Goal: Feedback & Contribution: Submit feedback/report problem

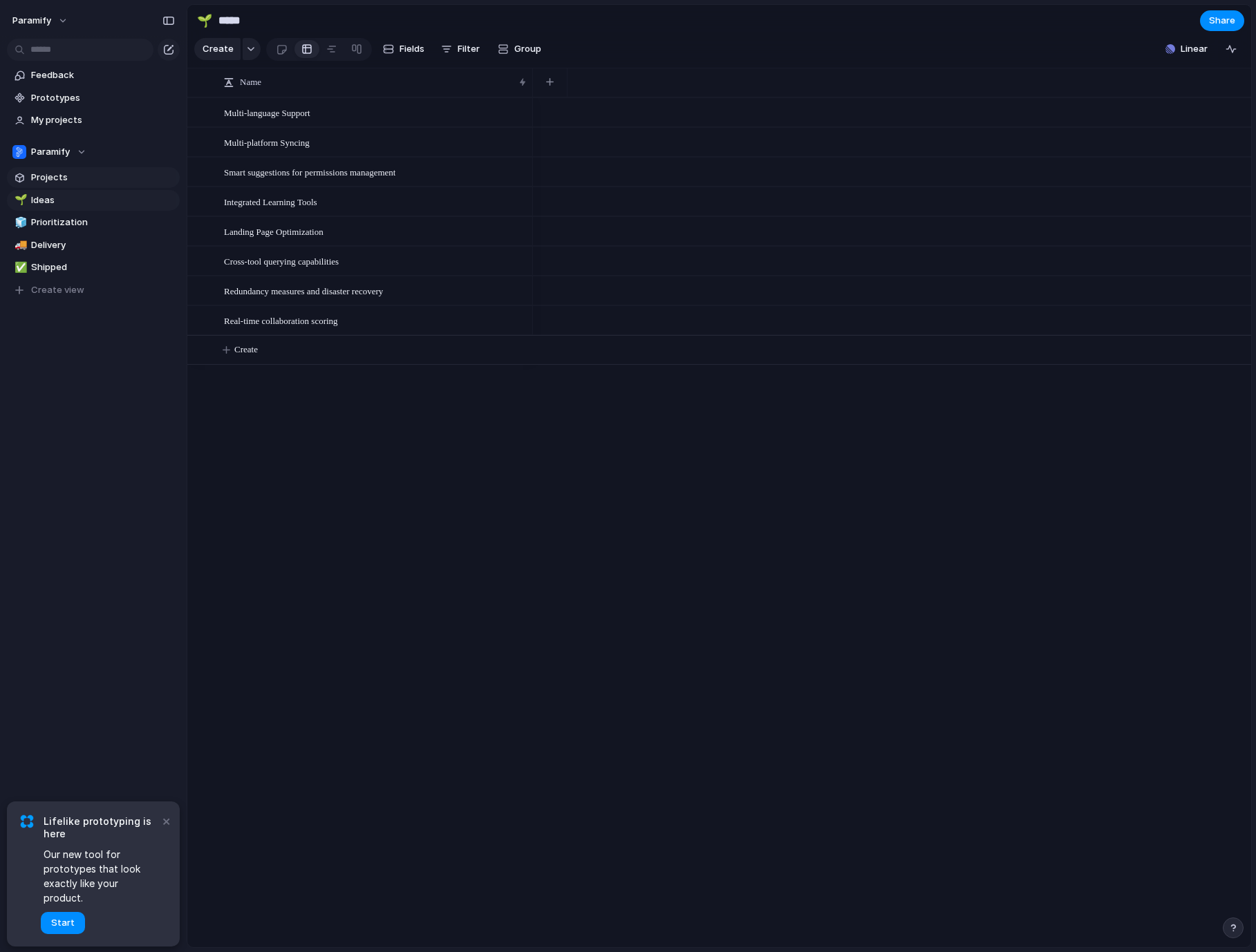
click at [41, 177] on span "Projects" at bounding box center [102, 178] width 144 height 14
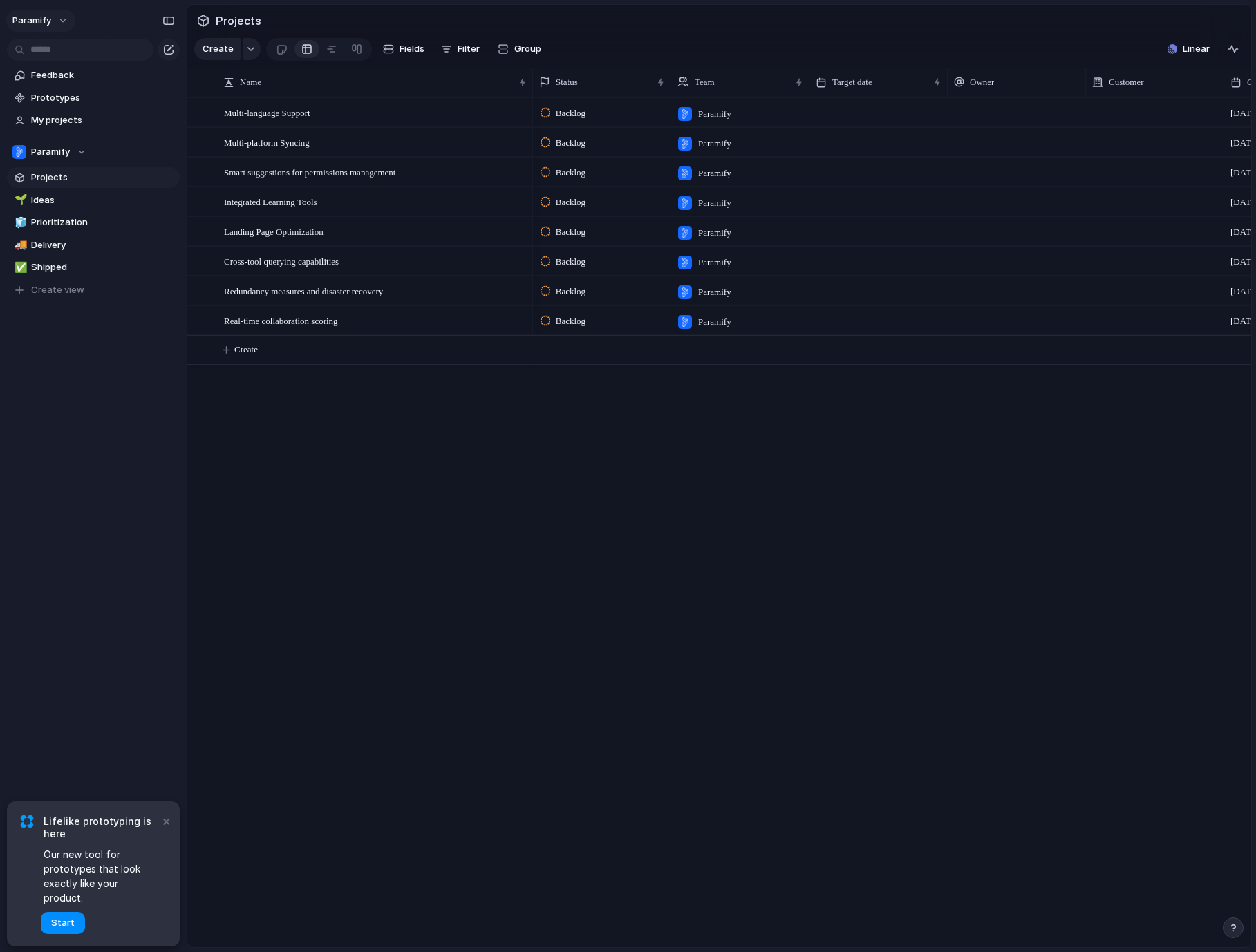
click at [67, 22] on button "Paramify" at bounding box center [41, 21] width 69 height 22
click at [65, 22] on div "Settings Invite members Change theme Sign out" at bounding box center [628, 476] width 1256 height 952
click at [65, 22] on button "Paramify" at bounding box center [41, 21] width 69 height 22
click at [60, 50] on span "Settings" at bounding box center [50, 52] width 38 height 14
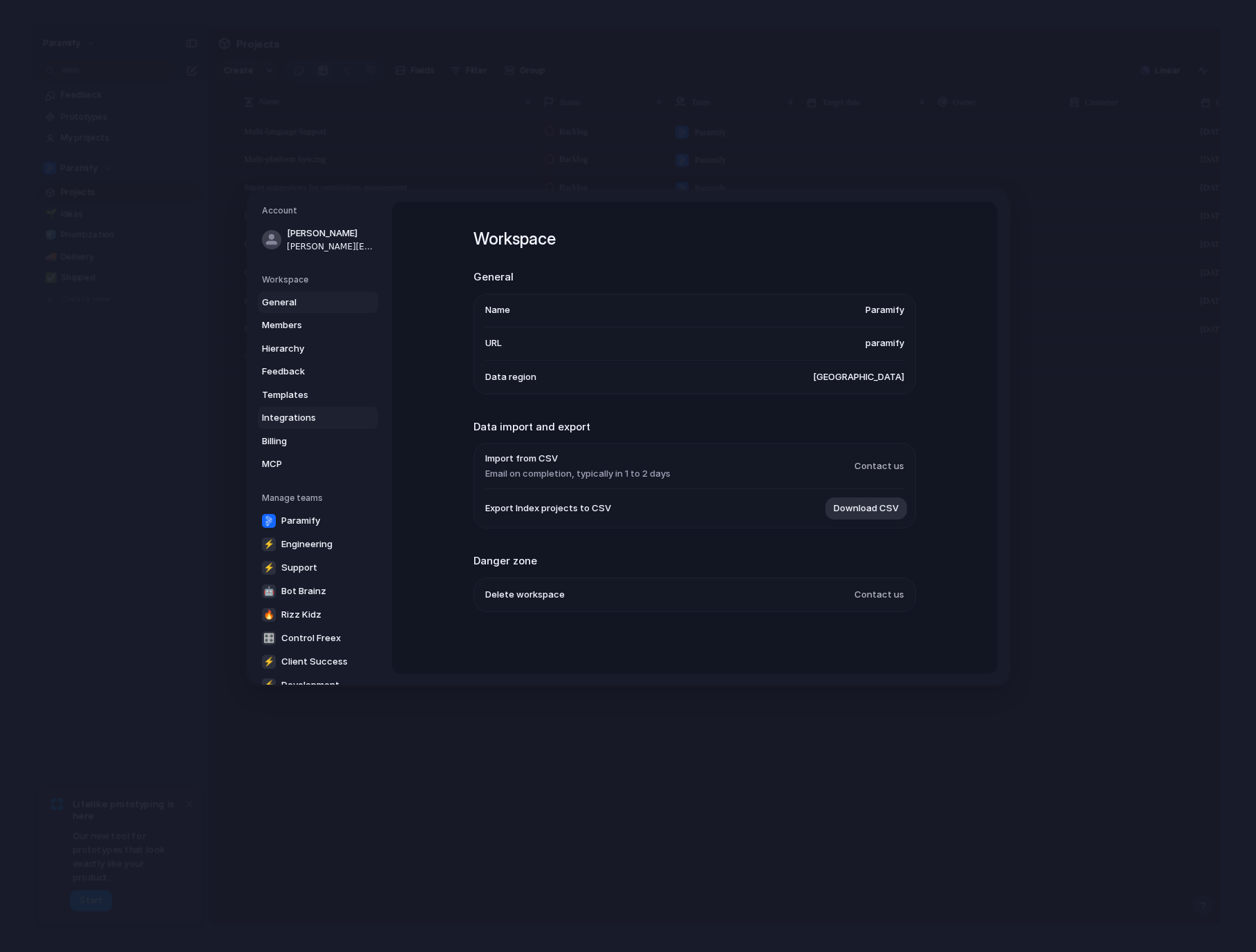
click at [299, 421] on span "Integrations" at bounding box center [306, 418] width 88 height 14
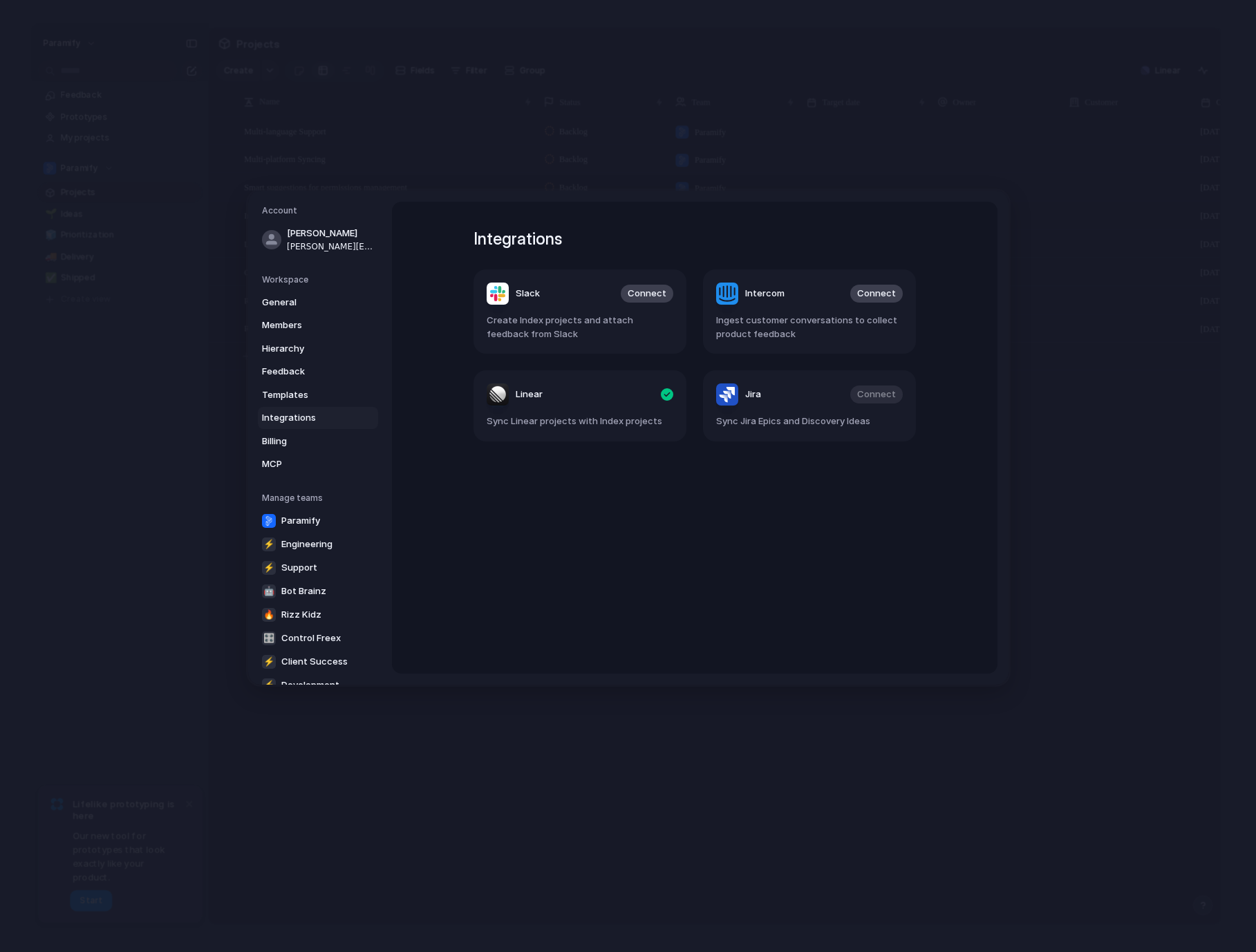
drag, startPoint x: 811, startPoint y: 338, endPoint x: 717, endPoint y: 313, distance: 97.3
click at [717, 313] on article "Intercom Connect Ingest customer conversations to collect product feedback" at bounding box center [809, 311] width 213 height 85
click at [637, 294] on span "Connect" at bounding box center [647, 295] width 38 height 14
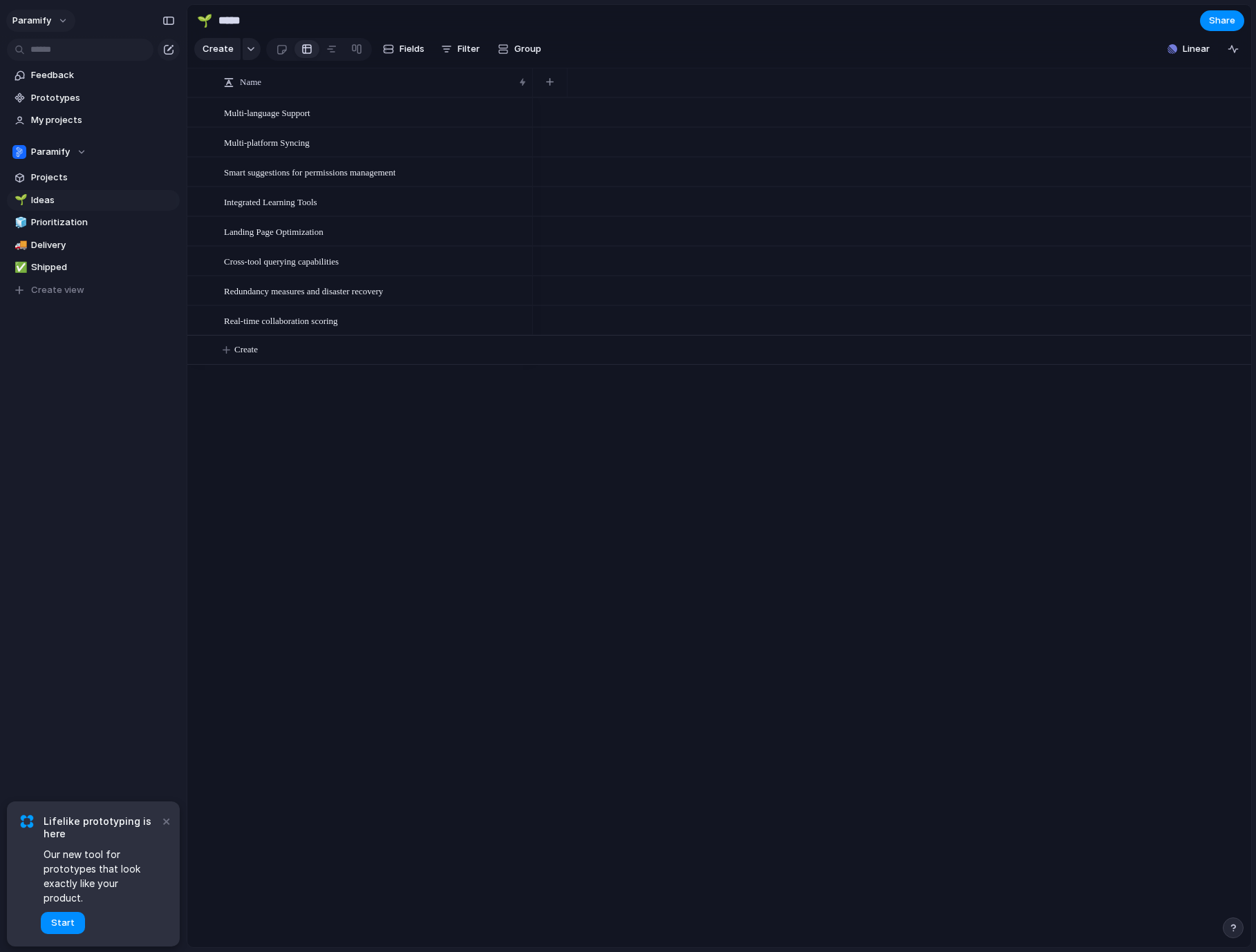
click at [60, 24] on button "Paramify" at bounding box center [41, 21] width 69 height 22
click at [55, 50] on span "Settings" at bounding box center [50, 52] width 38 height 14
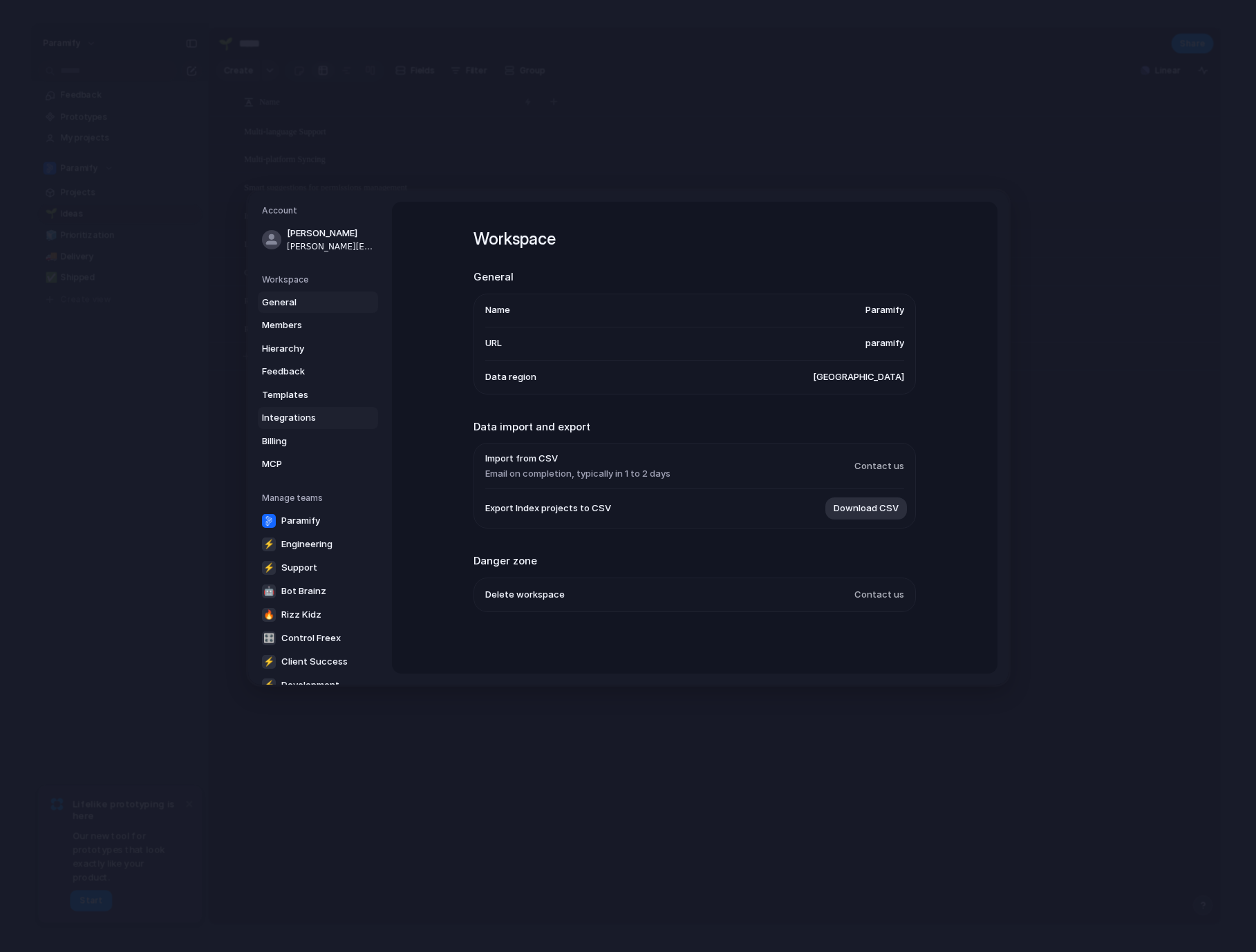
click at [301, 421] on span "Integrations" at bounding box center [306, 418] width 88 height 14
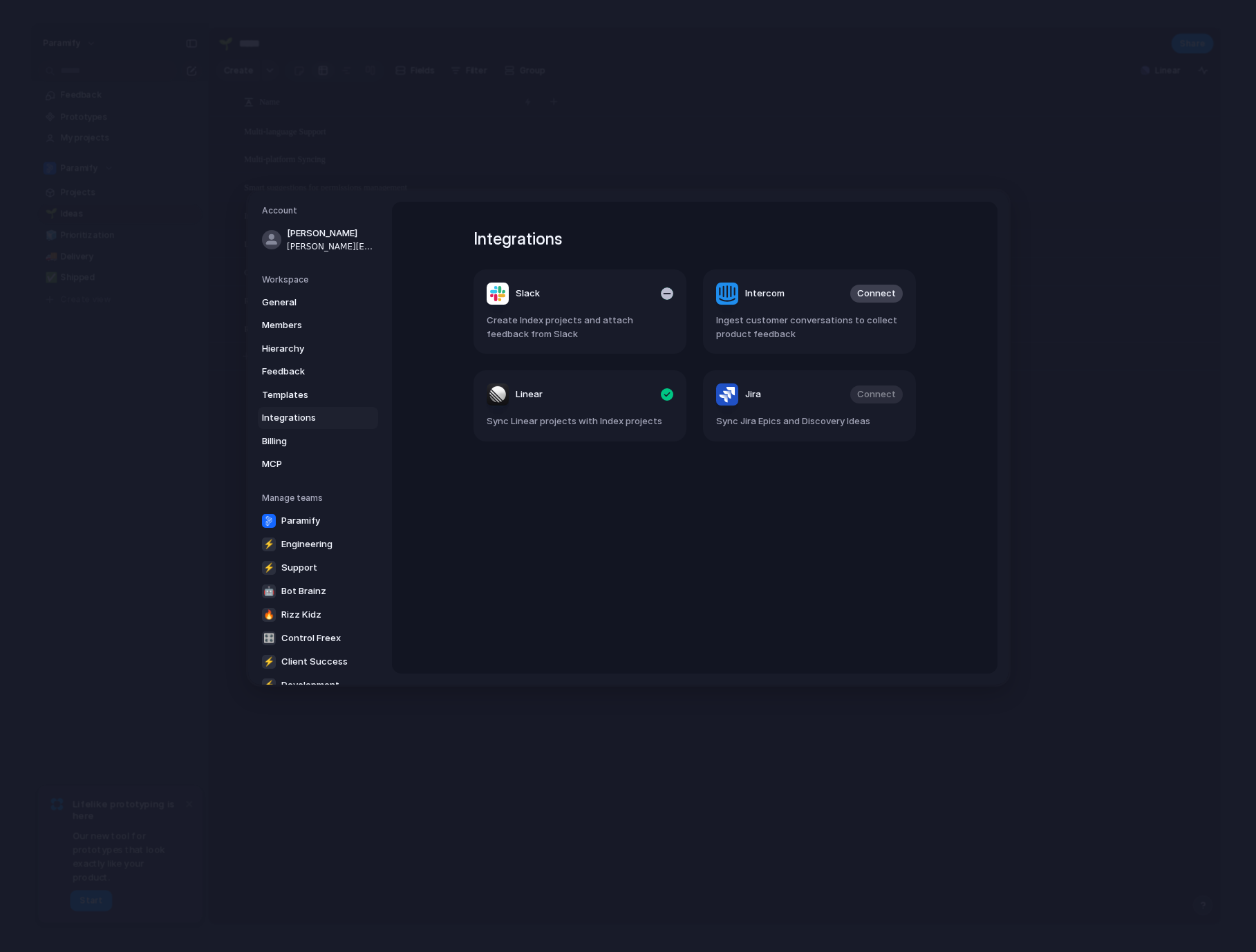
drag, startPoint x: 536, startPoint y: 337, endPoint x: 487, endPoint y: 322, distance: 51.2
click at [487, 322] on span "Create Index projects and attach feedback from Slack" at bounding box center [580, 327] width 187 height 27
drag, startPoint x: 488, startPoint y: 322, endPoint x: 588, endPoint y: 330, distance: 100.3
click at [588, 330] on span "Create Index projects and attach feedback from Slack" at bounding box center [580, 327] width 187 height 27
drag, startPoint x: 540, startPoint y: 332, endPoint x: 501, endPoint y: 322, distance: 40.3
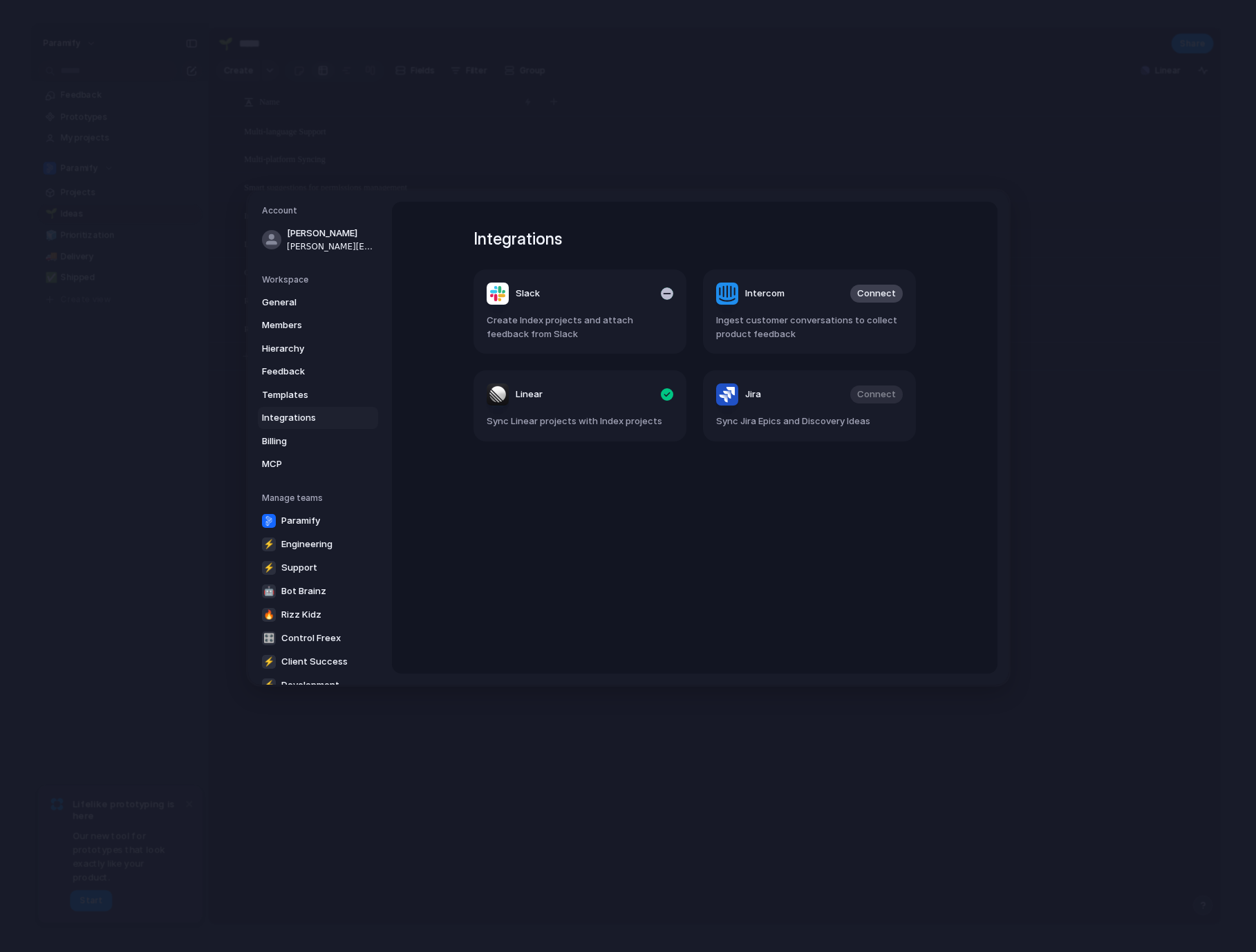
click at [501, 322] on span "Create Index projects and attach feedback from Slack" at bounding box center [580, 327] width 187 height 27
click at [285, 301] on span "General" at bounding box center [306, 303] width 88 height 14
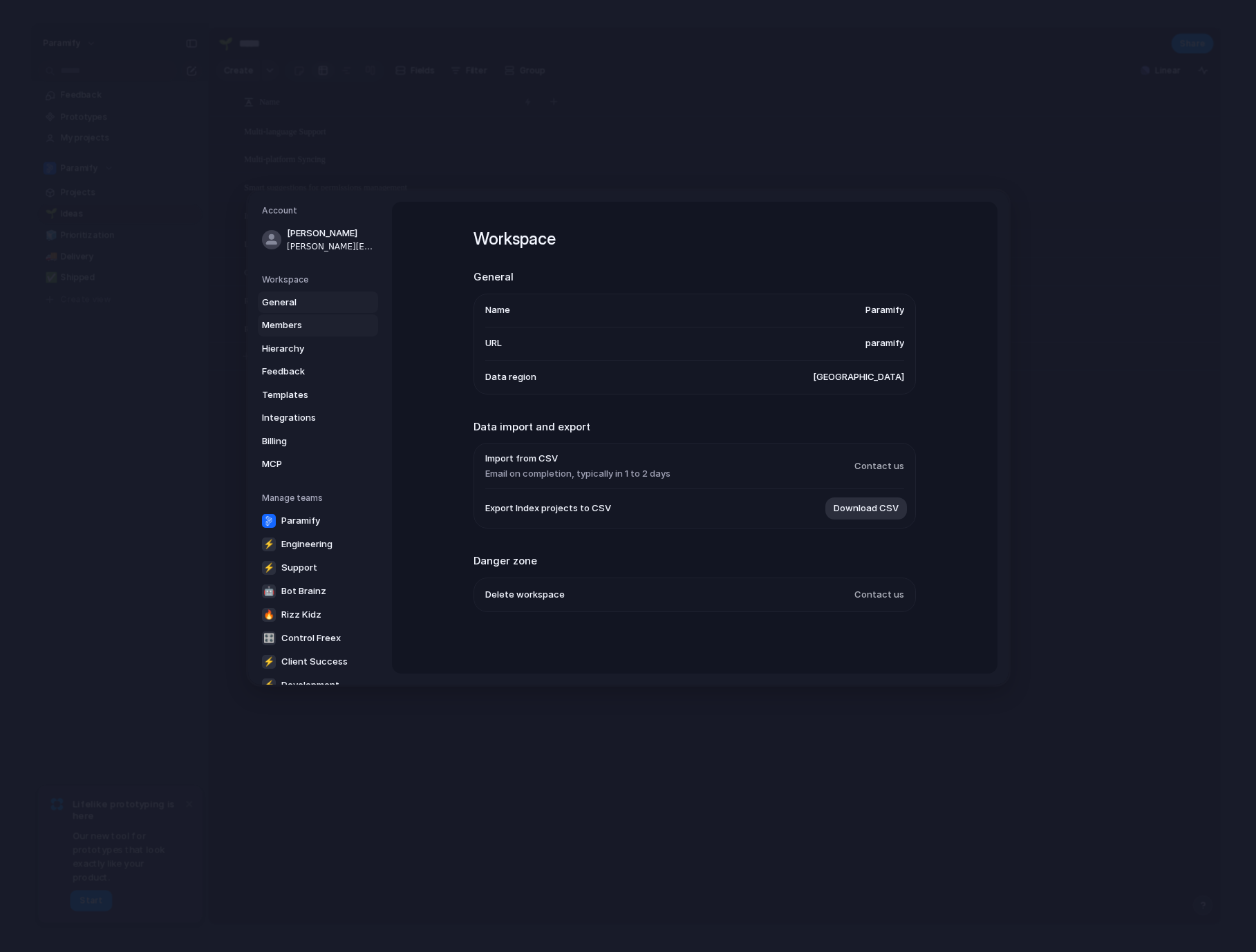
click at [288, 325] on span "Members" at bounding box center [306, 325] width 88 height 14
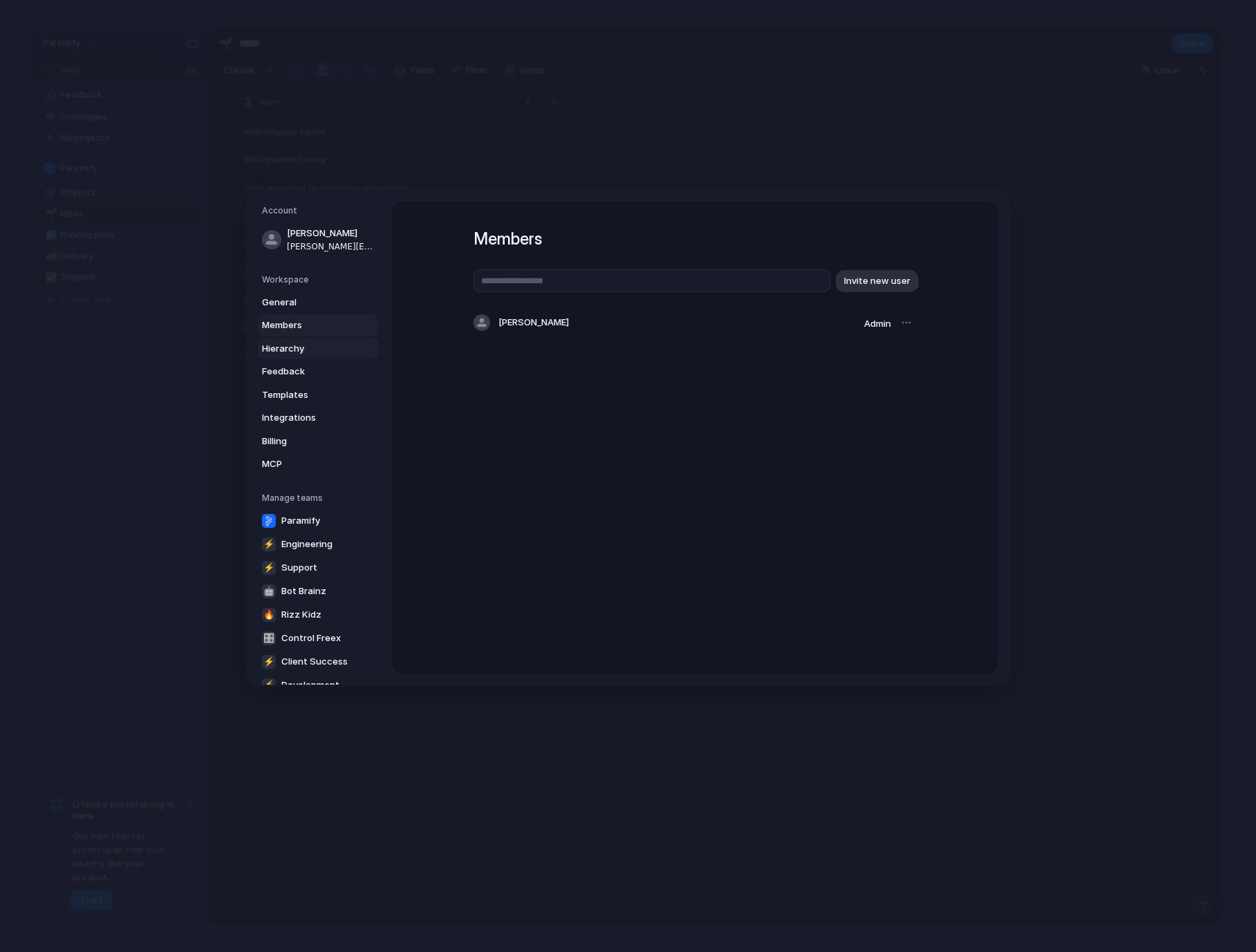
click at [288, 342] on span "Hierarchy" at bounding box center [306, 349] width 88 height 14
click at [307, 368] on span "Feedback" at bounding box center [306, 371] width 88 height 14
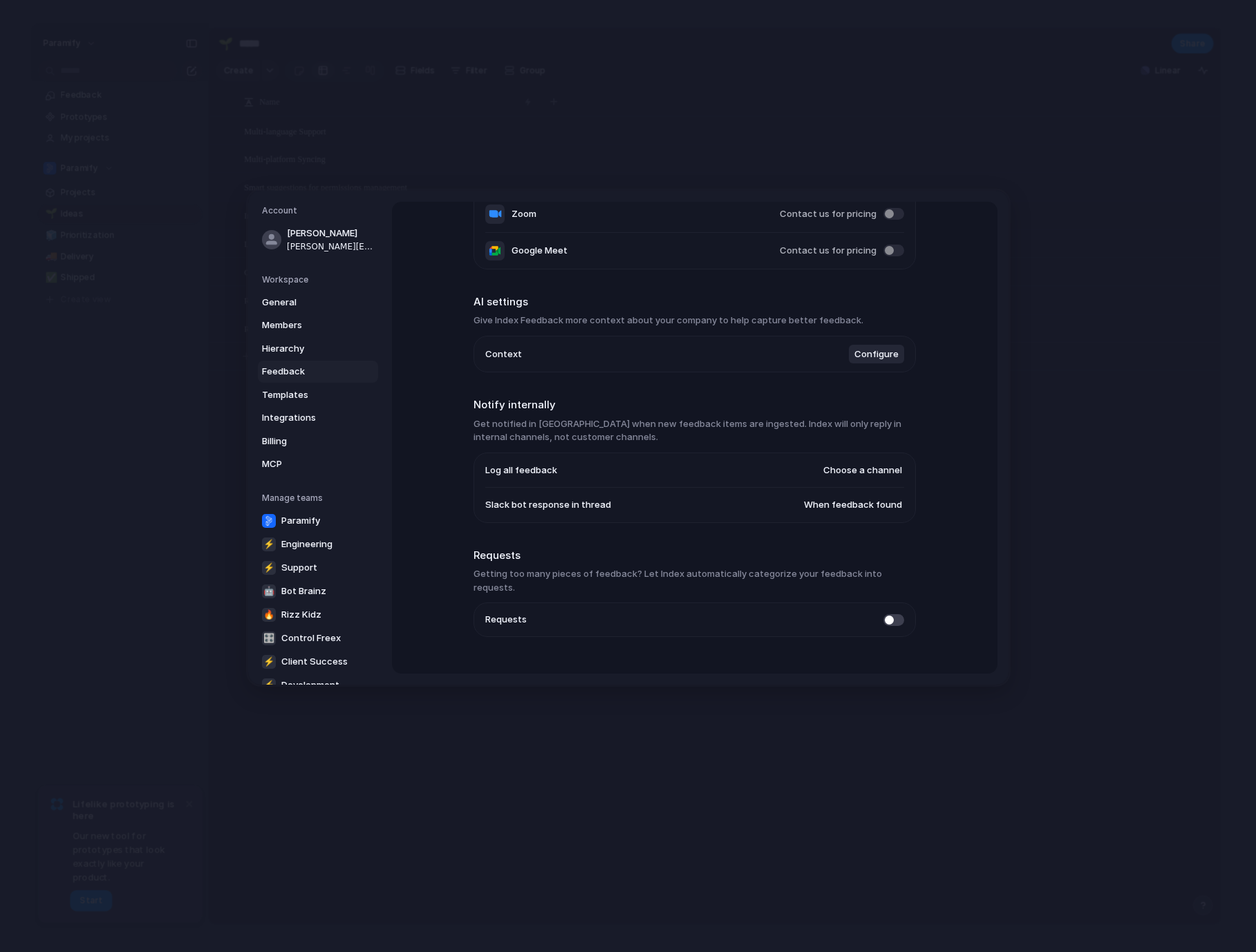
scroll to position [221, 0]
drag, startPoint x: 737, startPoint y: 328, endPoint x: 859, endPoint y: 328, distance: 122.0
click at [860, 328] on h3 "Give Index Feedback more context about your company to help capture better feed…" at bounding box center [694, 325] width 442 height 14
click at [875, 363] on span "Configure" at bounding box center [877, 358] width 45 height 14
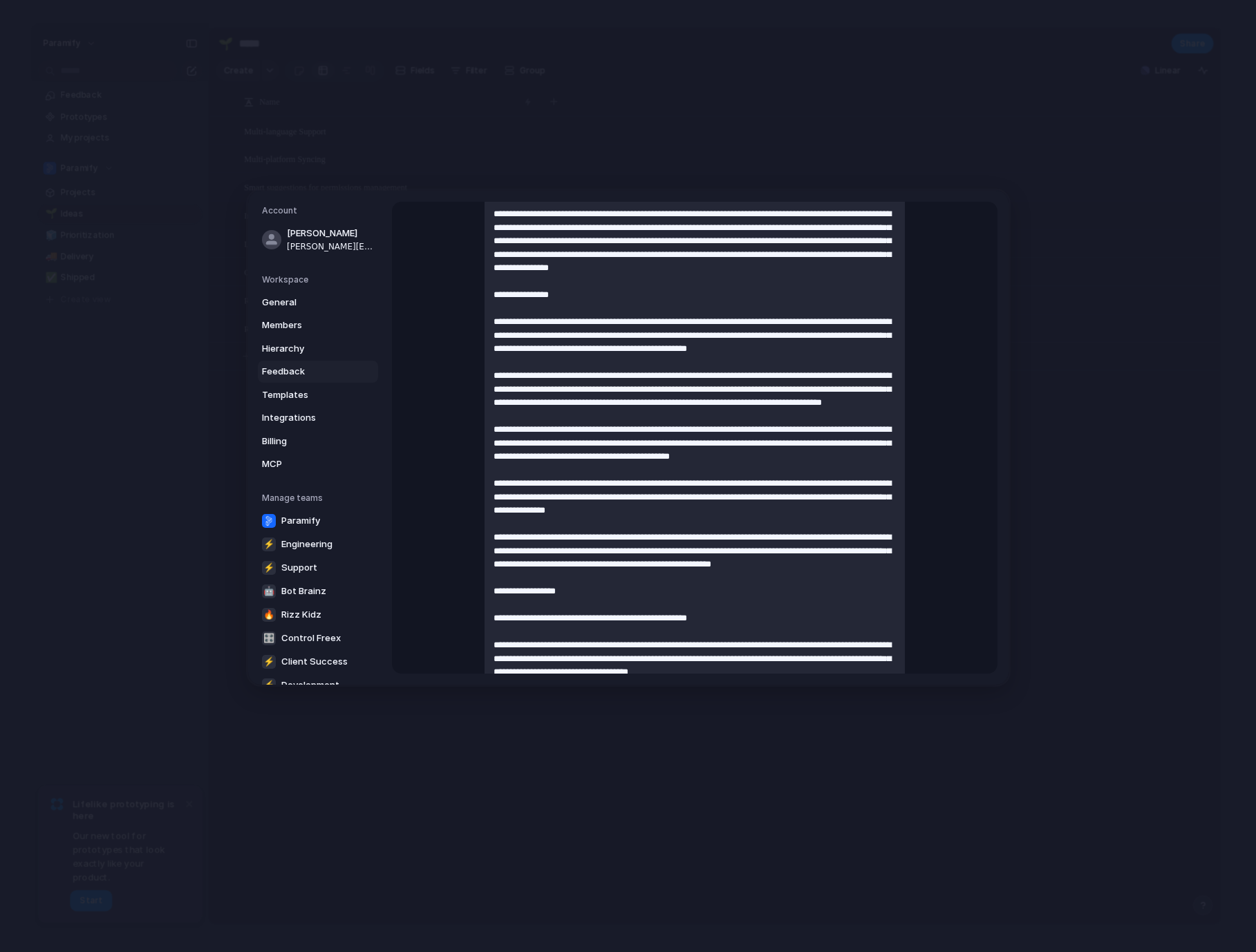
scroll to position [211, 0]
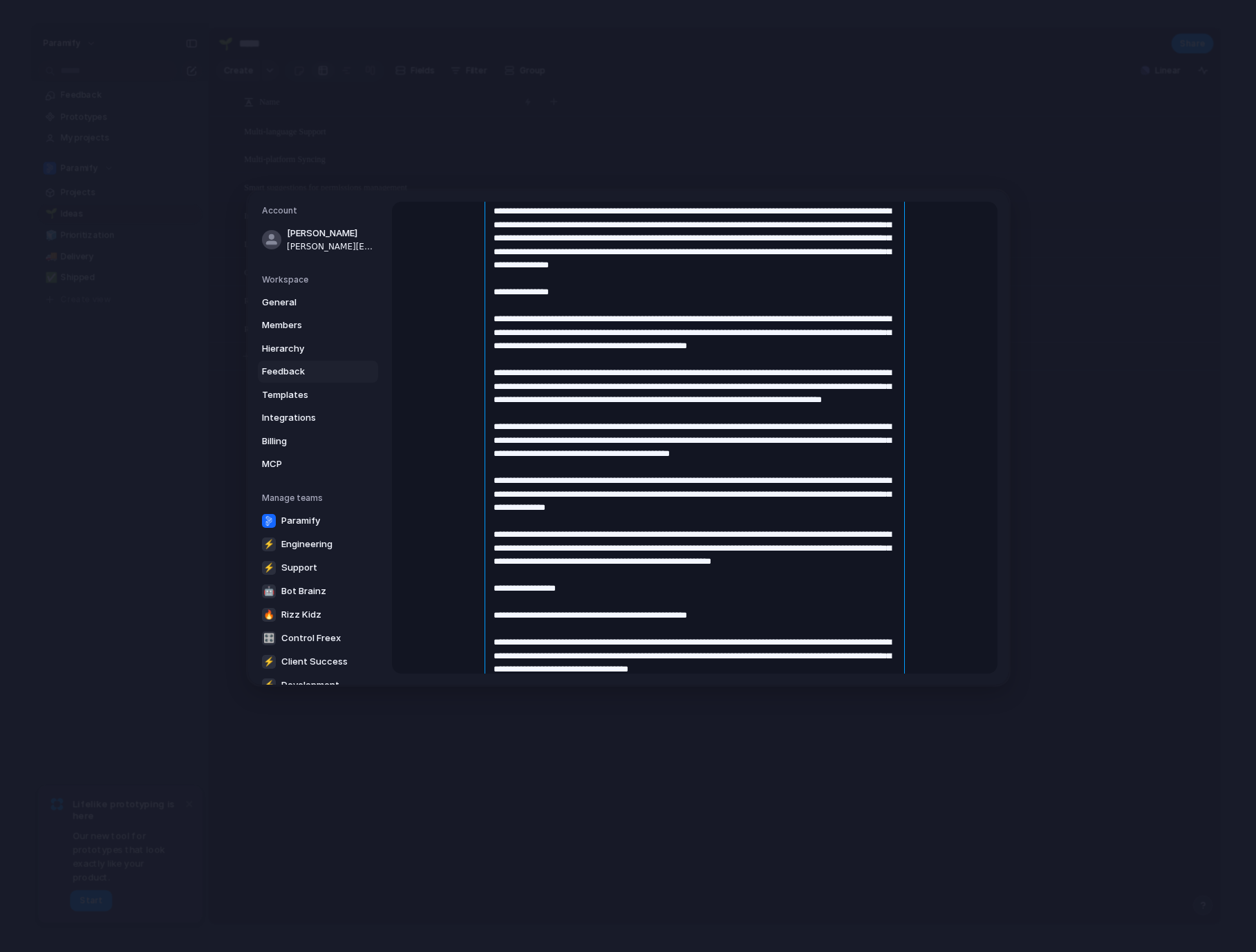
click at [787, 281] on textarea at bounding box center [695, 581] width 420 height 933
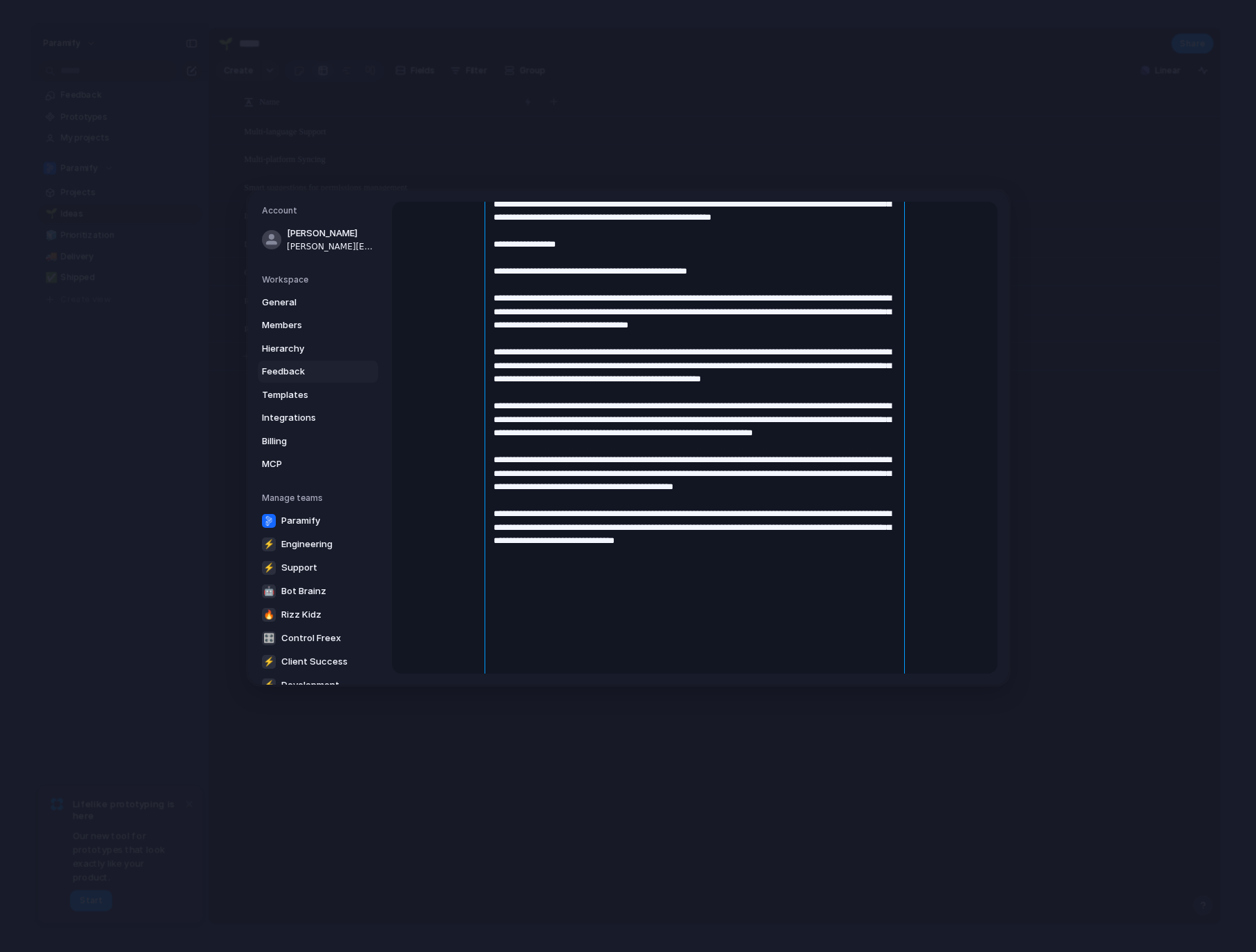
scroll to position [555, 0]
click at [693, 235] on textarea at bounding box center [695, 238] width 420 height 933
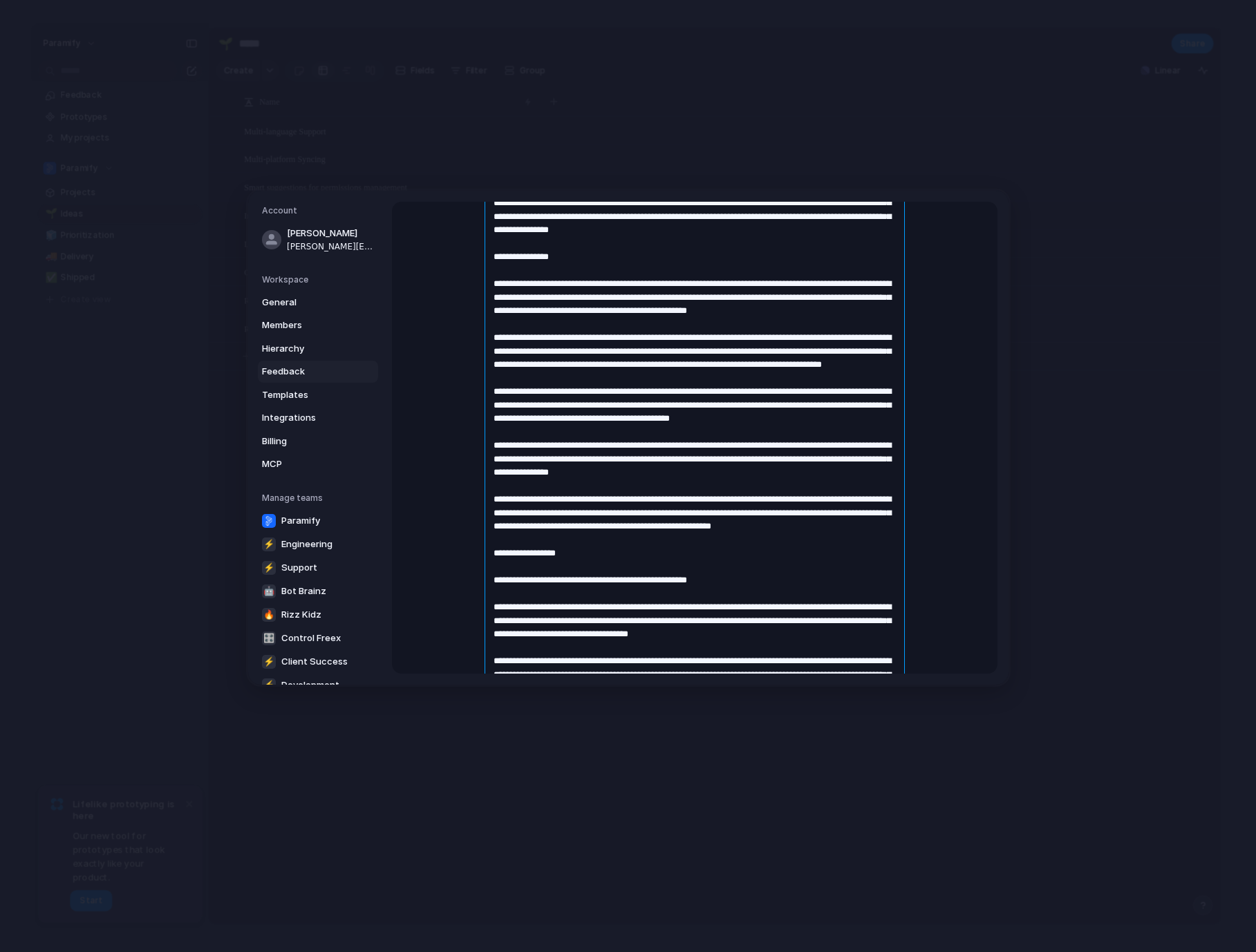
scroll to position [269, 0]
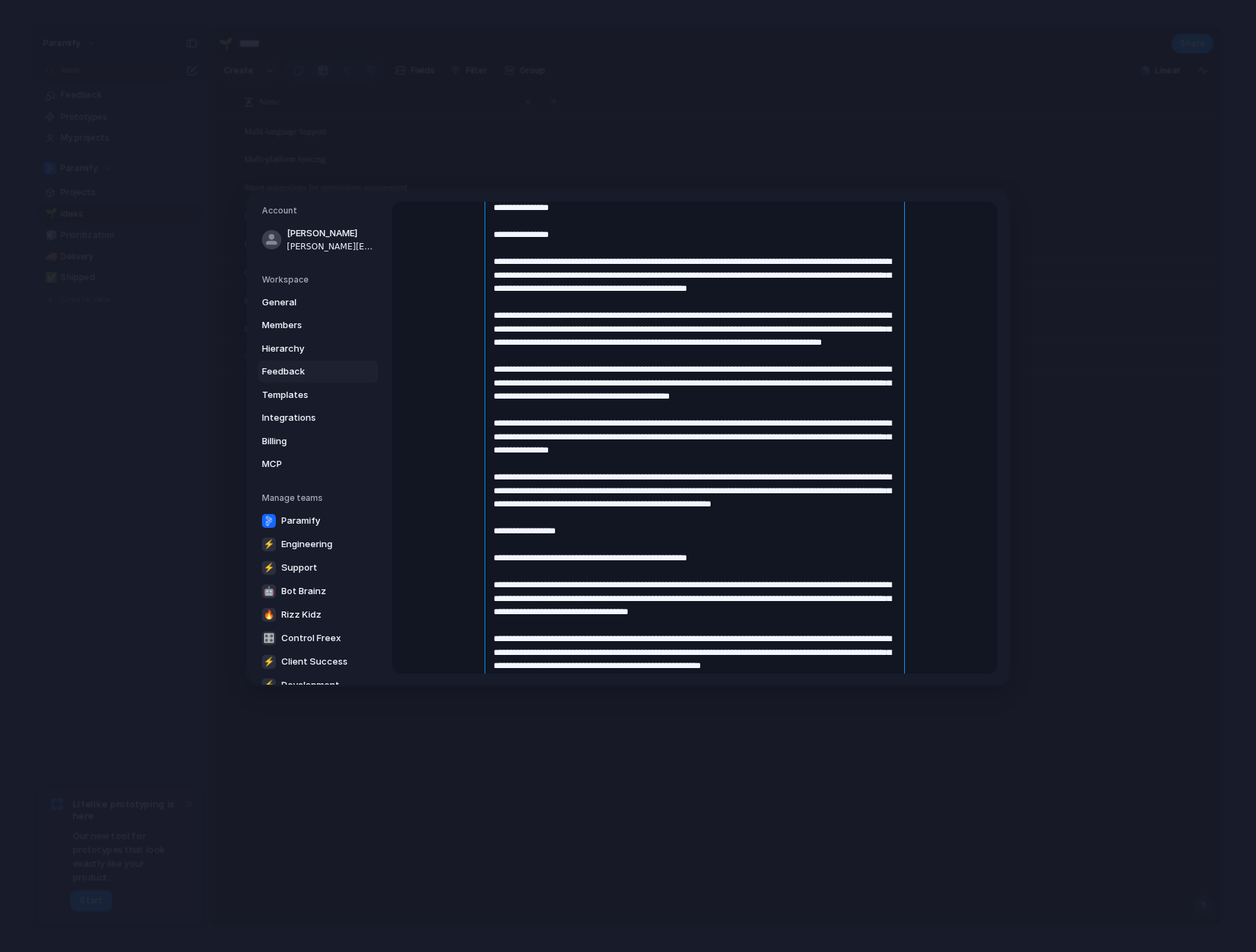
click at [758, 517] on textarea at bounding box center [695, 524] width 420 height 933
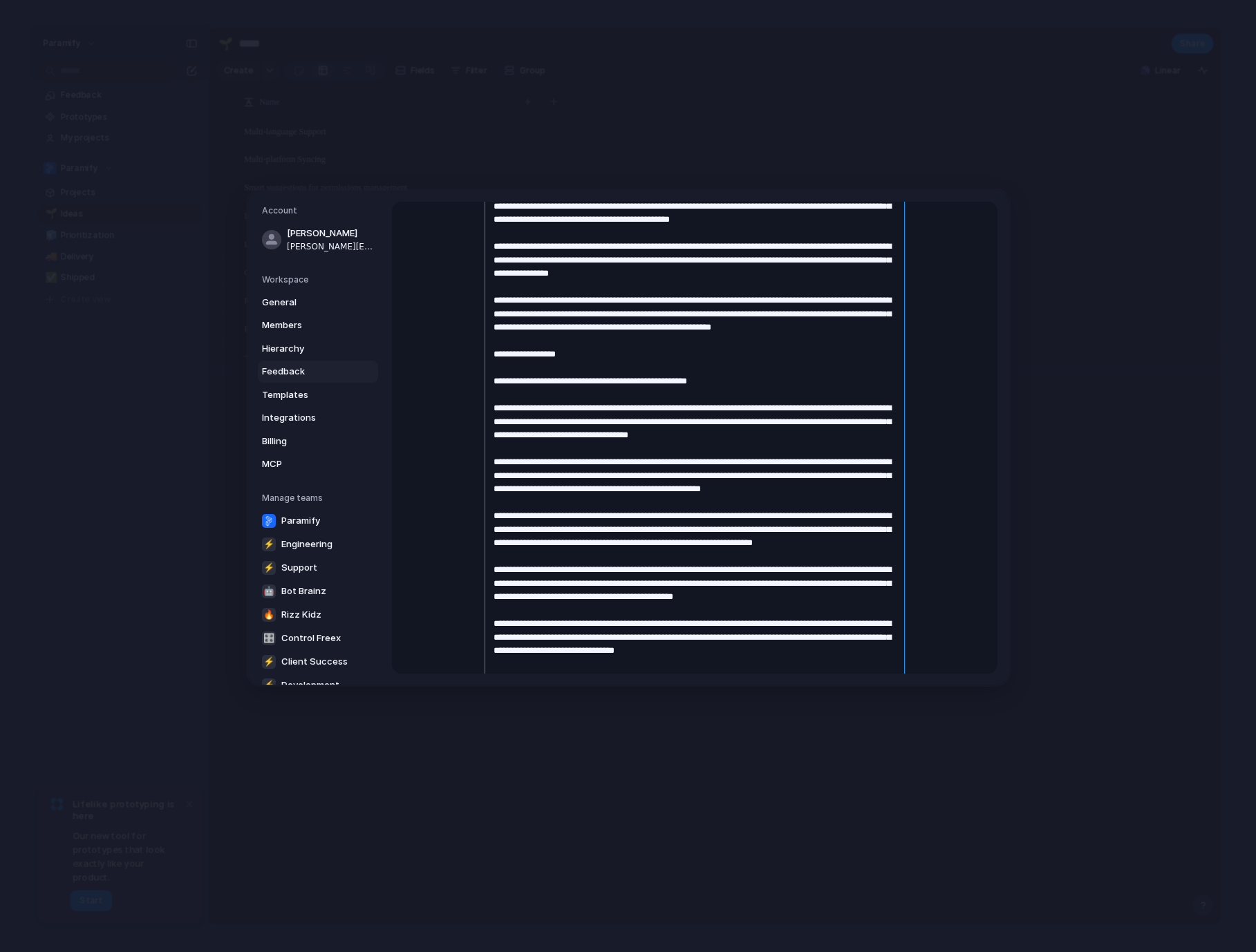
scroll to position [448, 0]
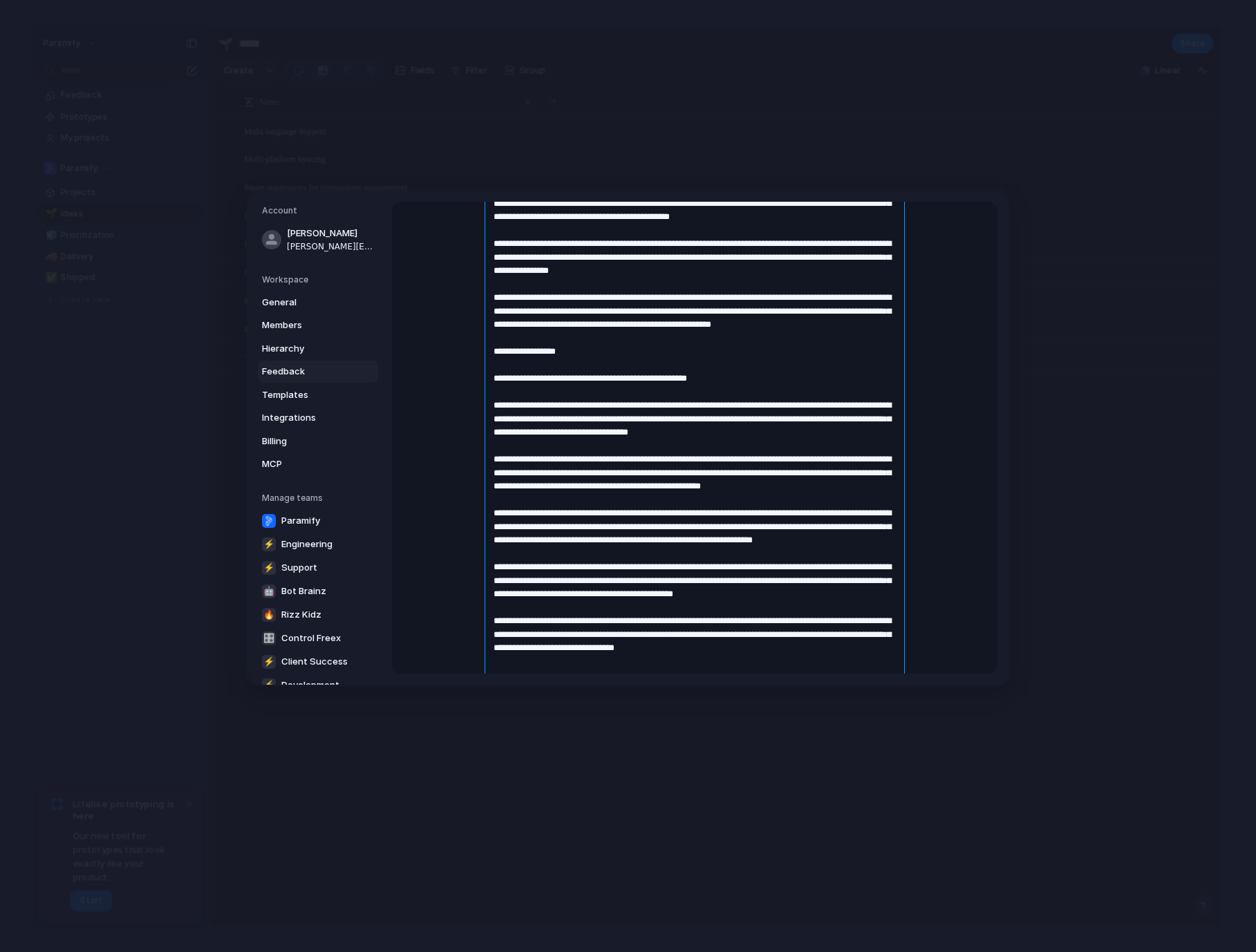
click at [853, 378] on textarea at bounding box center [695, 344] width 420 height 933
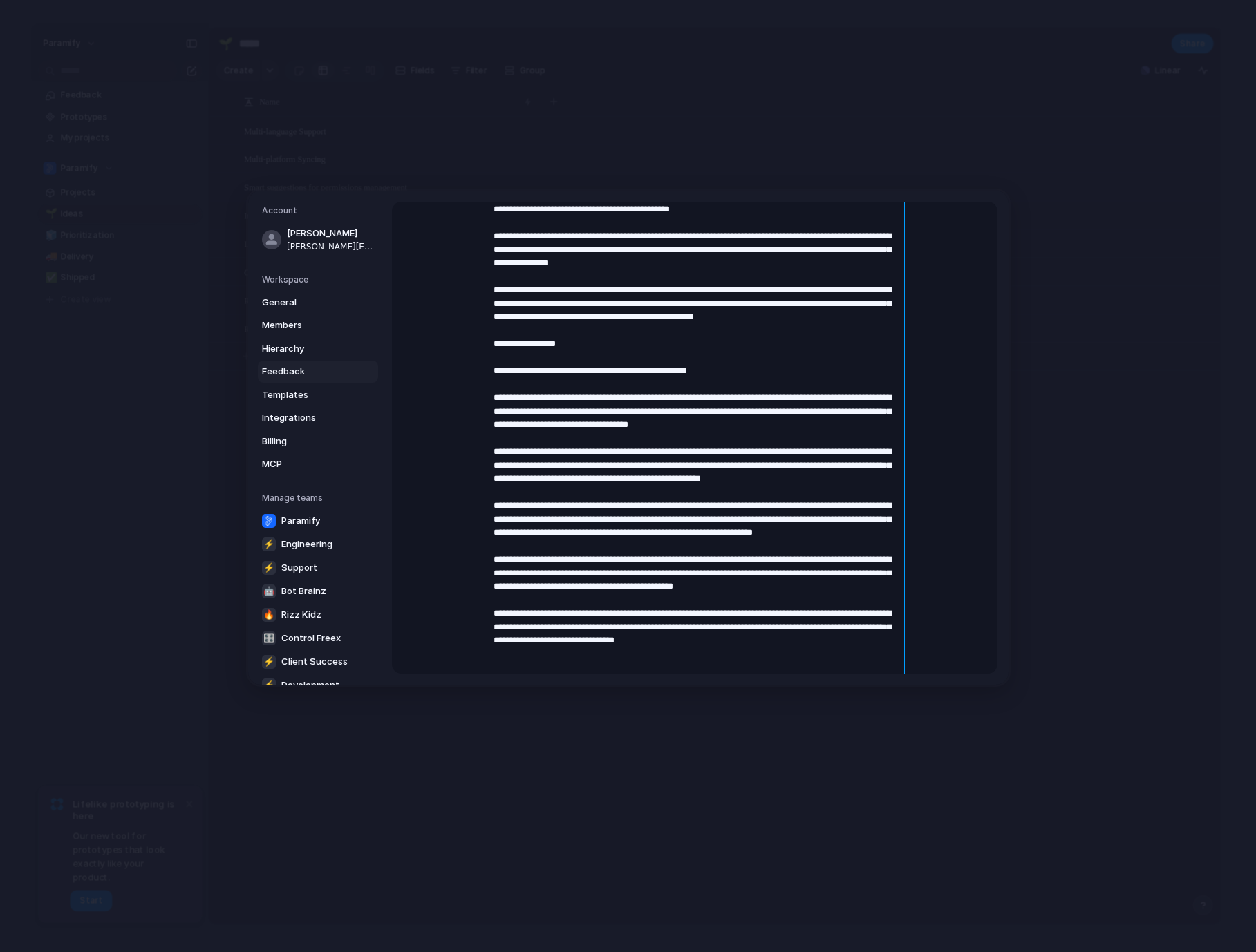
scroll to position [458, 0]
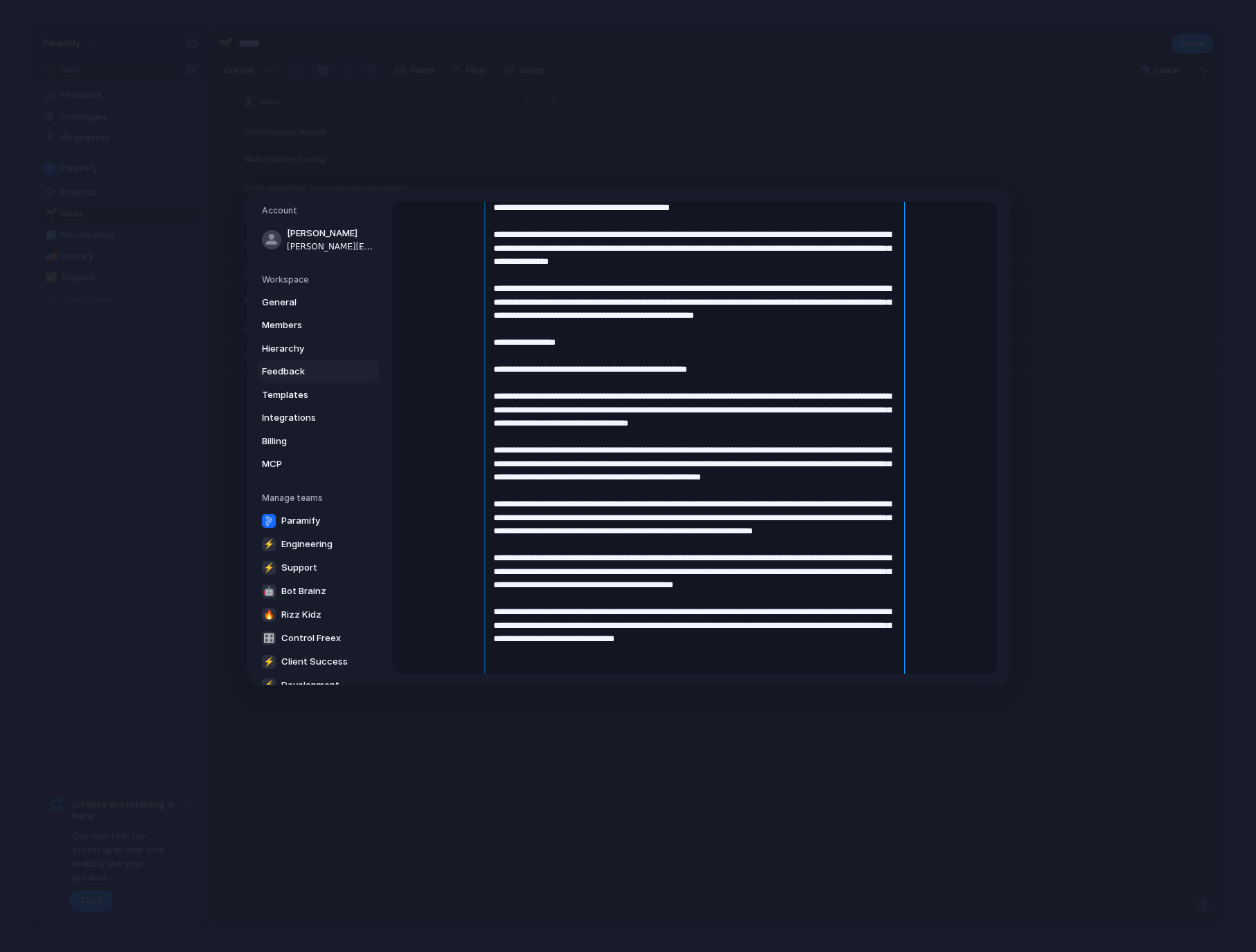
click at [699, 414] on textarea at bounding box center [695, 335] width 420 height 933
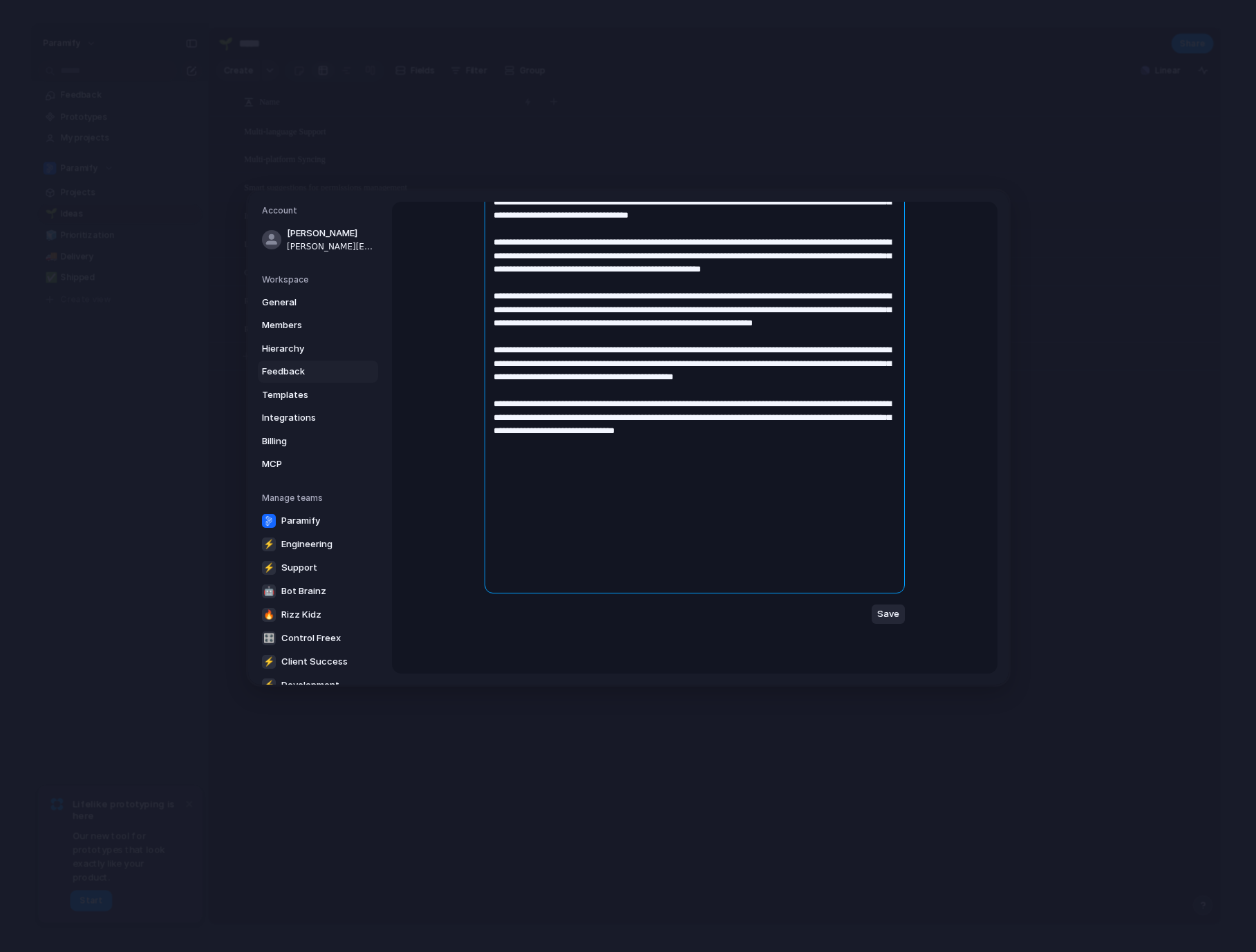
scroll to position [676, 0]
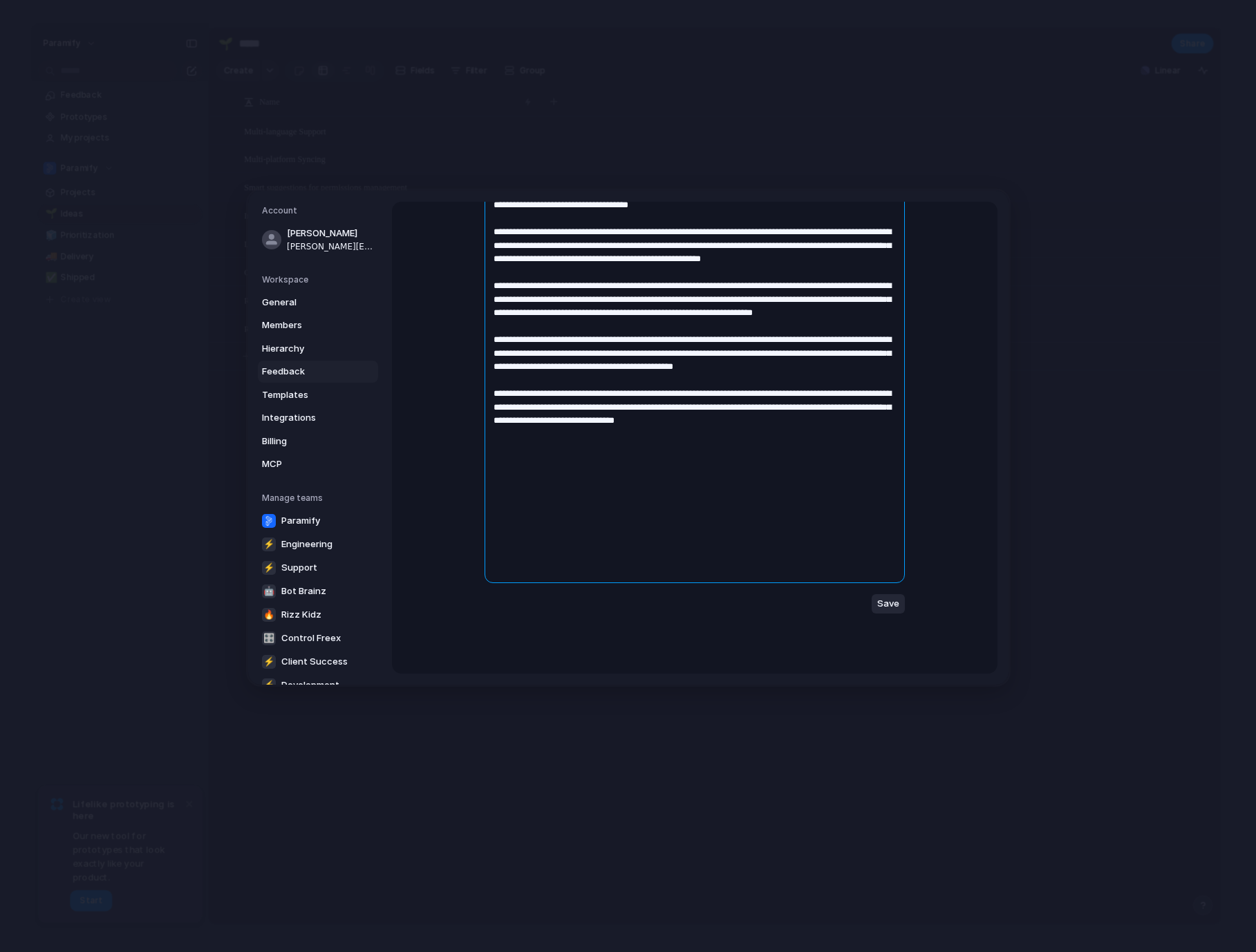
drag, startPoint x: 891, startPoint y: 472, endPoint x: 813, endPoint y: 472, distance: 78.0
click at [811, 472] on textarea at bounding box center [695, 116] width 420 height 933
click at [752, 541] on textarea at bounding box center [695, 116] width 420 height 933
click at [805, 541] on textarea at bounding box center [695, 116] width 420 height 933
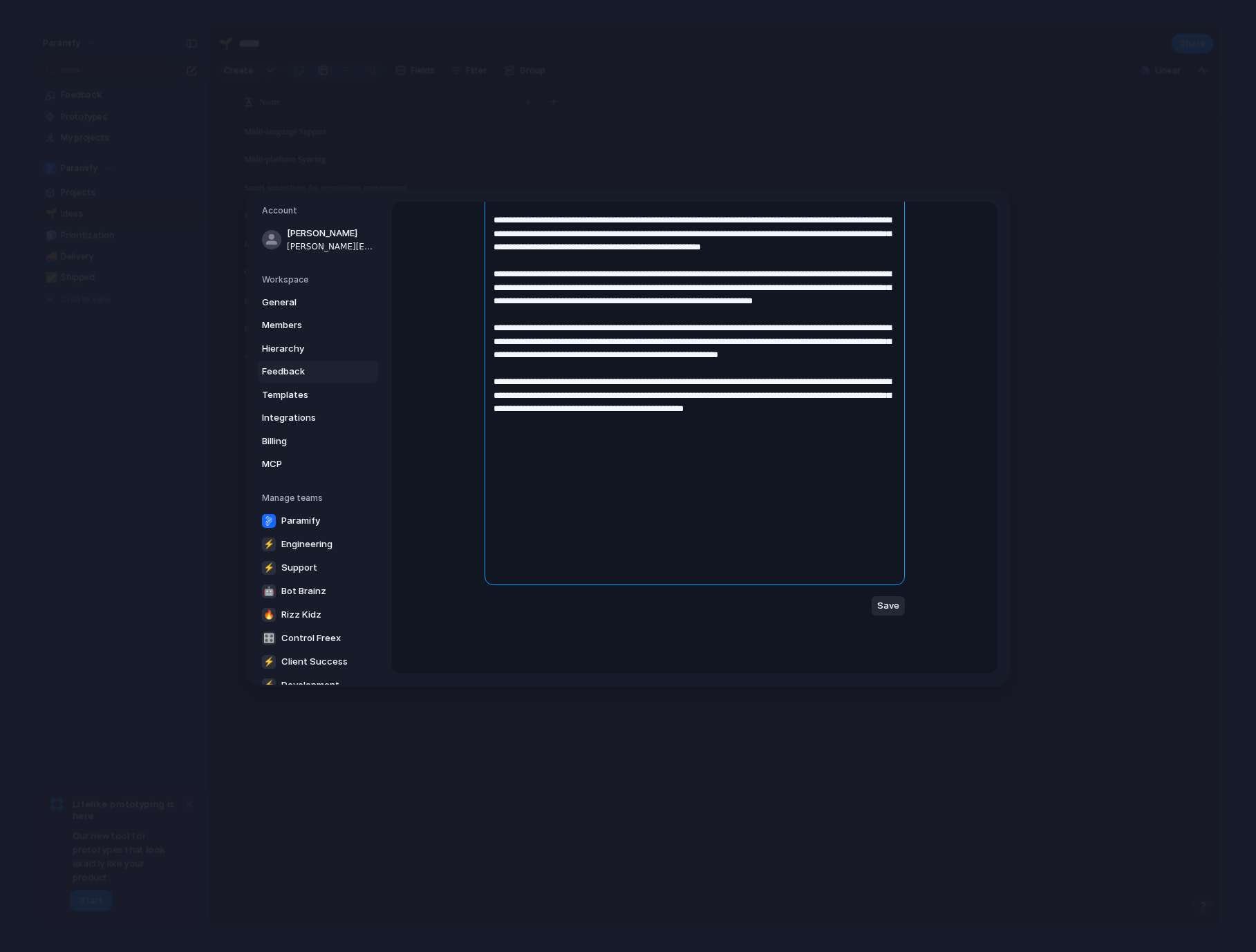
scroll to position [690, 0]
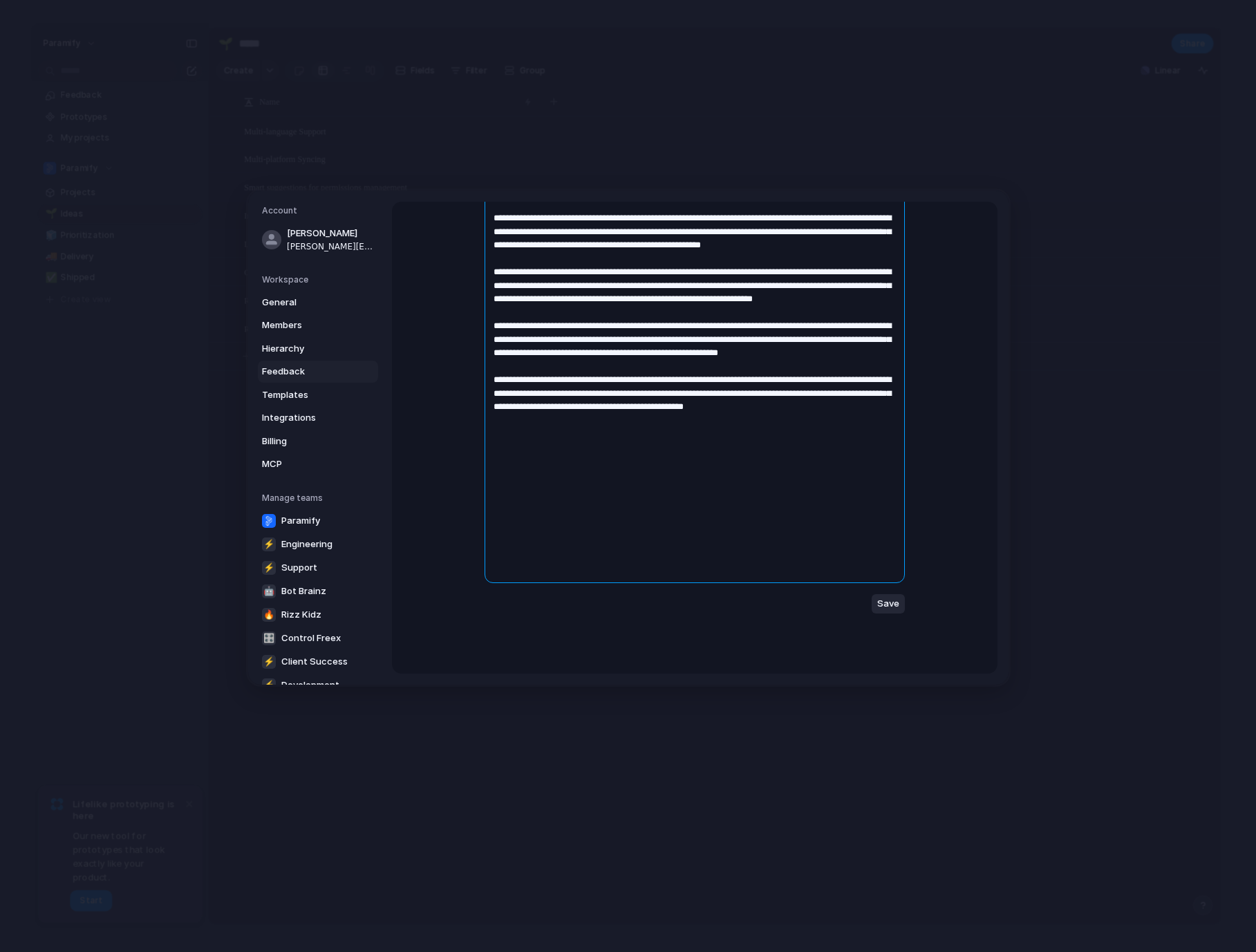
type textarea "**********"
click at [892, 604] on span "Save" at bounding box center [888, 604] width 22 height 14
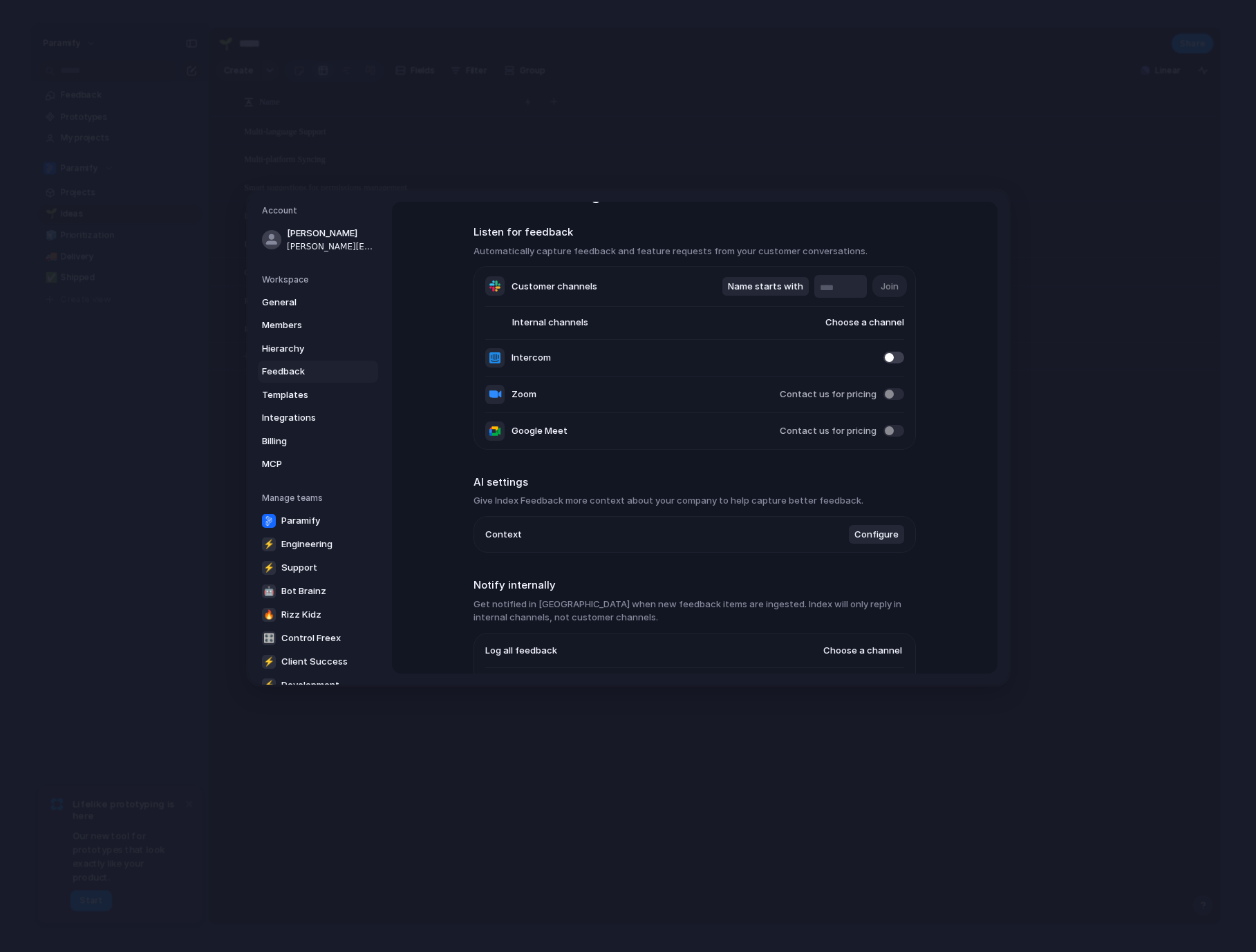
scroll to position [49, 0]
click at [848, 279] on input "text" at bounding box center [841, 284] width 42 height 14
click at [835, 286] on input "text" at bounding box center [841, 284] width 42 height 14
click at [839, 283] on input "text" at bounding box center [841, 284] width 42 height 14
type input "**********"
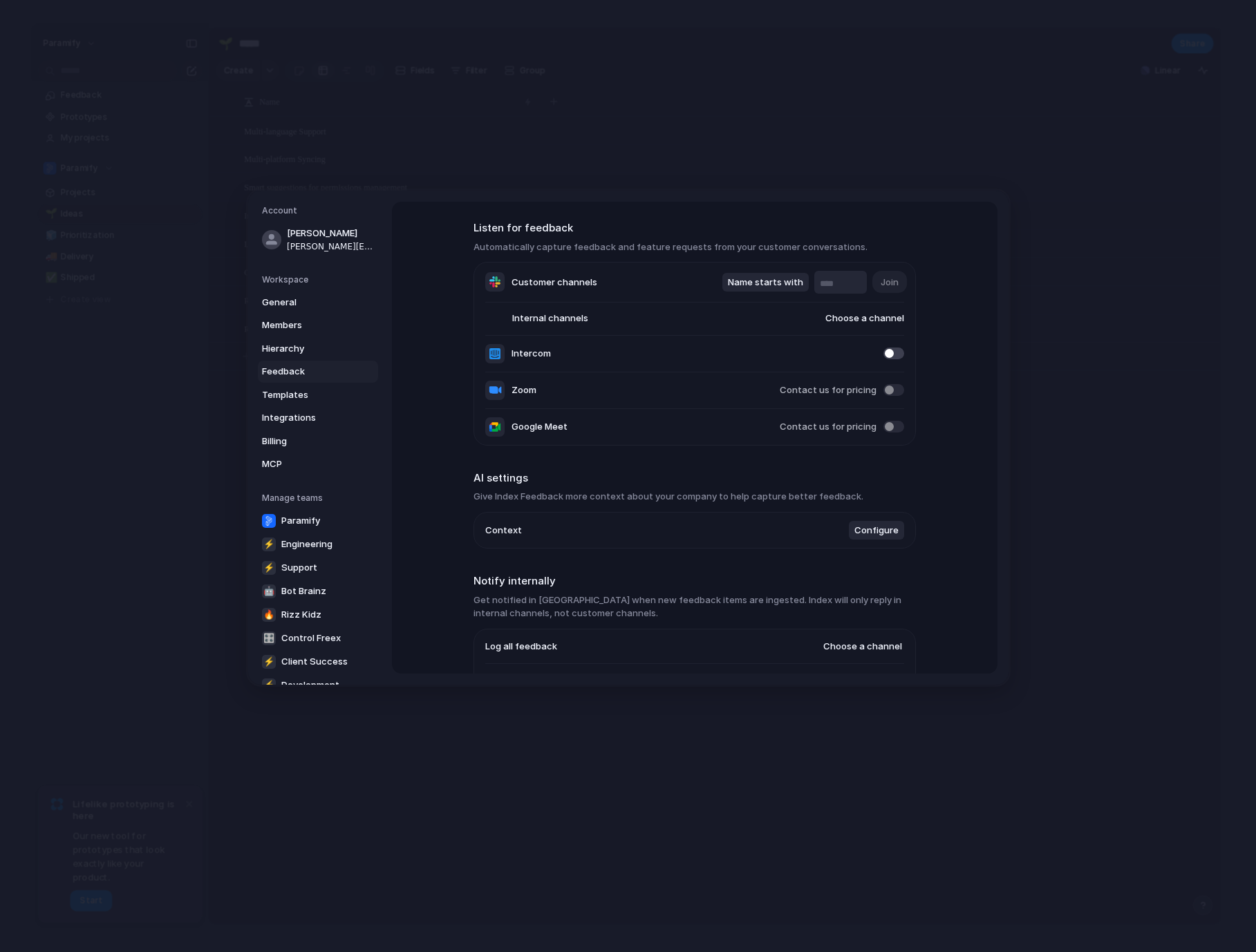
scroll to position [0, 0]
click at [871, 318] on span "Choose a channel" at bounding box center [851, 319] width 105 height 14
type input "*****"
click at [773, 377] on span "#voice-of-the-customer" at bounding box center [791, 374] width 108 height 14
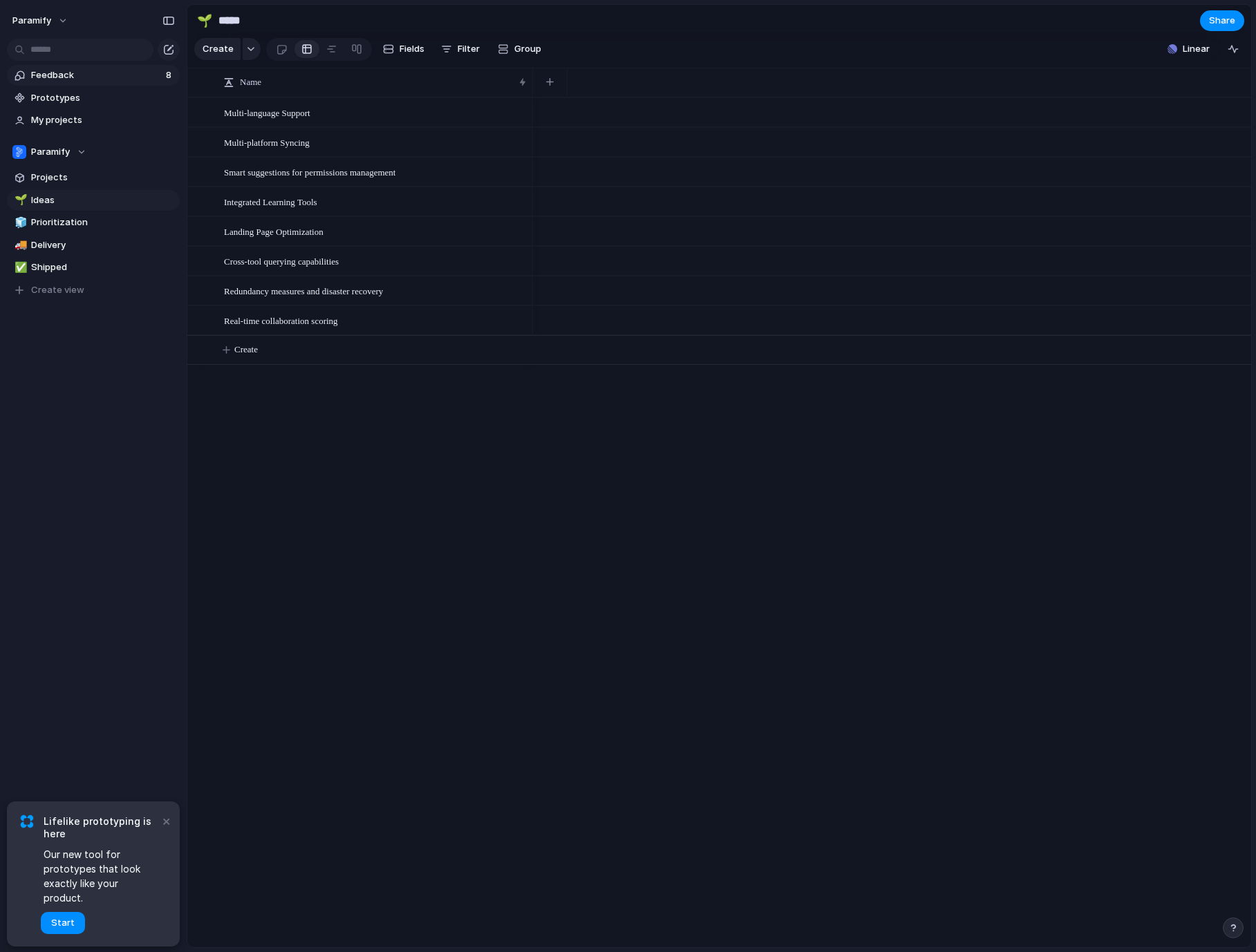
click at [68, 79] on span "Feedback" at bounding box center [96, 75] width 131 height 14
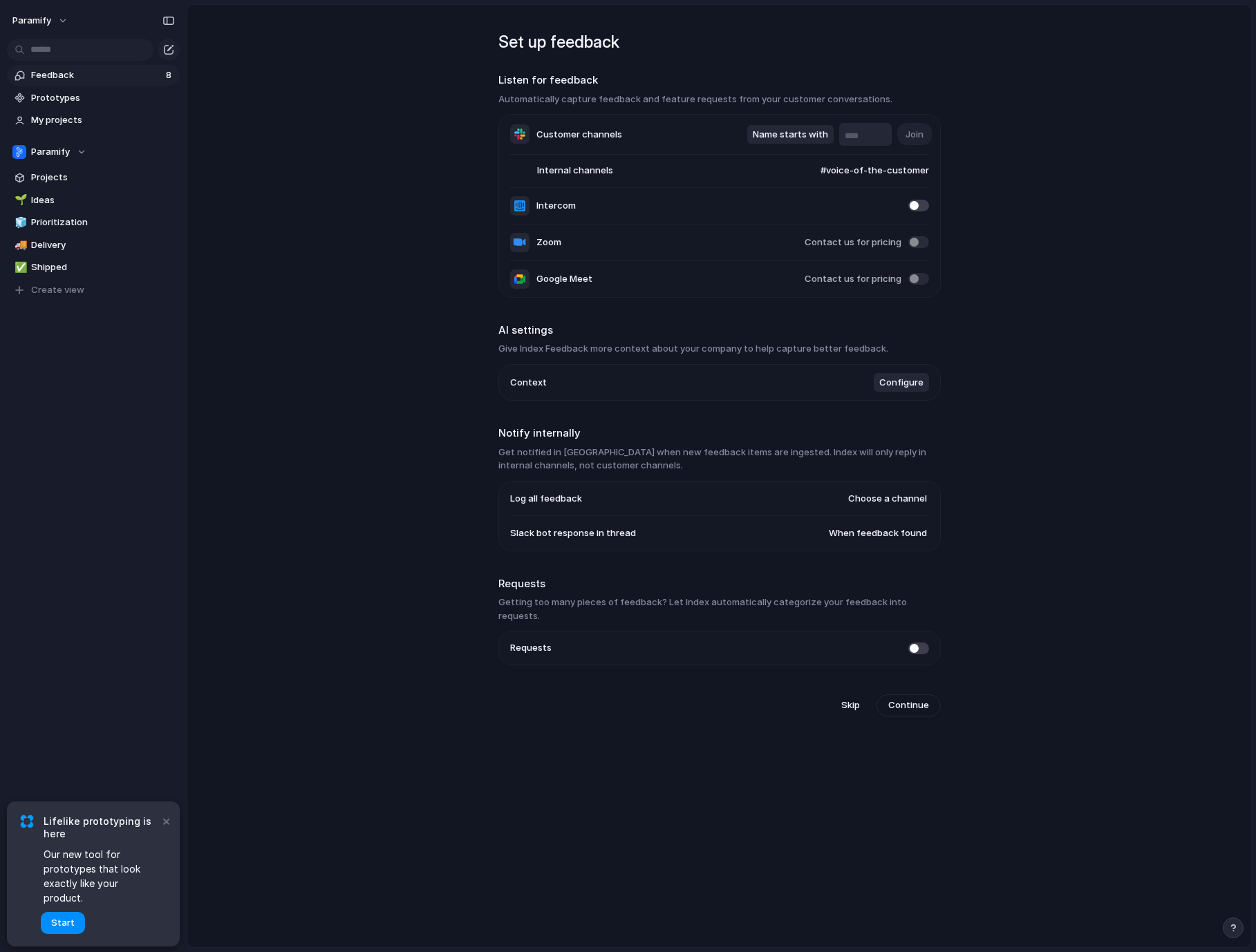
click at [82, 72] on span "Feedback" at bounding box center [96, 75] width 131 height 14
click at [888, 384] on span "Configure" at bounding box center [901, 383] width 45 height 14
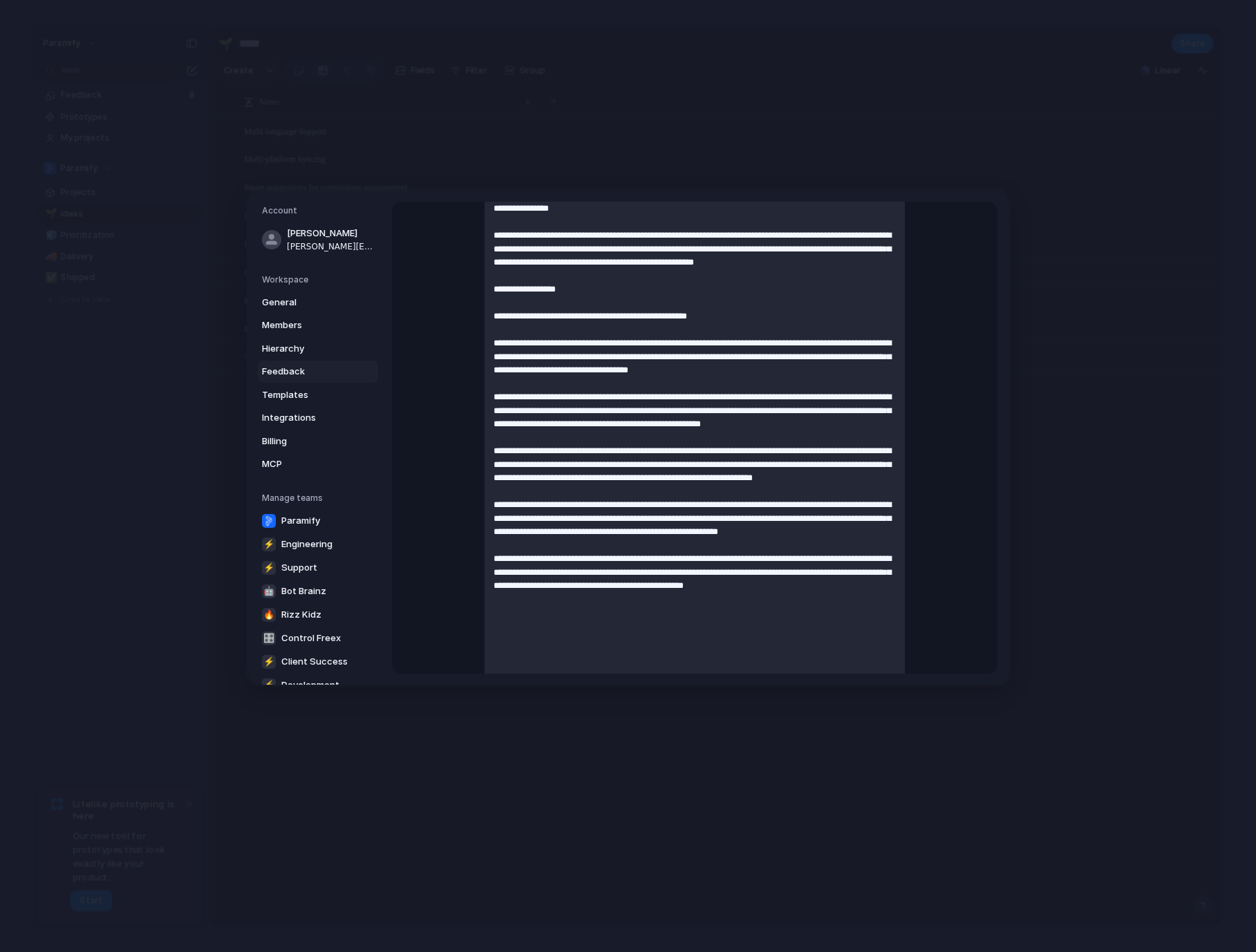
scroll to position [690, 0]
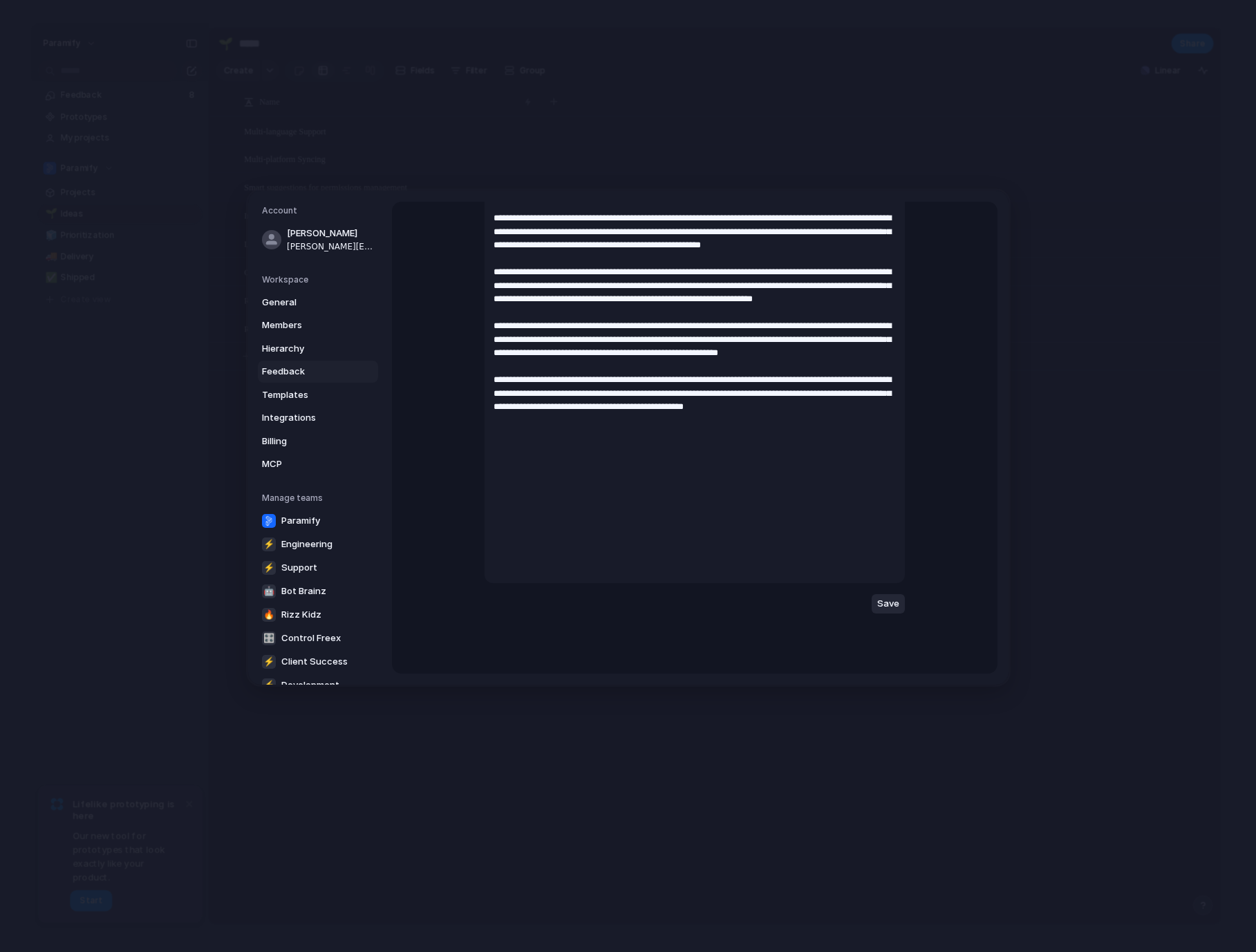
click at [885, 606] on span "Save" at bounding box center [888, 604] width 22 height 14
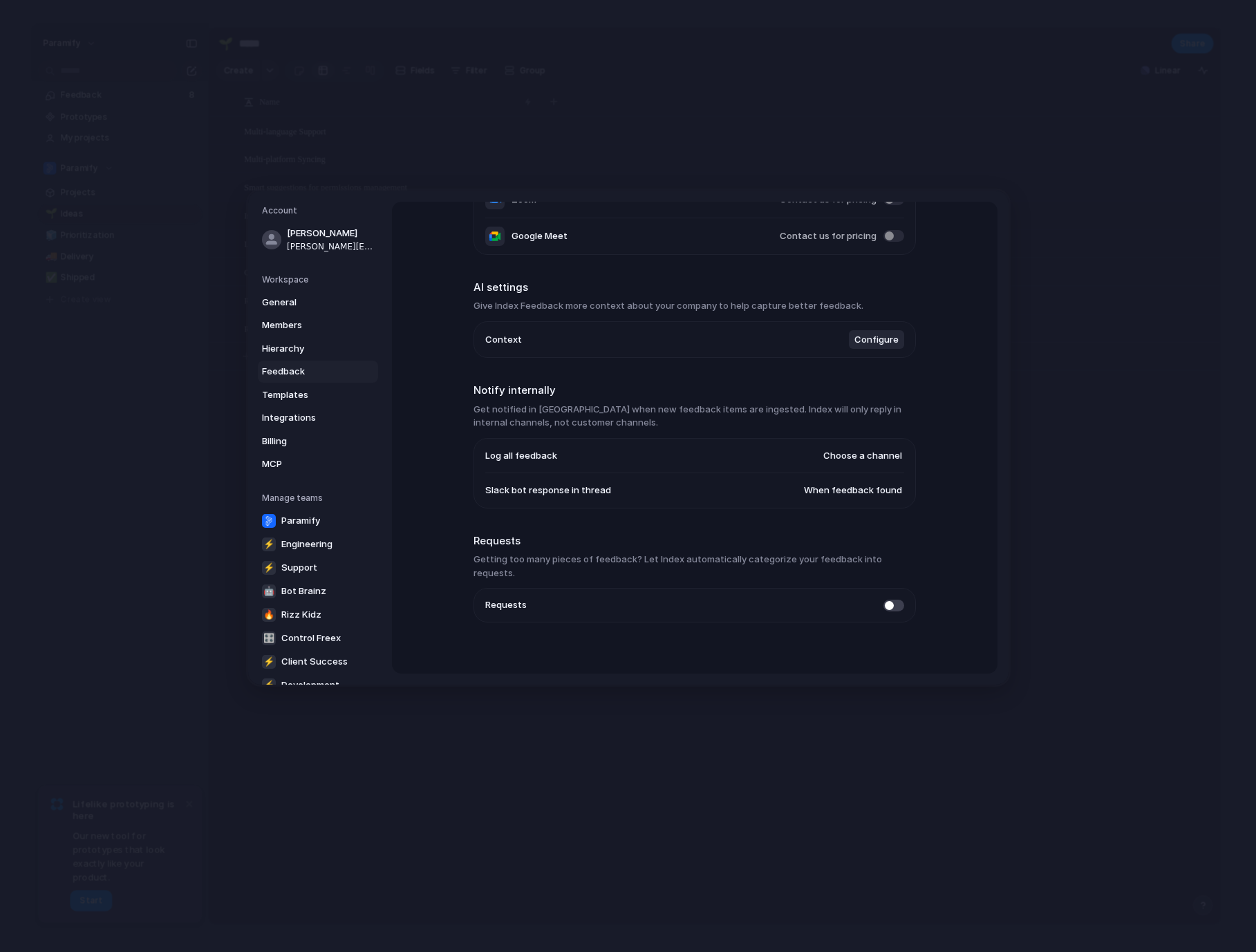
click at [854, 458] on span "Choose a channel" at bounding box center [862, 456] width 78 height 14
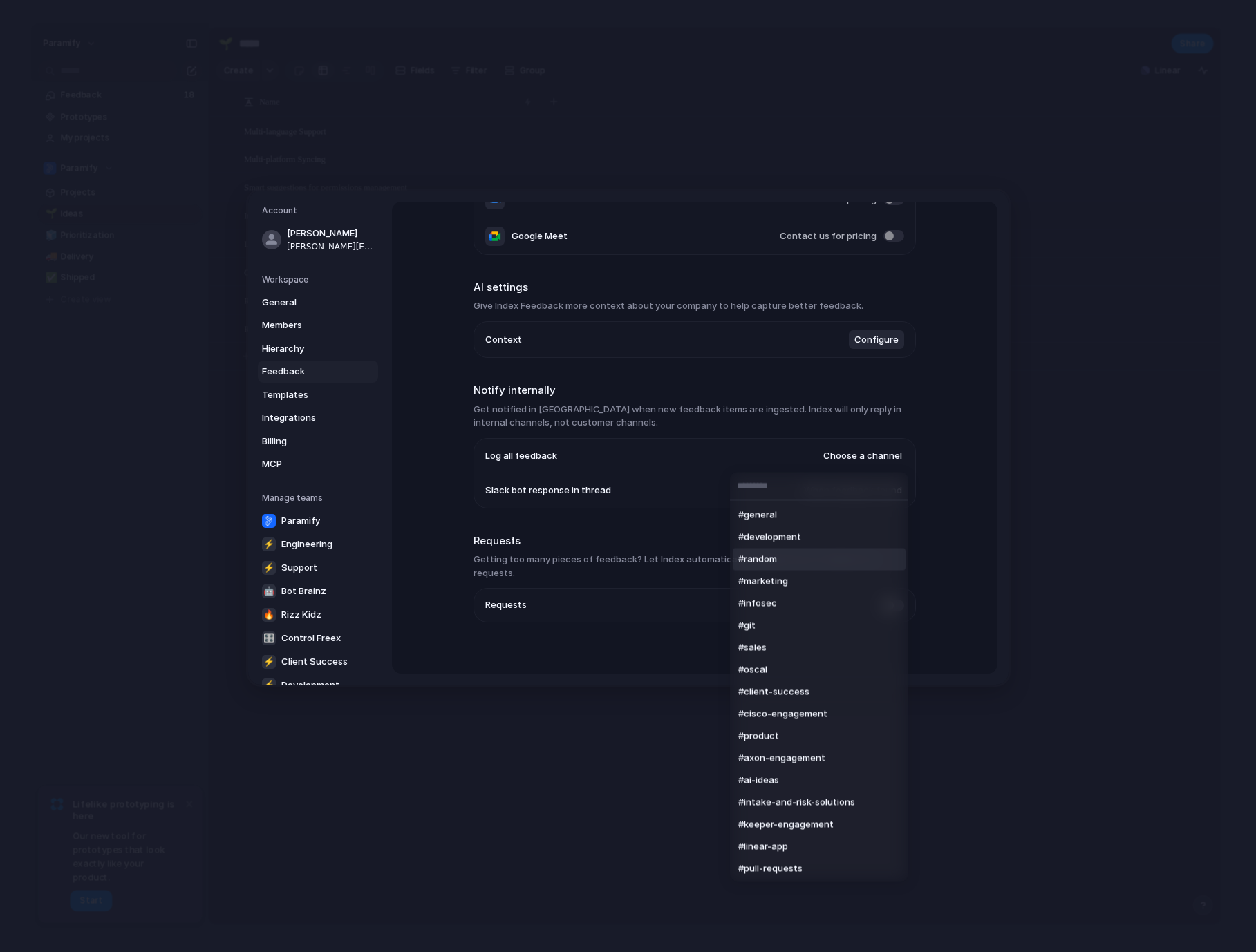
click at [763, 488] on input "text" at bounding box center [819, 487] width 178 height 28
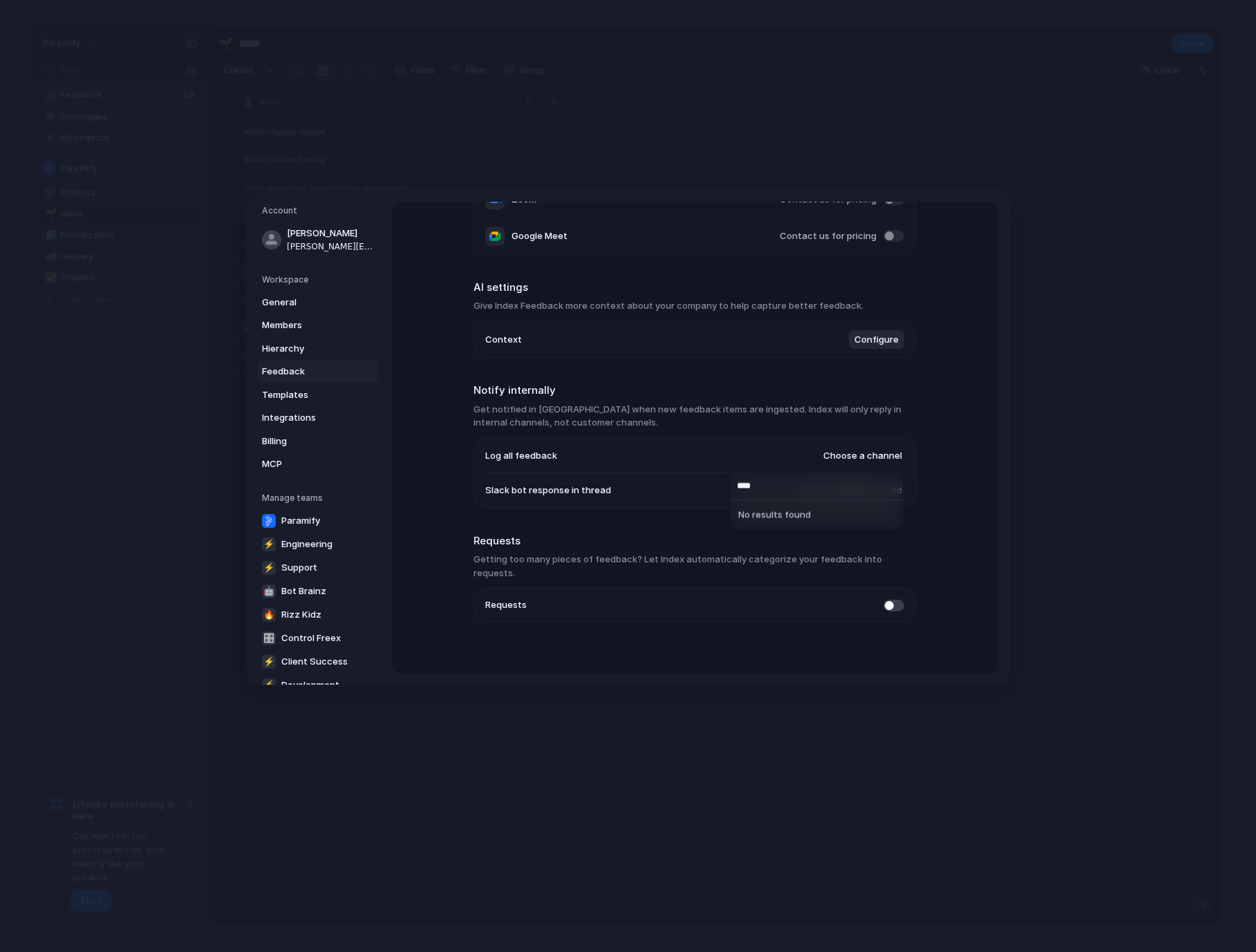
type input "****"
click at [705, 480] on div "**** No results found" at bounding box center [628, 476] width 1256 height 952
click at [856, 458] on span "Choose a channel" at bounding box center [862, 456] width 78 height 14
type input "*****"
click at [699, 494] on div "#general #development #random #marketing #infosec #git #sales #oscal #client-su…" at bounding box center [628, 476] width 1256 height 952
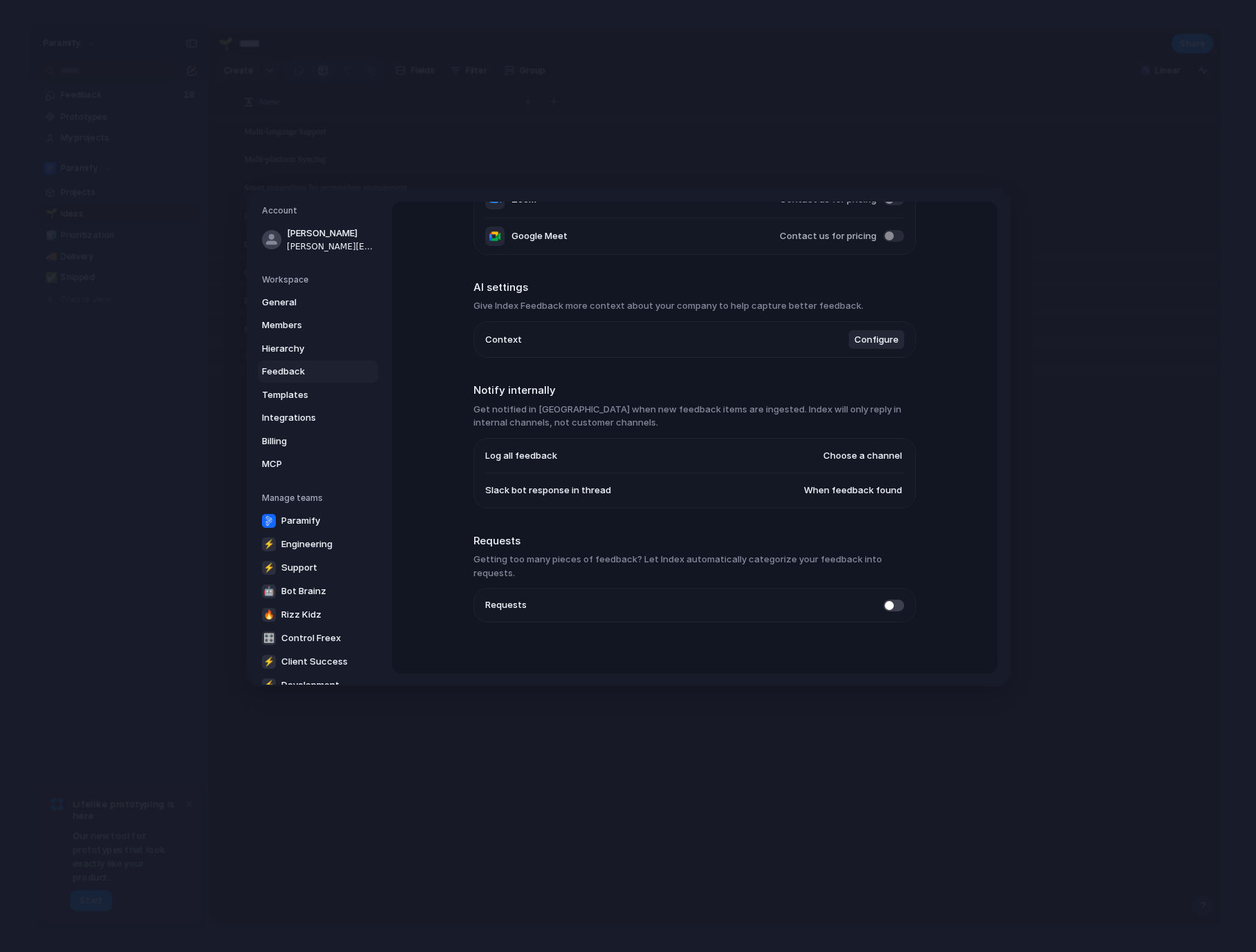
scroll to position [0, 0]
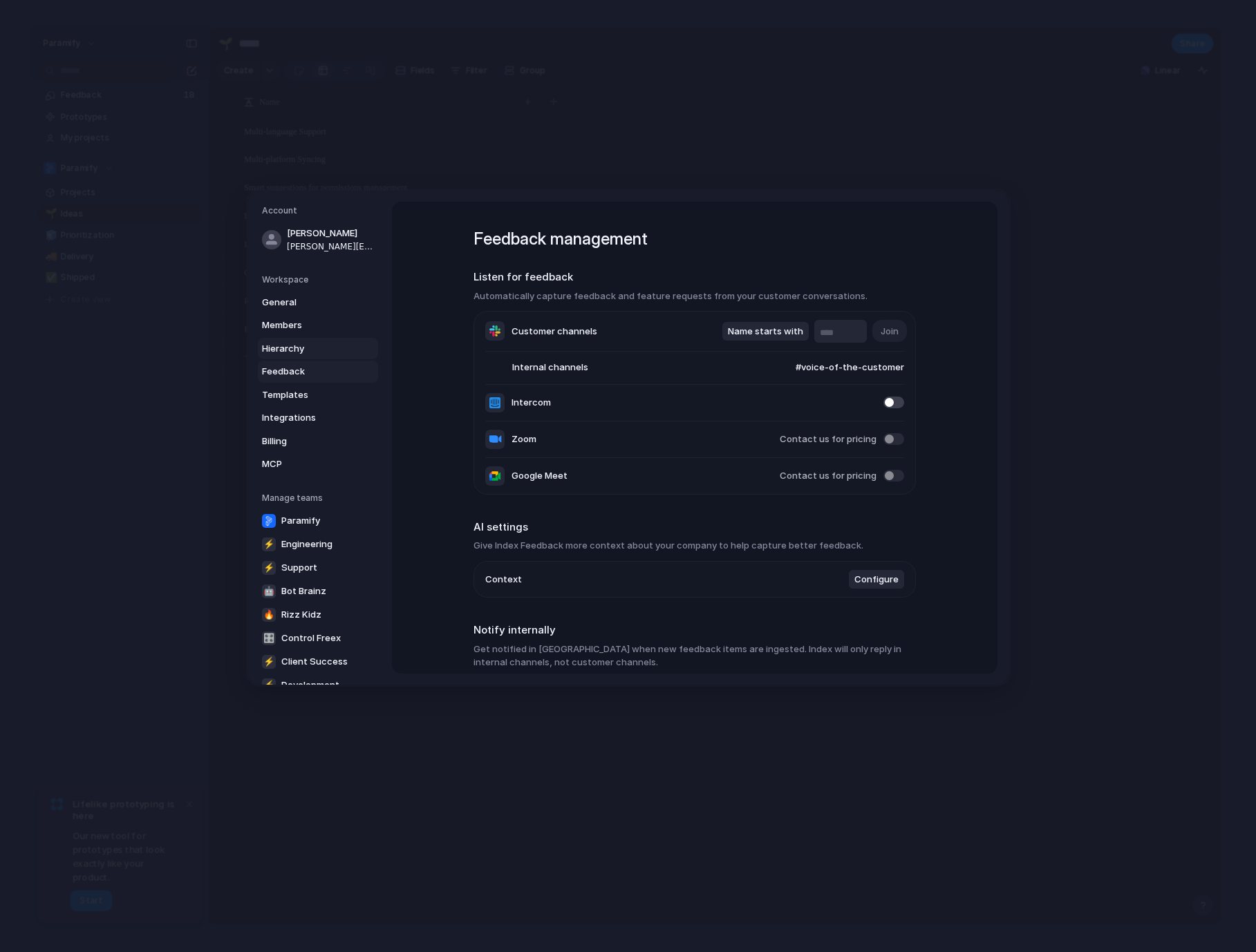
click at [301, 345] on span "Hierarchy" at bounding box center [306, 349] width 88 height 14
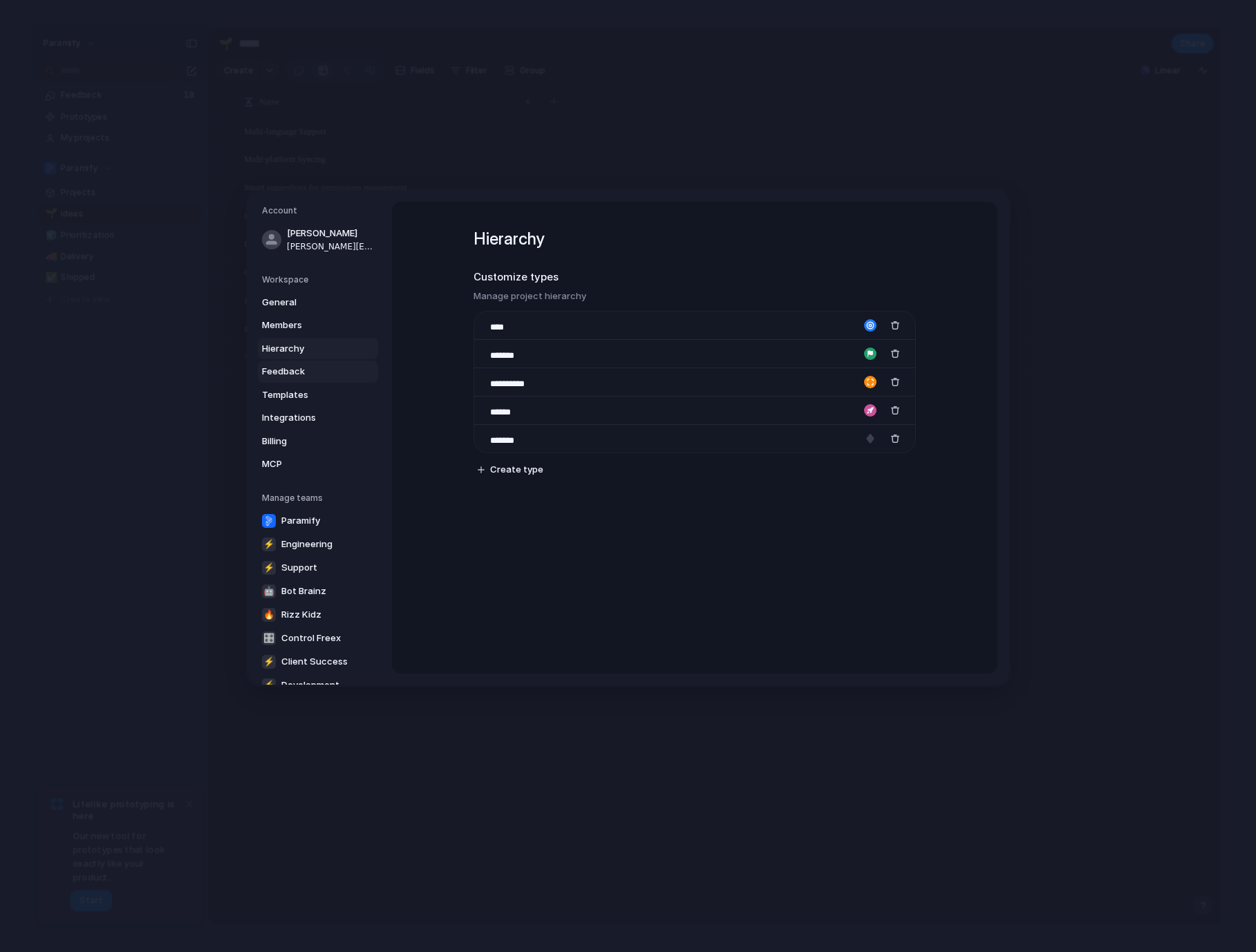
click at [289, 371] on span "Feedback" at bounding box center [306, 371] width 88 height 14
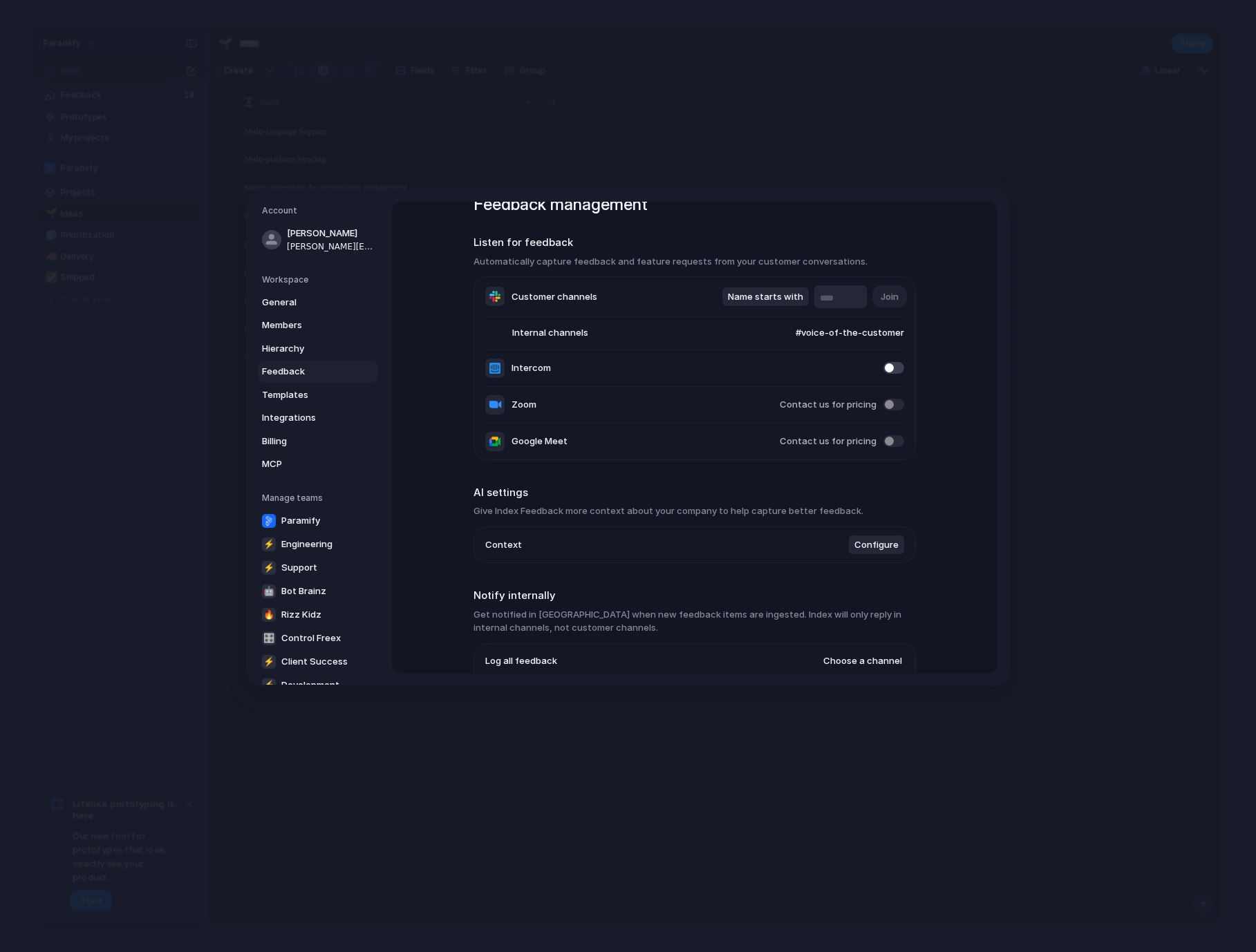
scroll to position [241, 0]
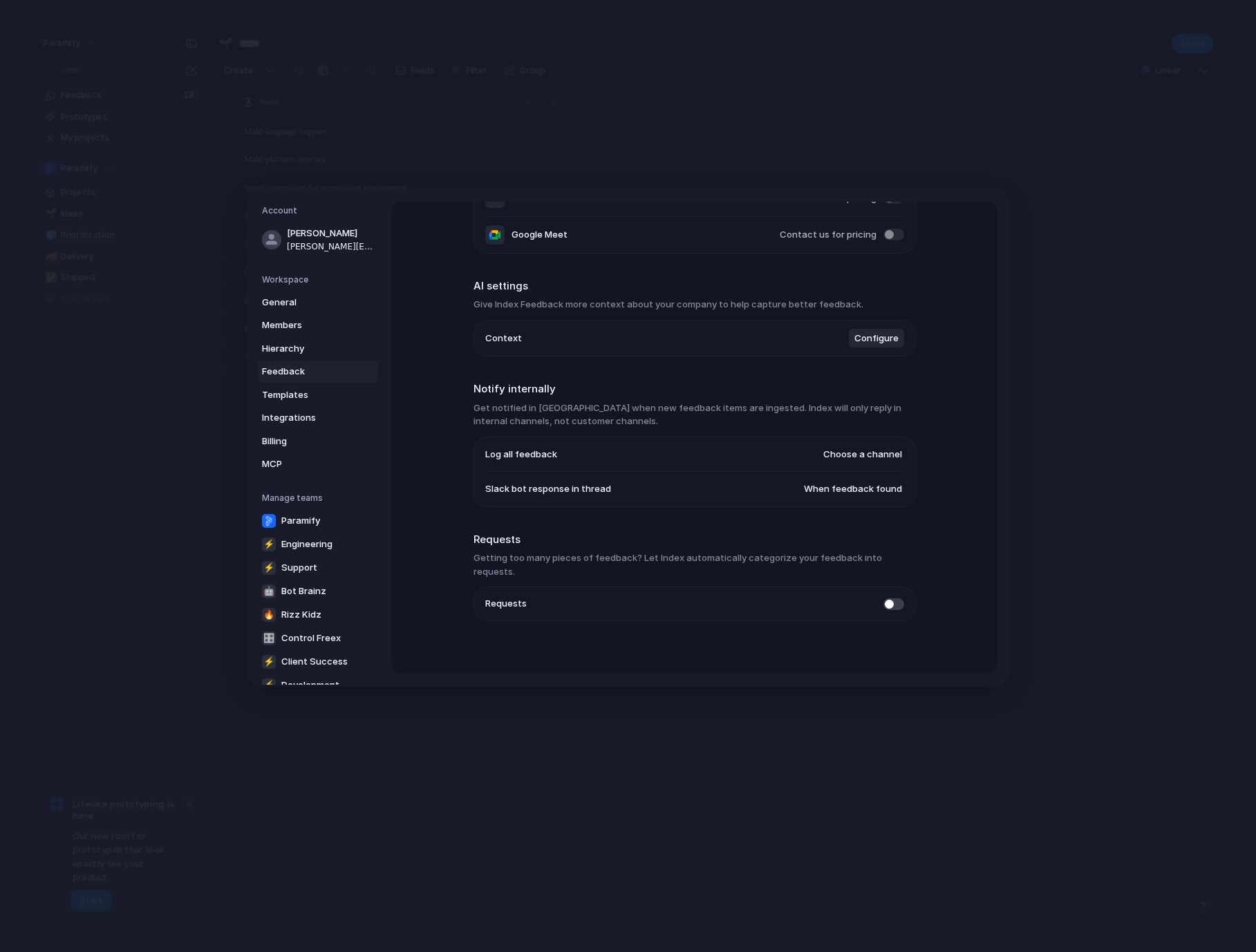
click at [852, 461] on span "Choose a channel" at bounding box center [862, 454] width 78 height 14
type input "*****"
click at [784, 516] on span "#index-inc-feedback" at bounding box center [785, 514] width 92 height 14
click at [844, 494] on span "When feedback found" at bounding box center [853, 489] width 98 height 14
click at [842, 472] on li "Always" at bounding box center [855, 470] width 109 height 22
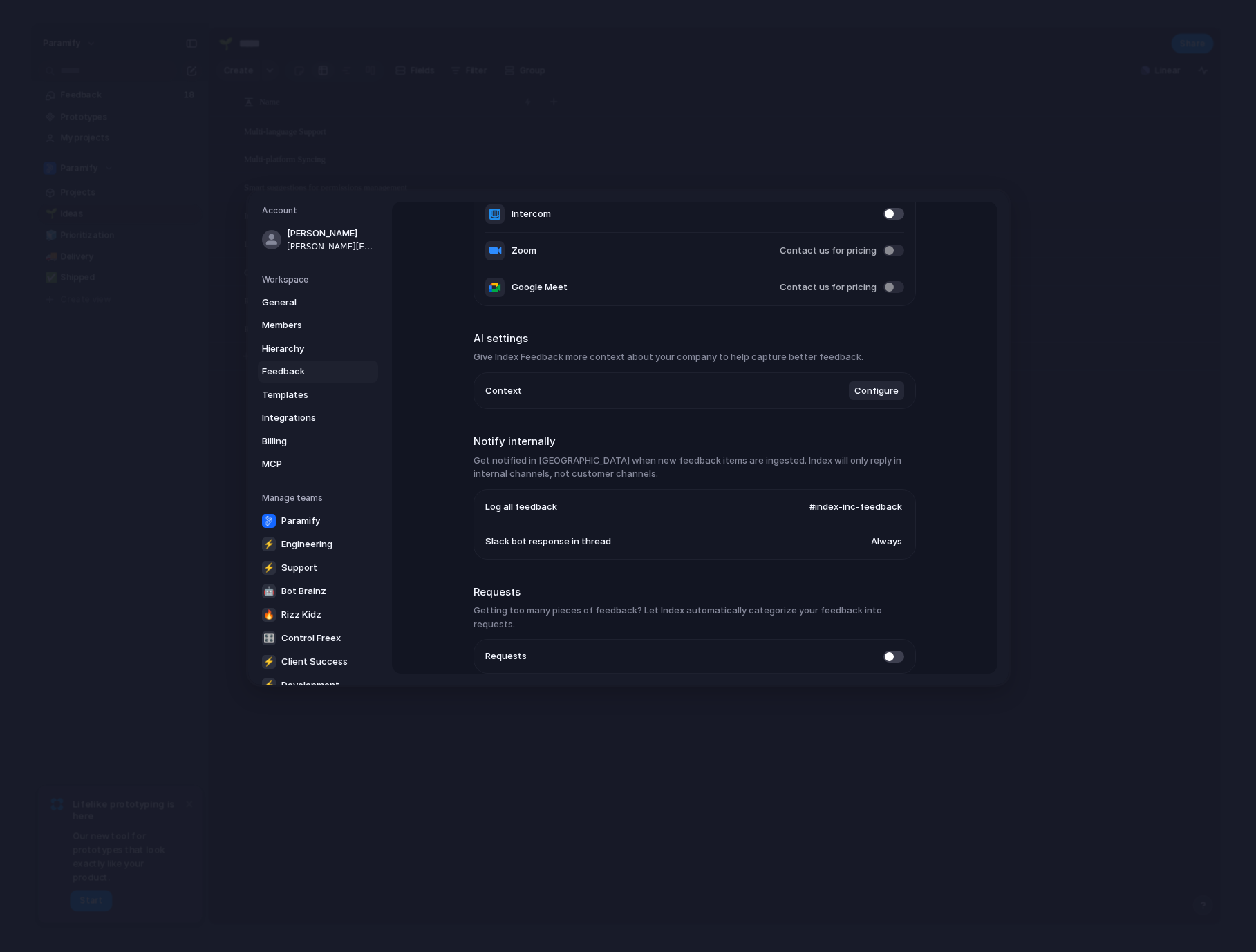
scroll to position [0, 0]
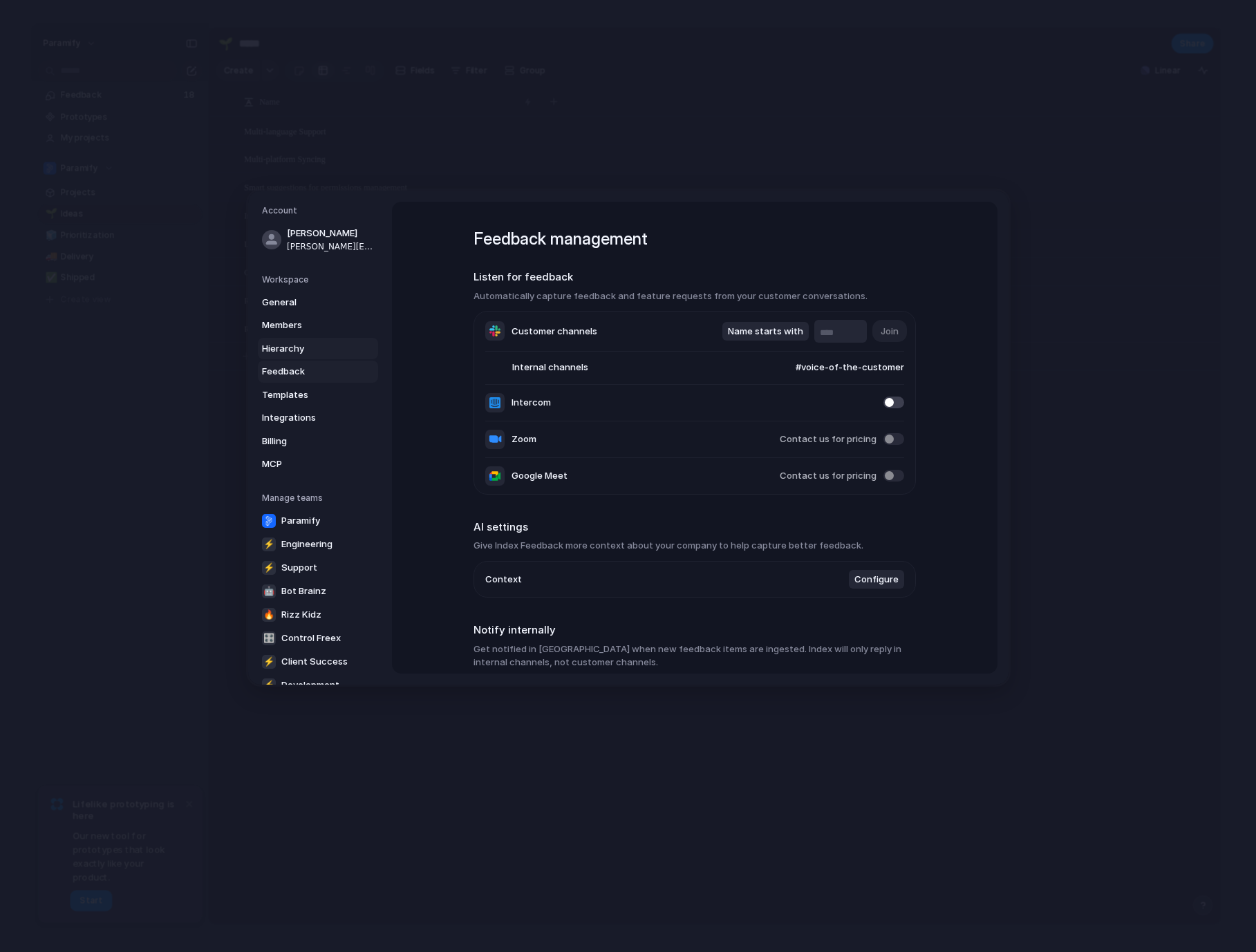
click at [295, 348] on span "Hierarchy" at bounding box center [306, 349] width 88 height 14
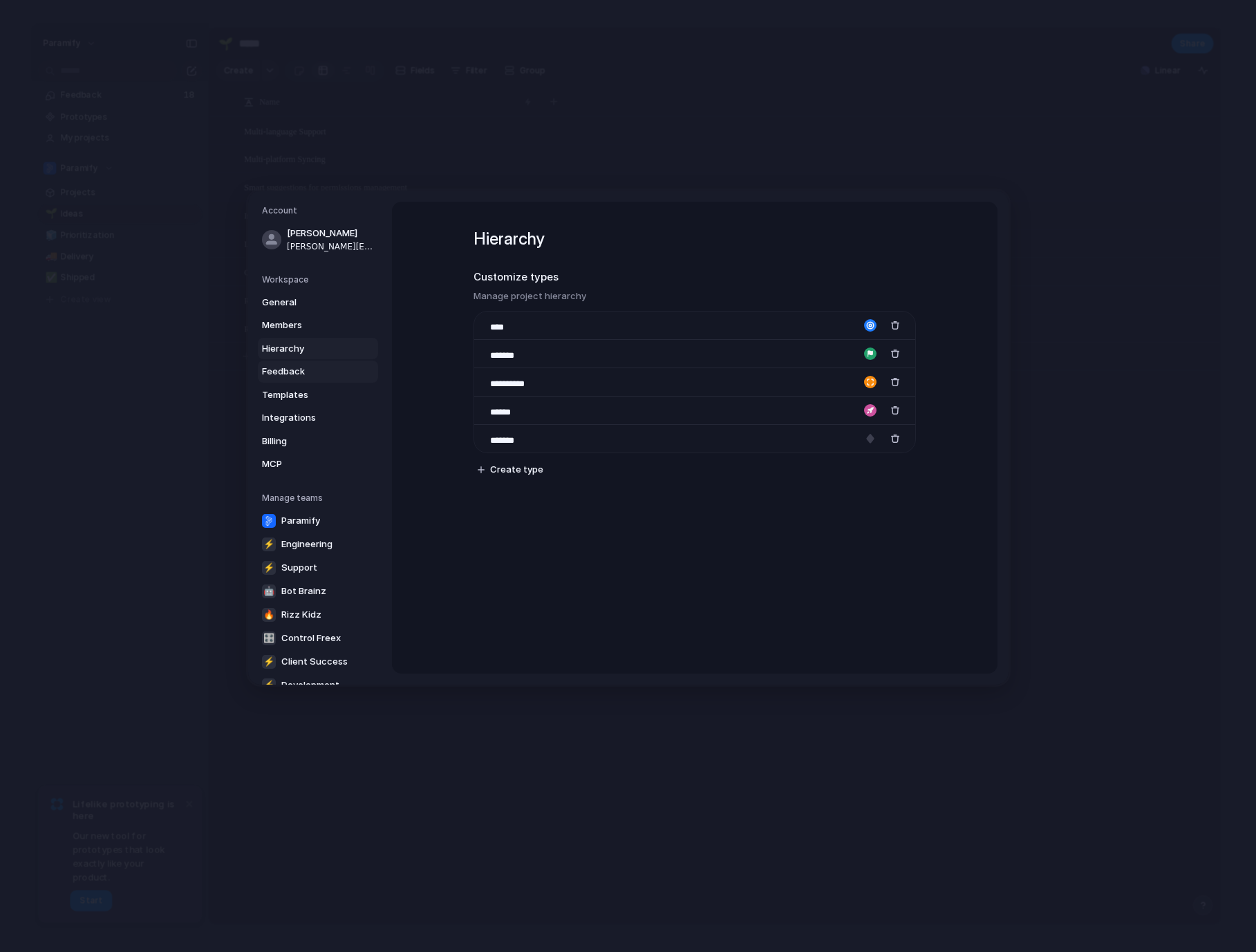
click at [293, 371] on span "Feedback" at bounding box center [306, 371] width 88 height 14
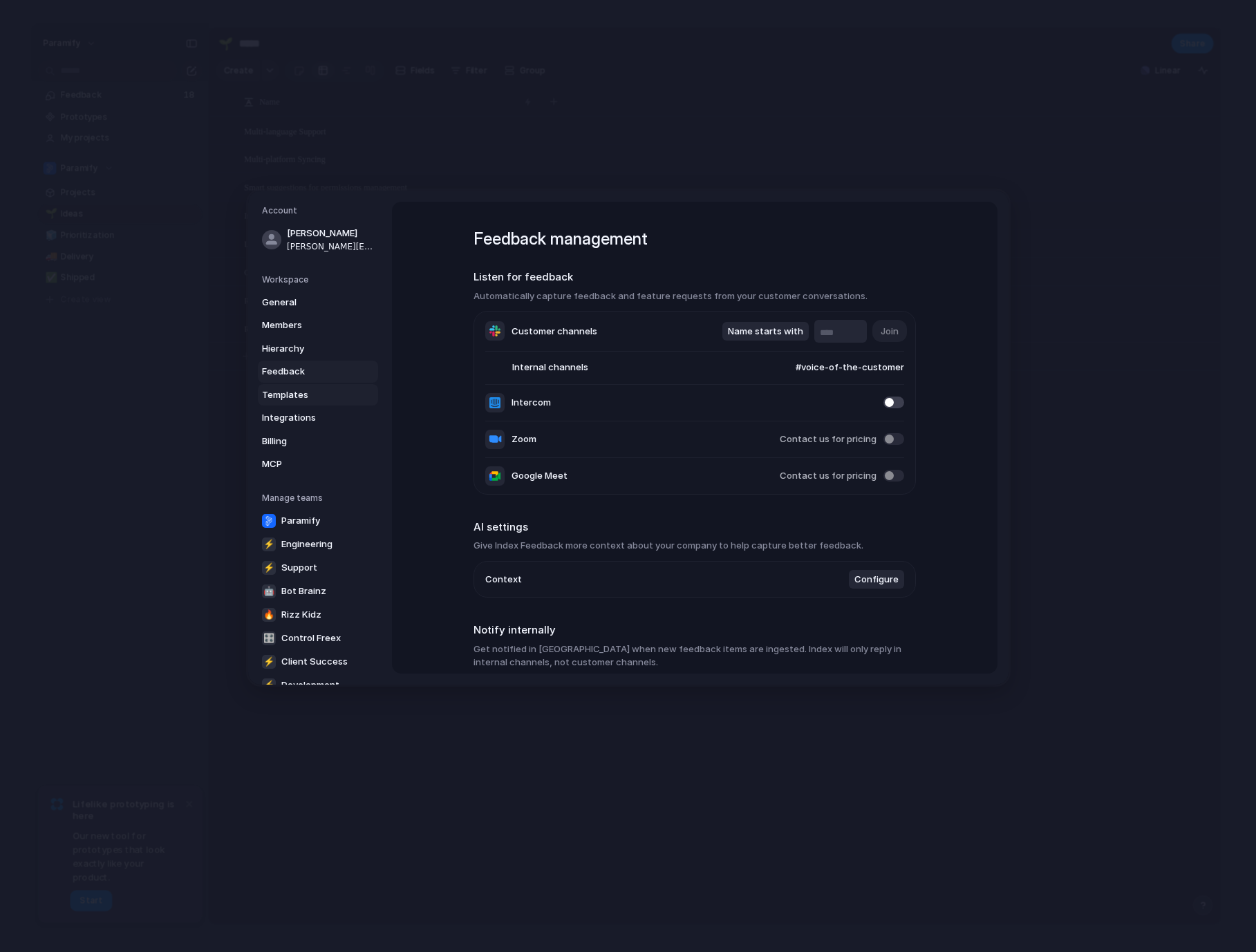
click at [300, 394] on span "Templates" at bounding box center [306, 395] width 88 height 14
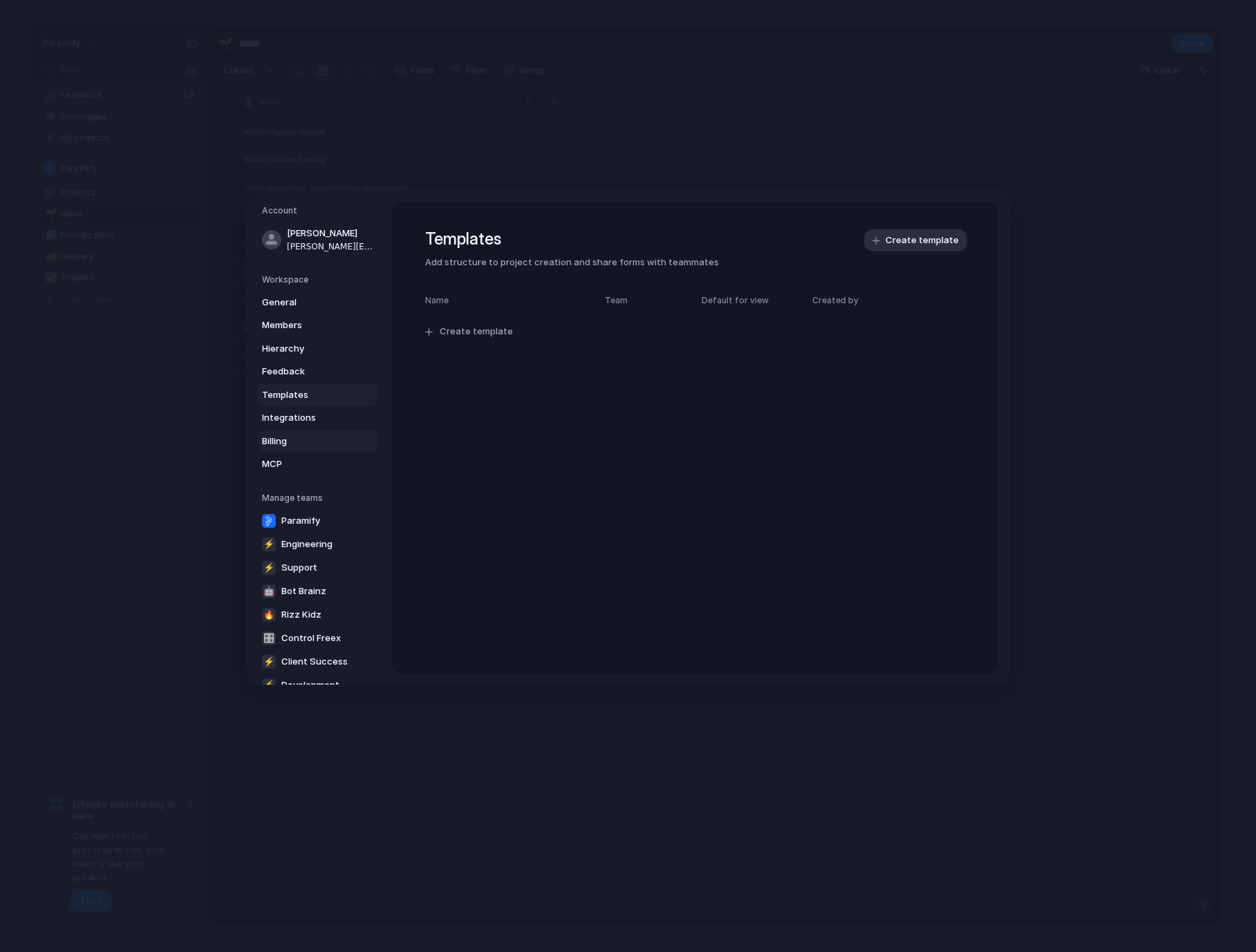
click at [296, 440] on span "Billing" at bounding box center [306, 441] width 88 height 14
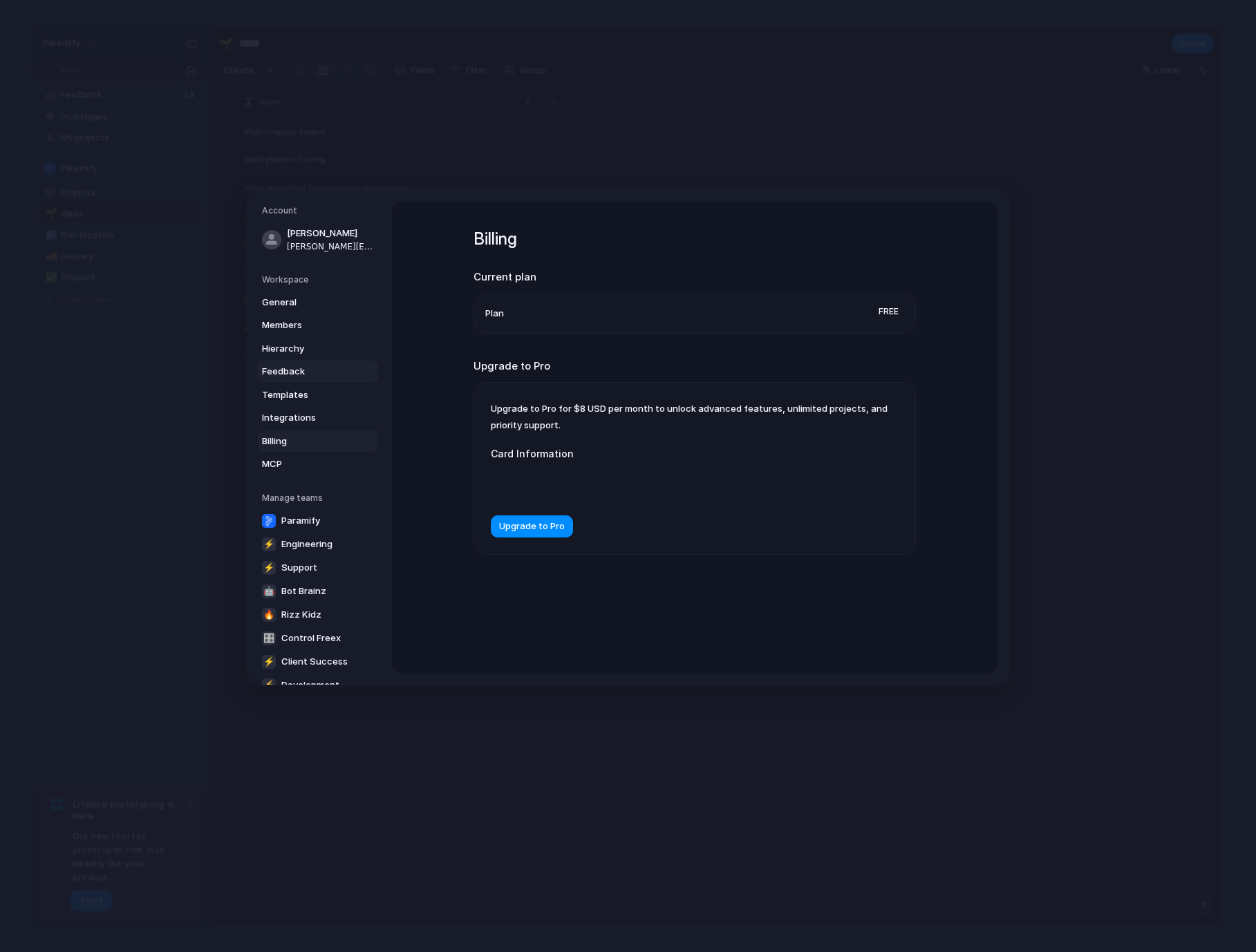
click at [288, 369] on span "Feedback" at bounding box center [306, 371] width 88 height 14
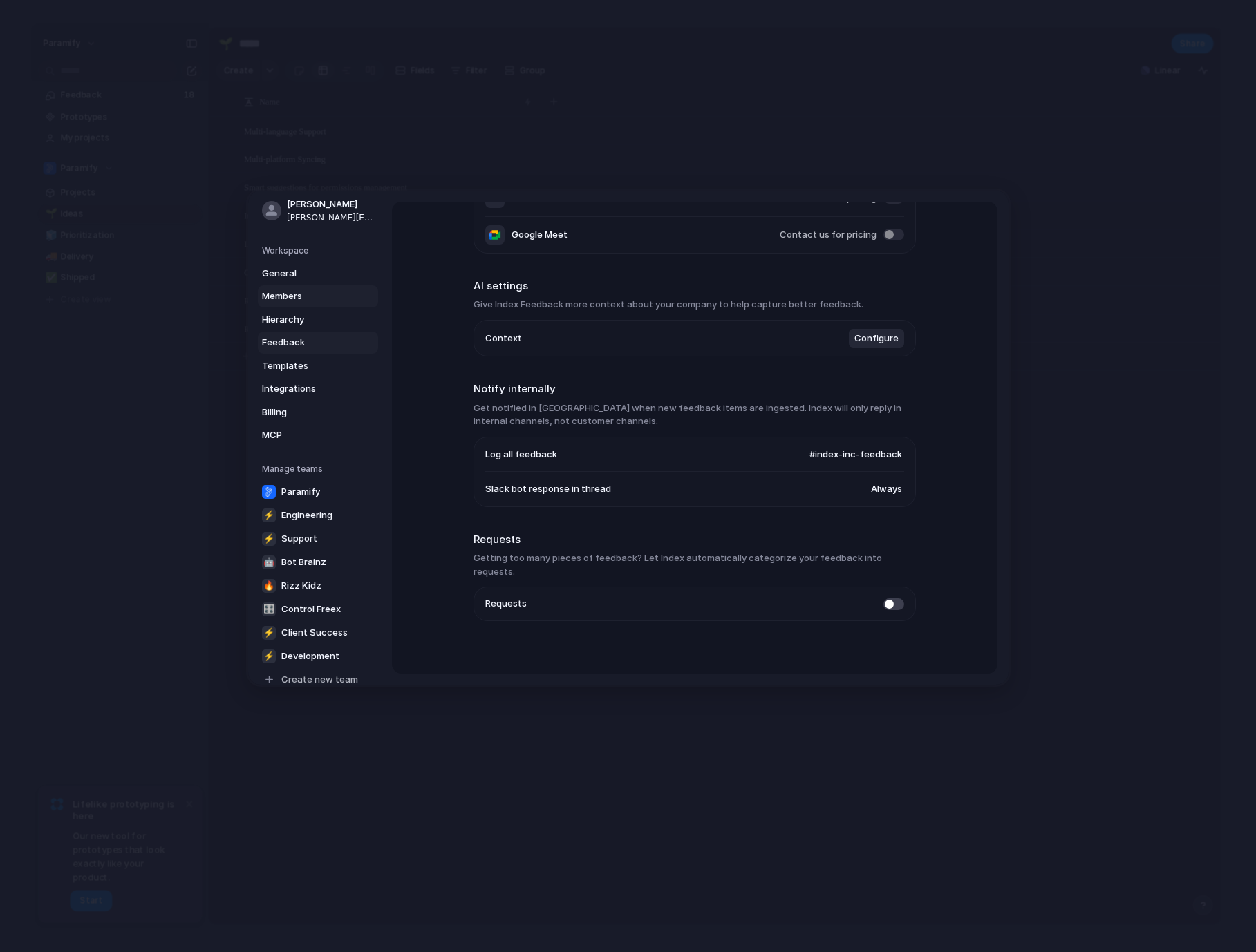
scroll to position [31, 0]
click at [282, 364] on span "Templates" at bounding box center [306, 364] width 88 height 14
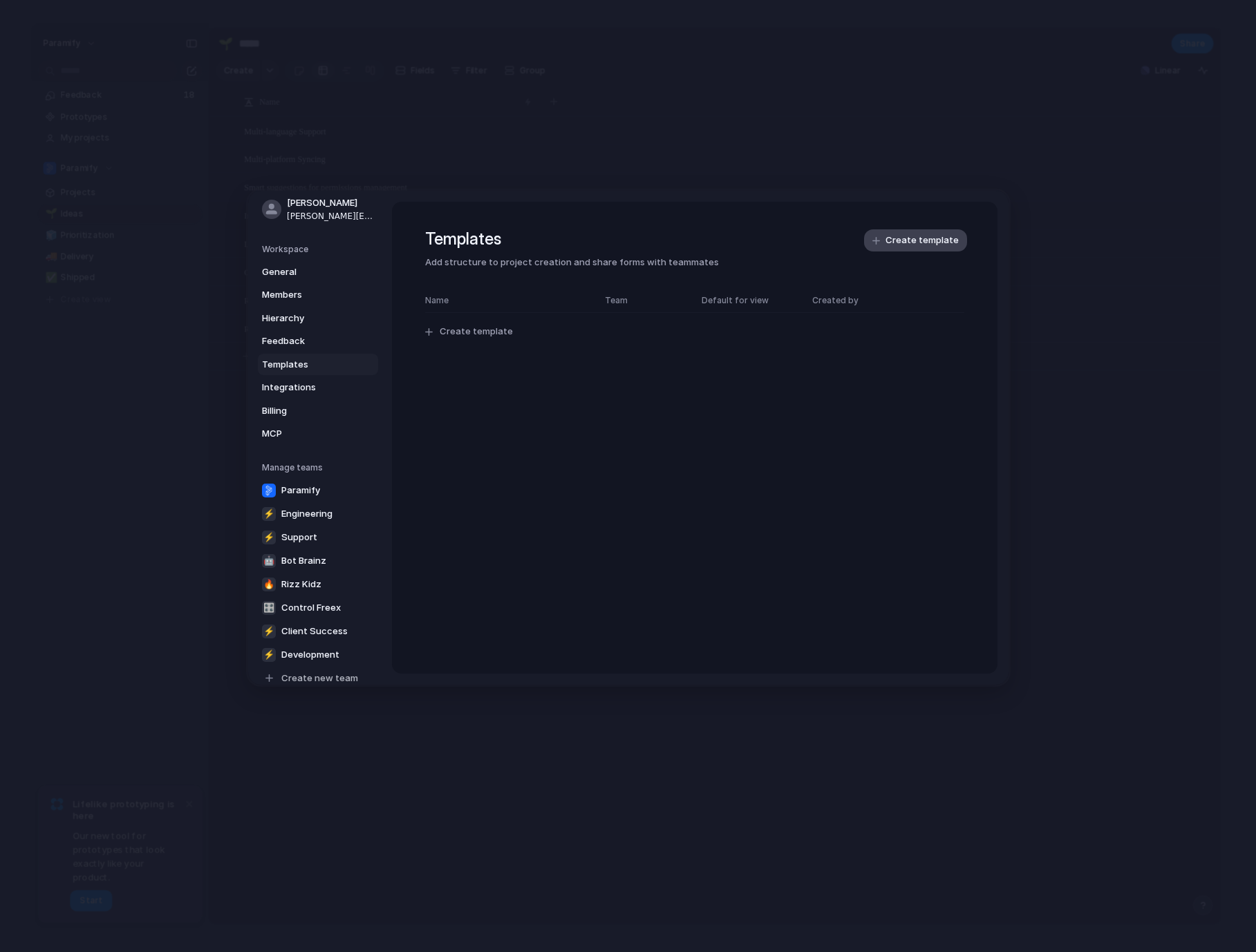
click at [921, 243] on span "Create template" at bounding box center [921, 241] width 73 height 14
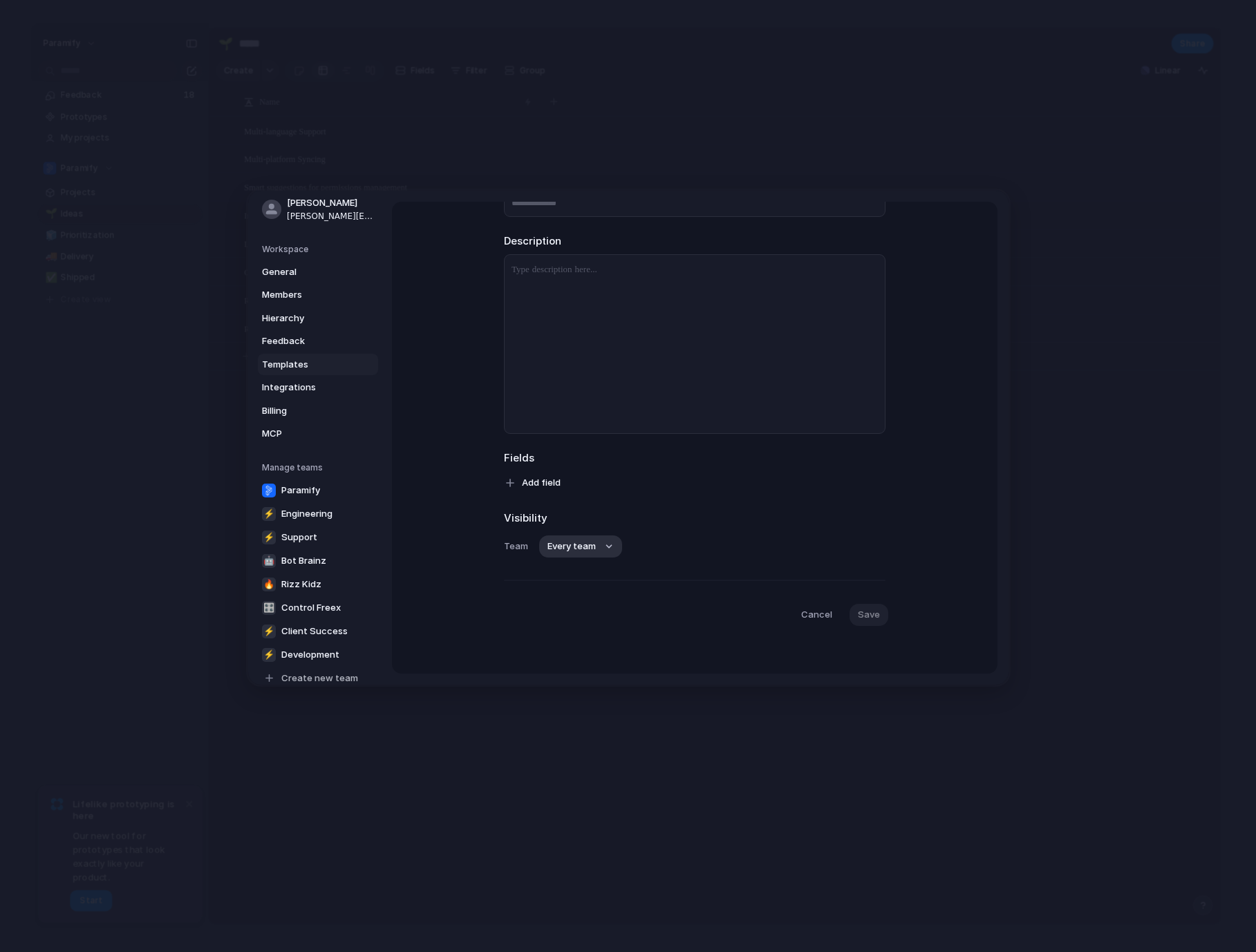
scroll to position [119, 0]
click at [530, 481] on span "Add field" at bounding box center [541, 481] width 38 height 14
click at [584, 342] on div "Customer Design ready Effort Estimate (weeks) Impact Owner Priority Start date …" at bounding box center [628, 476] width 1256 height 952
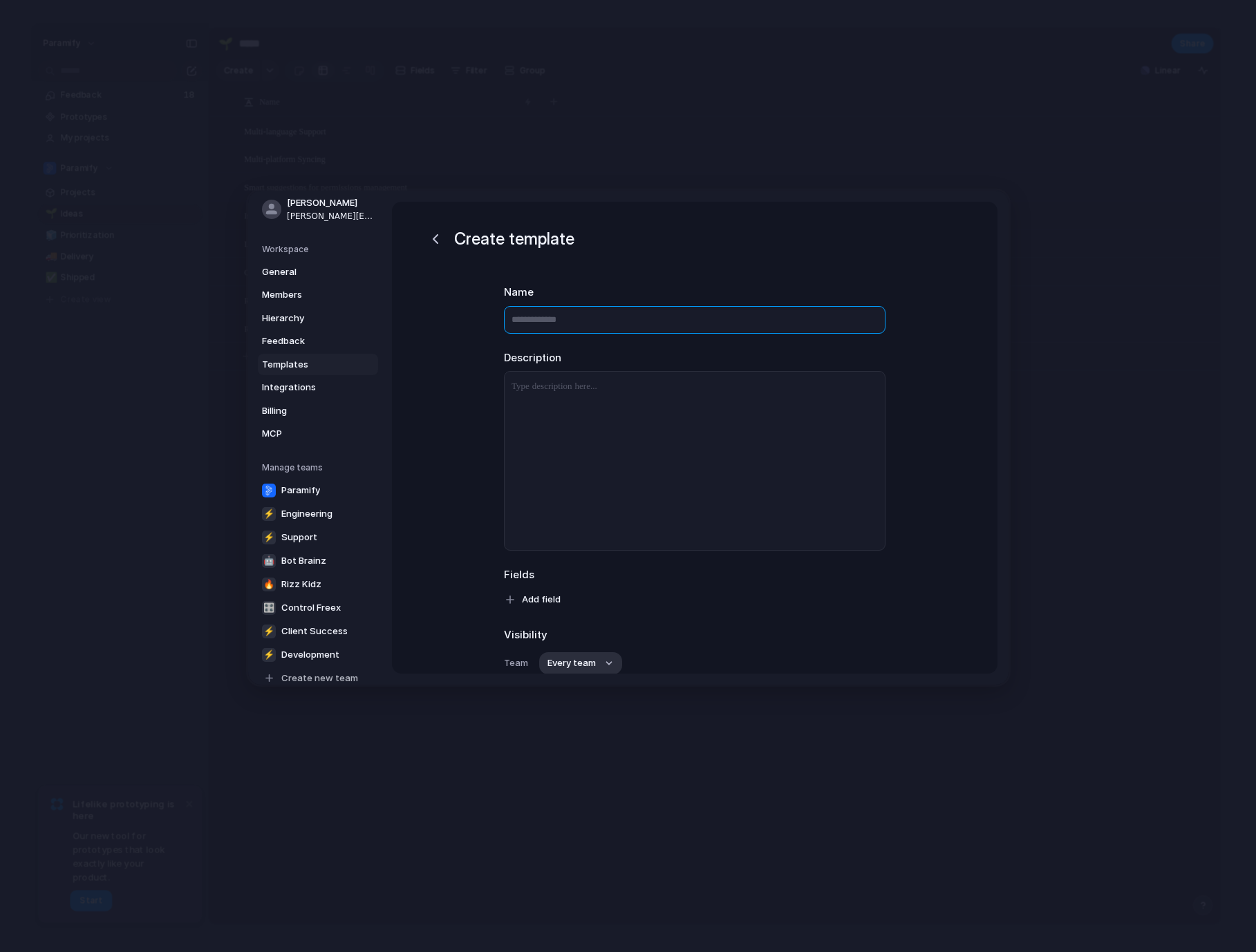
click at [555, 323] on input "text" at bounding box center [695, 320] width 381 height 28
click at [584, 322] on input "text" at bounding box center [695, 320] width 381 height 28
type input "*******"
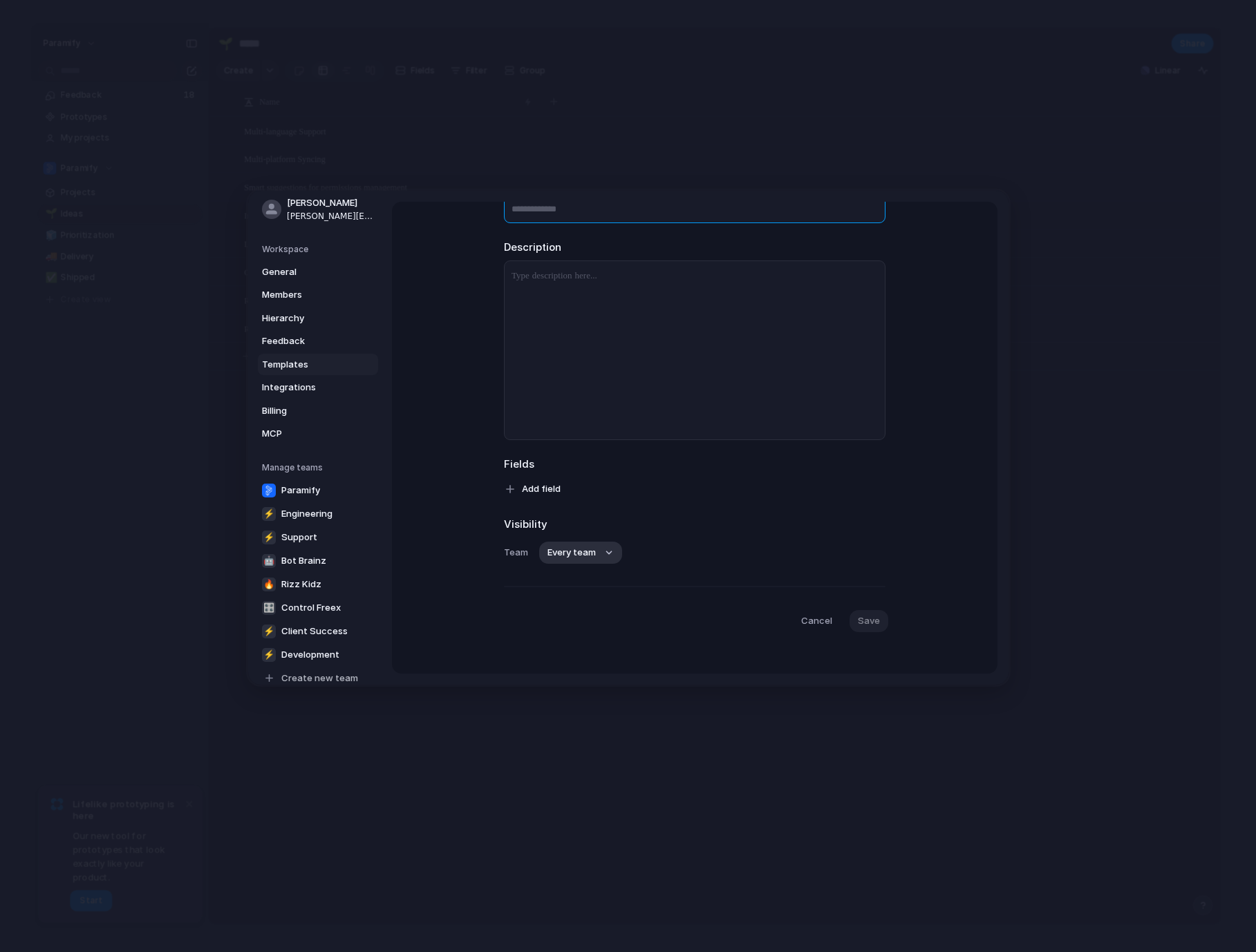
scroll to position [119, 0]
click at [537, 476] on span "Add field" at bounding box center [541, 481] width 38 height 14
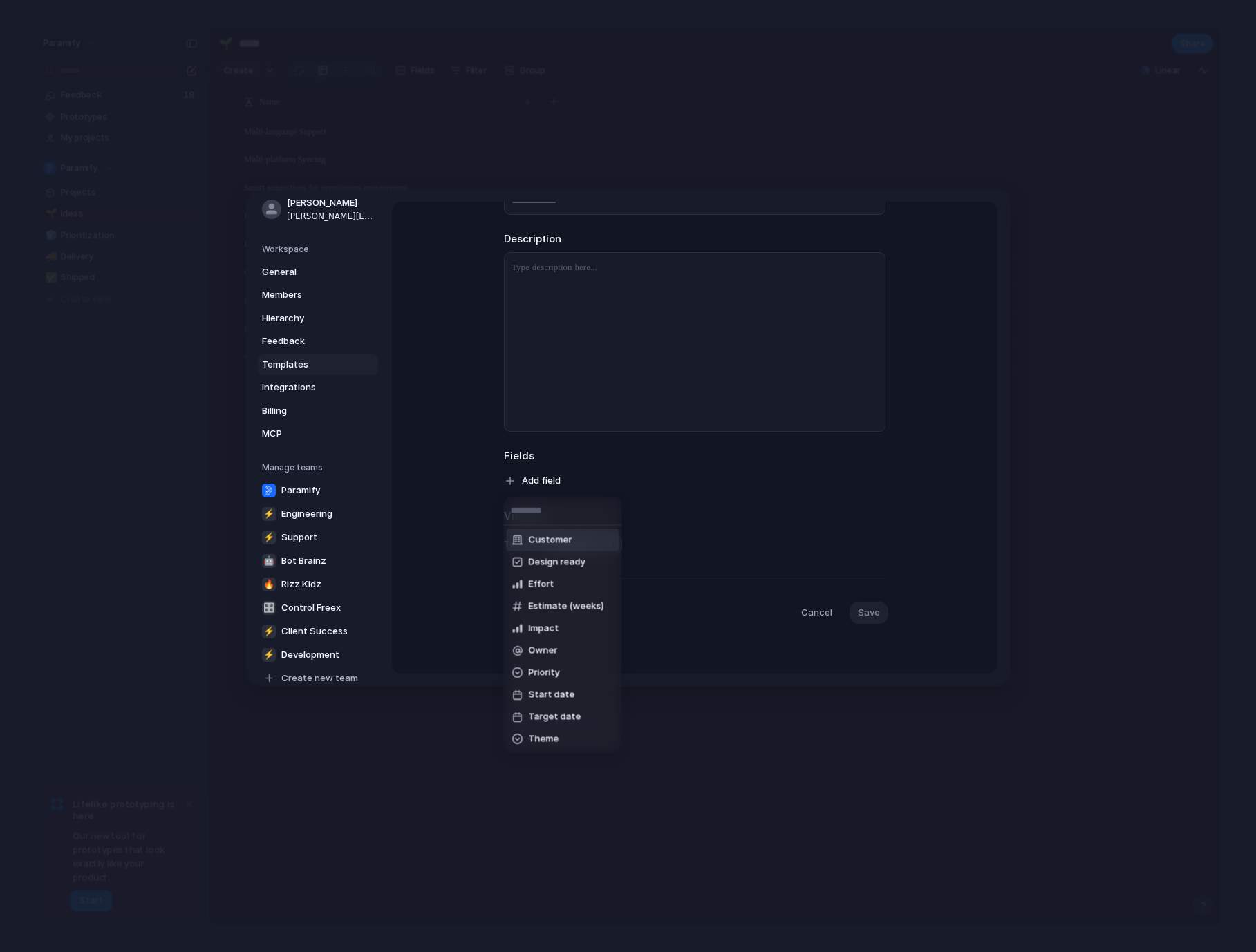
click at [545, 541] on span "Customer" at bounding box center [550, 541] width 44 height 14
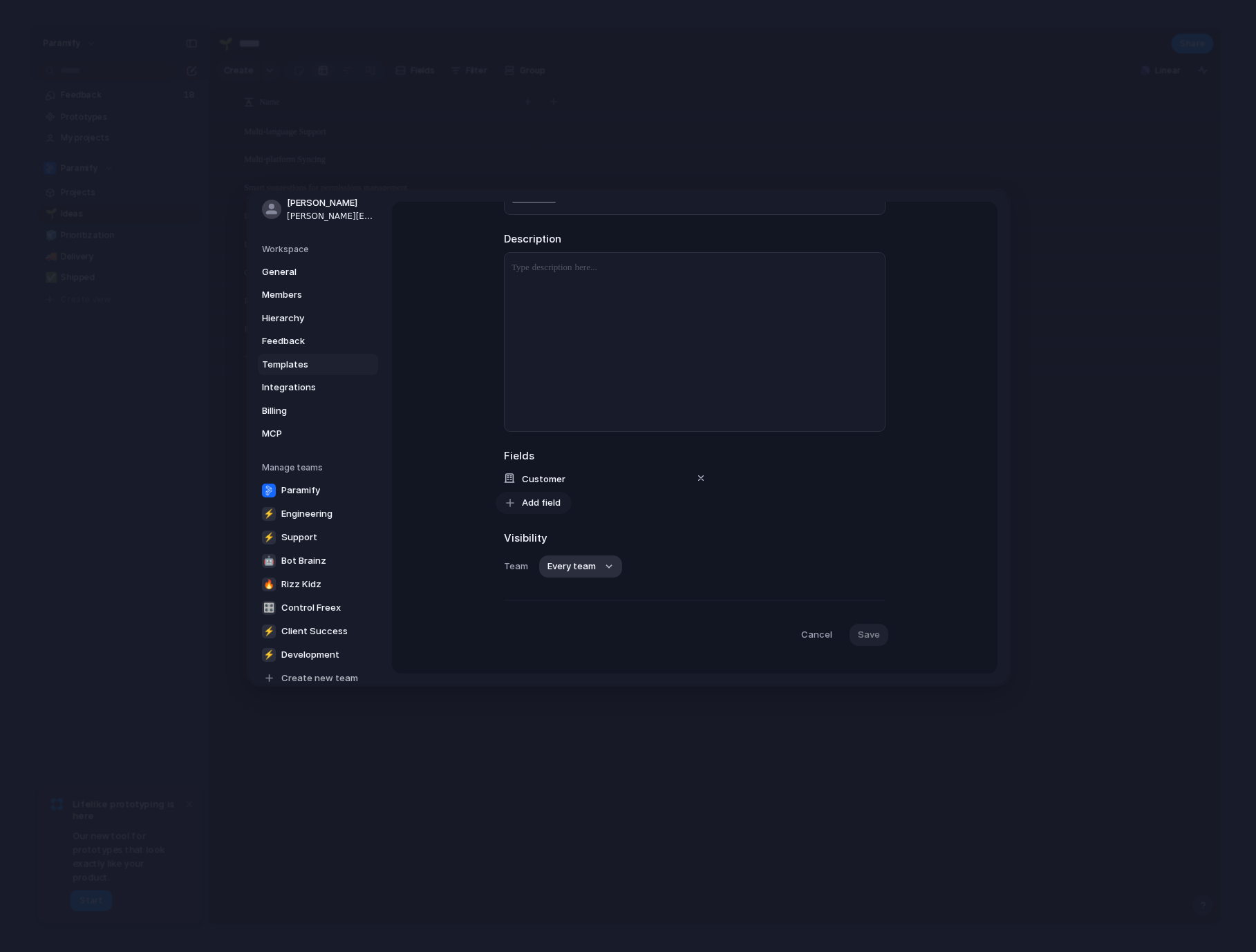
click at [543, 501] on span "Add field" at bounding box center [541, 503] width 38 height 14
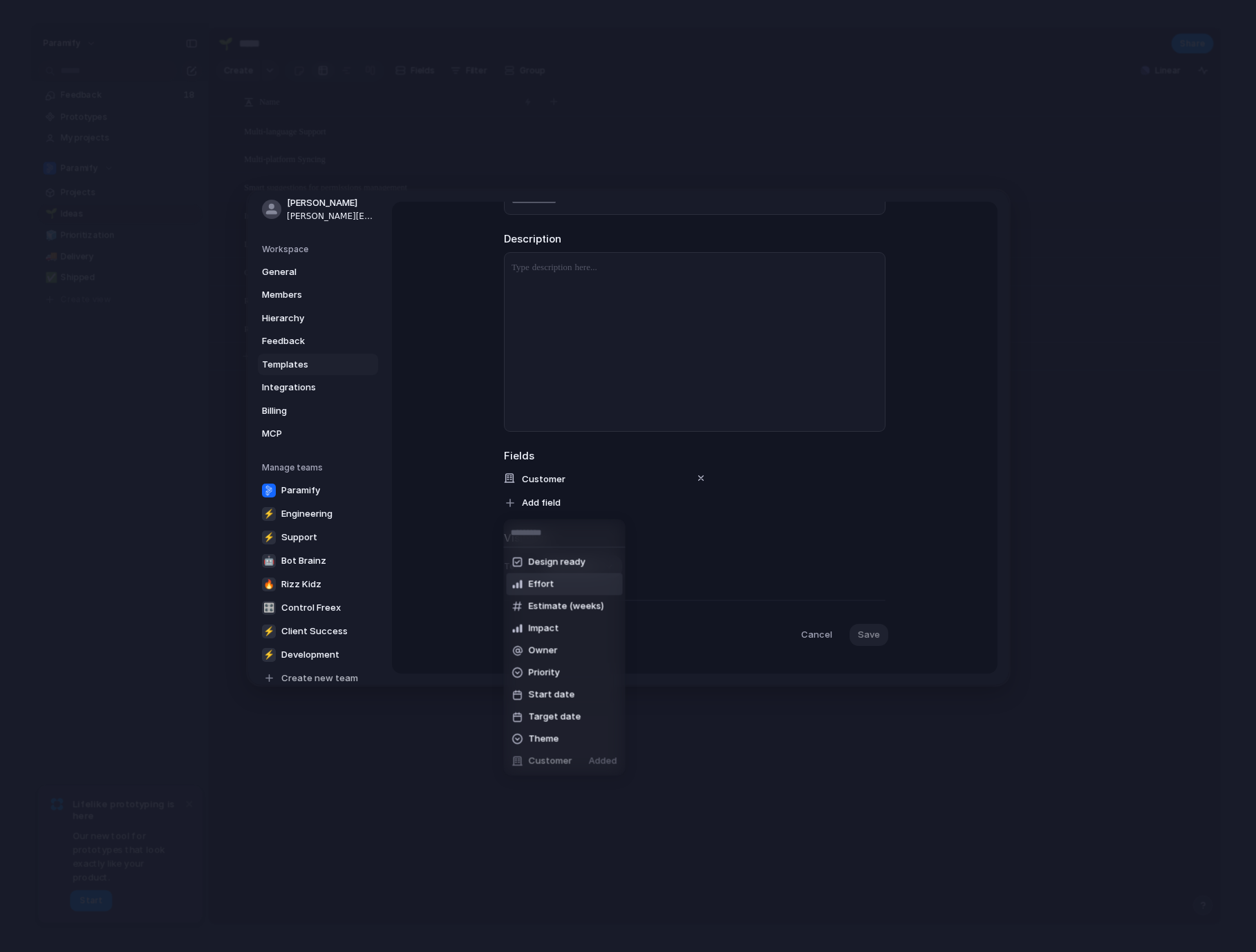
click at [540, 587] on span "Effort" at bounding box center [541, 584] width 25 height 14
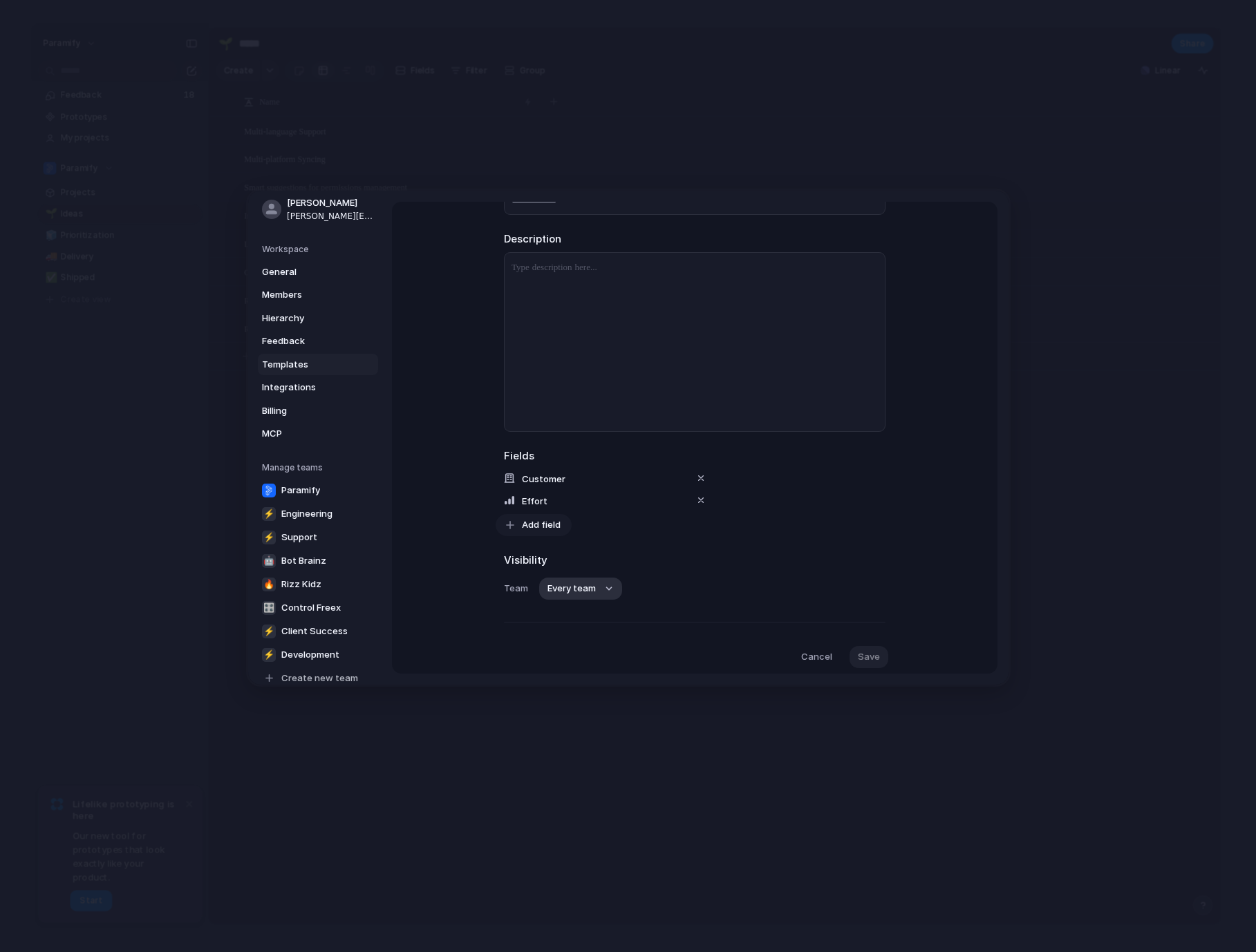
click at [527, 528] on span "Add field" at bounding box center [541, 525] width 38 height 14
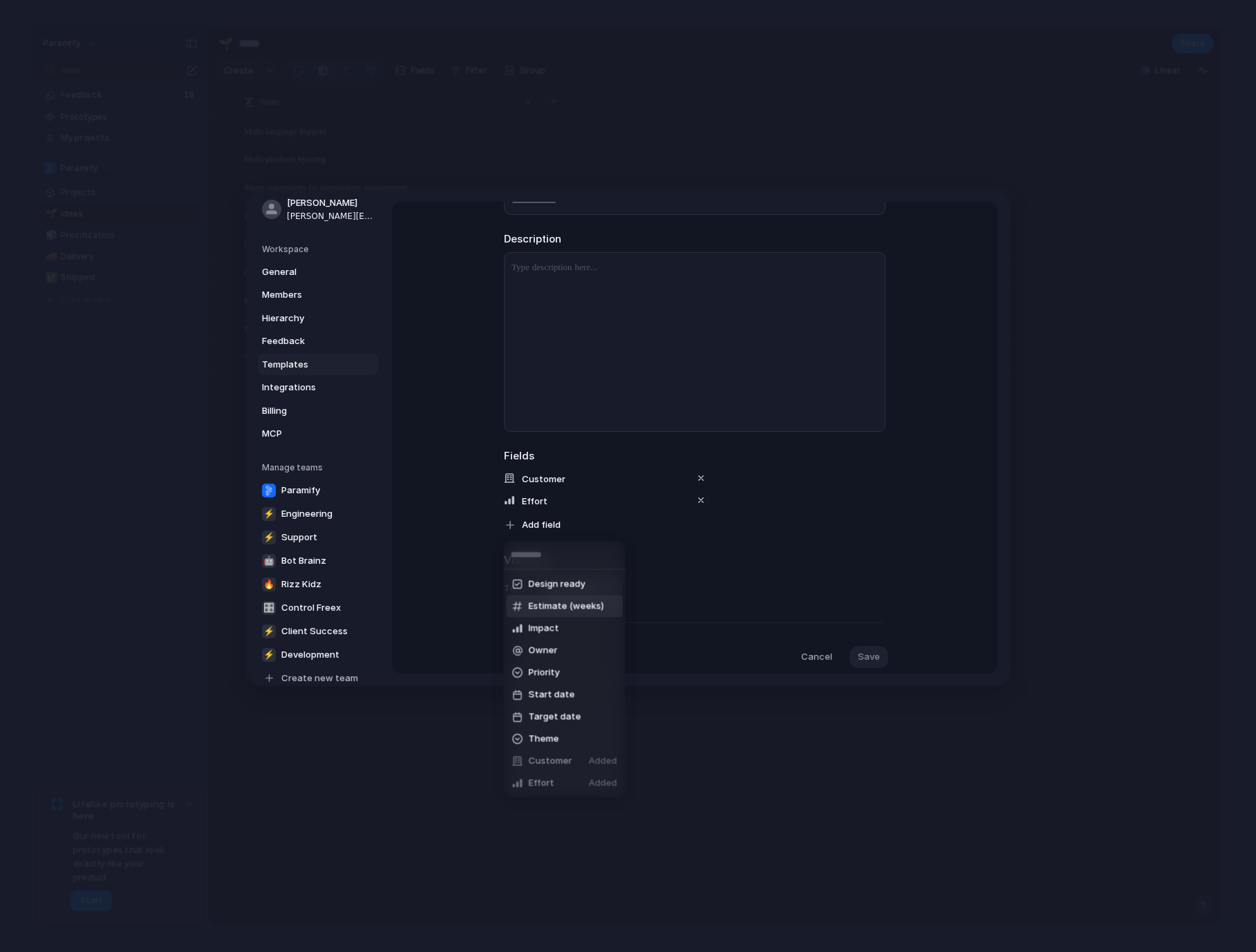
click at [568, 609] on span "Estimate (weeks)" at bounding box center [566, 607] width 75 height 14
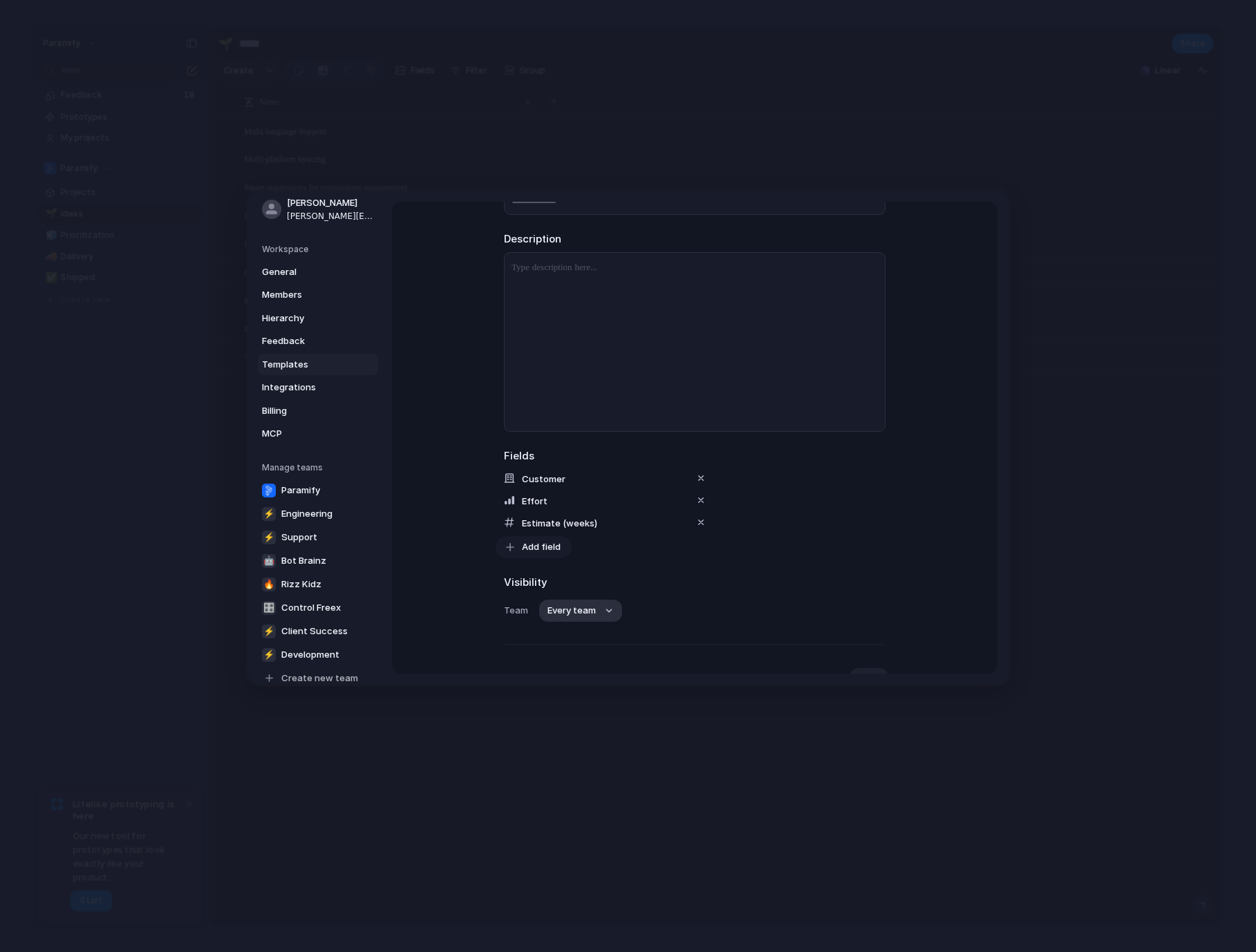
click at [528, 549] on span "Add field" at bounding box center [541, 548] width 38 height 14
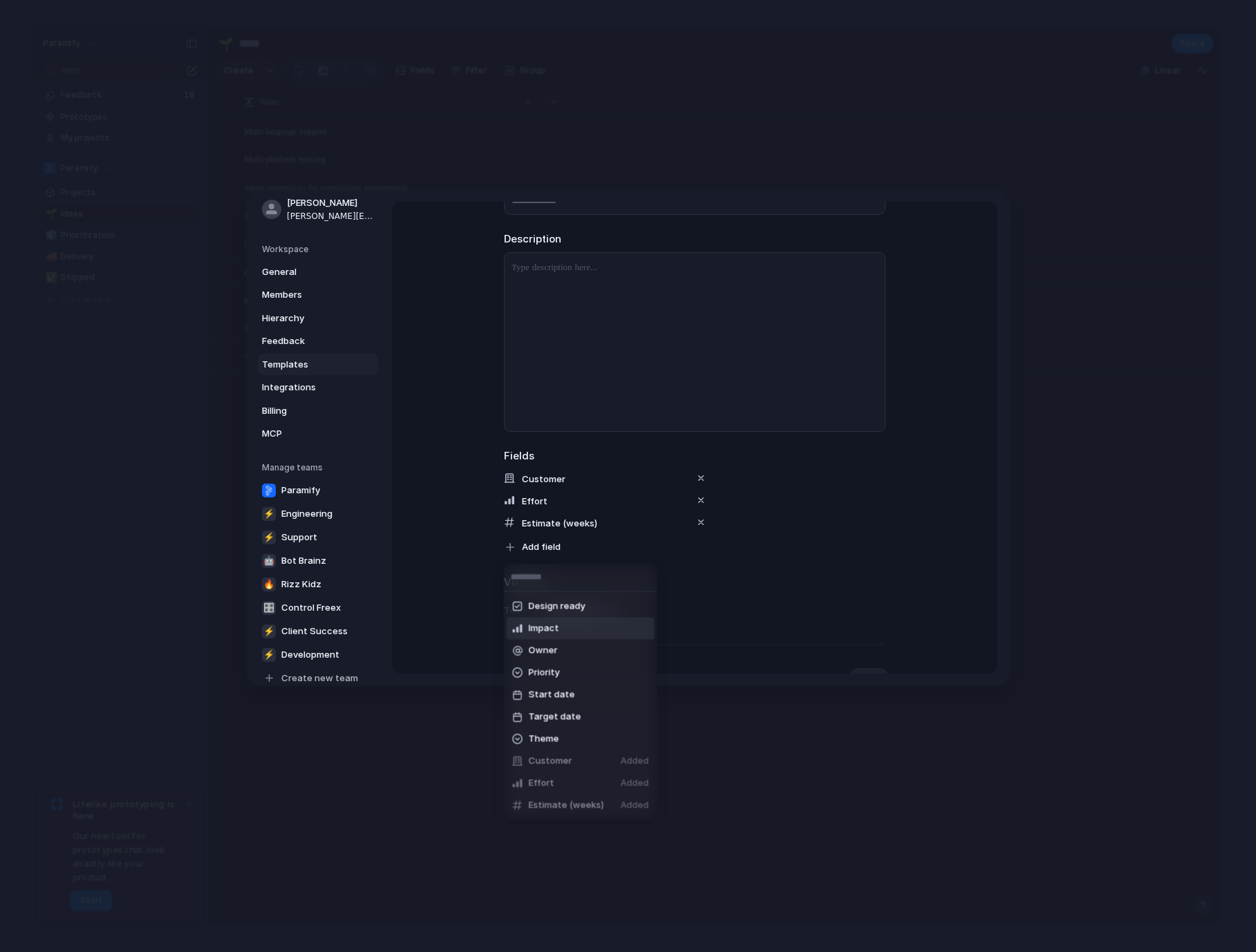
click at [550, 631] on span "Impact" at bounding box center [544, 629] width 31 height 14
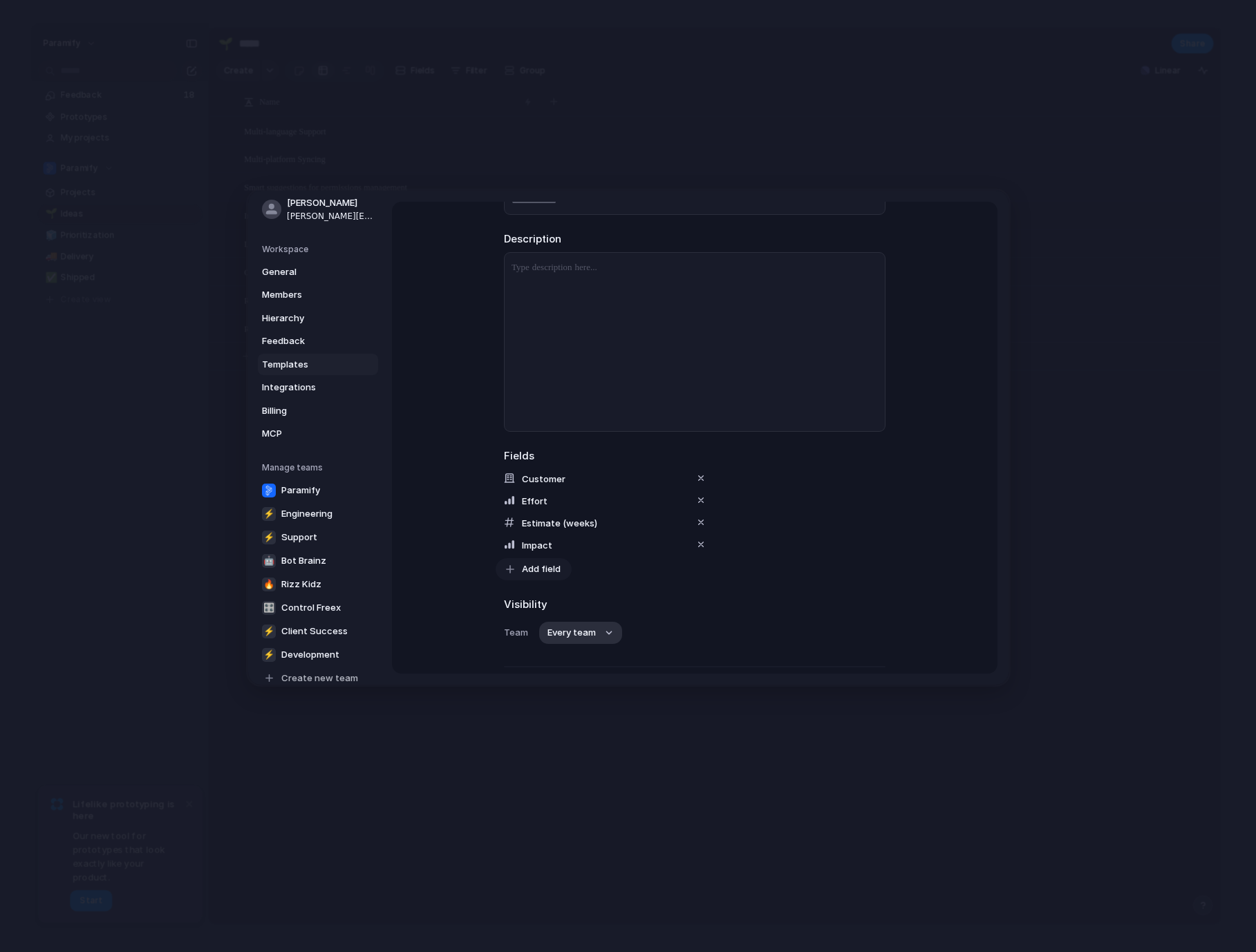
click at [531, 568] on span "Add field" at bounding box center [541, 569] width 38 height 14
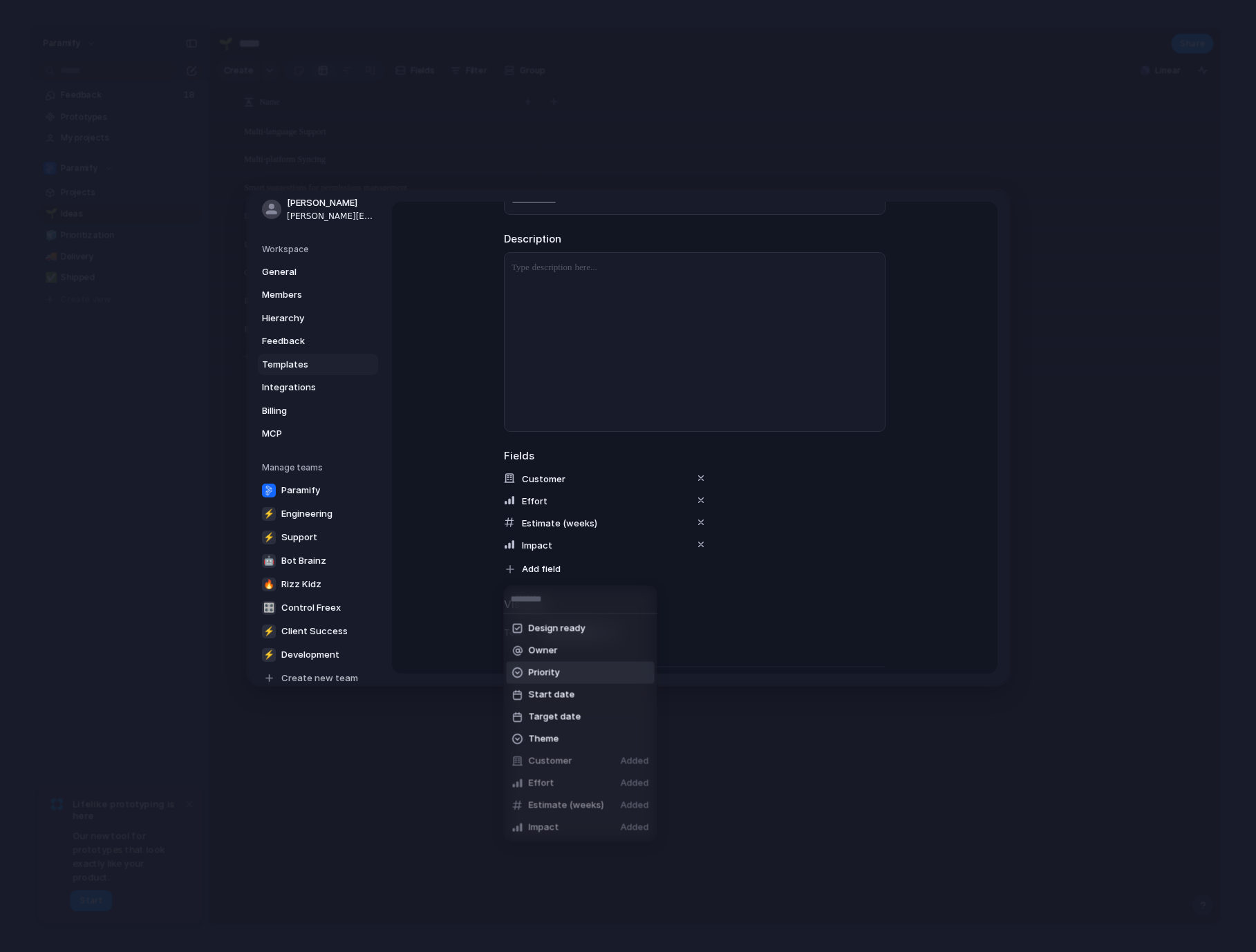
click at [541, 675] on span "Priority" at bounding box center [544, 673] width 31 height 14
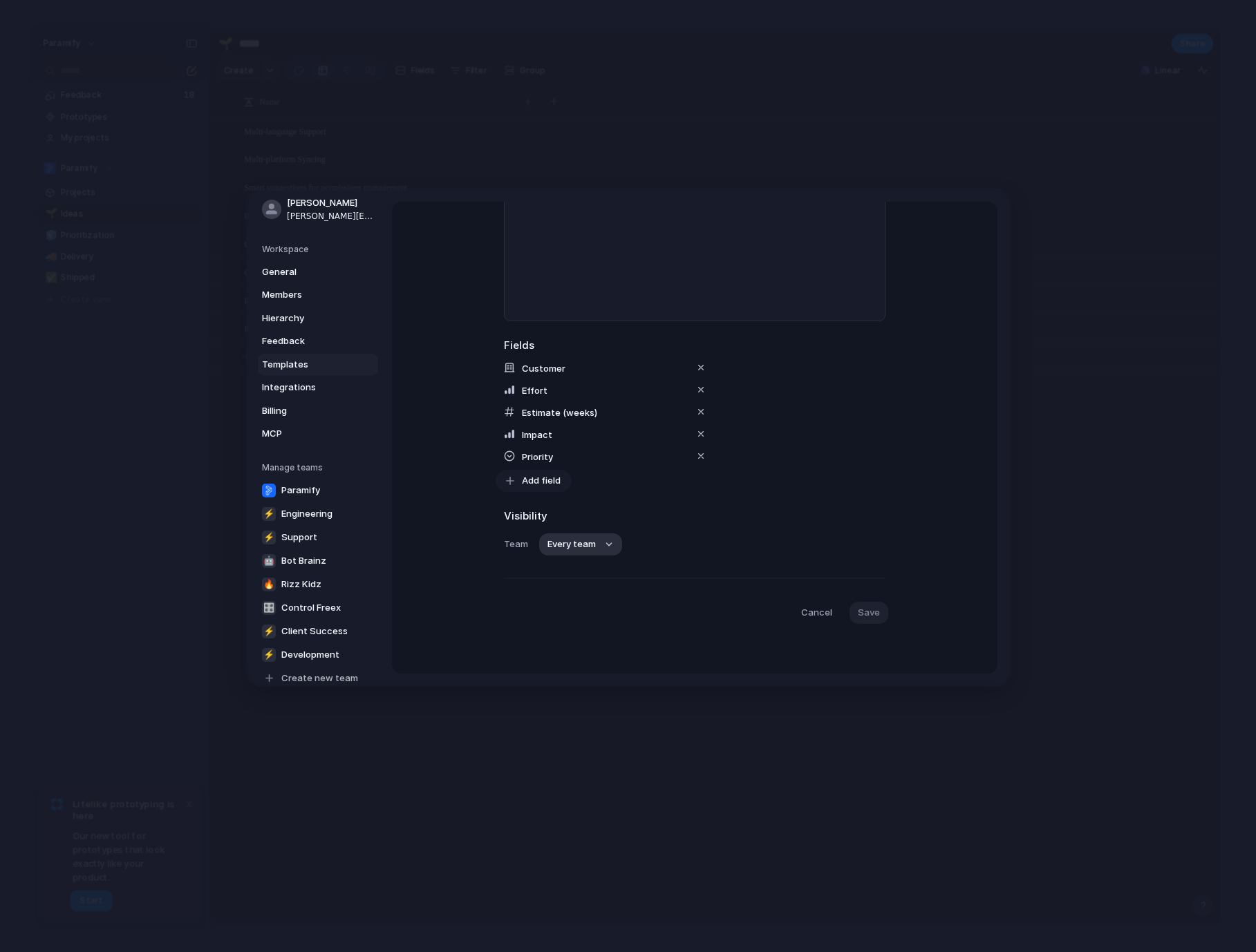
scroll to position [196, 0]
click at [533, 521] on button "Add field" at bounding box center [533, 514] width 76 height 22
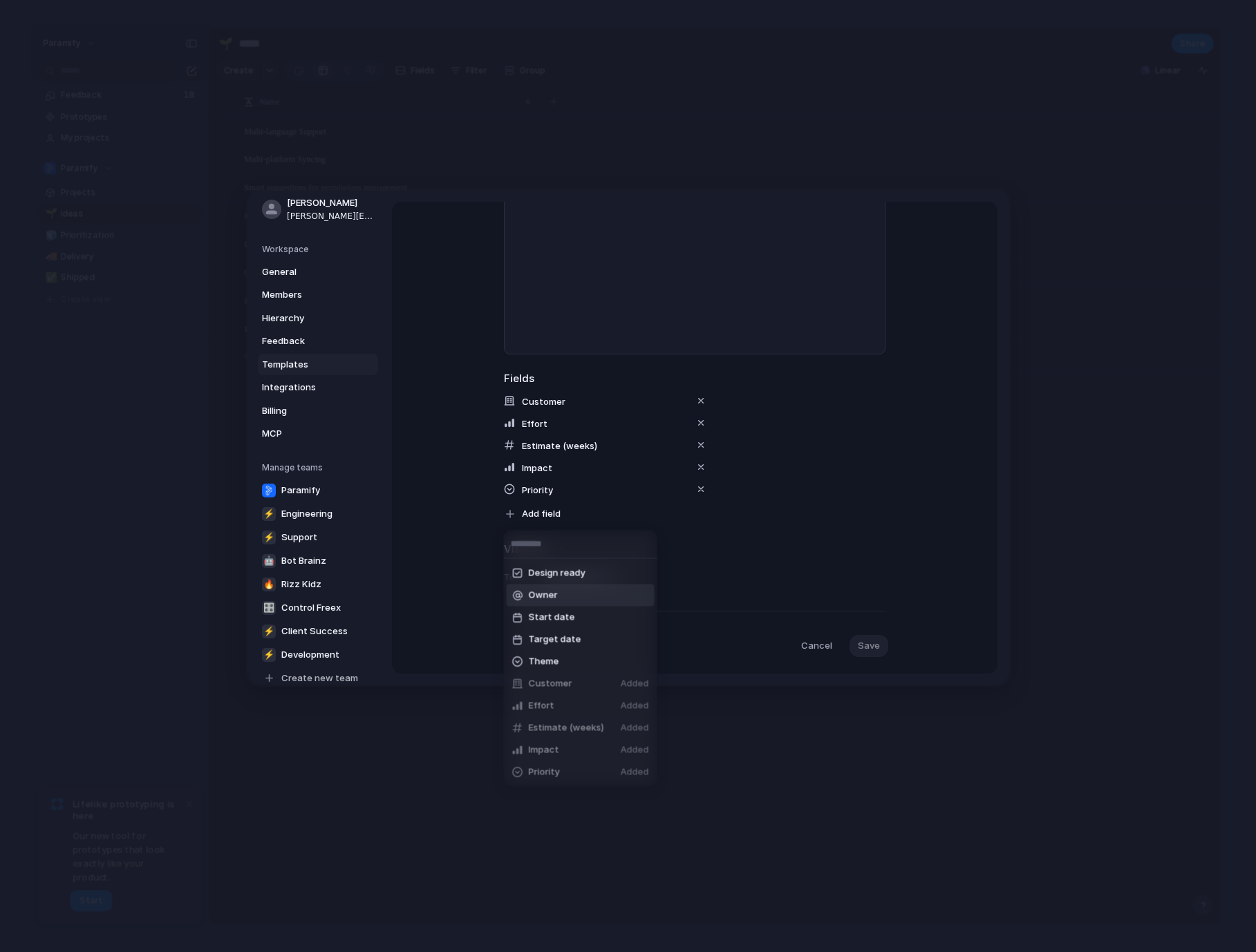
click at [551, 597] on span "Owner" at bounding box center [543, 596] width 29 height 14
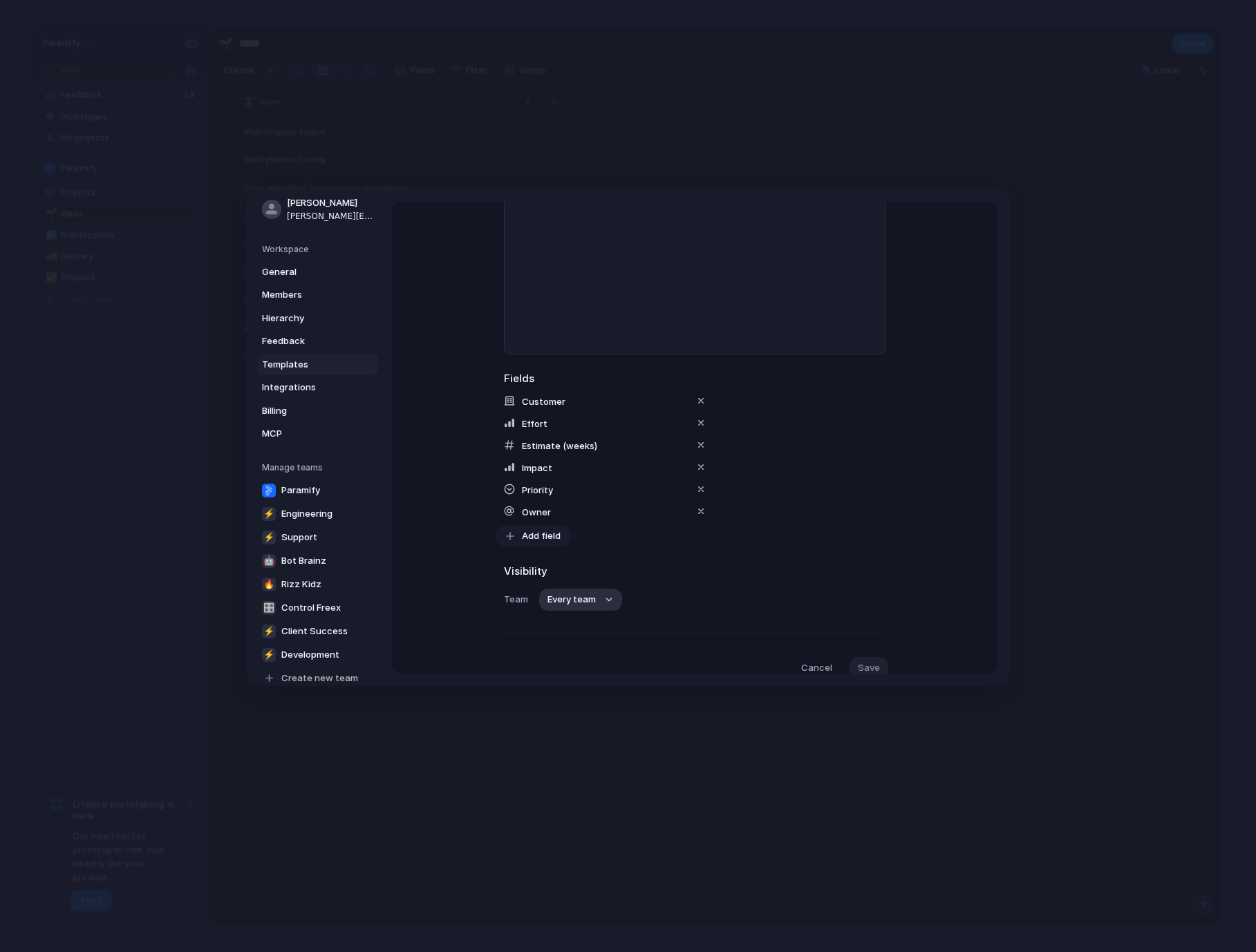
click at [543, 530] on span "Add field" at bounding box center [541, 536] width 38 height 14
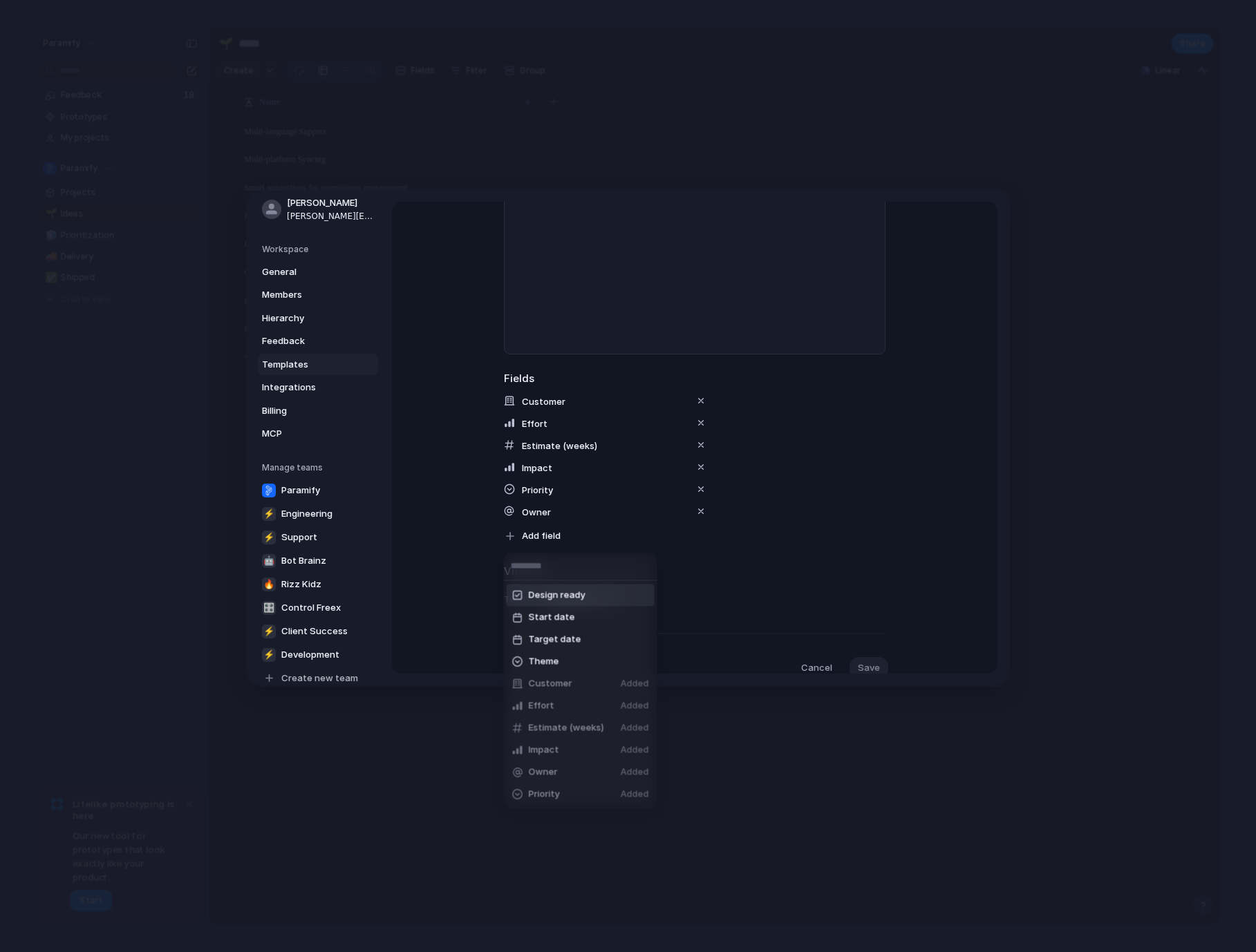
click at [555, 596] on span "Design ready" at bounding box center [557, 596] width 57 height 14
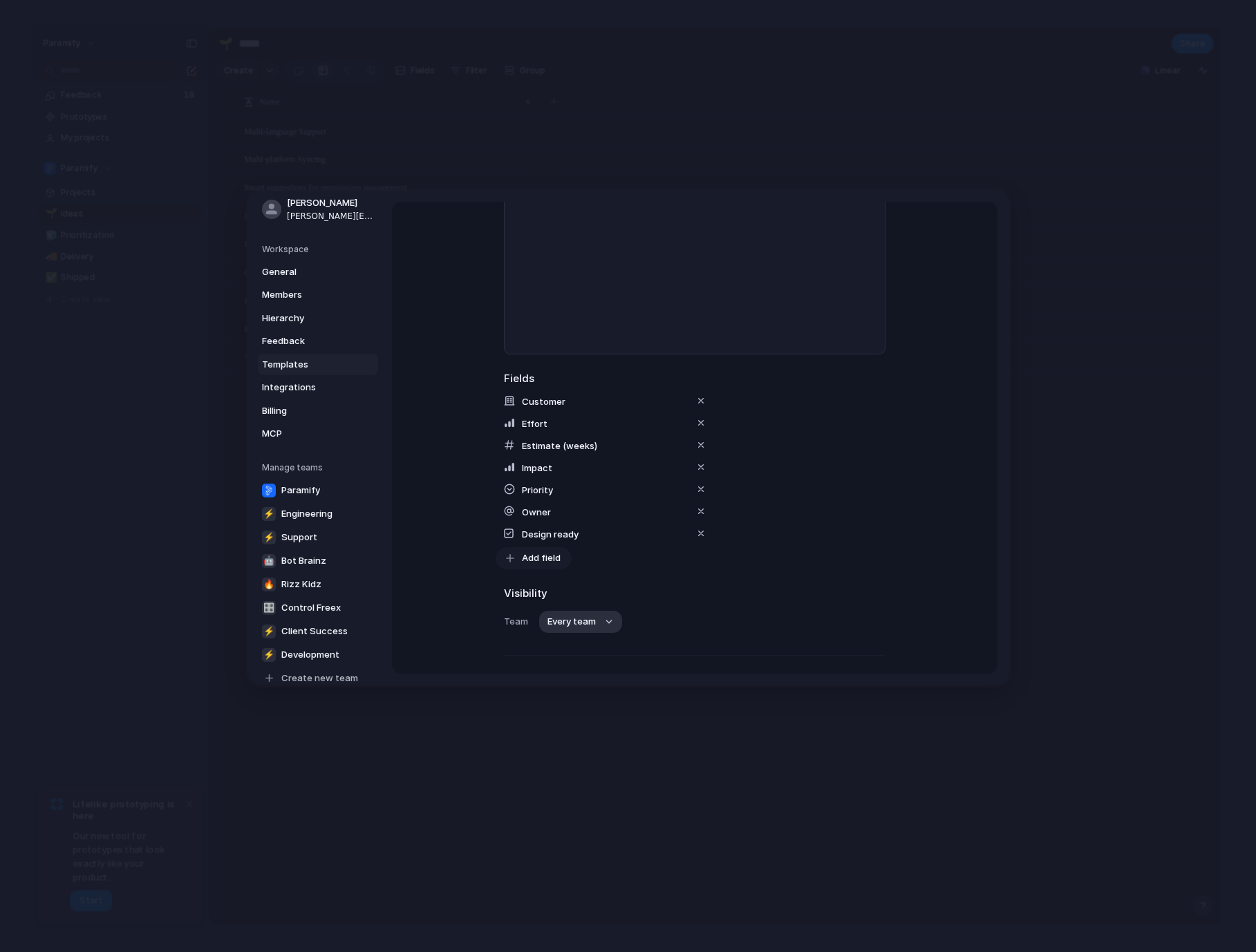
click at [541, 564] on span "Add field" at bounding box center [541, 558] width 38 height 14
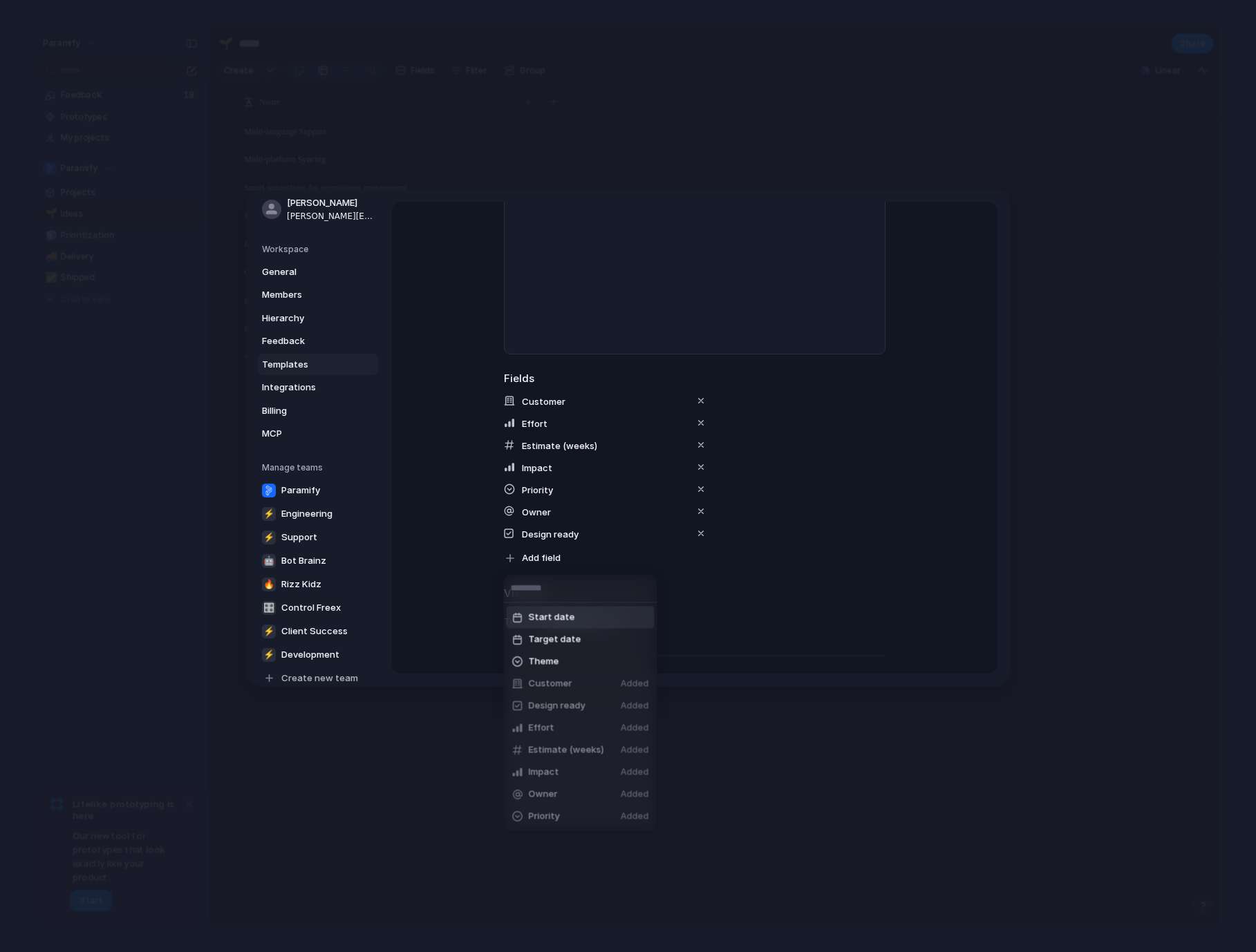
click at [548, 618] on span "Start date" at bounding box center [551, 617] width 46 height 14
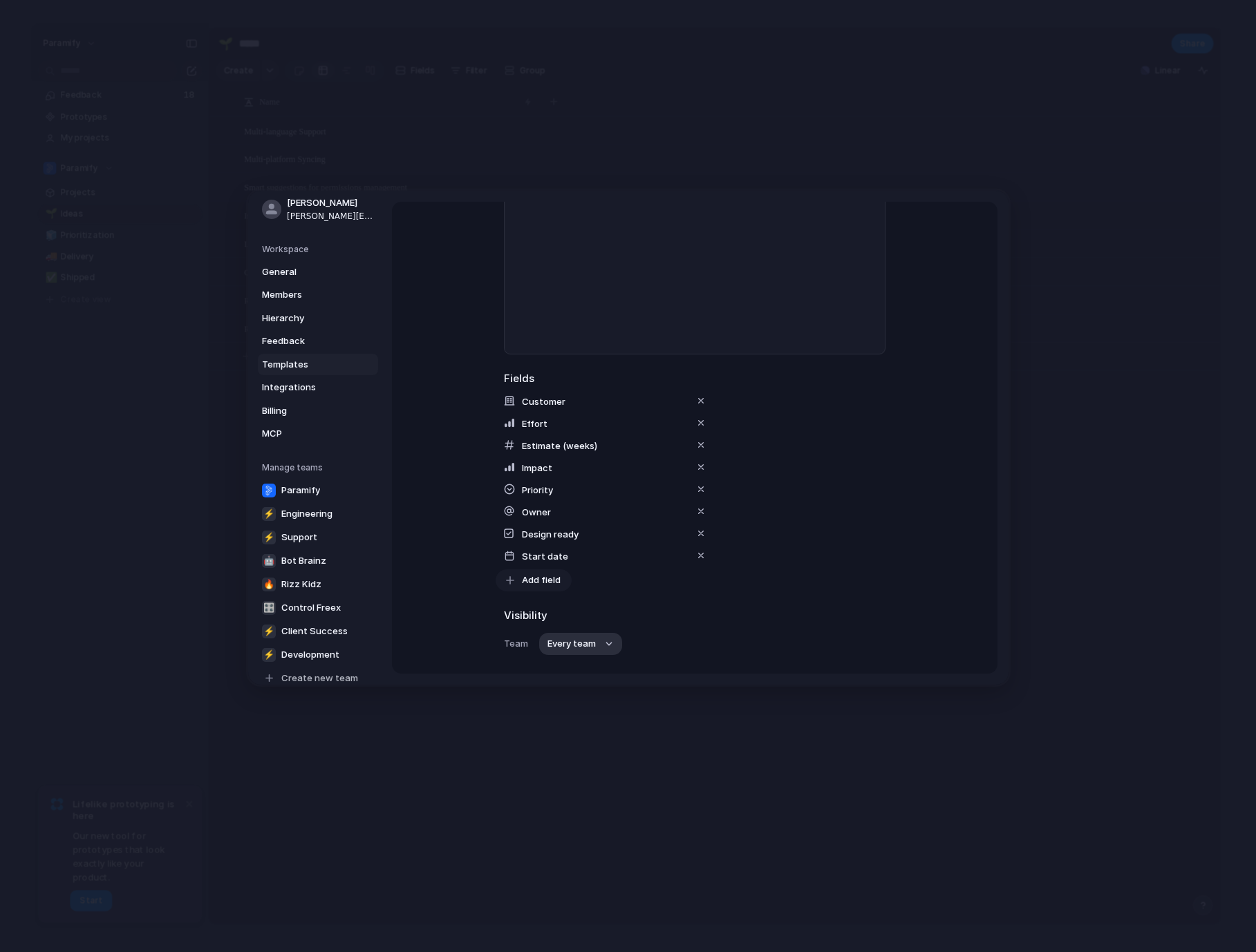
click at [538, 578] on span "Add field" at bounding box center [541, 581] width 38 height 14
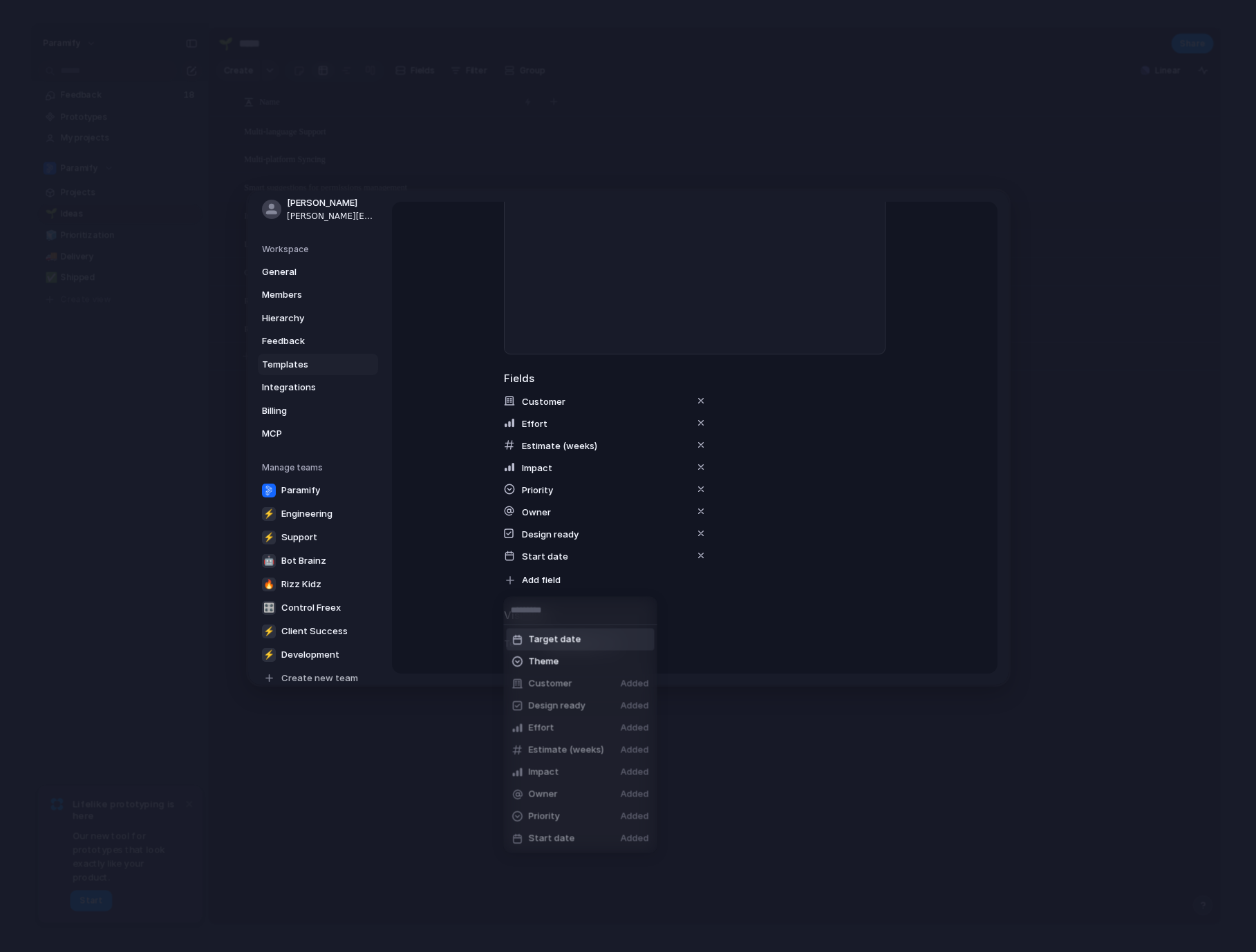
click at [555, 642] on span "Target date" at bounding box center [555, 640] width 52 height 14
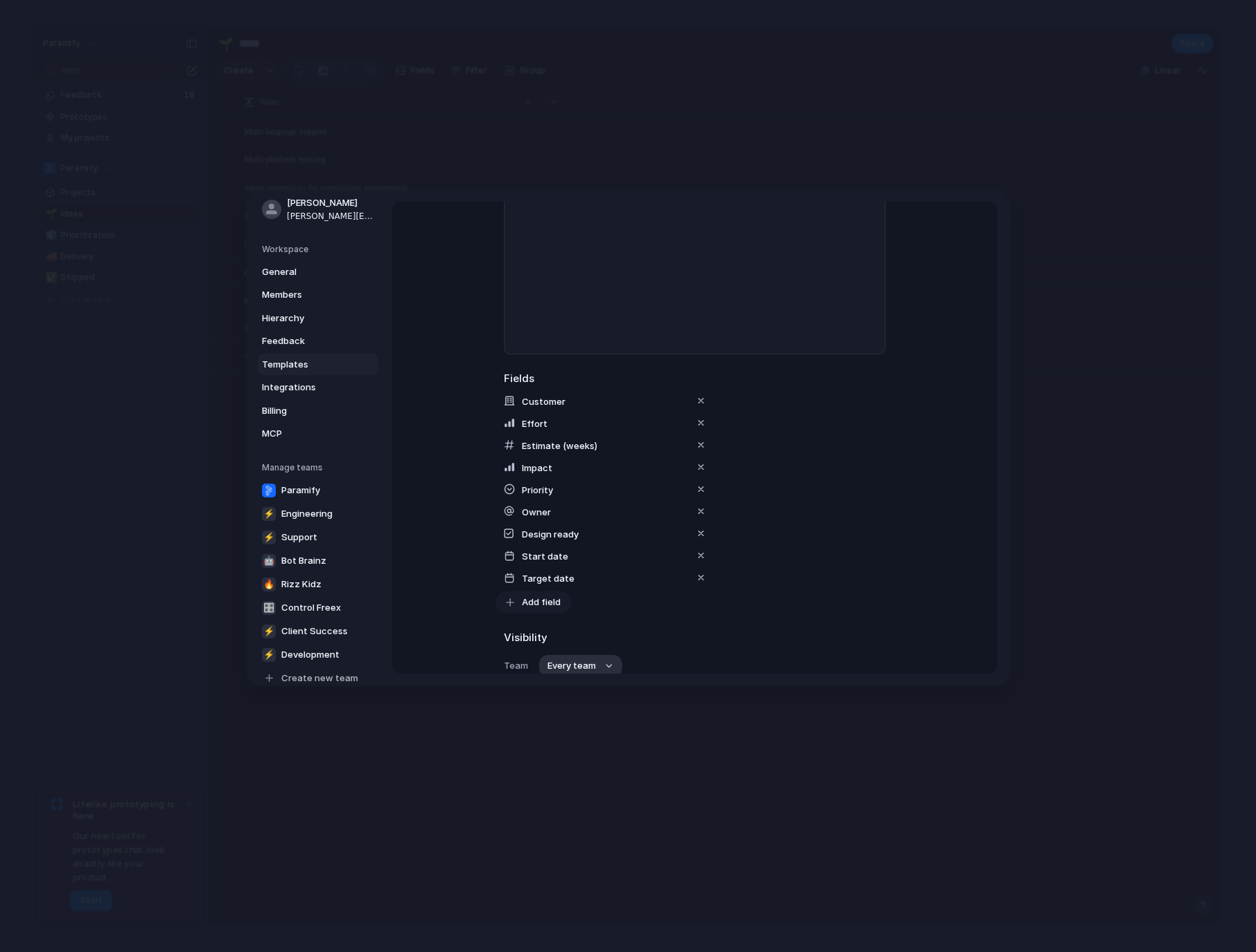
click at [548, 599] on span "Add field" at bounding box center [541, 603] width 38 height 14
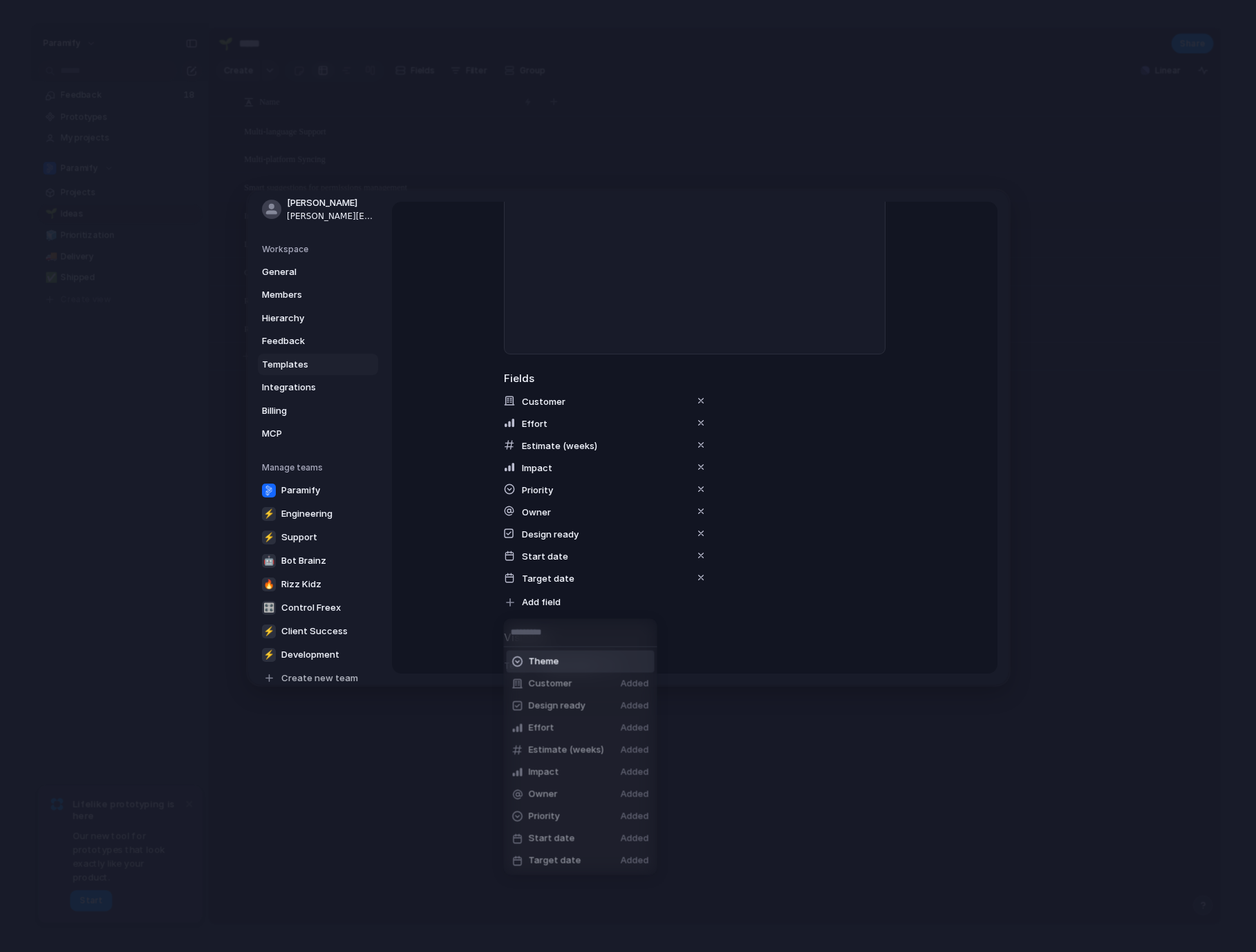
click at [550, 664] on span "Theme" at bounding box center [544, 662] width 31 height 14
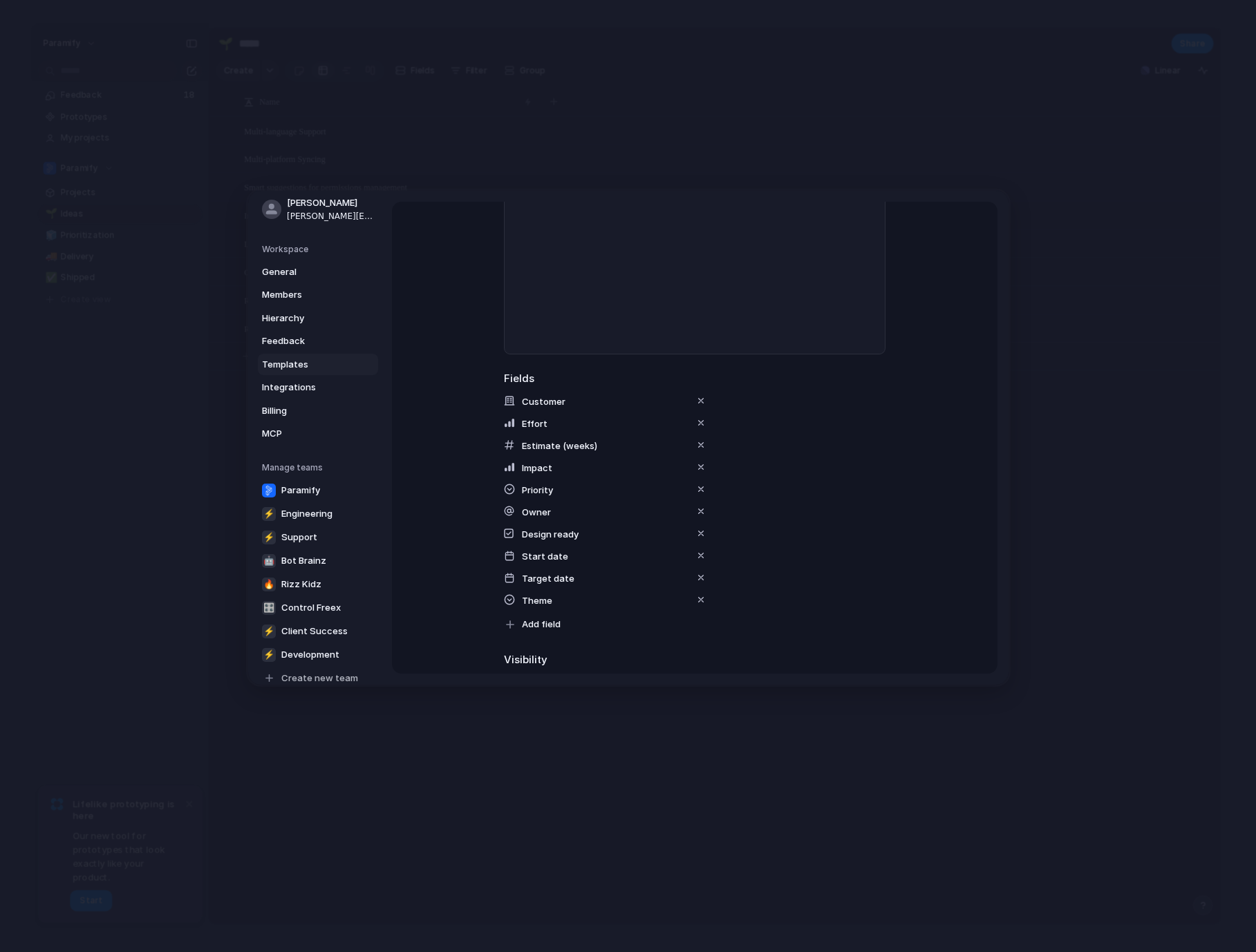
scroll to position [340, 0]
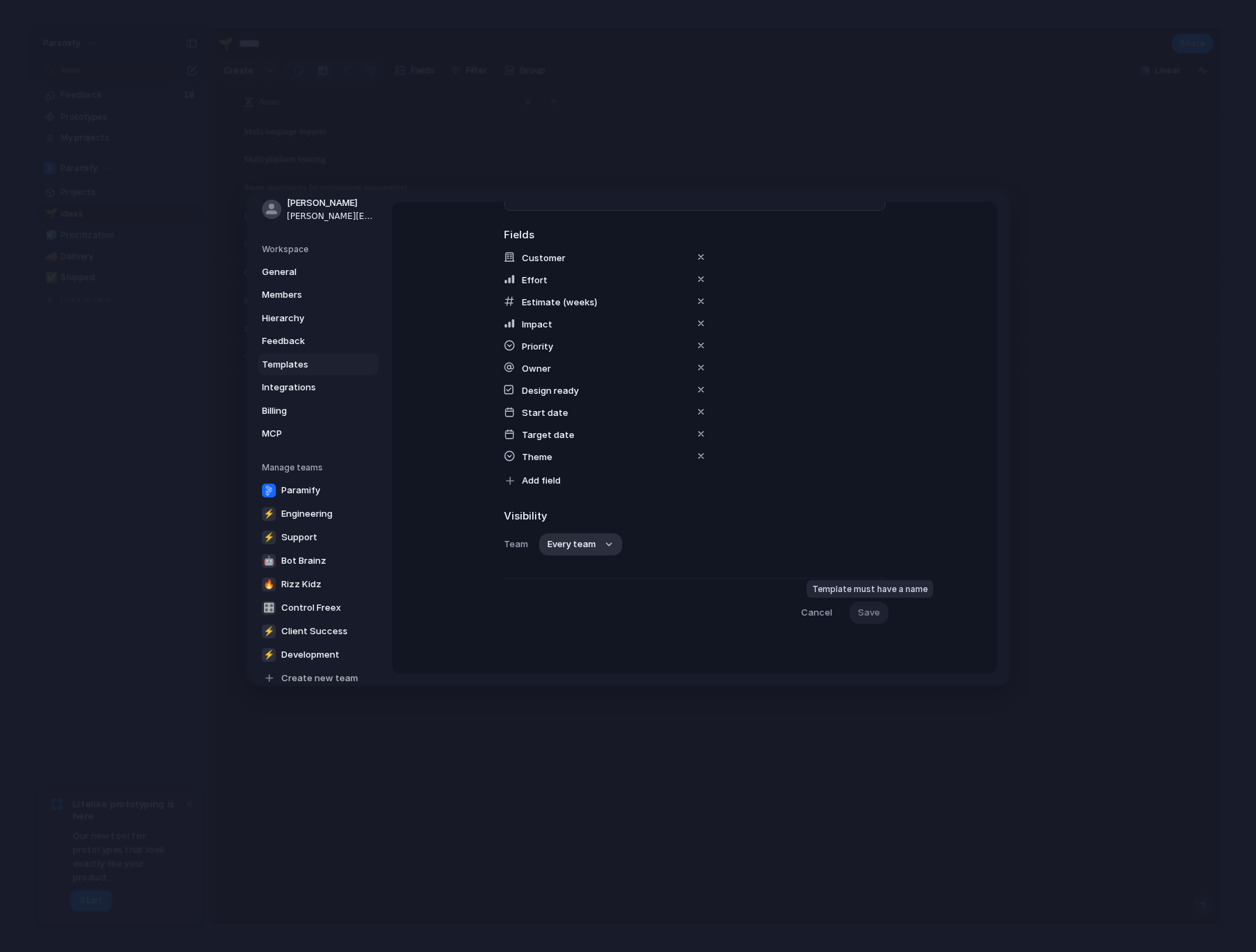
click at [868, 612] on div "Save" at bounding box center [867, 613] width 36 height 22
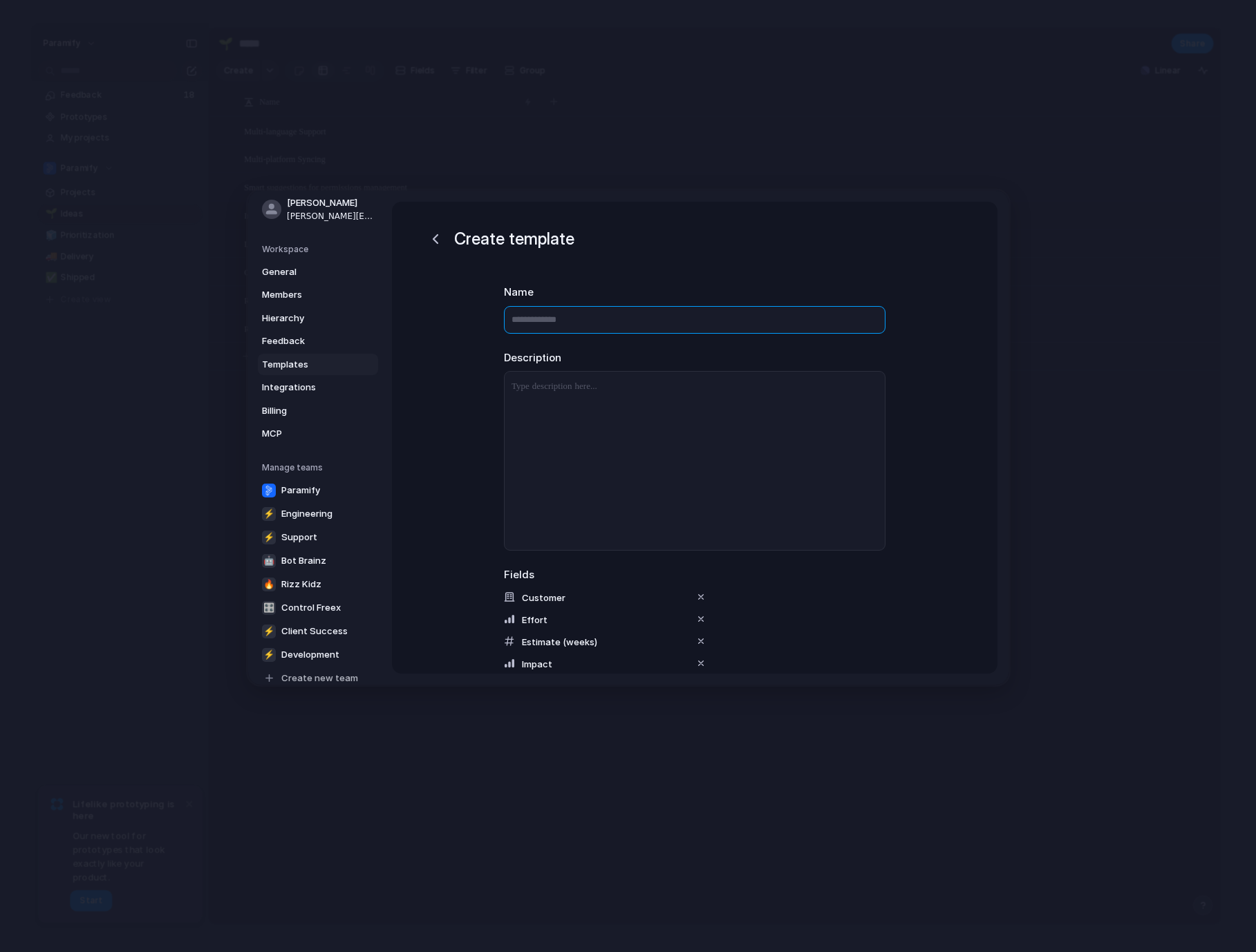
click at [555, 317] on input "text" at bounding box center [695, 320] width 381 height 28
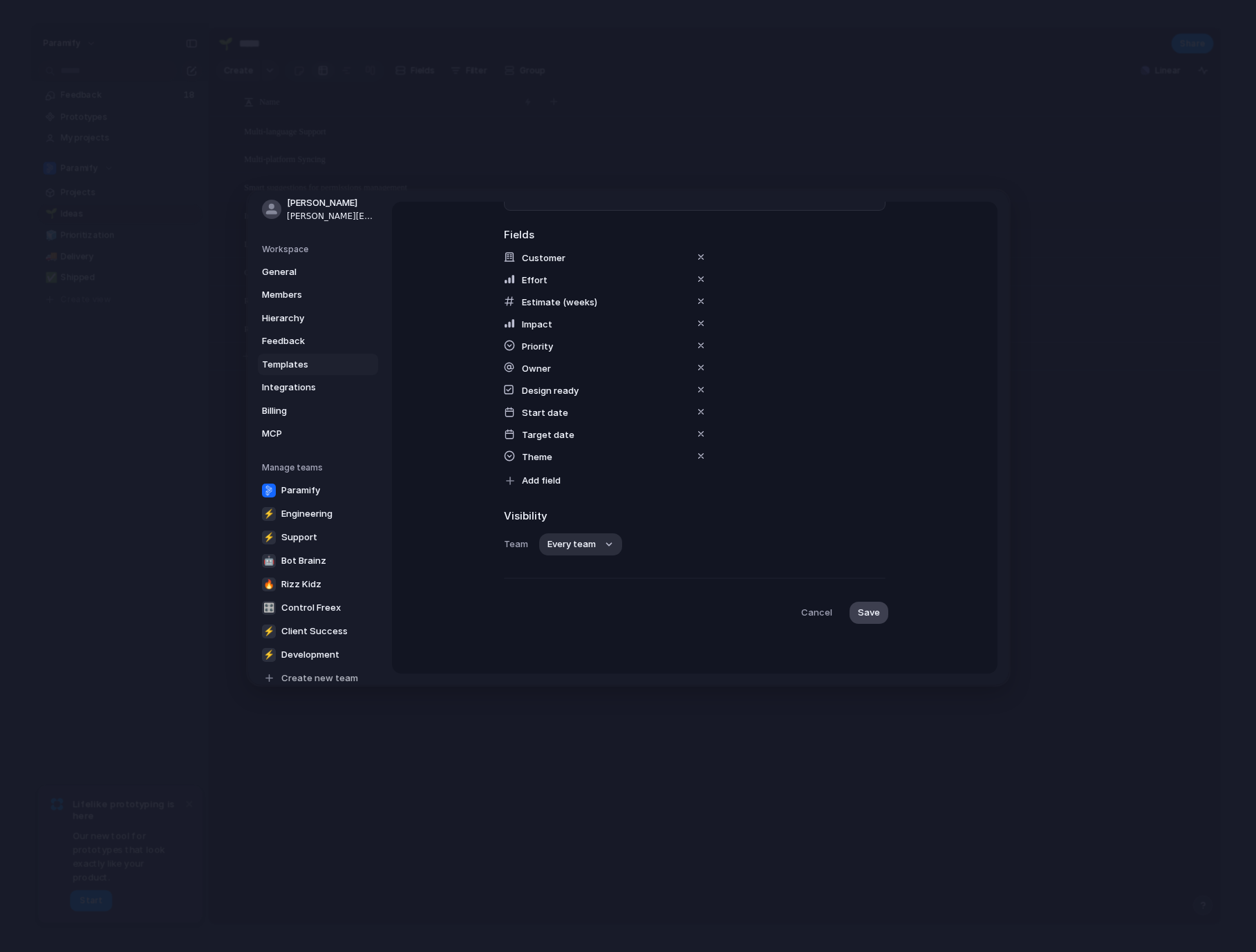
type input "**********"
click at [869, 620] on button "Save" at bounding box center [868, 613] width 38 height 22
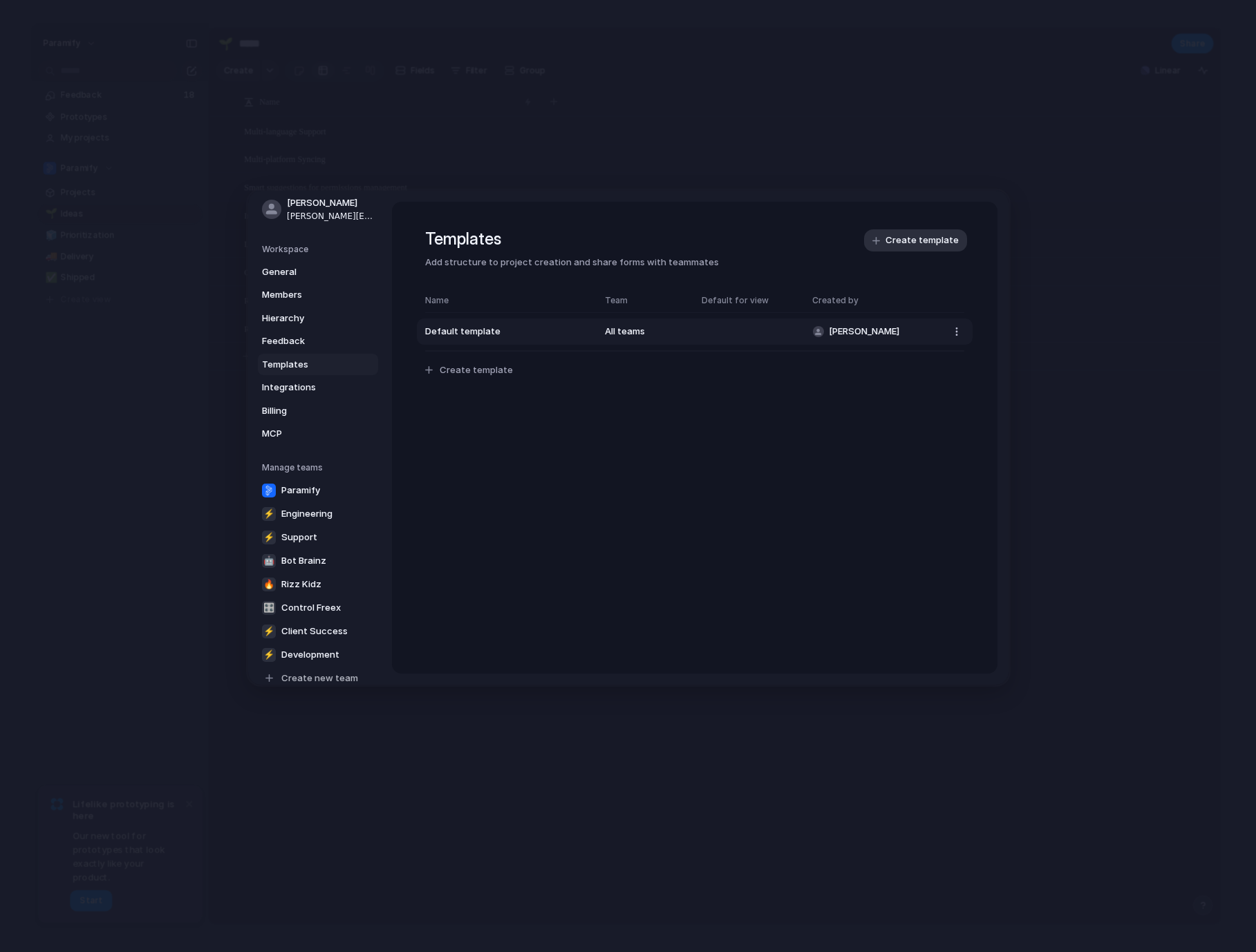
click at [685, 325] on div "All teams" at bounding box center [646, 332] width 83 height 14
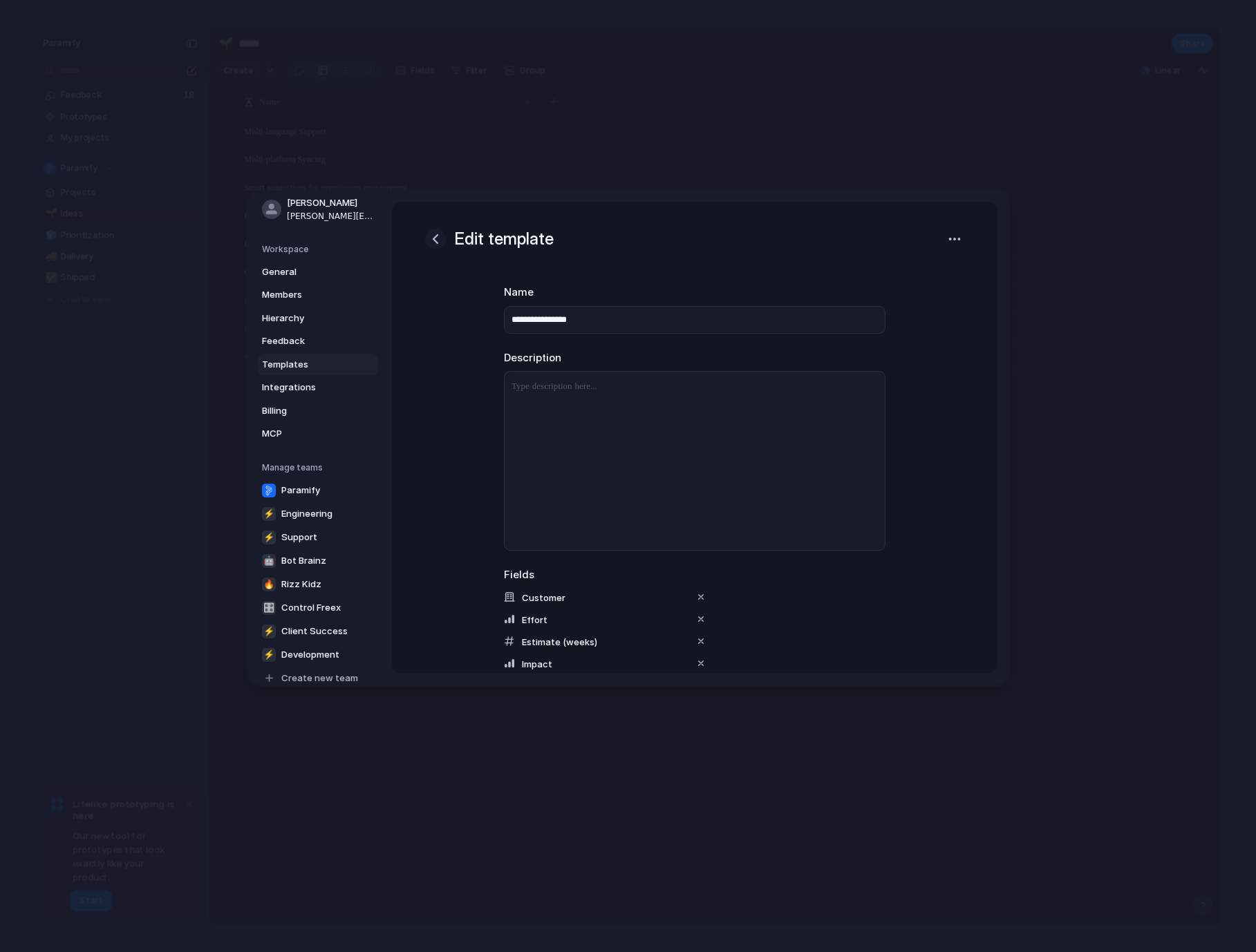
click at [434, 241] on div "button" at bounding box center [435, 239] width 17 height 17
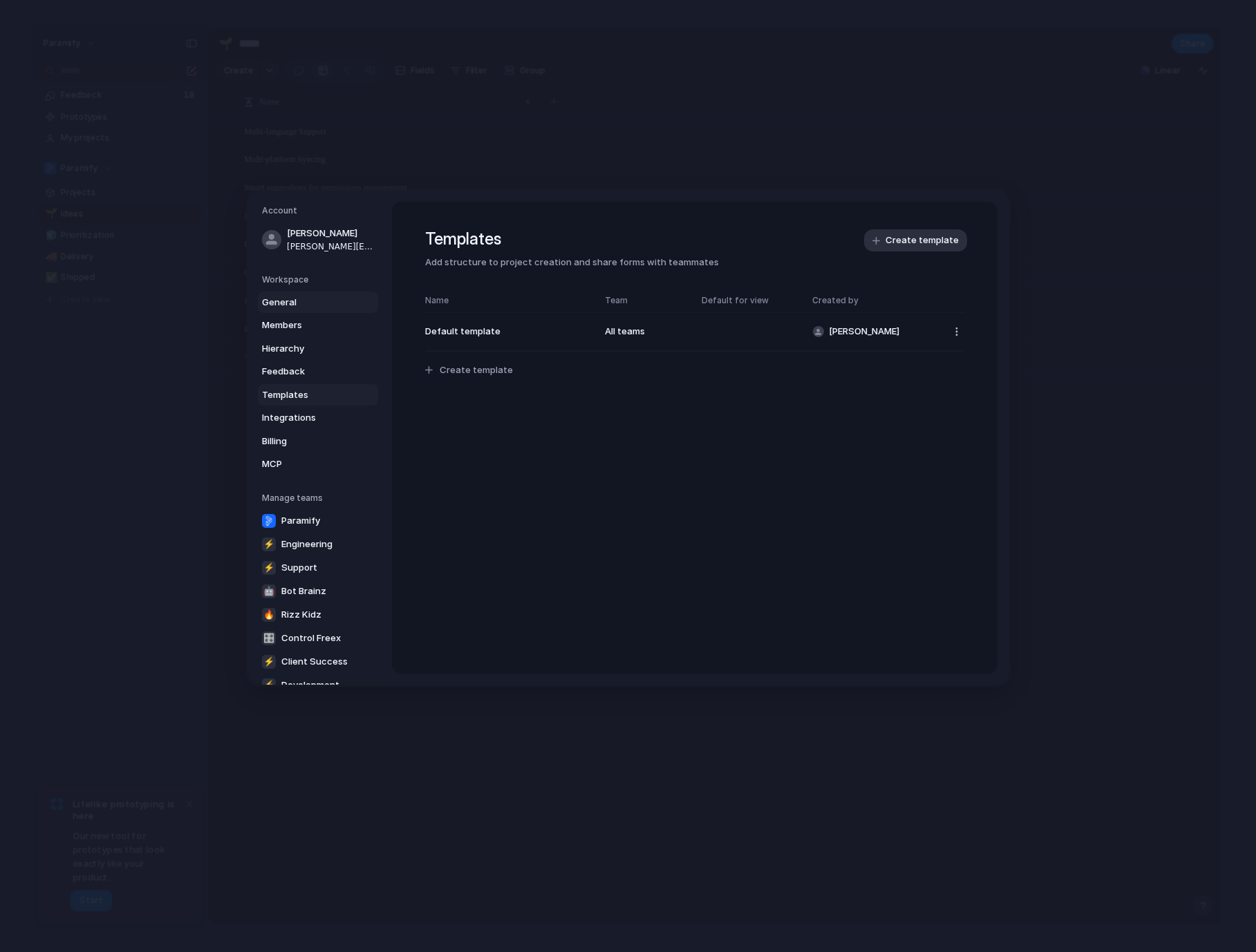
click at [283, 298] on span "General" at bounding box center [306, 303] width 88 height 14
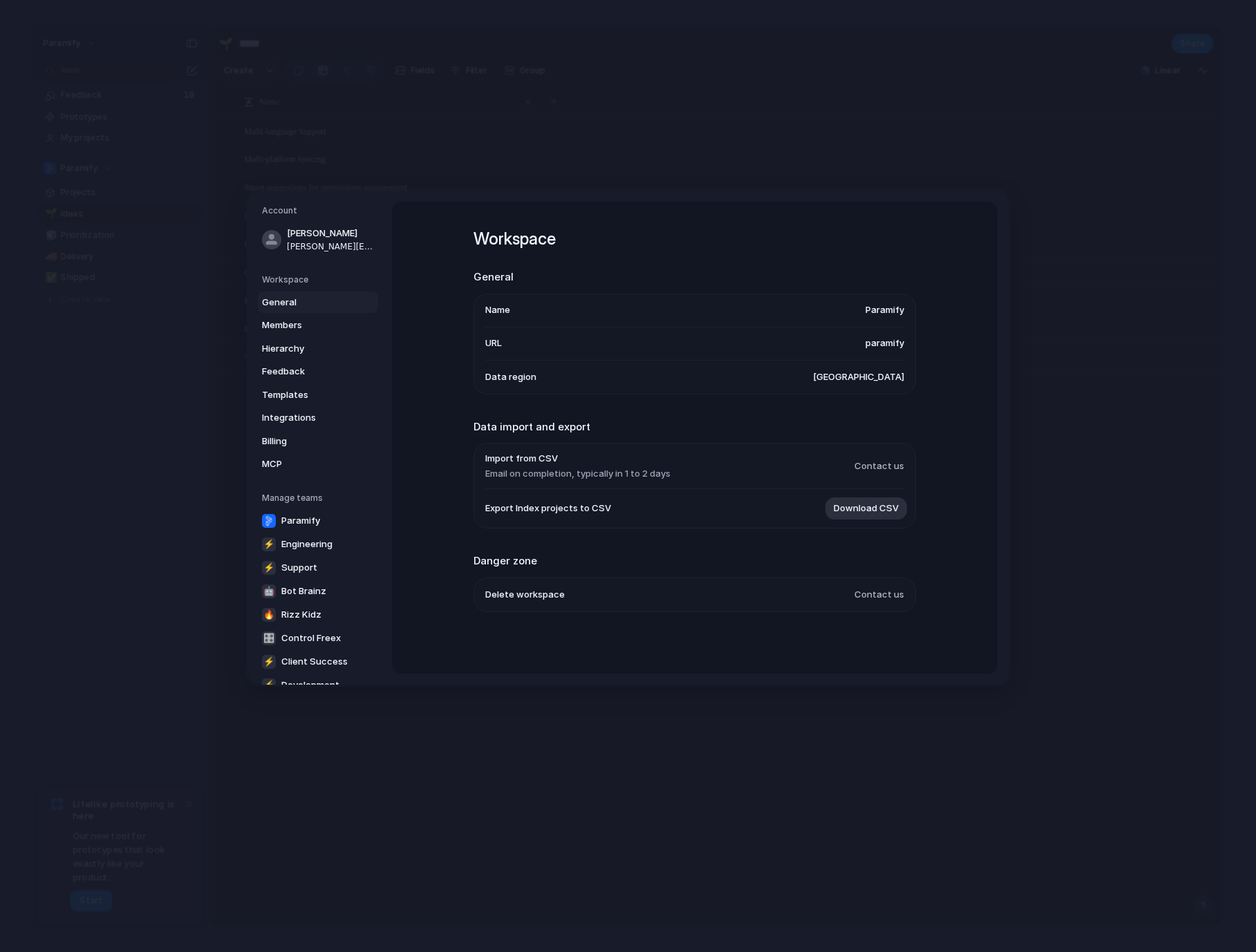
scroll to position [3, 0]
click at [303, 327] on span "Members" at bounding box center [306, 325] width 88 height 14
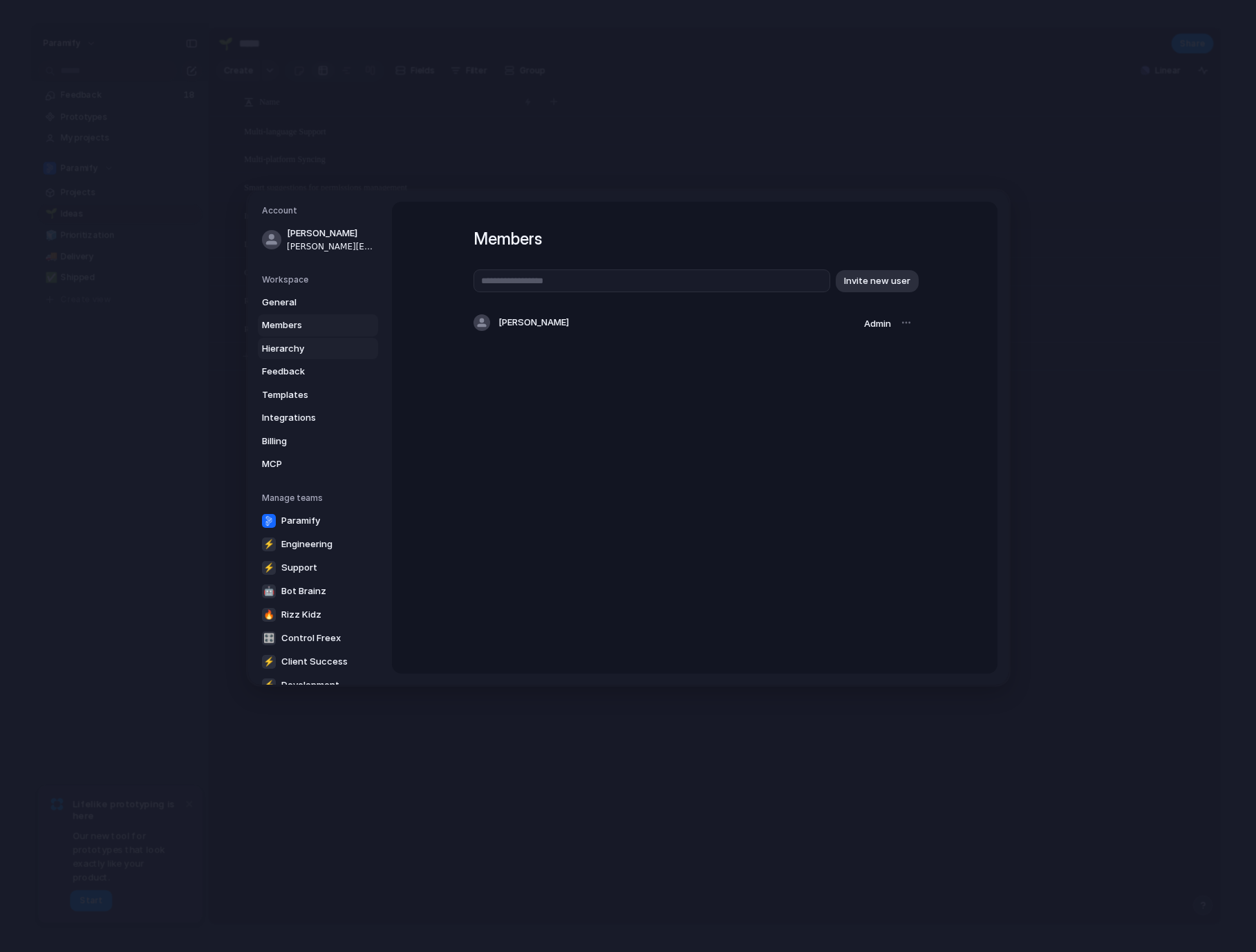
click at [297, 348] on span "Hierarchy" at bounding box center [306, 349] width 88 height 14
click at [296, 369] on span "Feedback" at bounding box center [306, 371] width 88 height 14
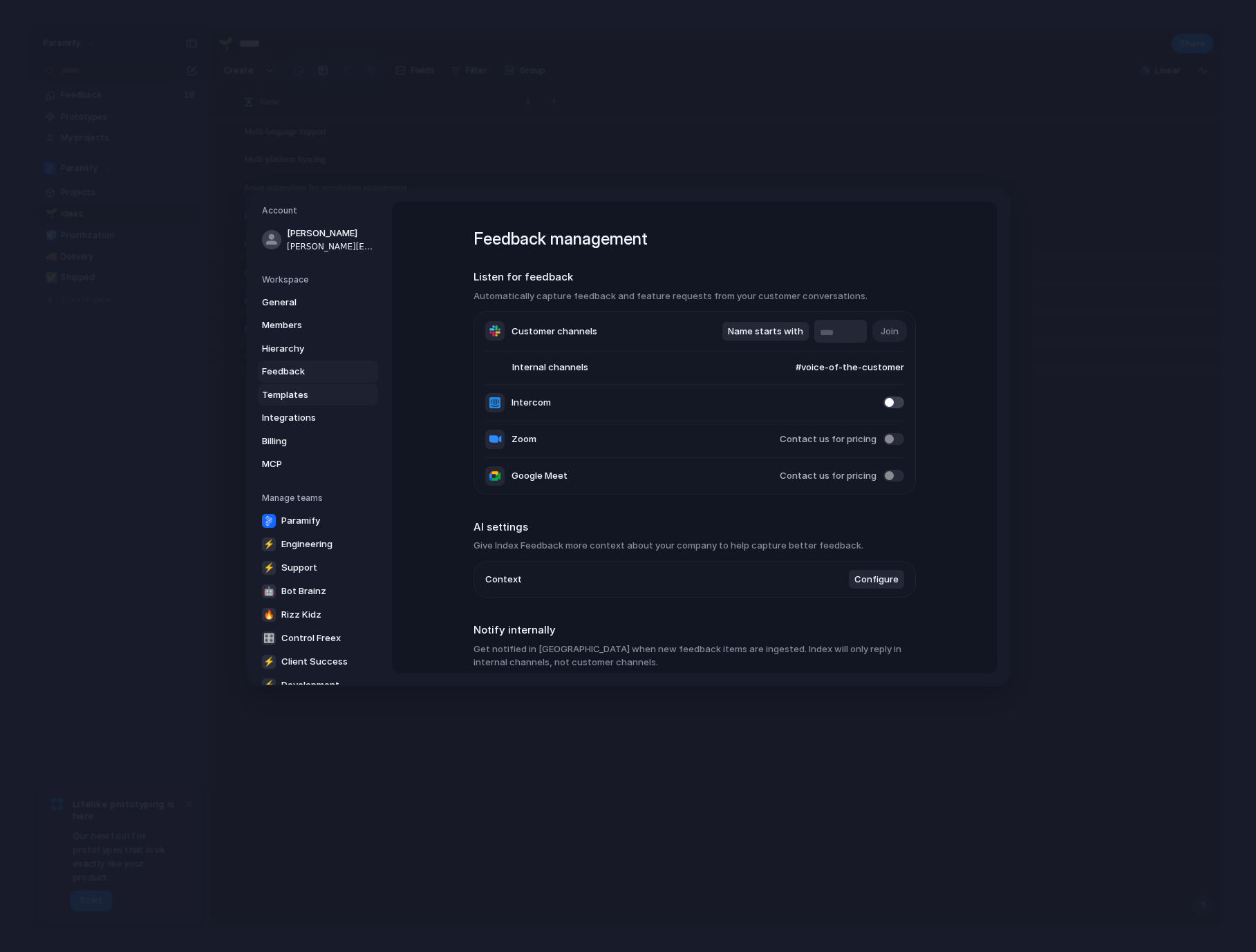
click at [295, 391] on span "Templates" at bounding box center [306, 395] width 88 height 14
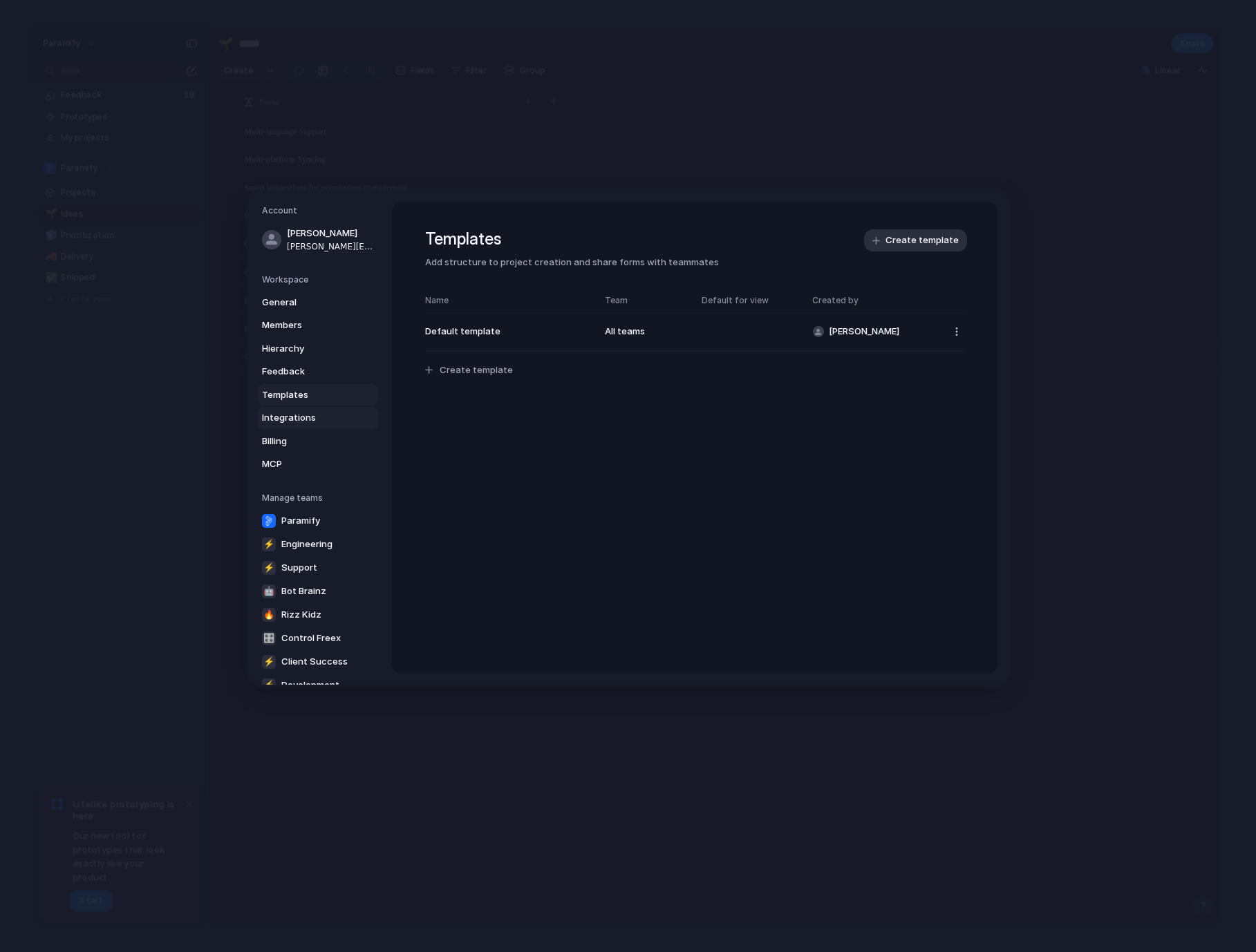
click at [288, 418] on span "Integrations" at bounding box center [306, 418] width 88 height 14
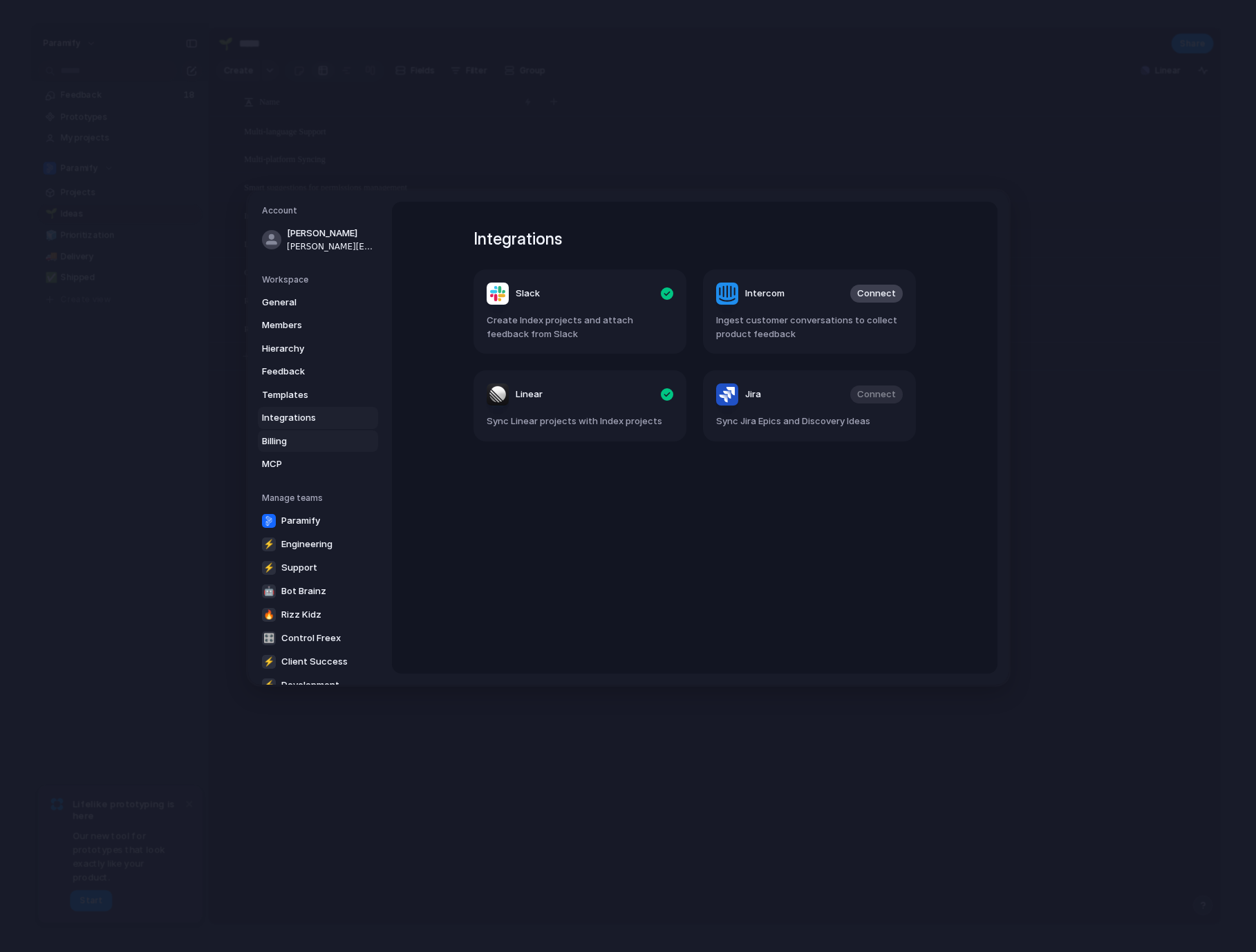
click at [289, 441] on span "Billing" at bounding box center [306, 441] width 88 height 14
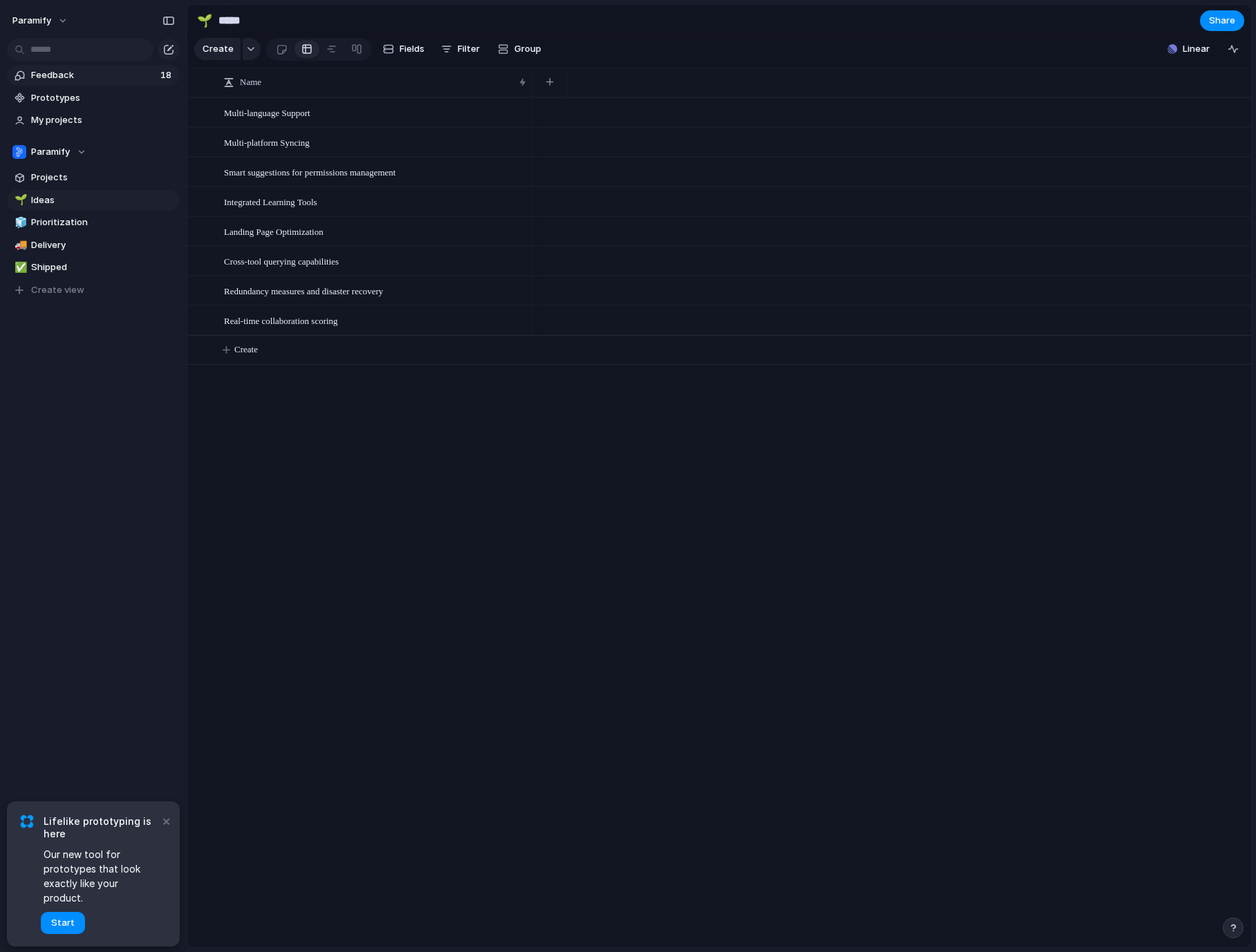
click at [50, 76] on span "Feedback" at bounding box center [93, 75] width 125 height 14
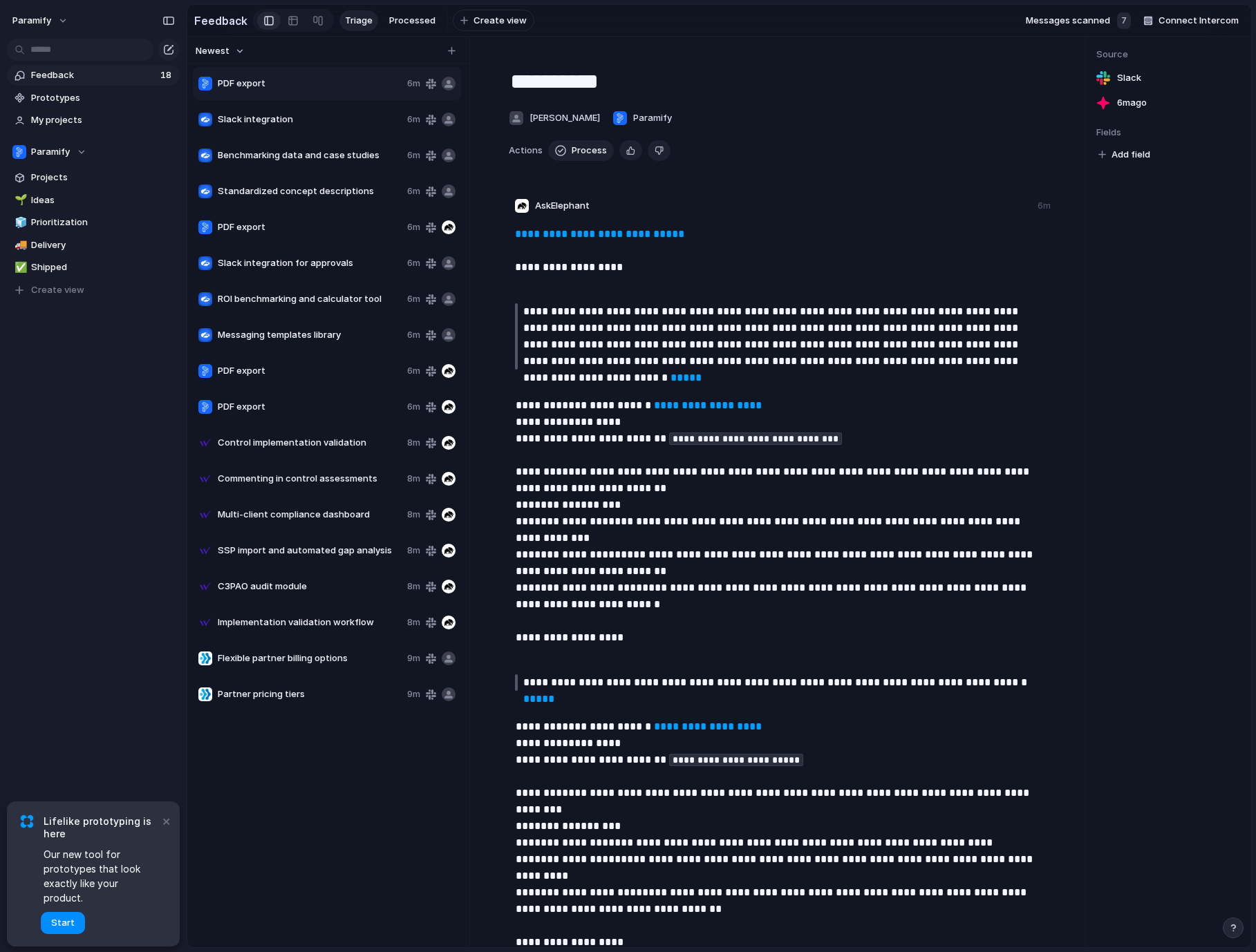
click at [279, 265] on span "Slack integration for approvals" at bounding box center [309, 263] width 184 height 14
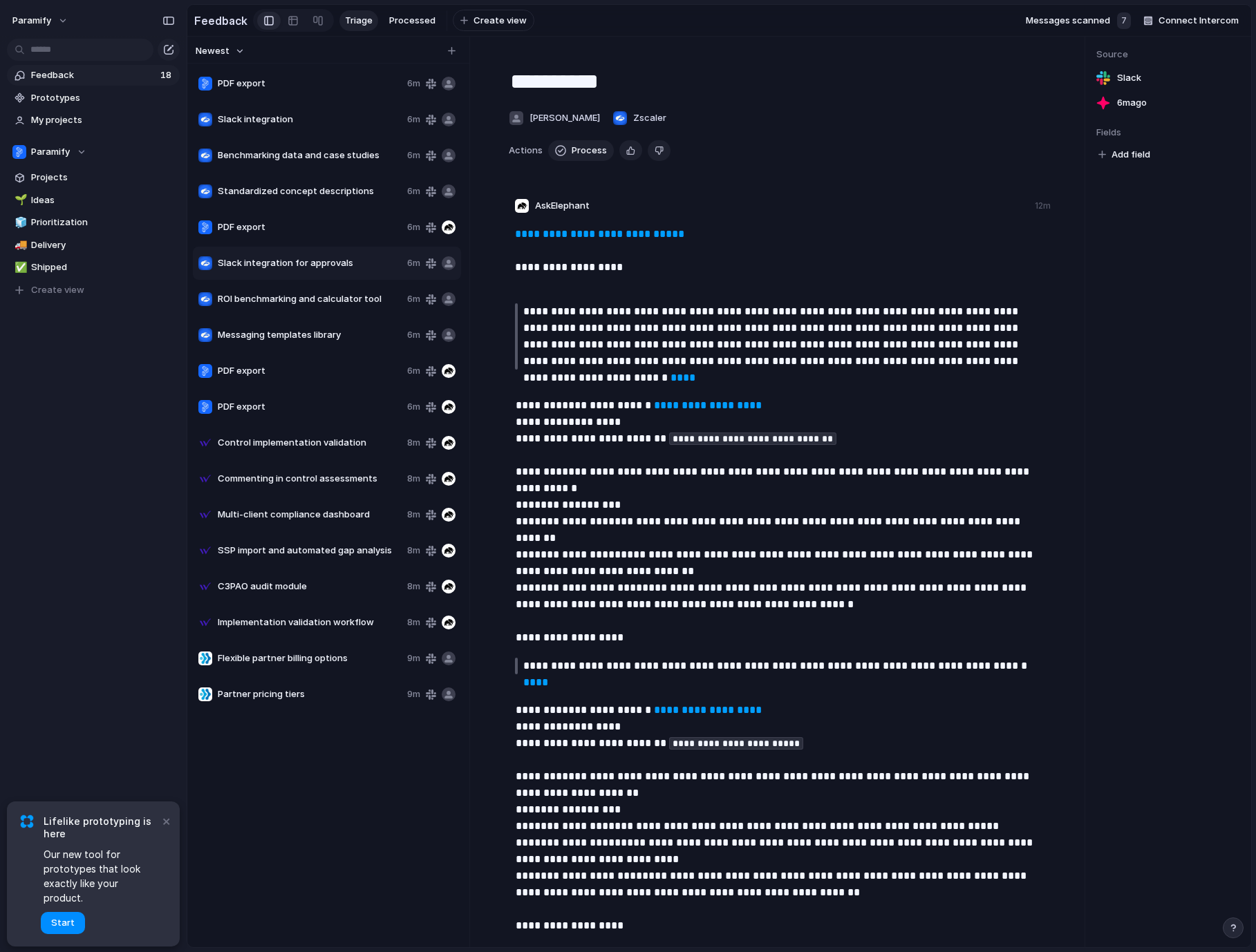
click at [935, 256] on p "**********" at bounding box center [781, 259] width 532 height 66
click at [75, 78] on span "Feedback" at bounding box center [93, 75] width 125 height 14
click at [65, 929] on span "Start" at bounding box center [62, 923] width 24 height 14
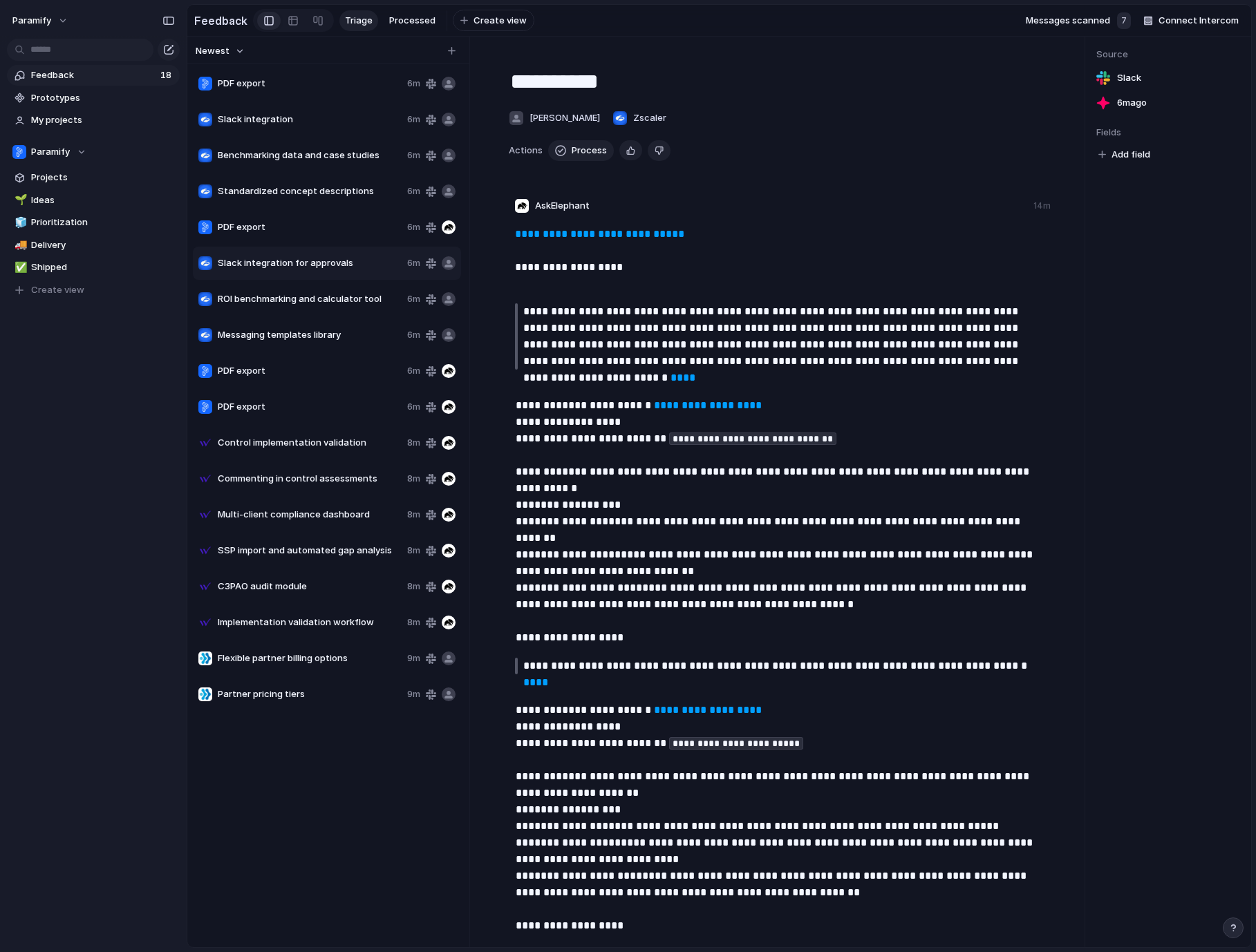
click at [358, 228] on span "PDF export" at bounding box center [309, 228] width 184 height 14
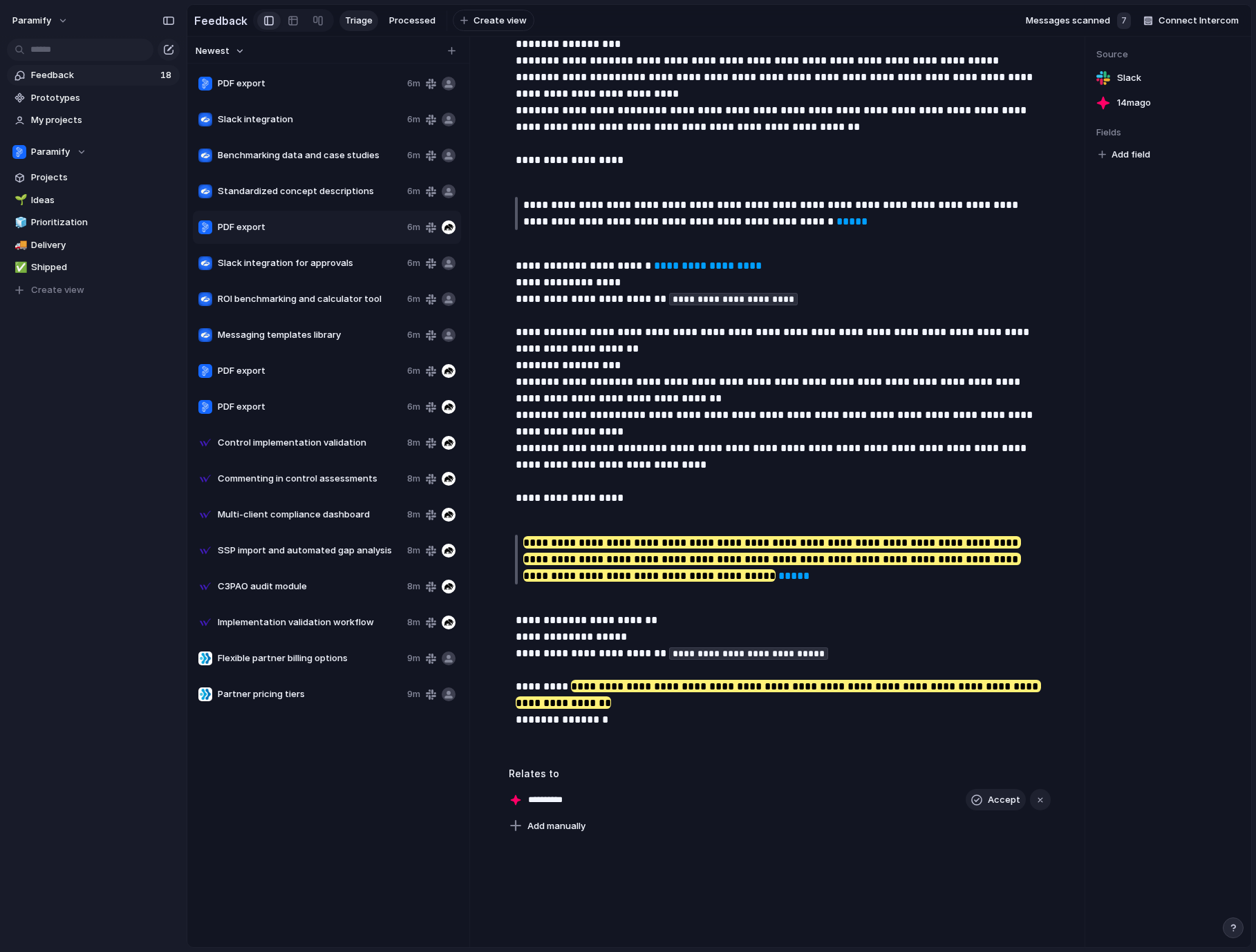
scroll to position [834, 0]
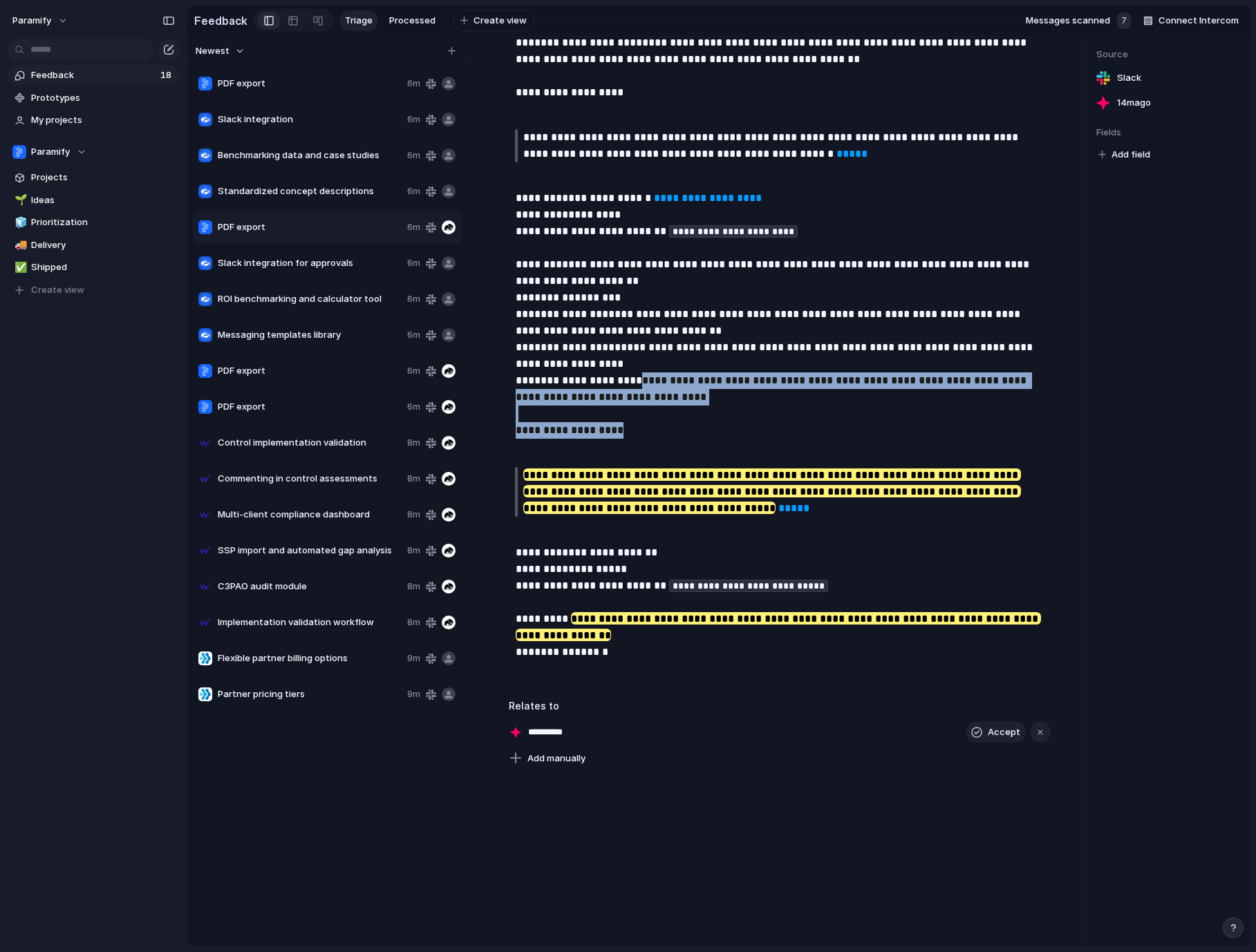
drag, startPoint x: 650, startPoint y: 430, endPoint x: 698, endPoint y: 391, distance: 61.8
click at [698, 391] on p "**********" at bounding box center [781, 315] width 531 height 282
click at [330, 258] on span "Slack integration for approvals" at bounding box center [309, 263] width 184 height 14
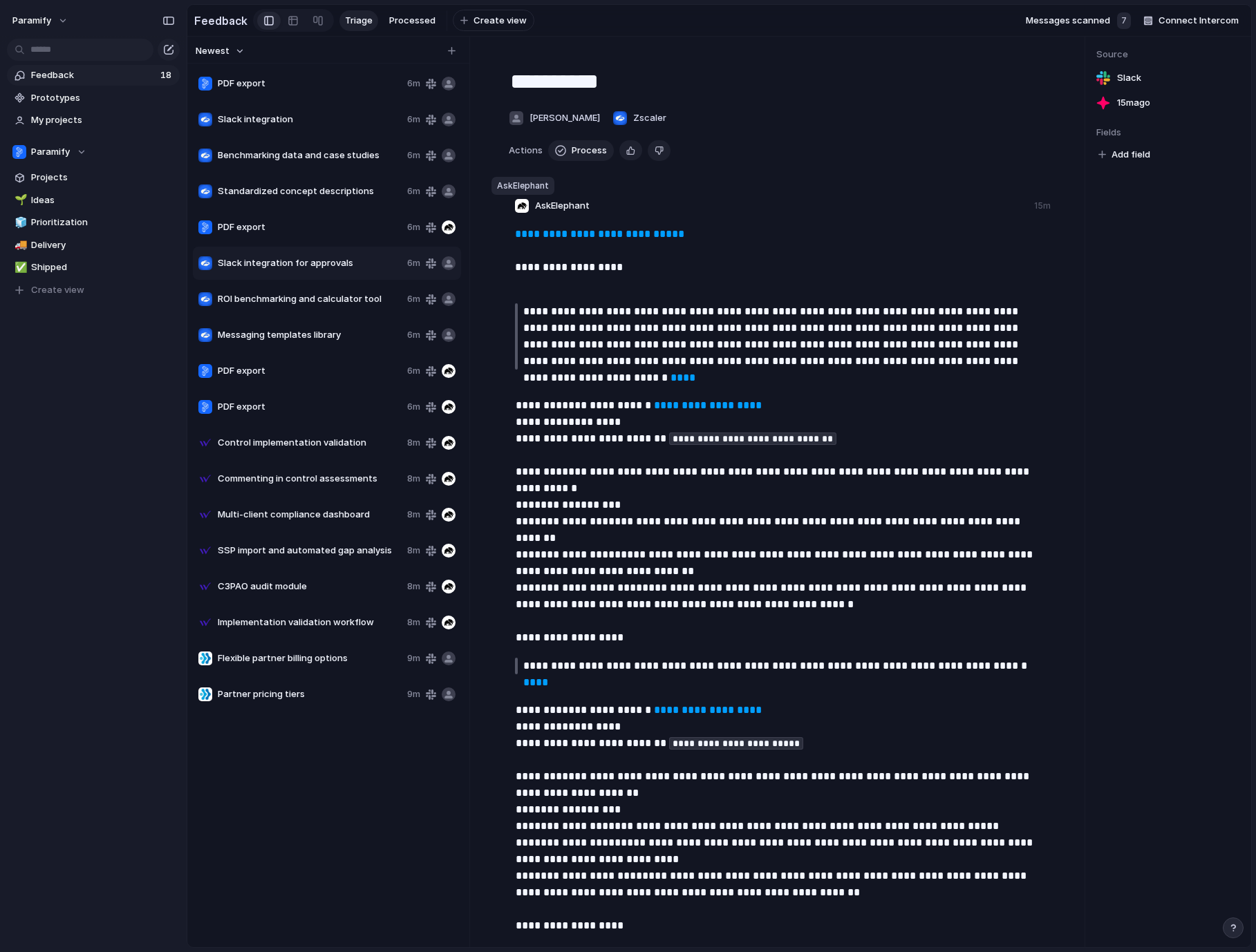
click at [525, 206] on div at bounding box center [521, 206] width 14 height 14
click at [543, 205] on span "AskElephant" at bounding box center [561, 206] width 55 height 14
click at [448, 264] on div at bounding box center [448, 263] width 14 height 14
click at [342, 260] on span "Slack integration for approvals" at bounding box center [309, 263] width 184 height 14
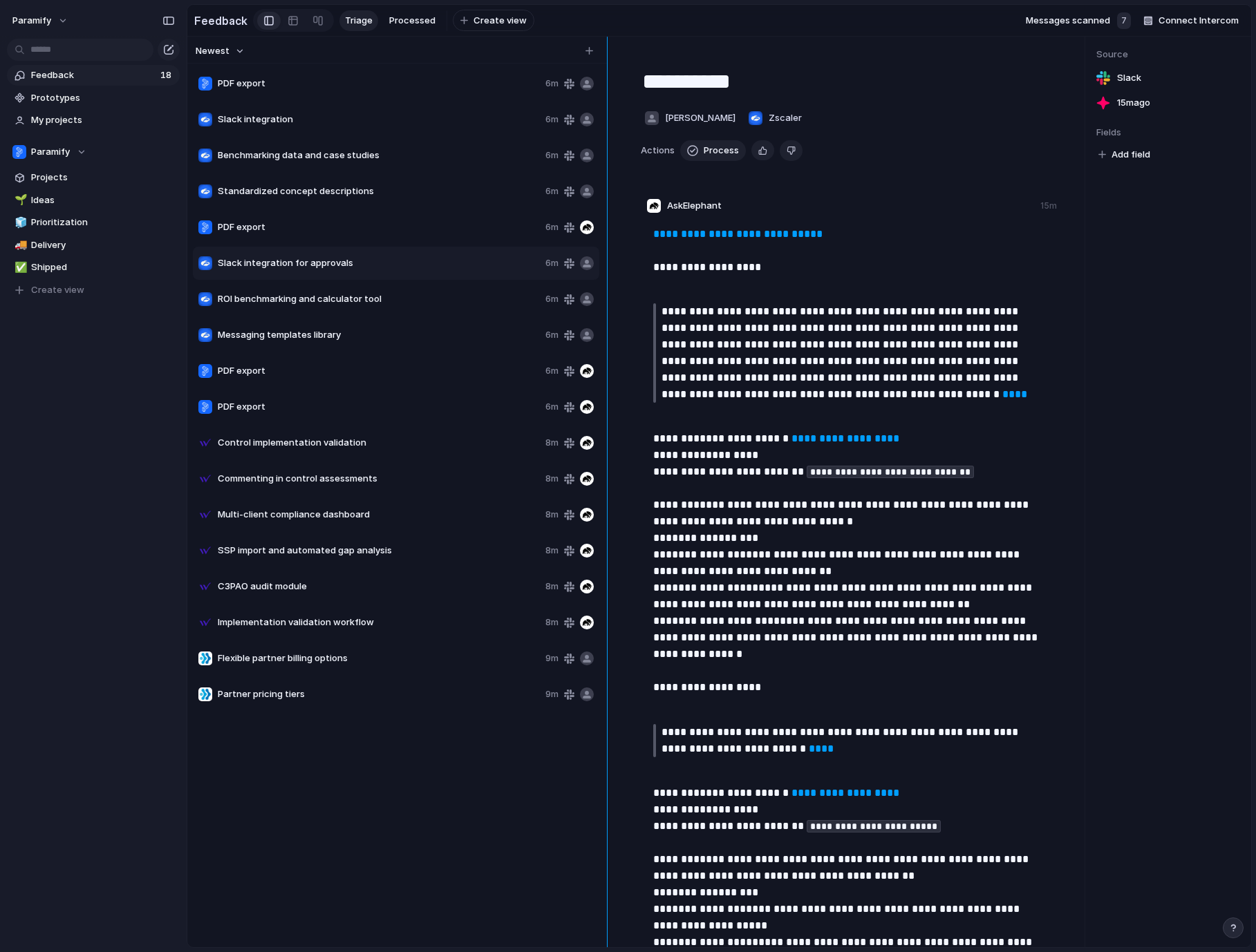
drag, startPoint x: 471, startPoint y: 218, endPoint x: 609, endPoint y: 221, distance: 138.0
click at [608, 222] on div at bounding box center [608, 492] width 11 height 910
click at [712, 154] on span "Process" at bounding box center [721, 151] width 35 height 14
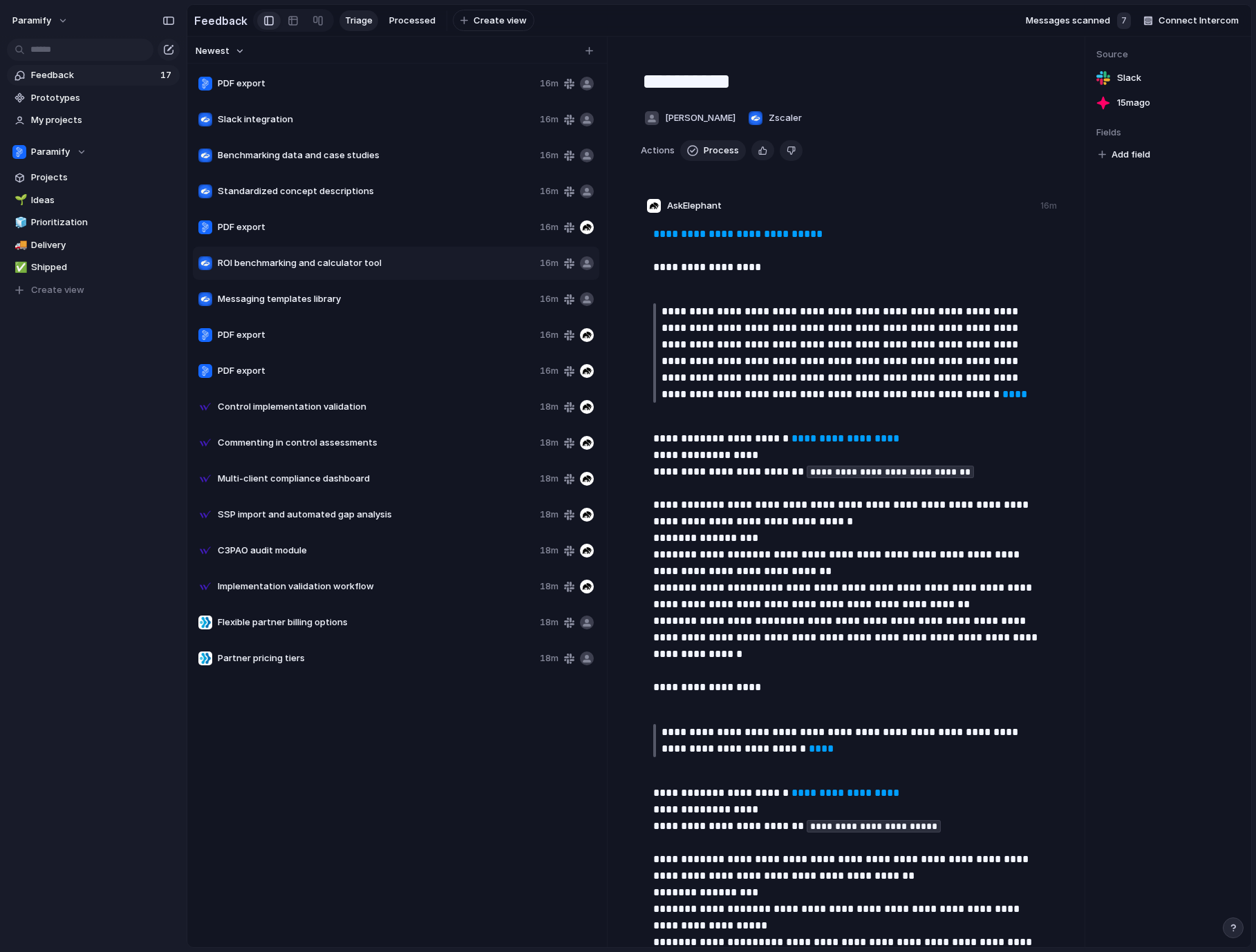
click at [317, 661] on span "Partner pricing tiers" at bounding box center [376, 658] width 317 height 14
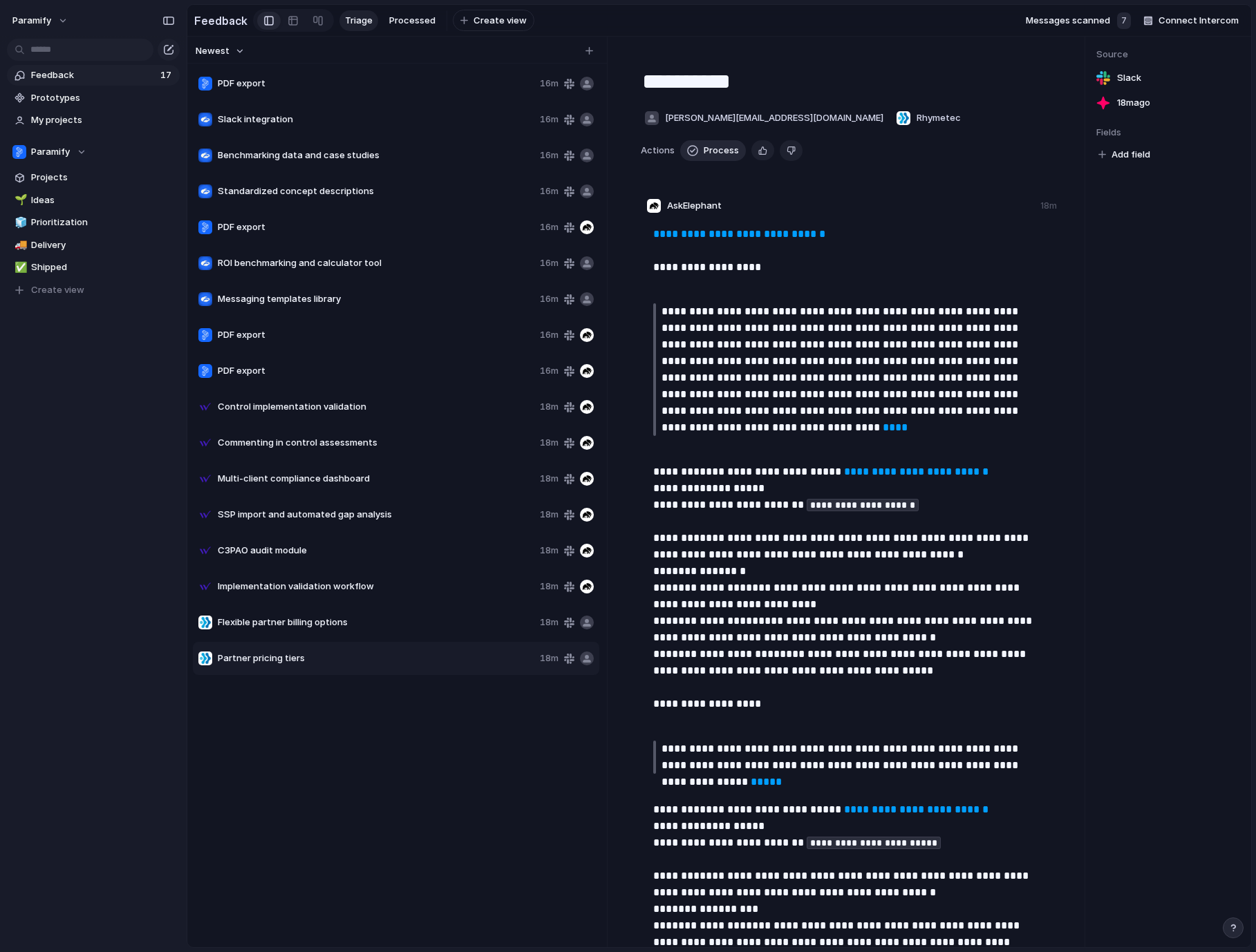
scroll to position [358, 0]
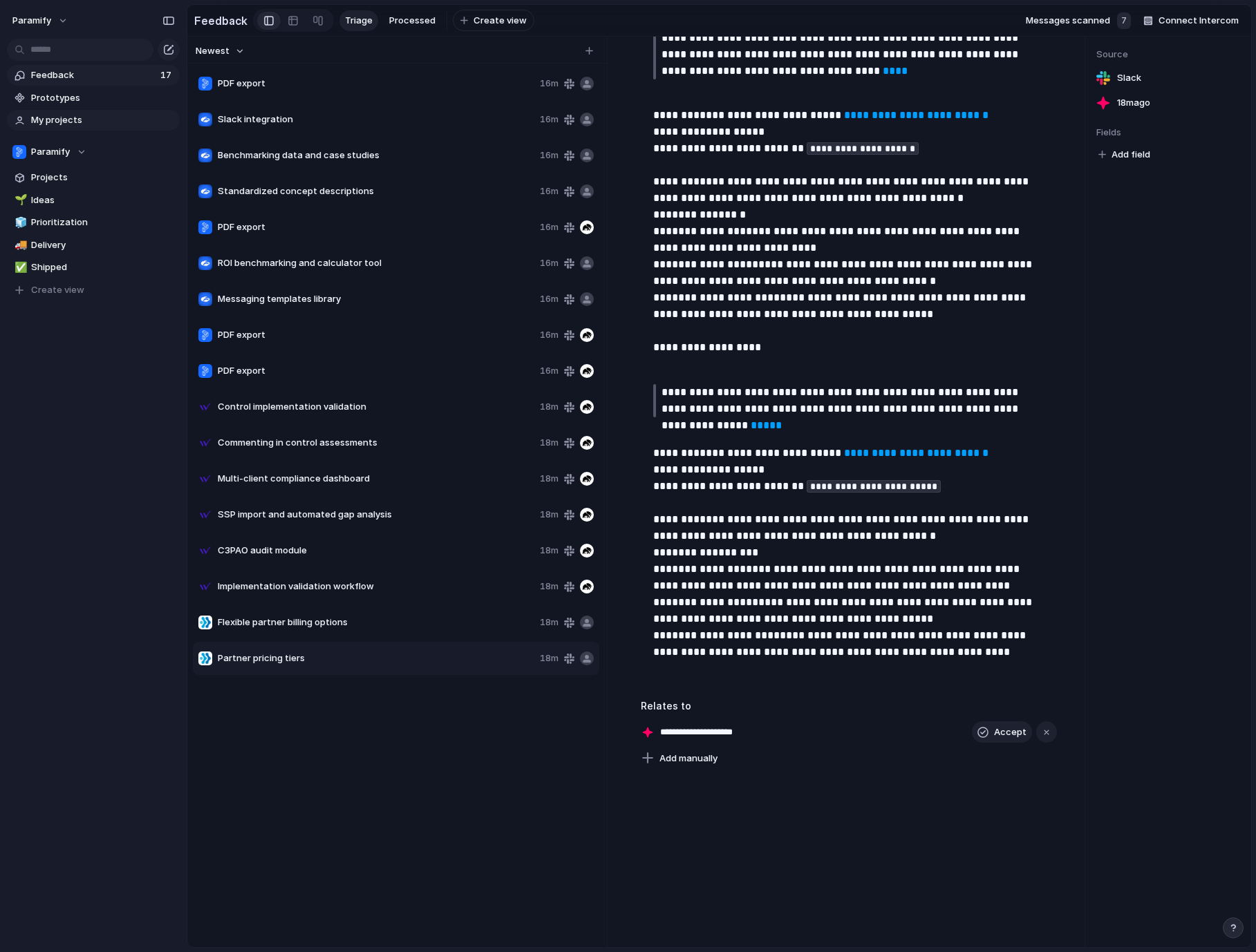
click at [60, 121] on span "My projects" at bounding box center [102, 120] width 144 height 14
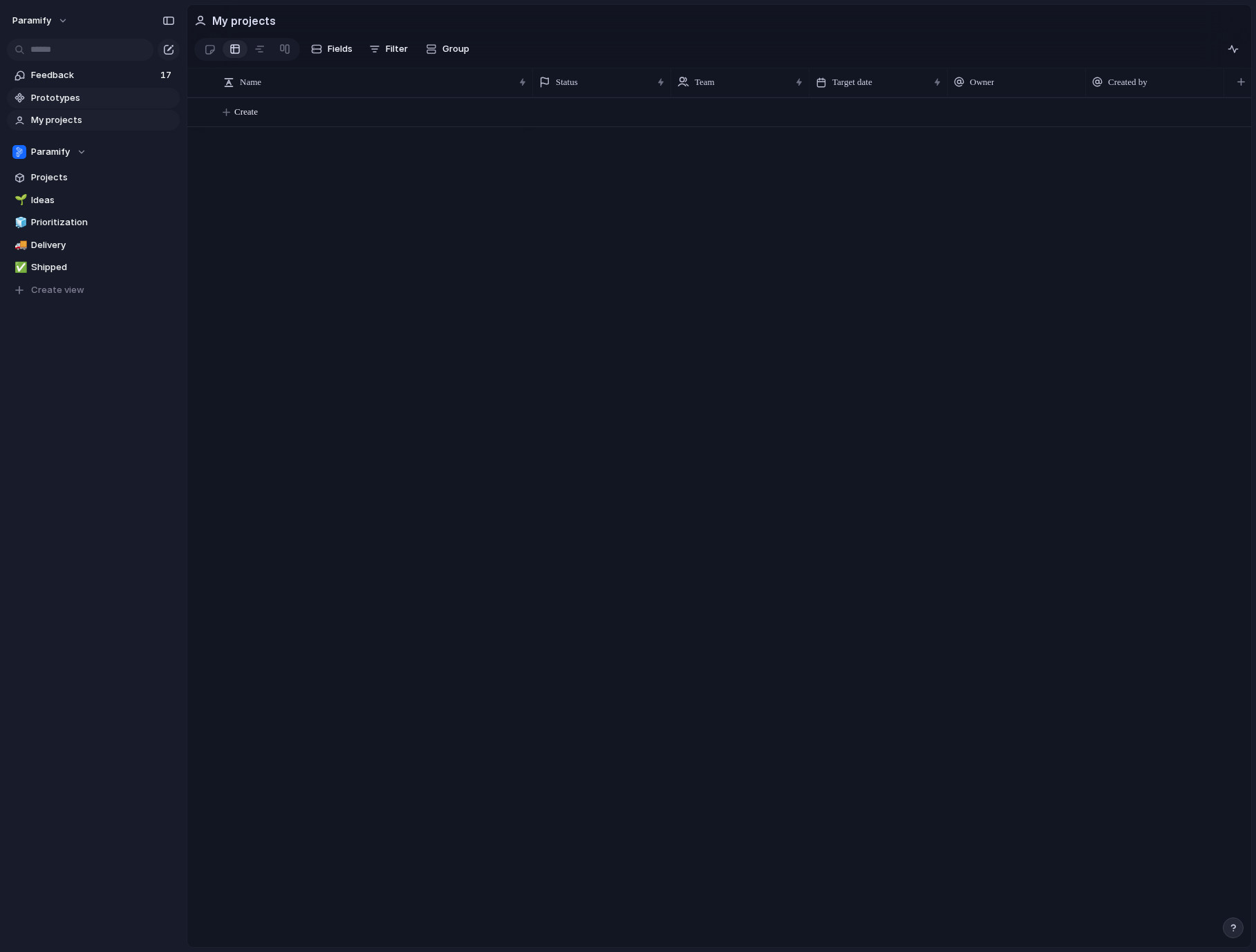
click at [52, 97] on span "Prototypes" at bounding box center [102, 98] width 144 height 14
click at [60, 178] on span "Projects" at bounding box center [102, 178] width 144 height 14
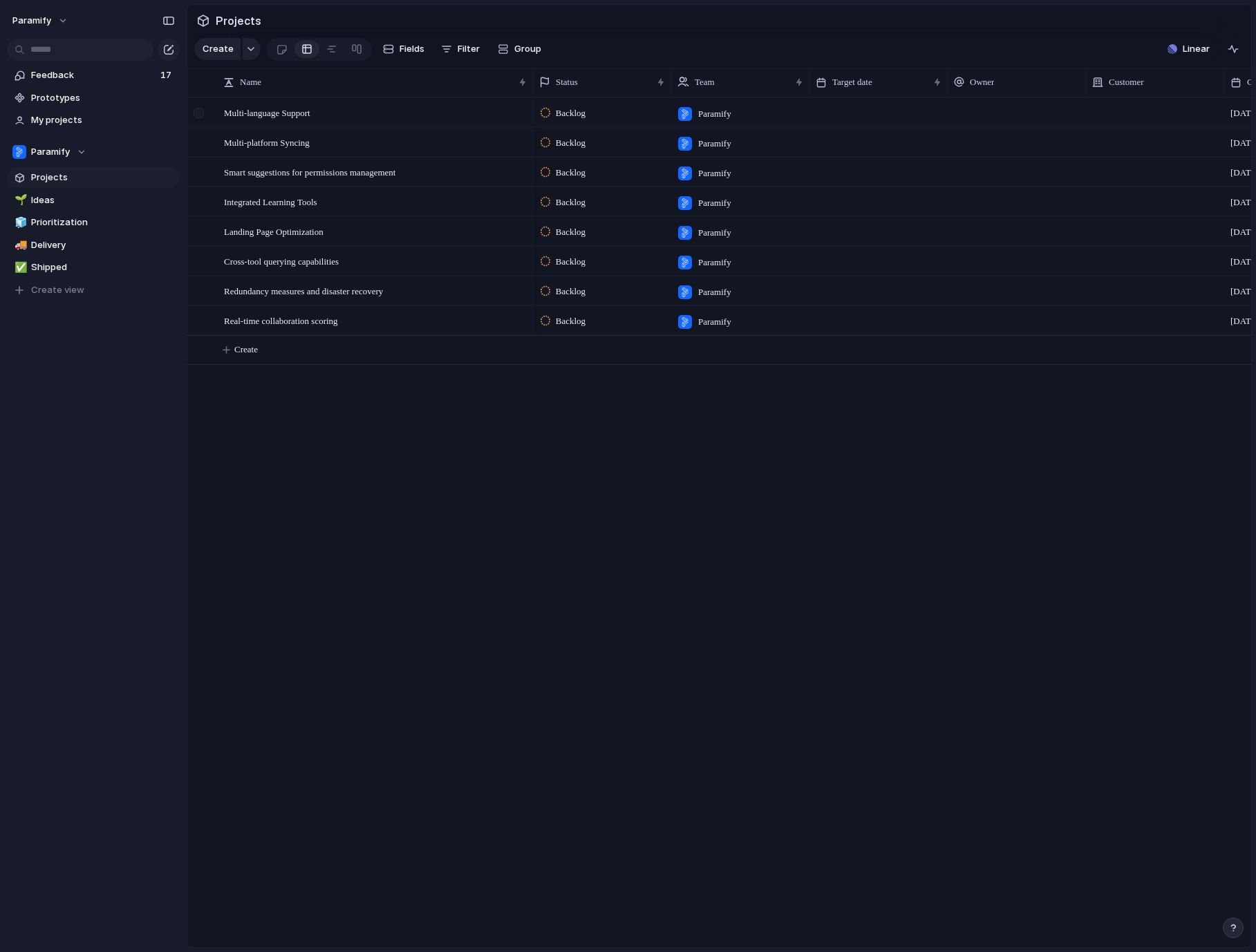
click at [199, 113] on div at bounding box center [198, 112] width 10 height 10
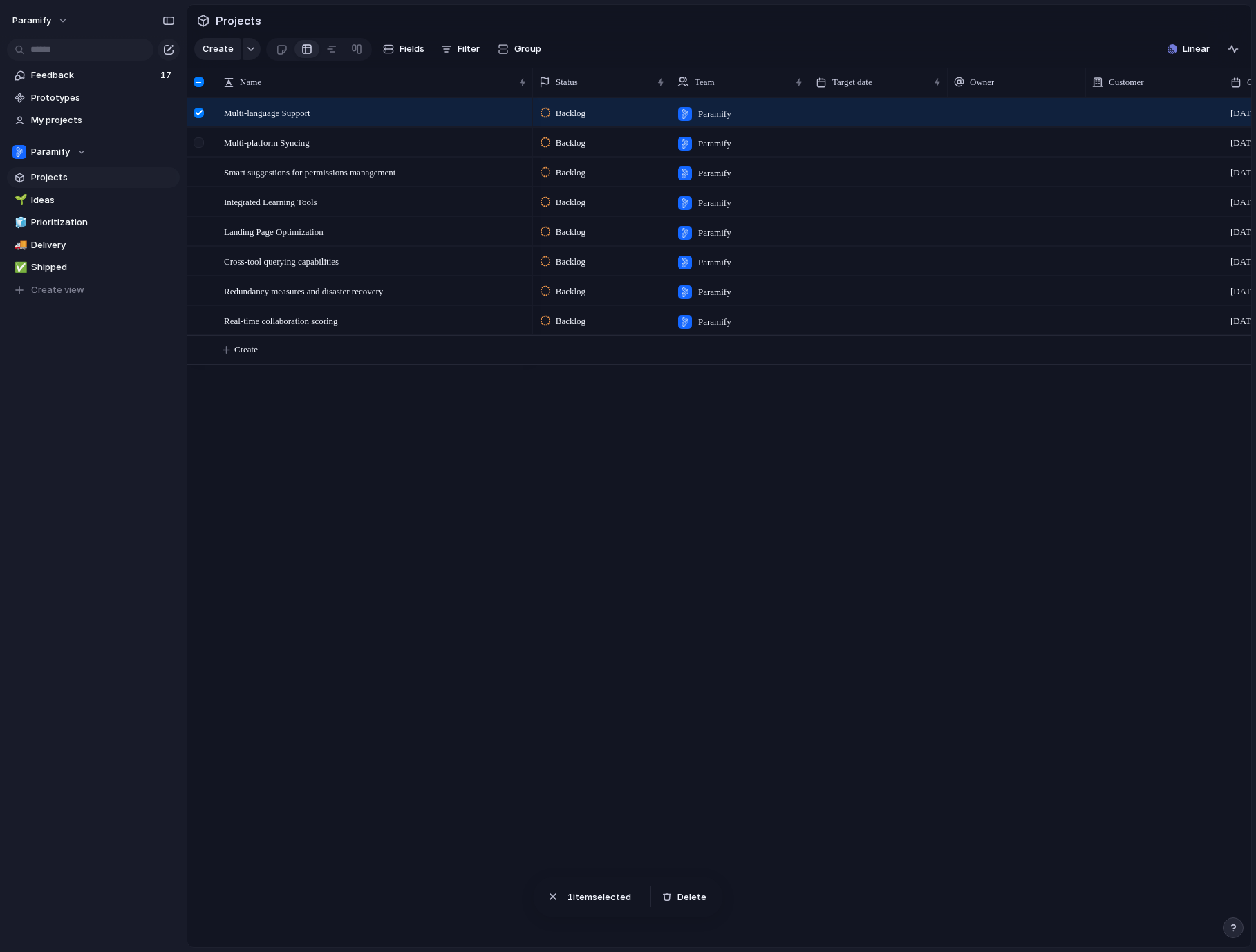
click at [202, 143] on div at bounding box center [198, 142] width 10 height 10
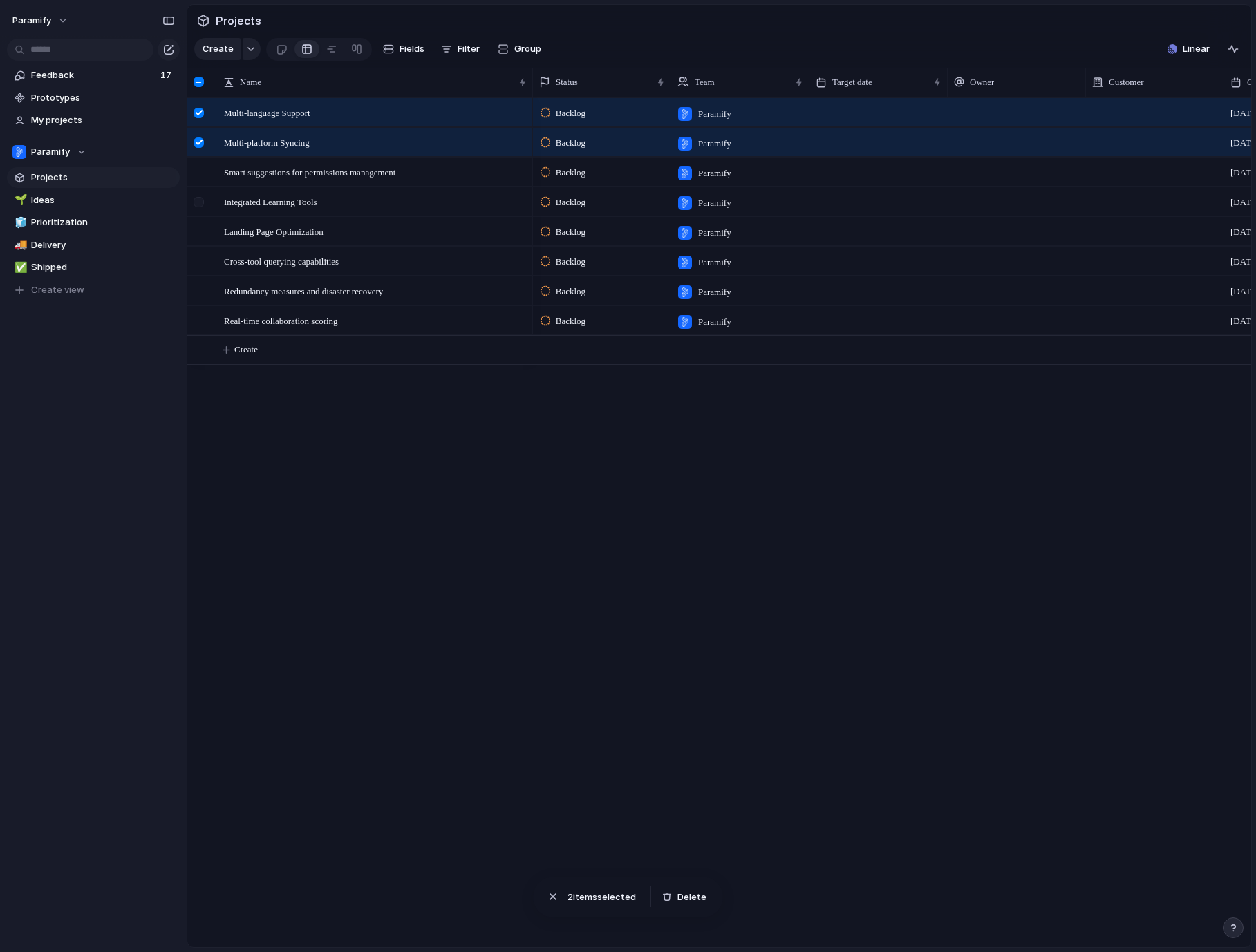
click at [202, 204] on div at bounding box center [198, 201] width 10 height 10
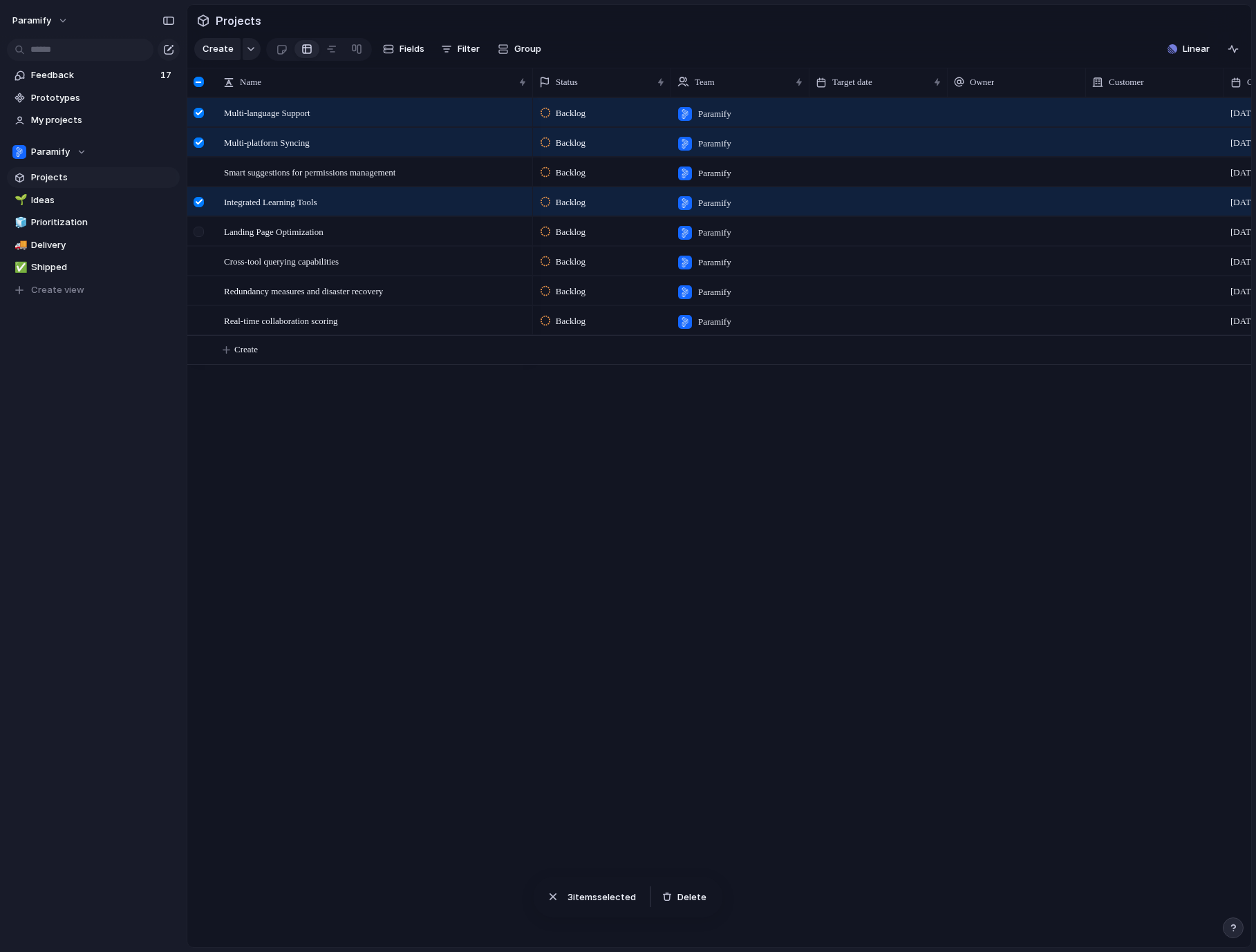
click at [200, 232] on div at bounding box center [198, 231] width 10 height 10
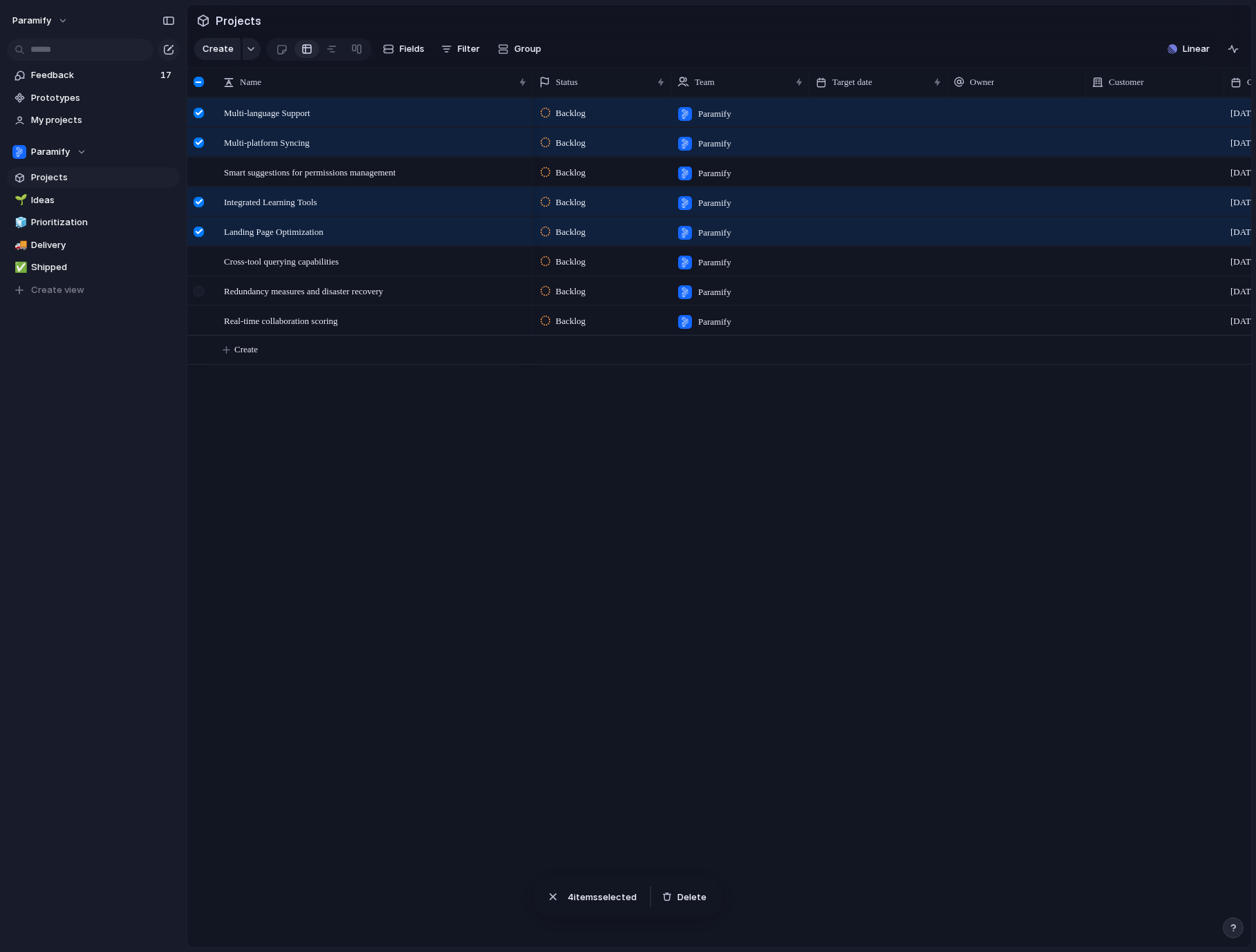
click at [202, 292] on div at bounding box center [198, 291] width 10 height 10
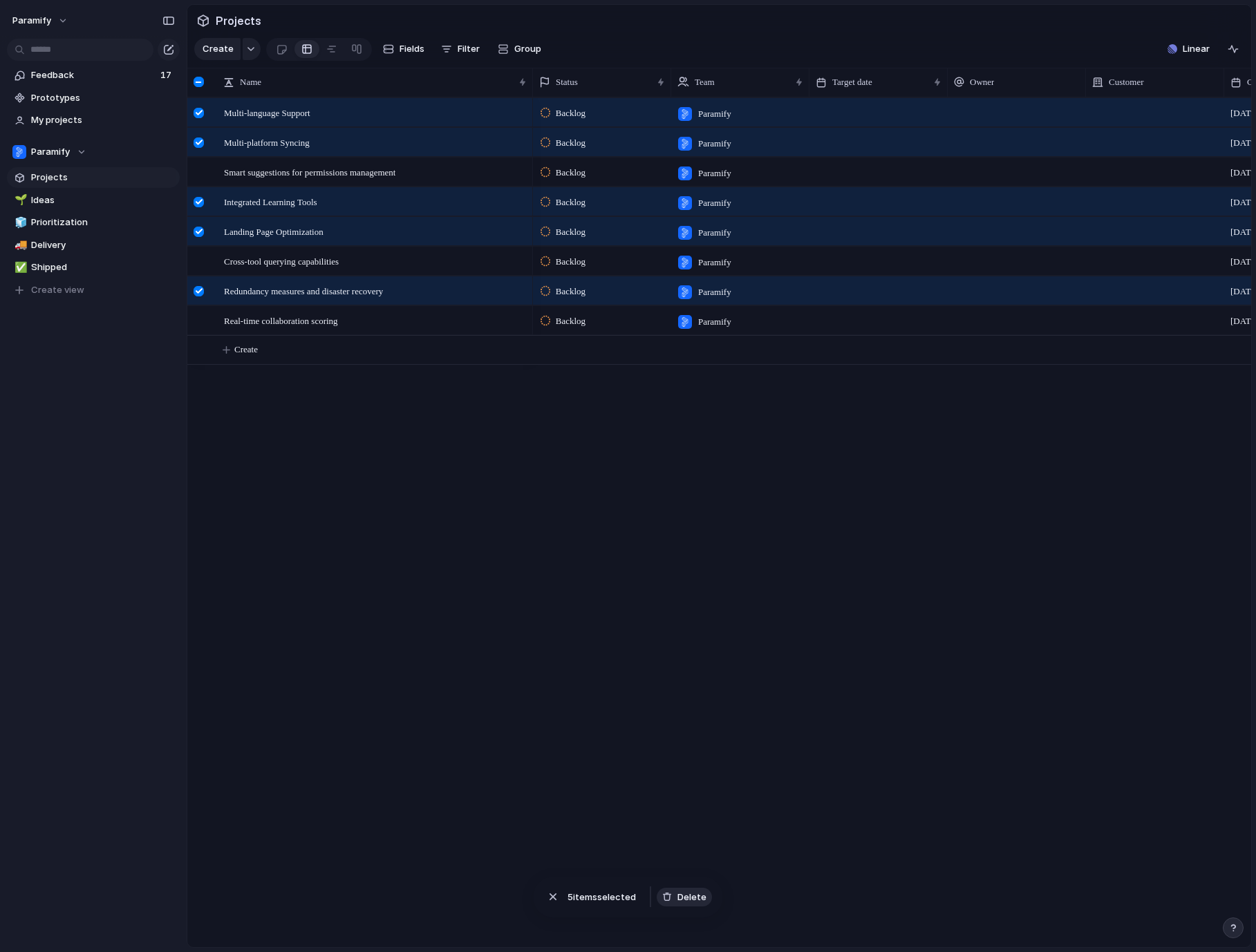
click at [685, 895] on span "Delete" at bounding box center [692, 897] width 29 height 14
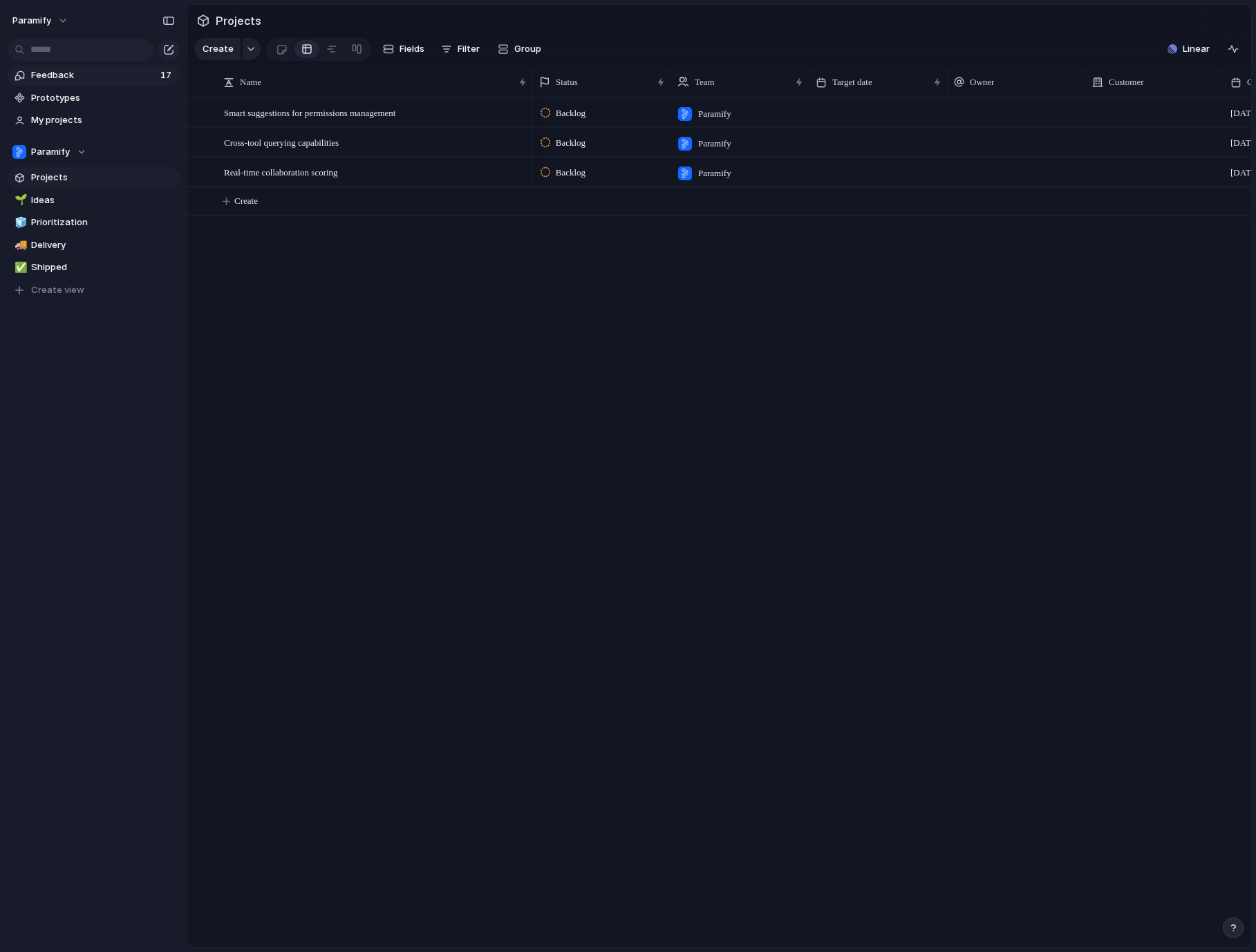
click at [49, 79] on span "Feedback" at bounding box center [93, 75] width 125 height 14
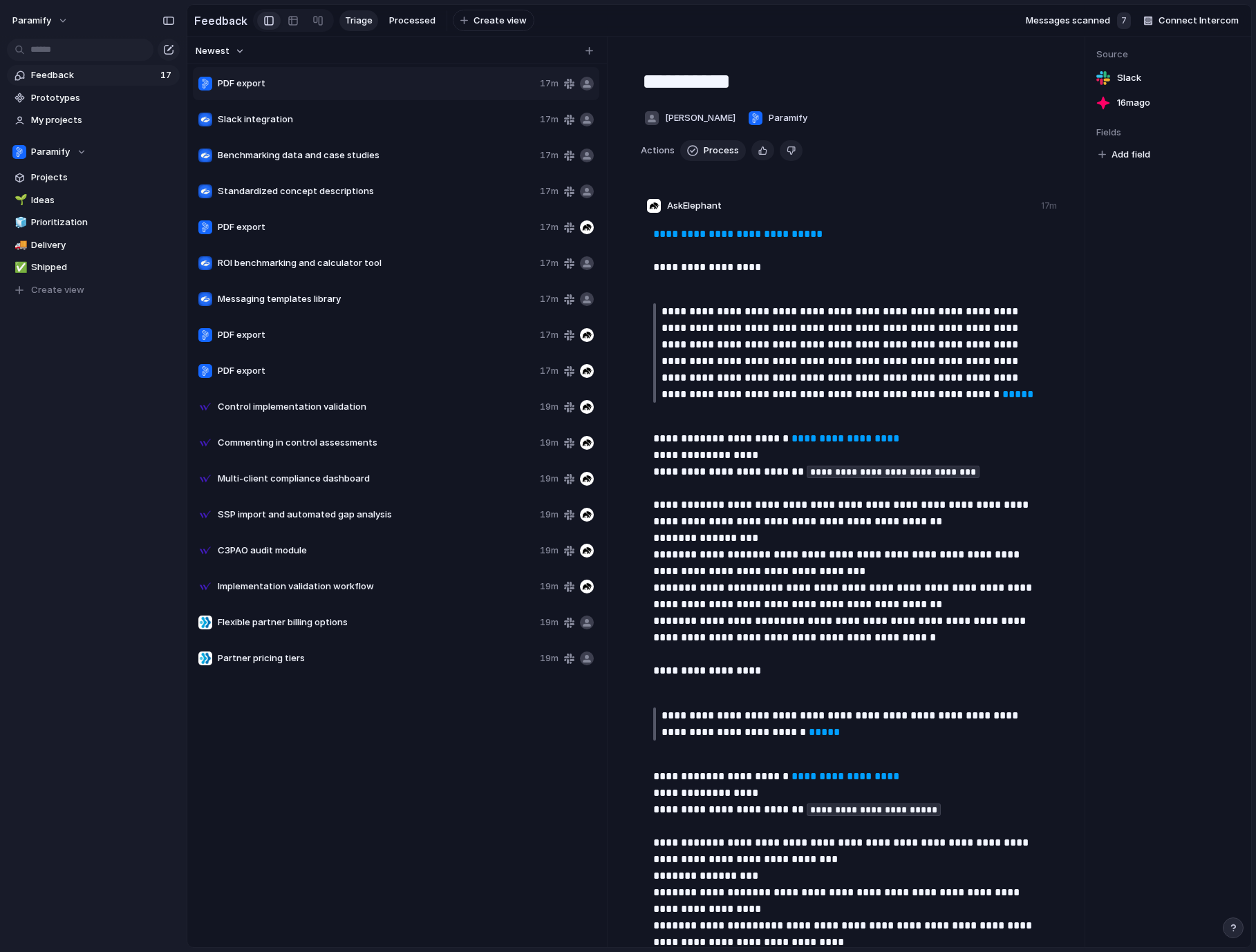
click at [278, 231] on span "PDF export" at bounding box center [376, 228] width 317 height 14
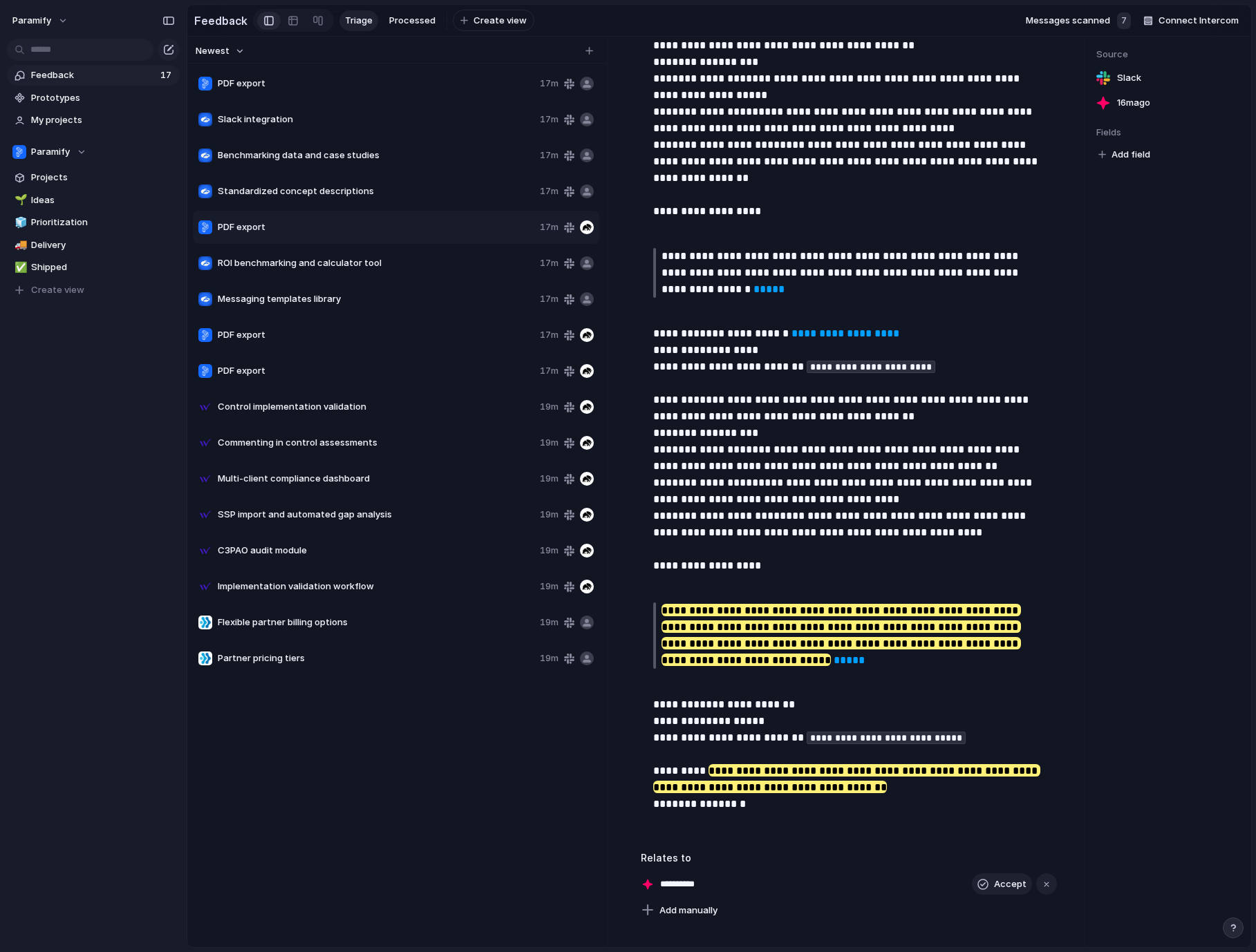
scroll to position [984, 0]
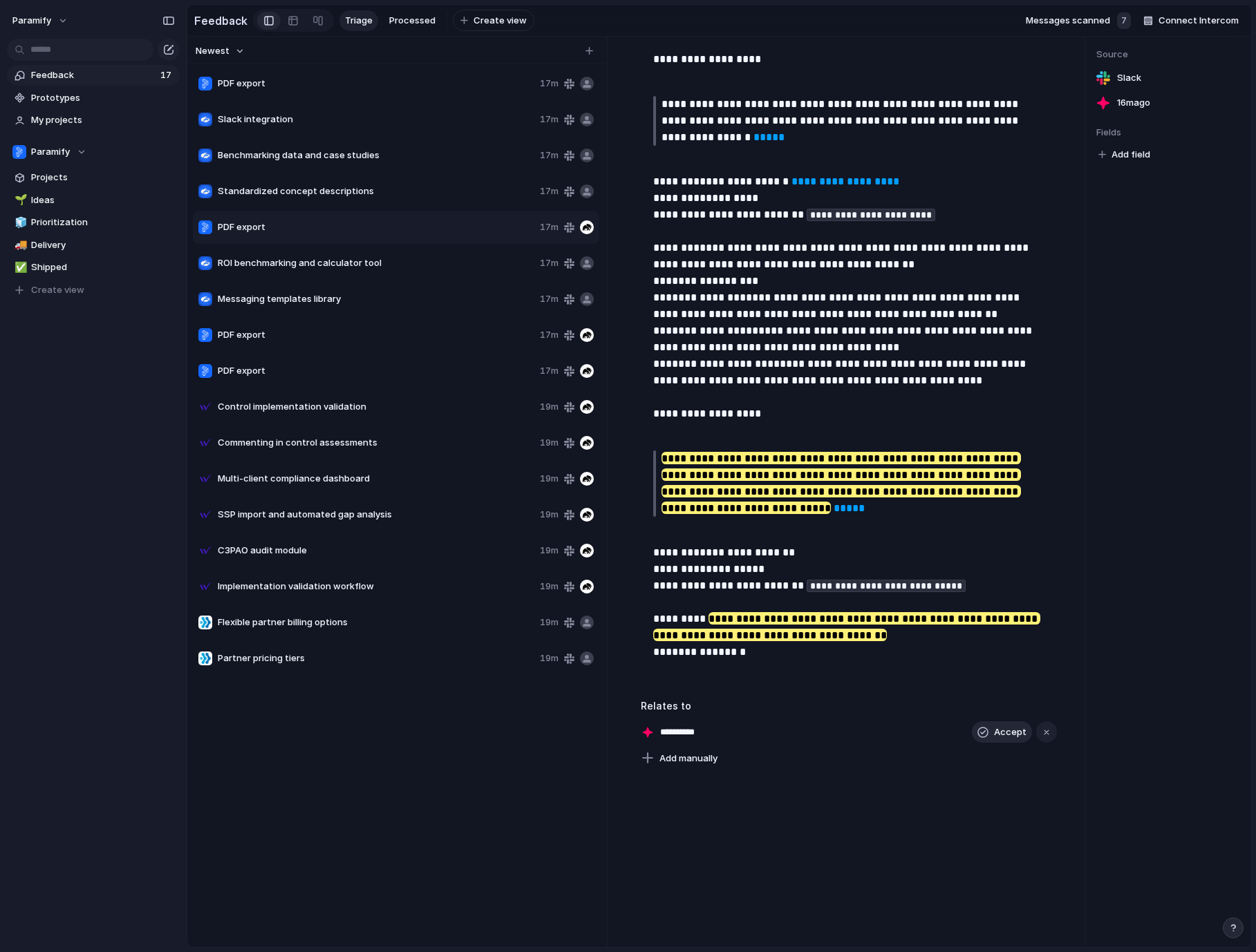
click at [999, 734] on span "Accept" at bounding box center [1010, 732] width 32 height 14
click at [1022, 734] on button "button" at bounding box center [1021, 732] width 18 height 18
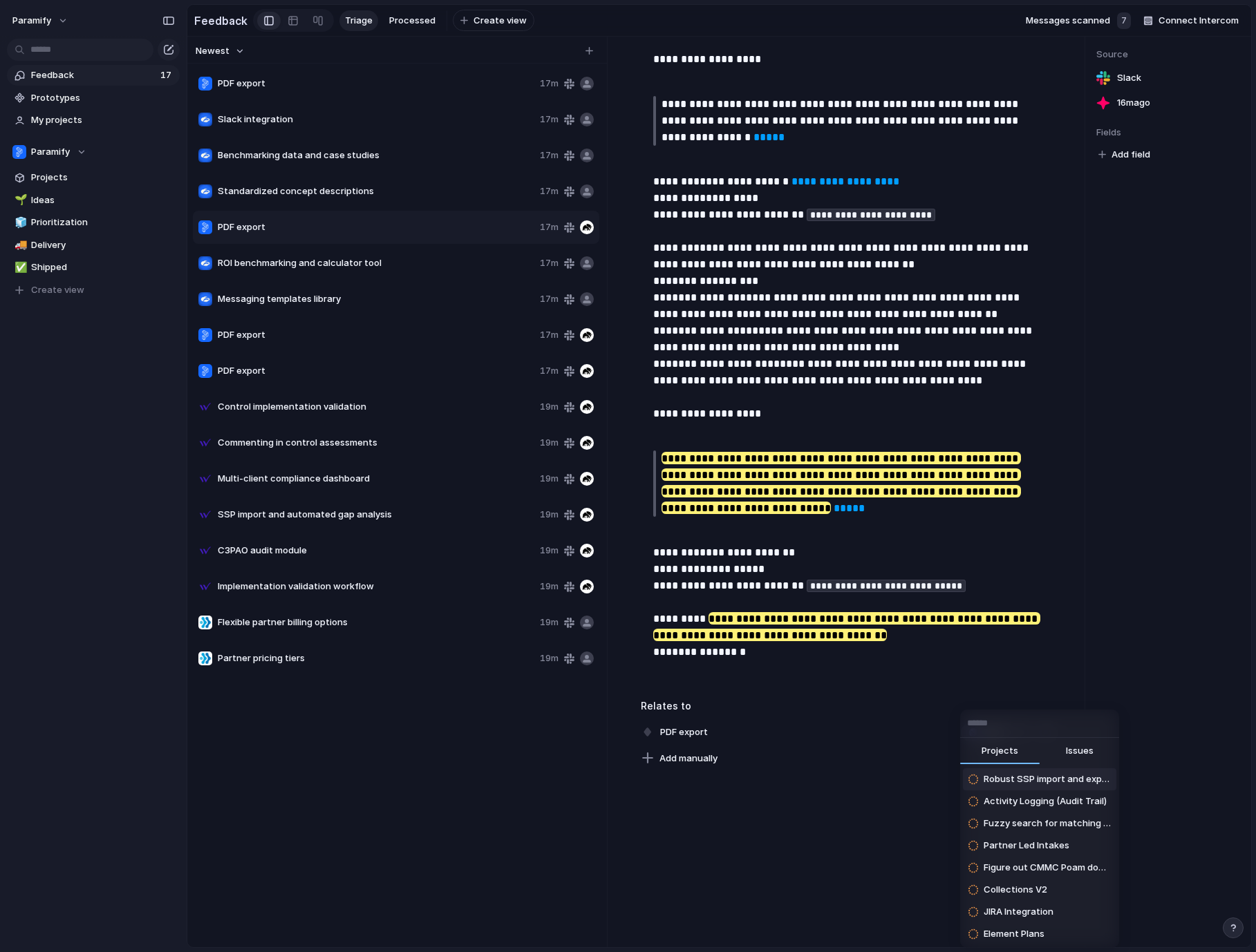
click at [903, 760] on div "Projects Issues Robust SSP import and export Activity Logging (Audit Trail) Fuz…" at bounding box center [628, 476] width 1256 height 952
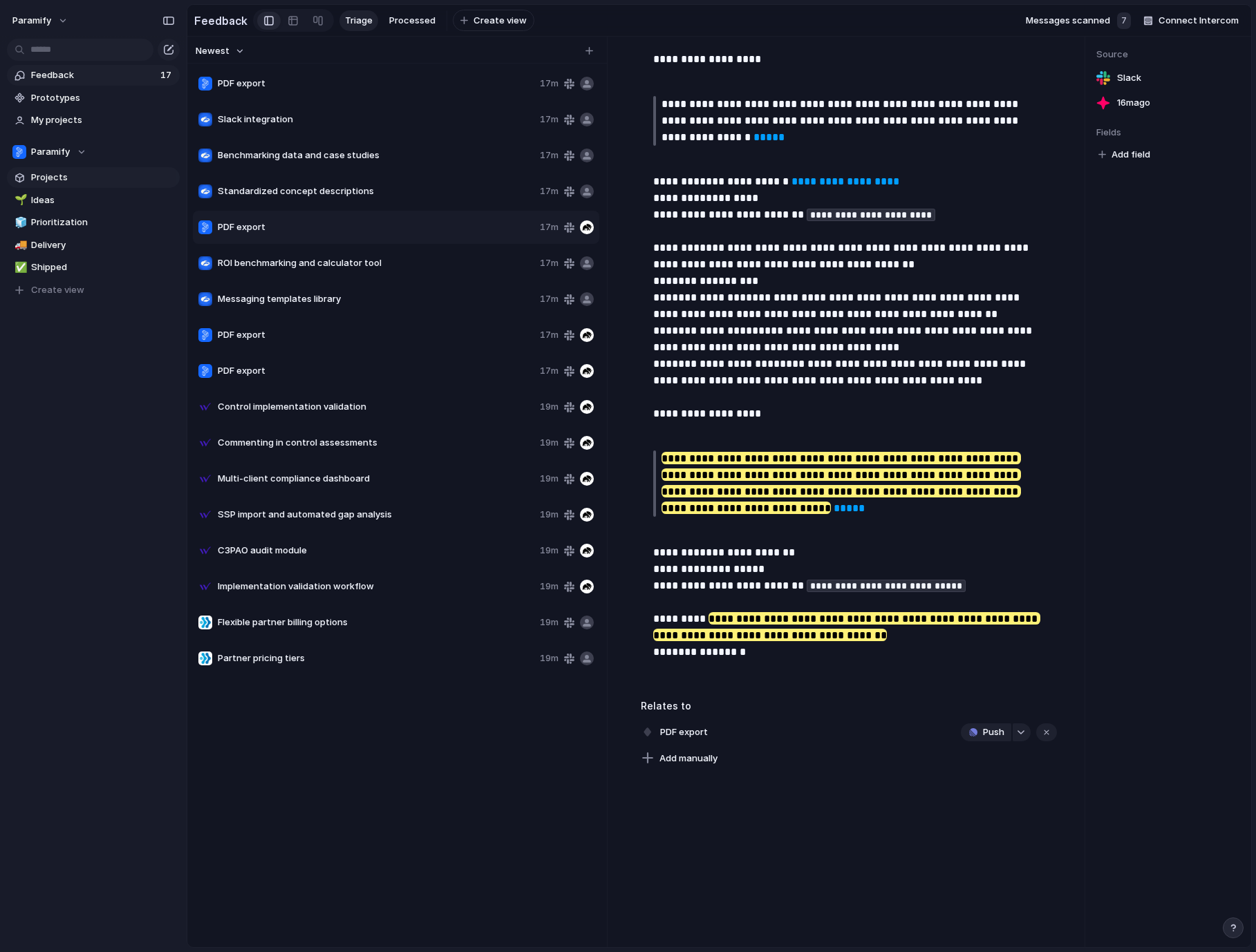
click at [51, 175] on span "Projects" at bounding box center [102, 178] width 144 height 14
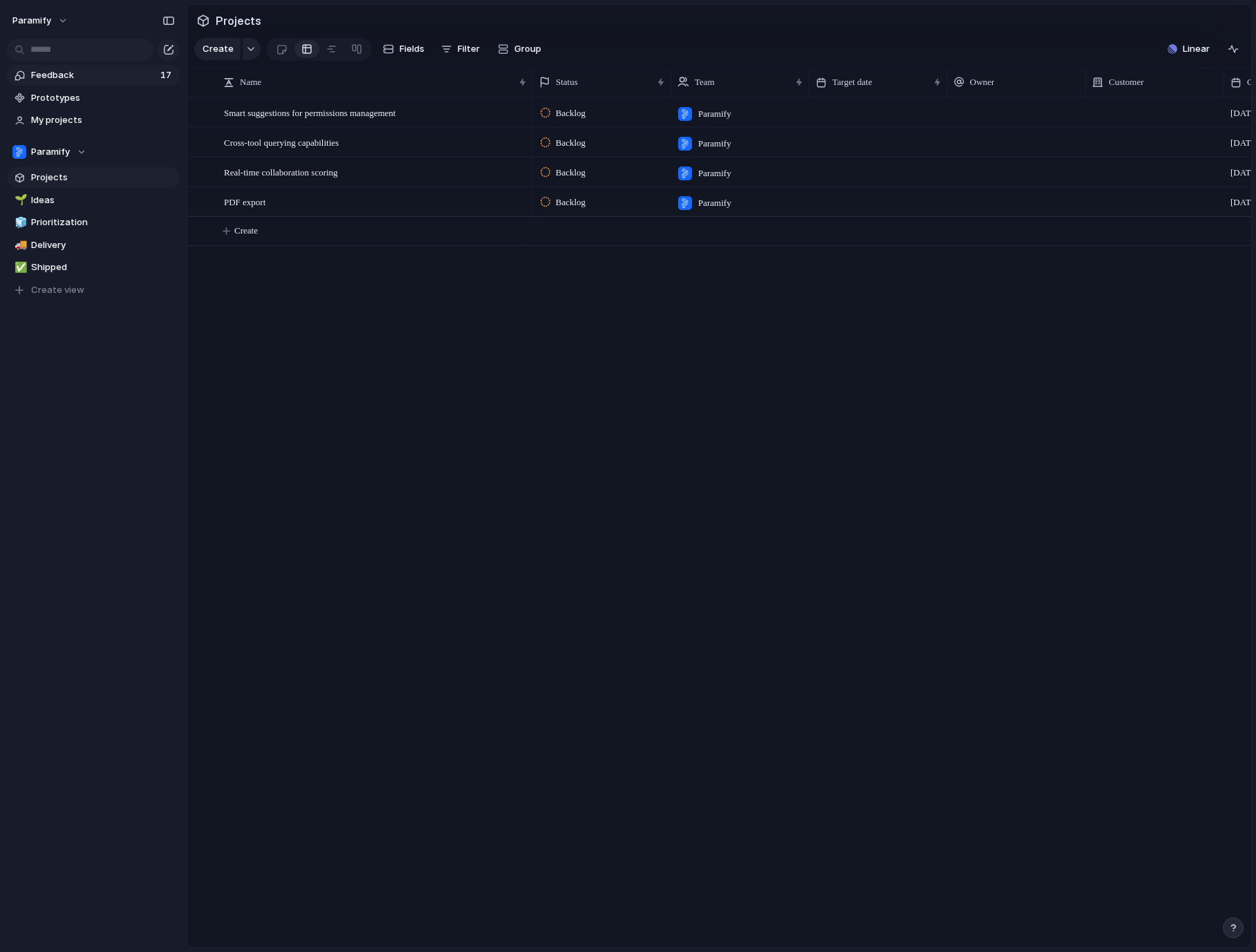
click at [42, 81] on span "Feedback" at bounding box center [93, 75] width 125 height 14
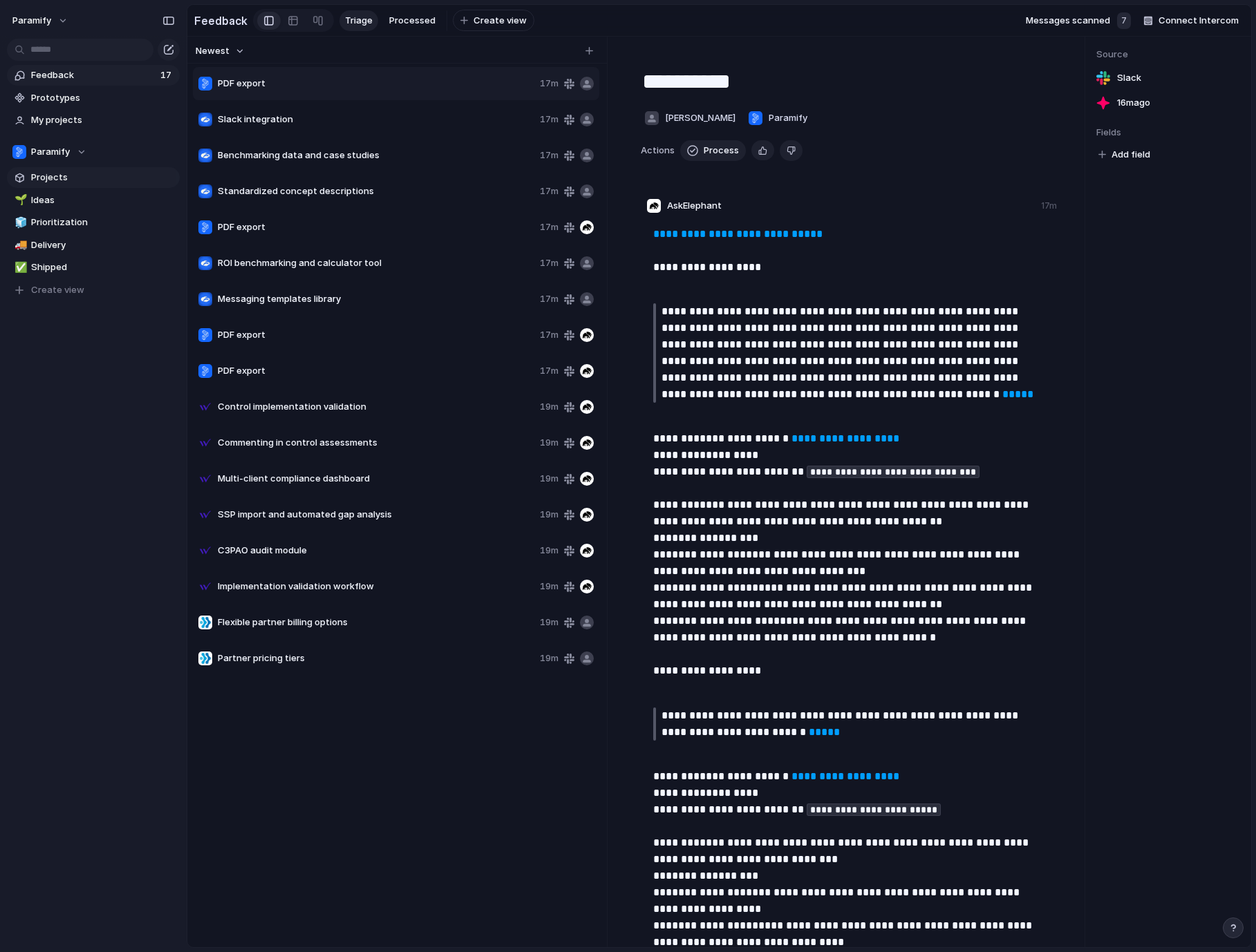
click at [61, 176] on span "Projects" at bounding box center [102, 178] width 144 height 14
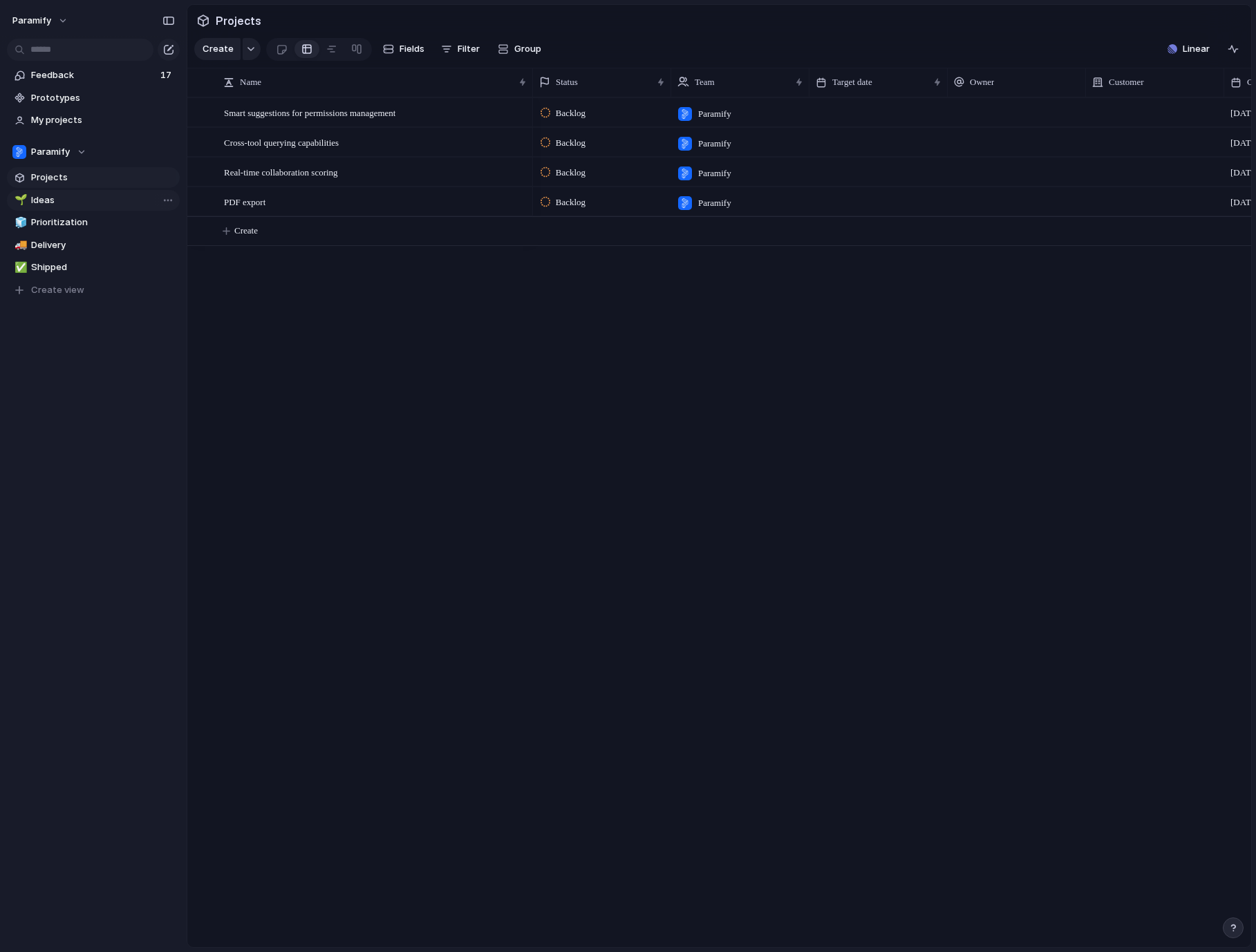
click at [59, 190] on link "🌱 Ideas" at bounding box center [93, 200] width 173 height 21
click at [59, 176] on span "Projects" at bounding box center [102, 178] width 144 height 14
click at [59, 197] on span "Ideas" at bounding box center [102, 201] width 144 height 14
click at [57, 179] on span "Projects" at bounding box center [102, 178] width 144 height 14
click at [60, 205] on span "Ideas" at bounding box center [102, 201] width 144 height 14
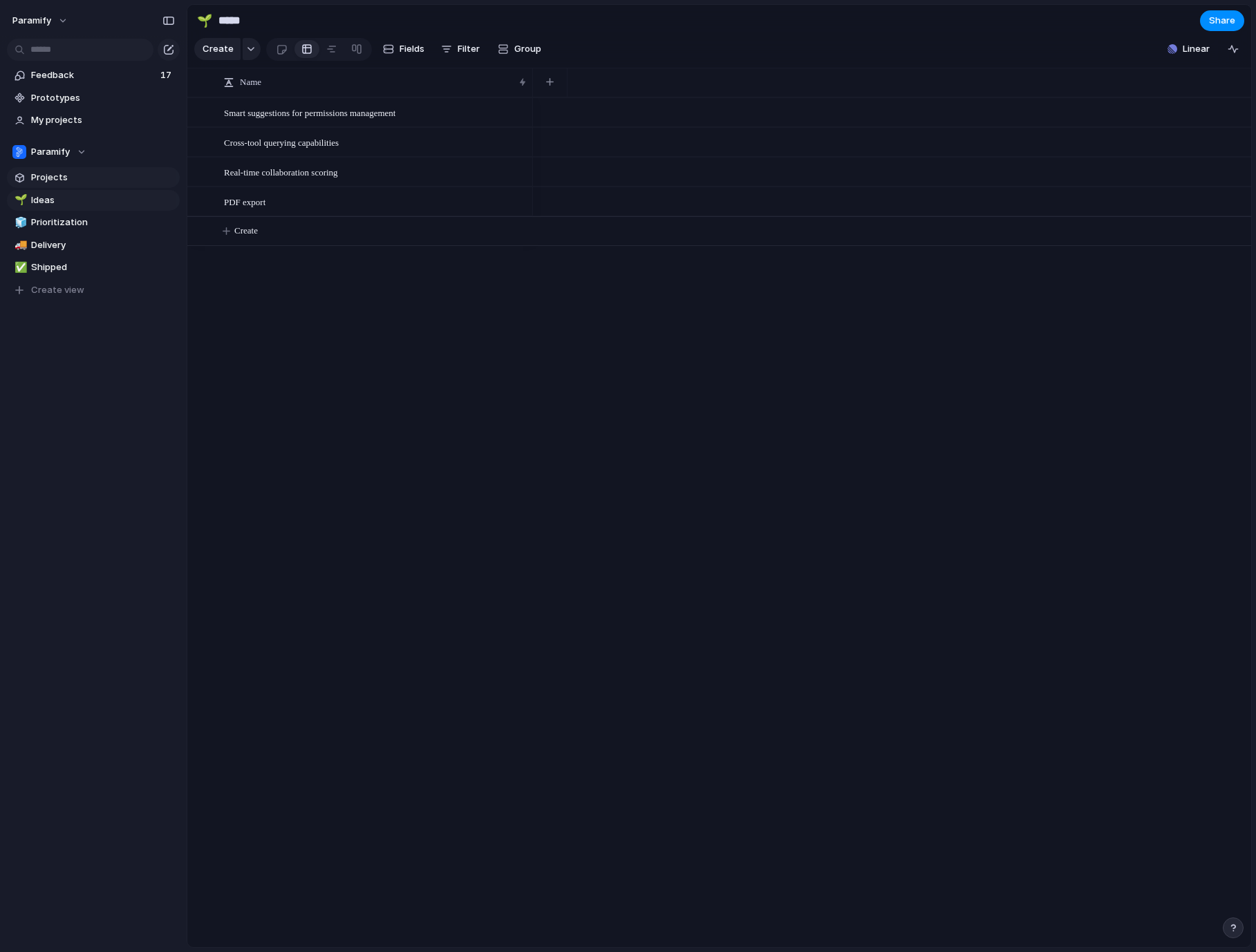
click at [60, 178] on span "Projects" at bounding box center [102, 178] width 144 height 14
click at [58, 228] on span "Prioritization" at bounding box center [102, 222] width 144 height 14
click at [58, 243] on span "Delivery" at bounding box center [102, 245] width 144 height 14
click at [58, 221] on span "Prioritization" at bounding box center [102, 222] width 144 height 14
type input "**********"
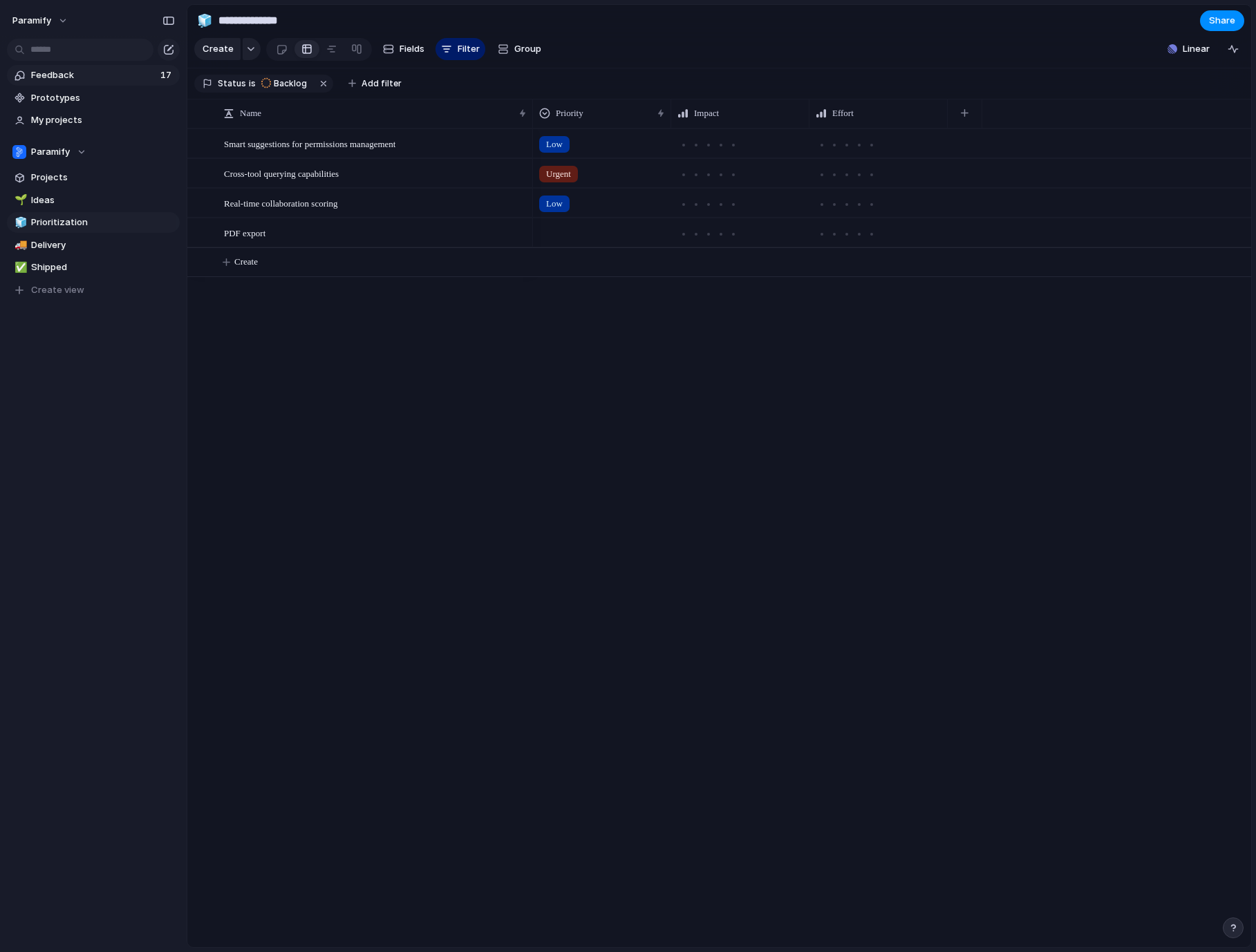
click at [36, 74] on span "Feedback" at bounding box center [93, 75] width 125 height 14
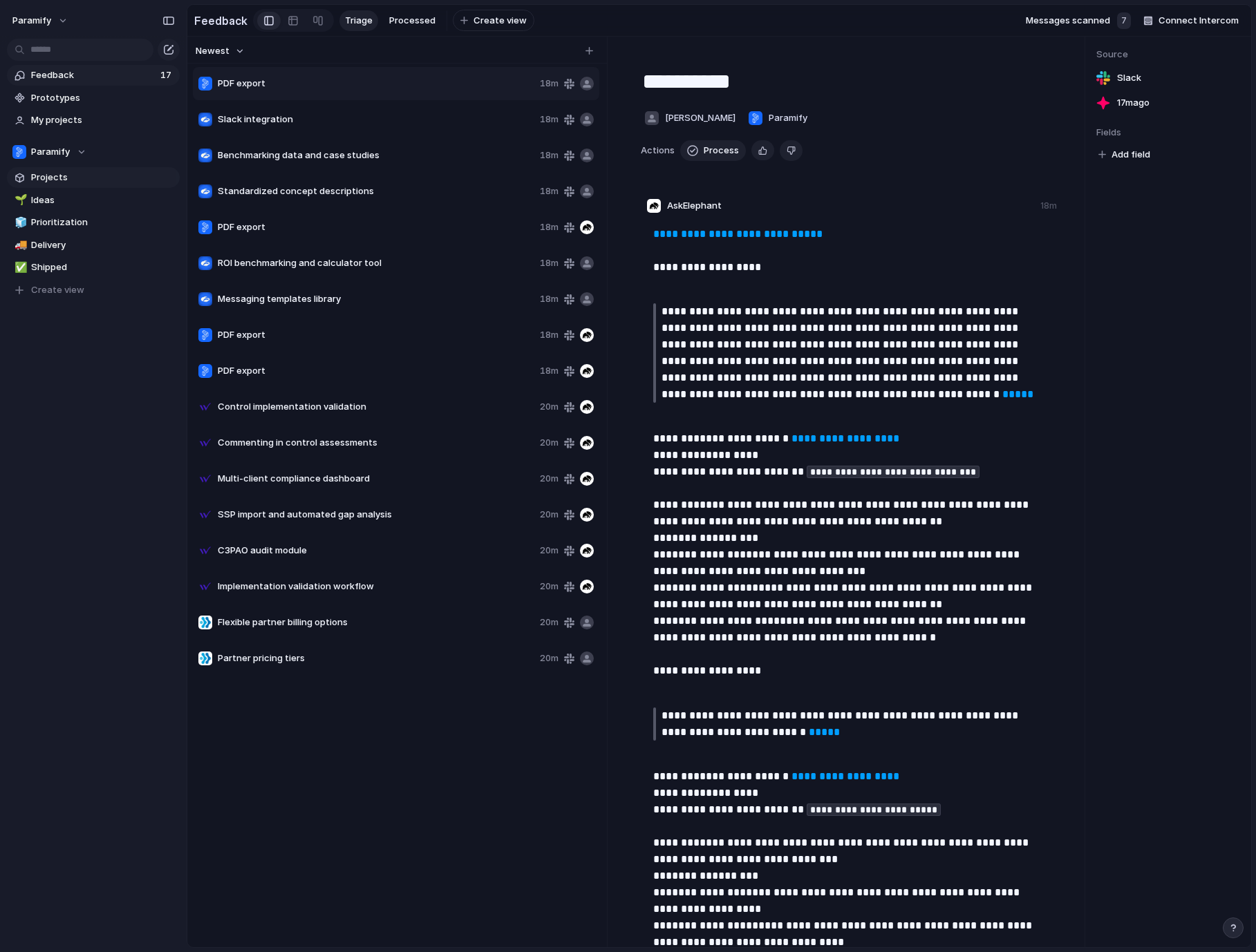
click at [38, 181] on span "Projects" at bounding box center [102, 178] width 144 height 14
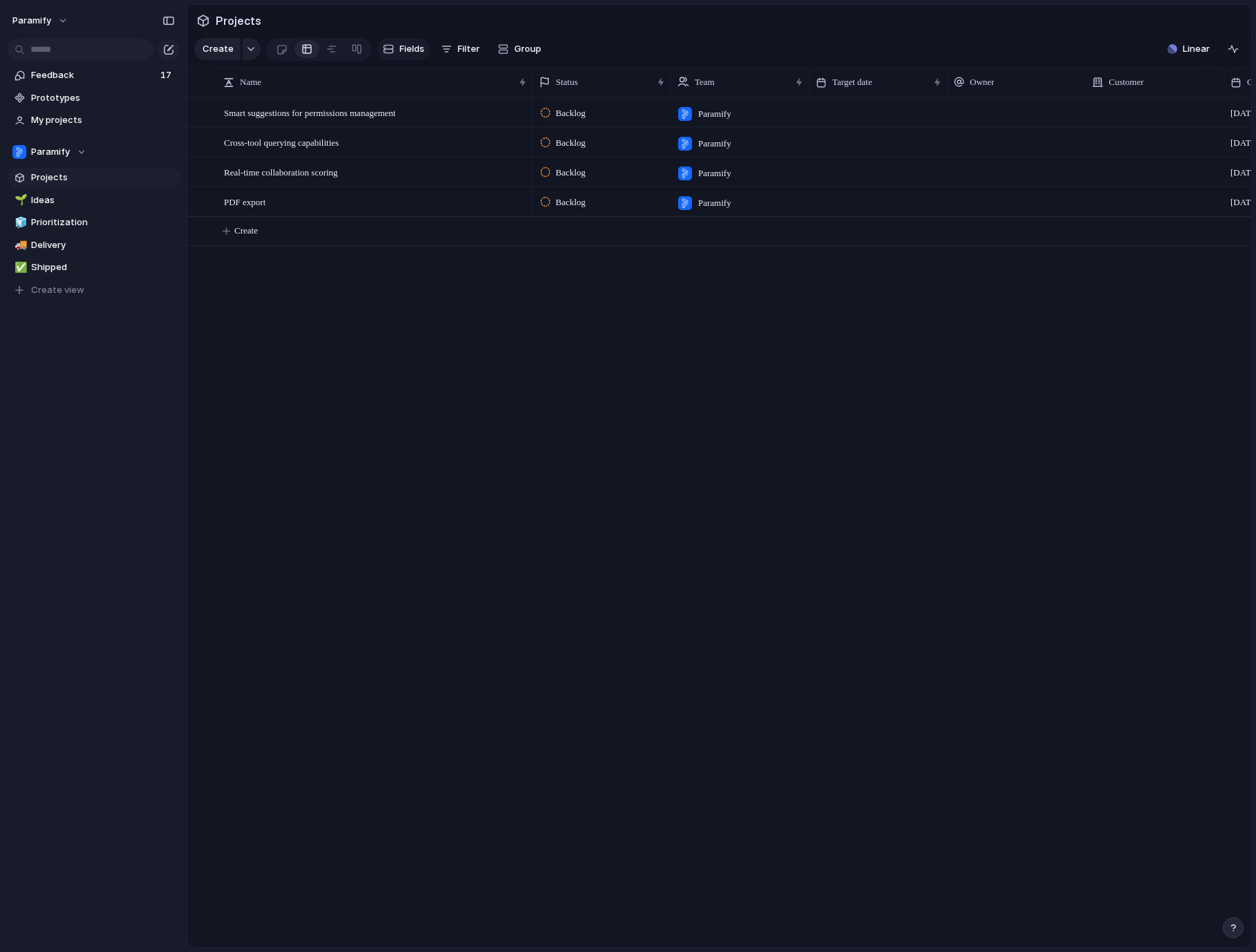
click at [410, 51] on span "Fields" at bounding box center [411, 49] width 25 height 14
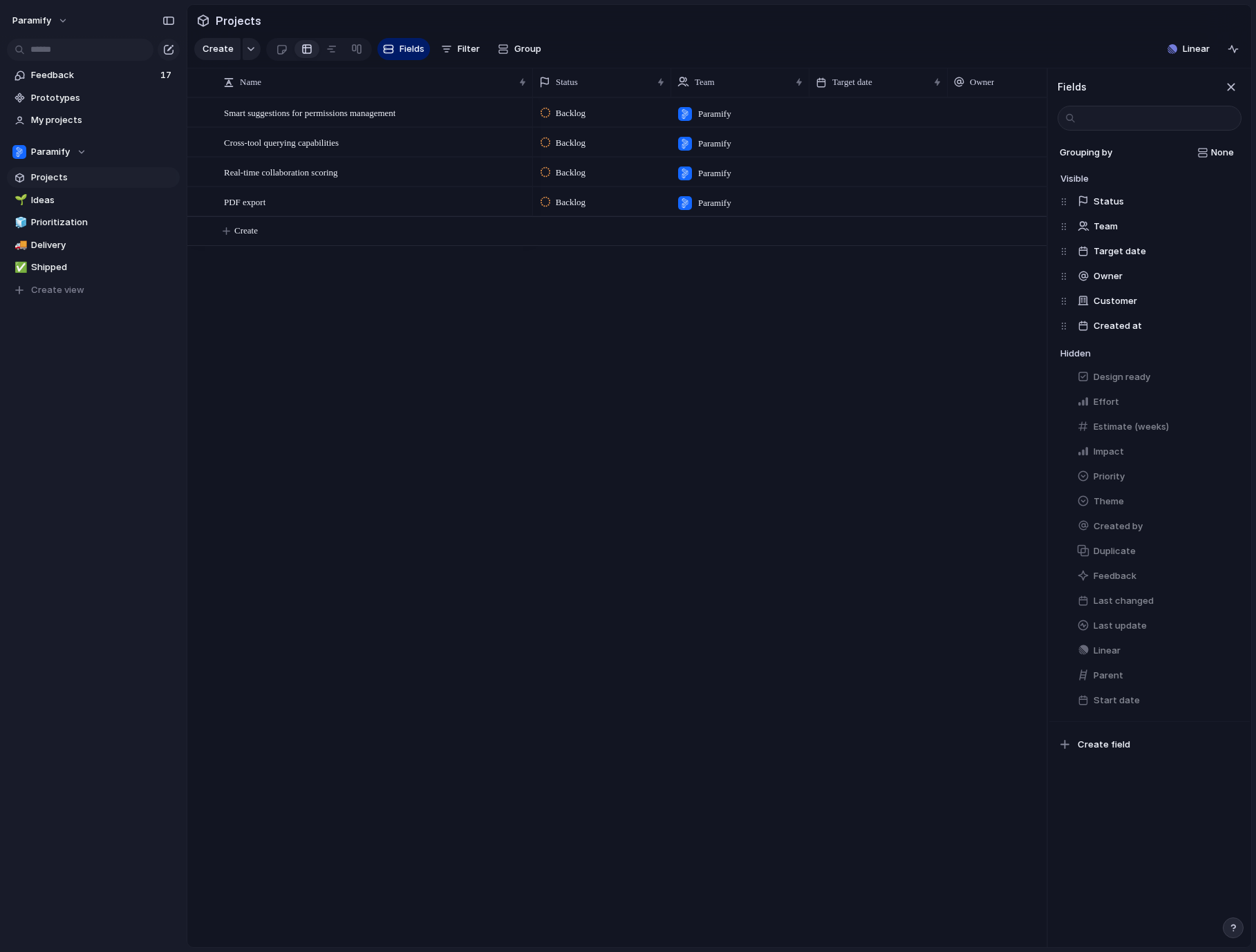
click at [718, 355] on div "Backlog Paramify Backlog Paramify Backlog Paramify Backlog Paramify" at bounding box center [790, 522] width 514 height 850
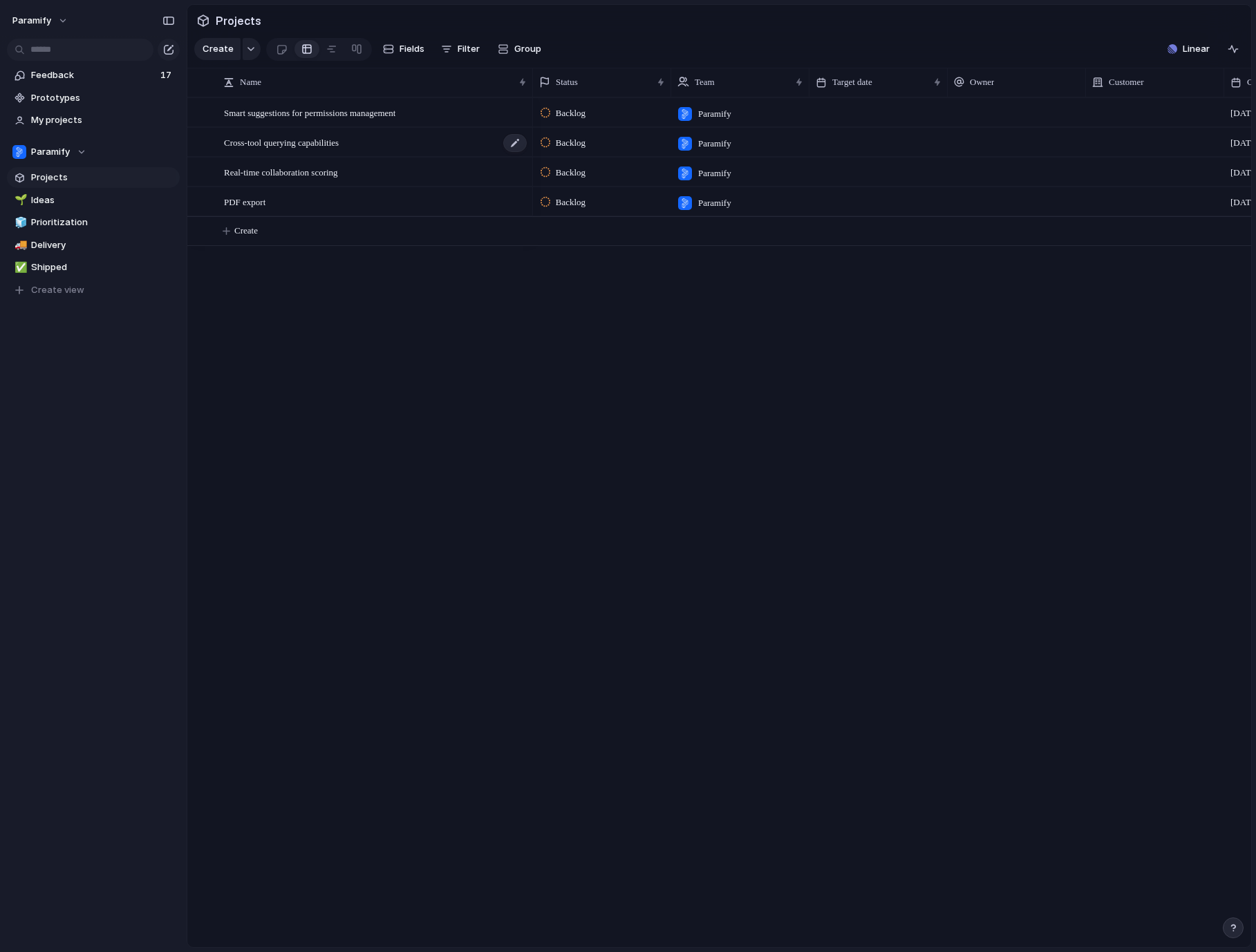
scroll to position [0, 146]
click at [410, 58] on button "Fields" at bounding box center [404, 48] width 52 height 22
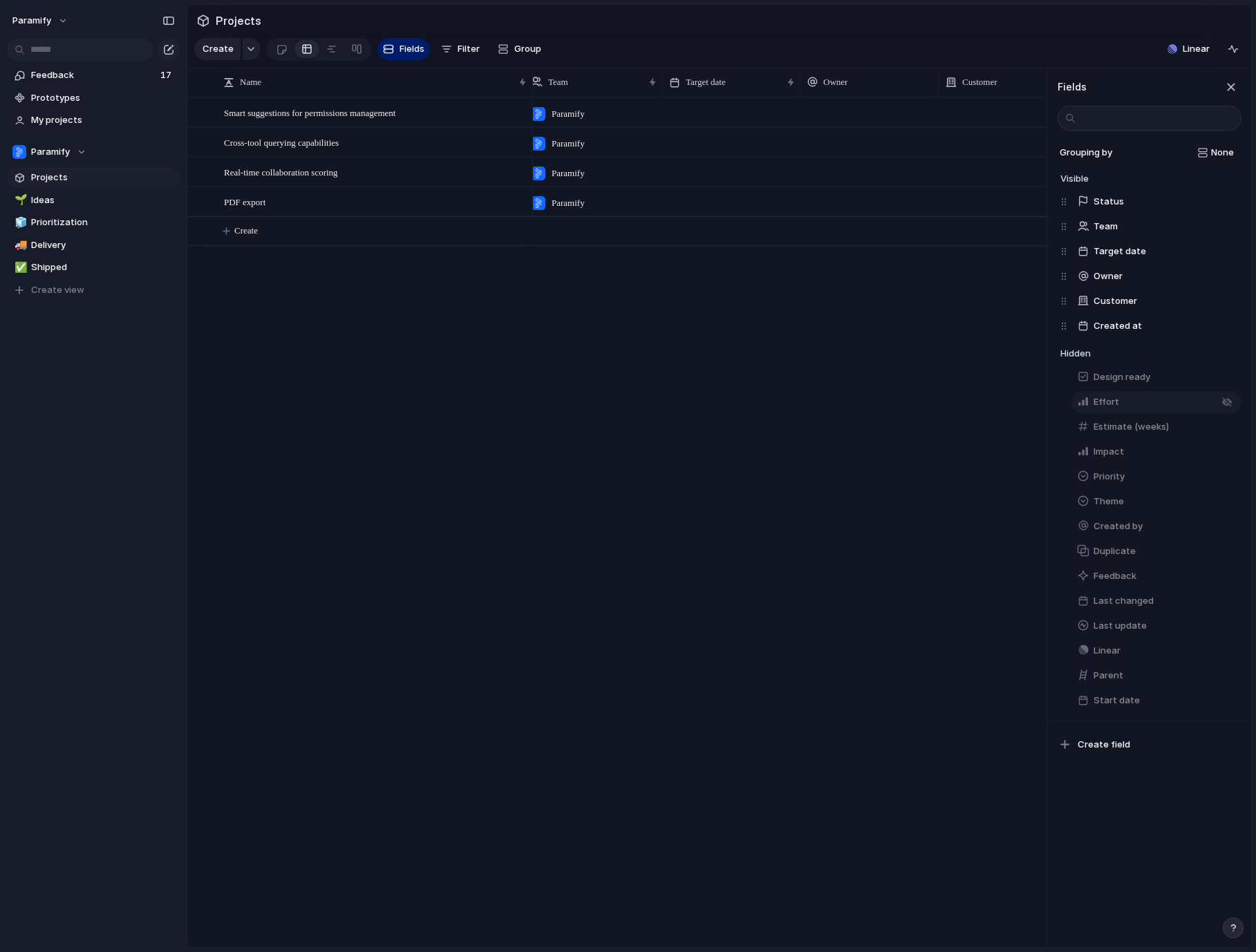
click at [1128, 398] on button "Effort" at bounding box center [1156, 402] width 170 height 22
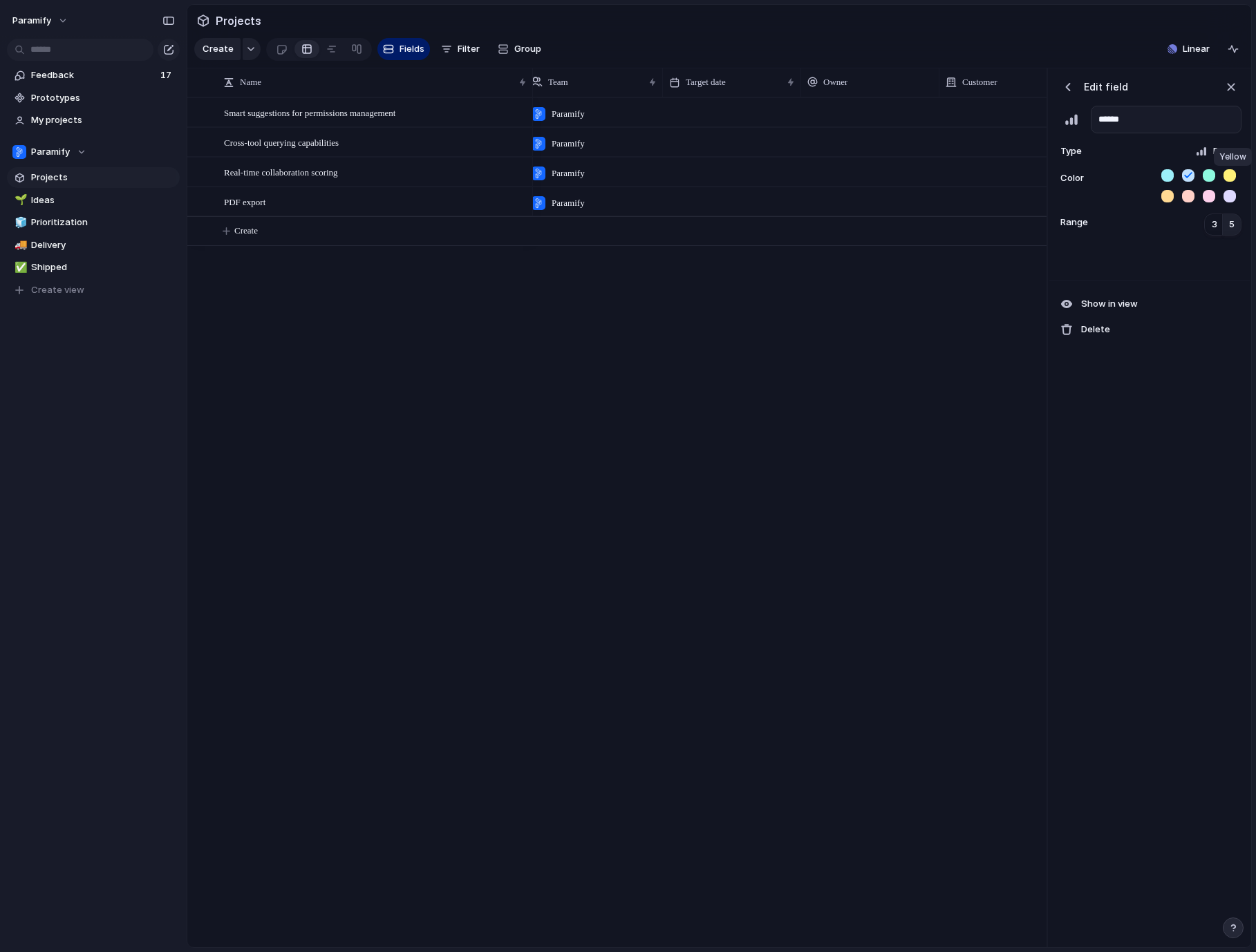
click at [1229, 178] on button "button" at bounding box center [1229, 175] width 12 height 12
click at [1103, 303] on span "Show in view" at bounding box center [1109, 304] width 57 height 14
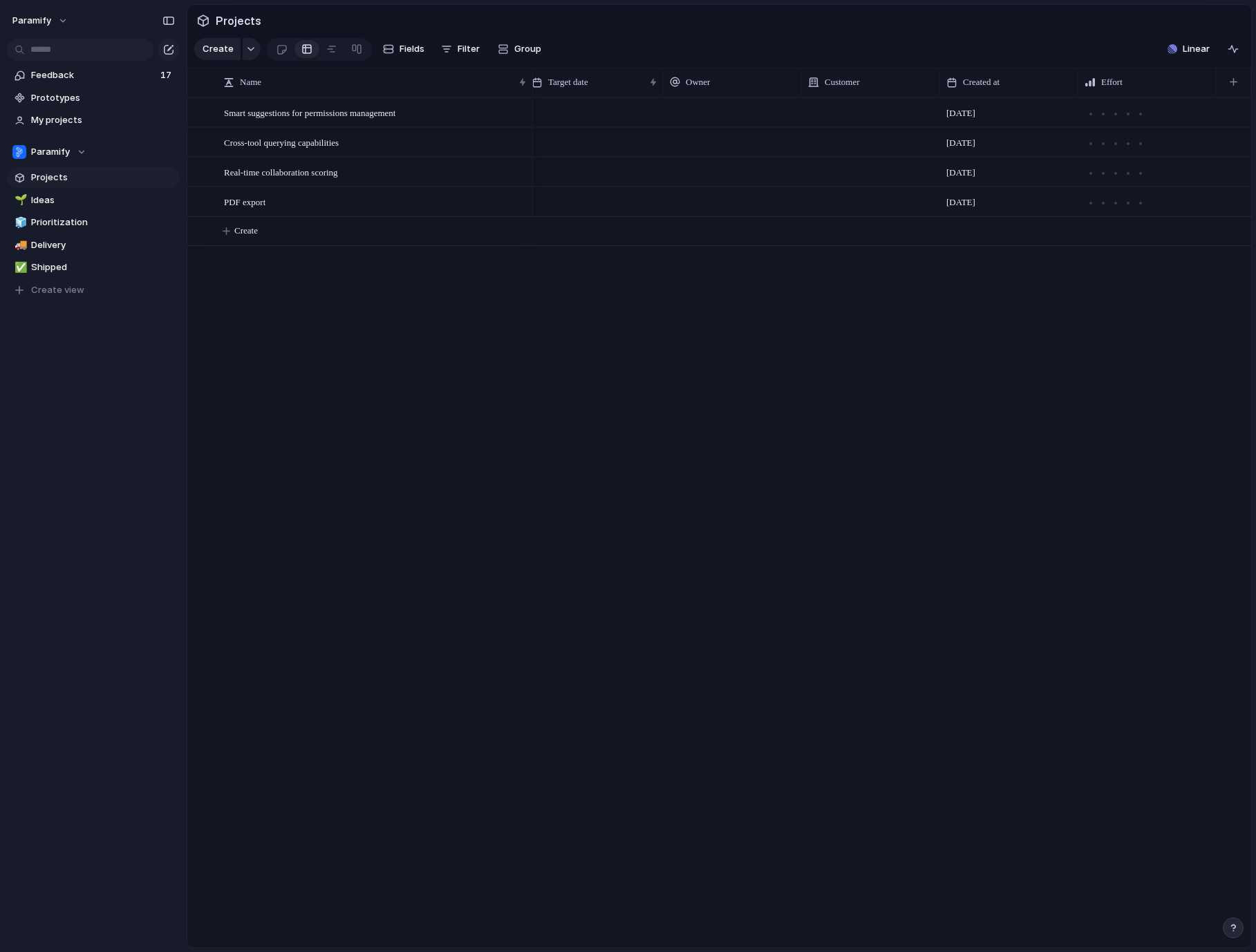
click at [851, 301] on div "4 September 4 September 4 September 5 September" at bounding box center [892, 522] width 718 height 850
click at [453, 46] on button "Filter" at bounding box center [460, 48] width 50 height 22
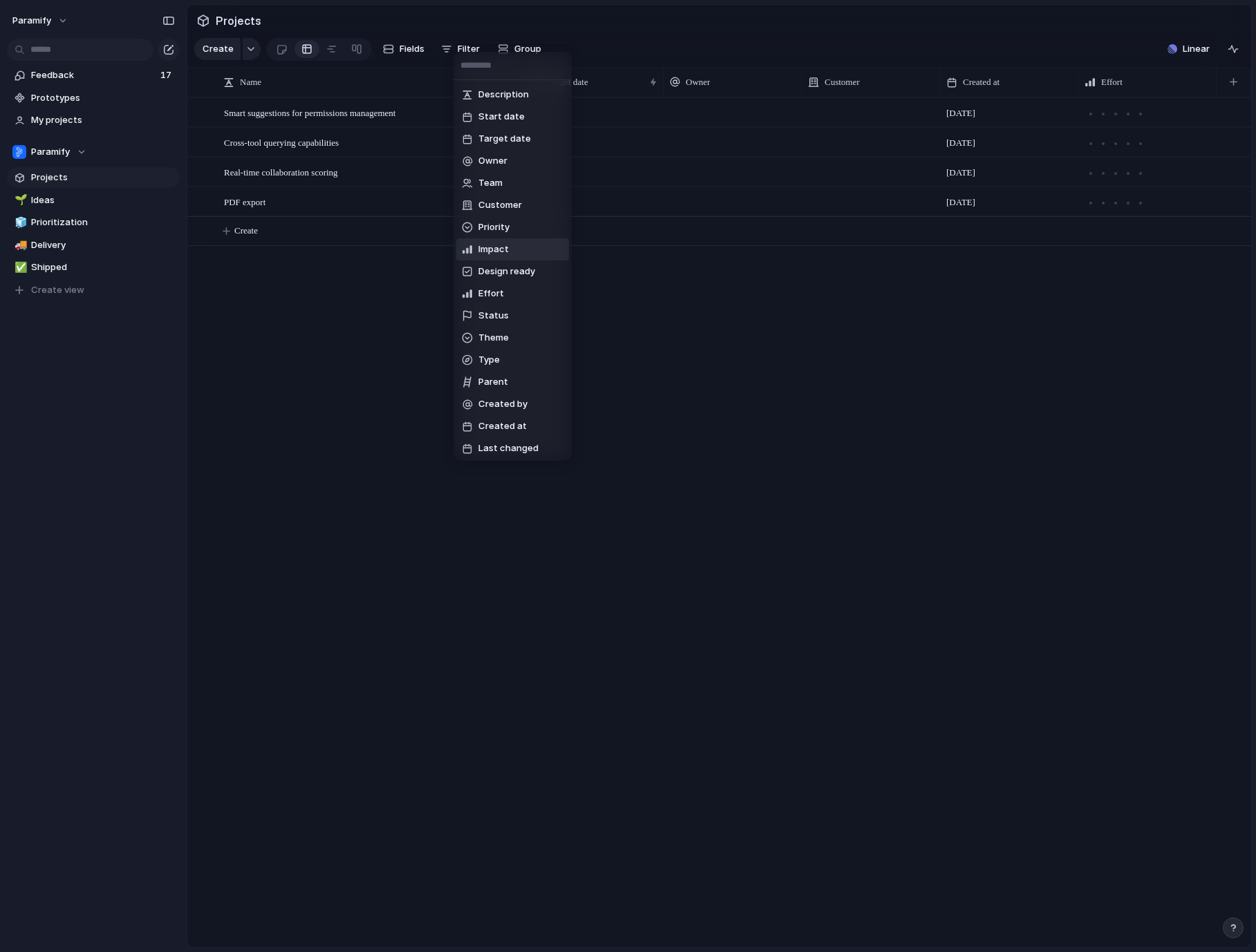
click at [870, 384] on div "Description Start date Target date Owner Team Customer Priority Impact Design r…" at bounding box center [628, 476] width 1256 height 952
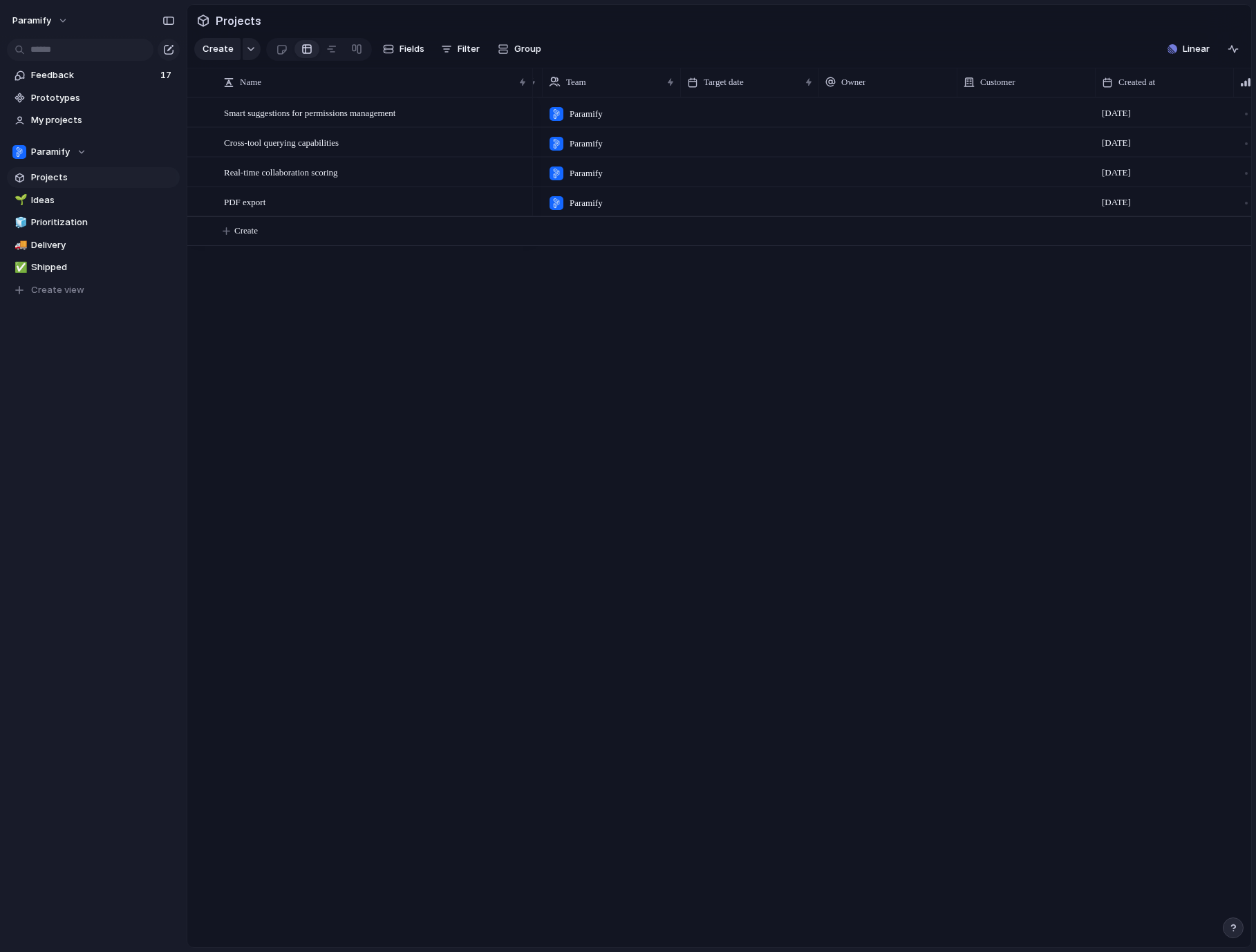
scroll to position [0, 0]
click at [455, 46] on button "Filter" at bounding box center [460, 48] width 50 height 22
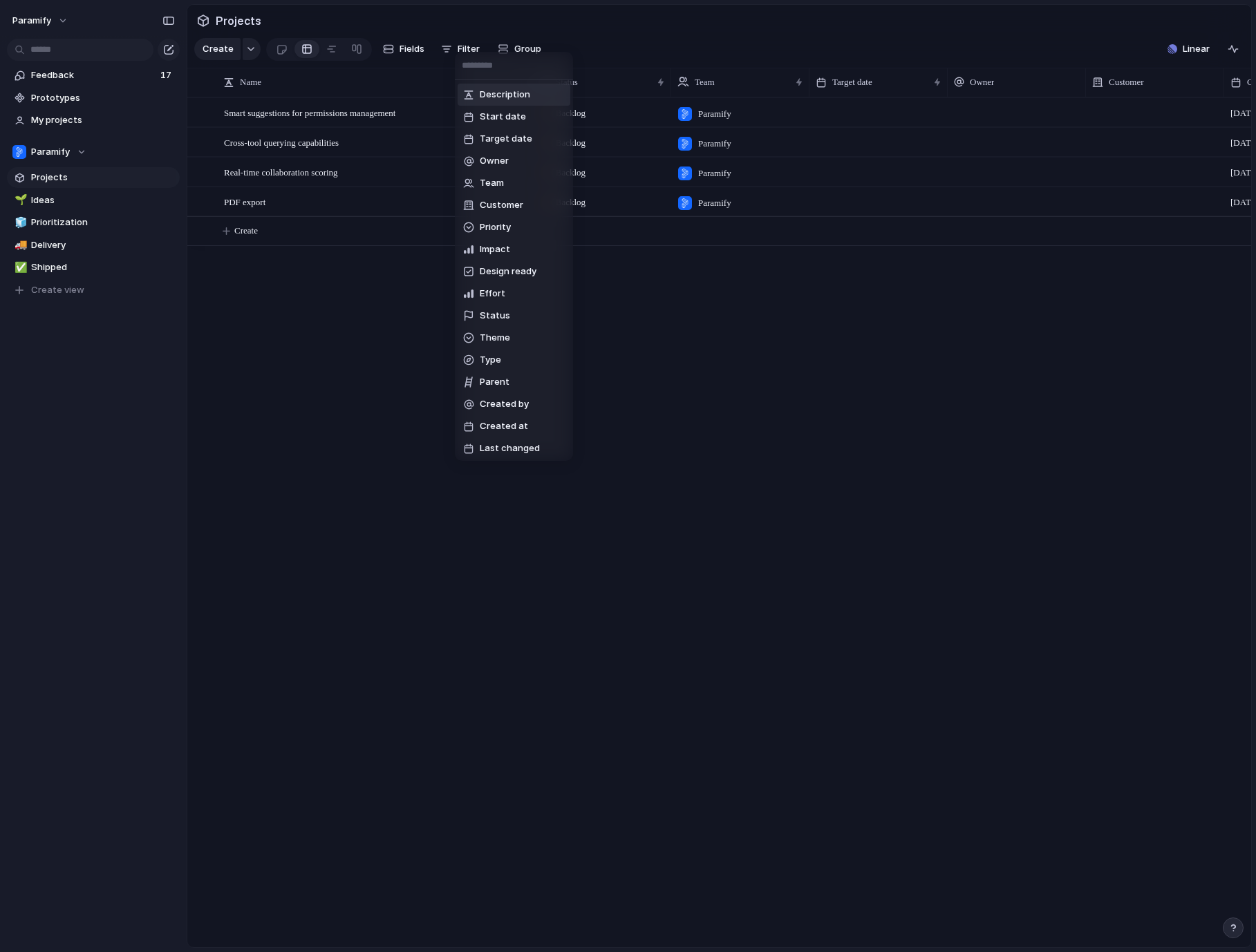
click at [415, 50] on div "Description Start date Target date Owner Team Customer Priority Impact Design r…" at bounding box center [628, 476] width 1256 height 952
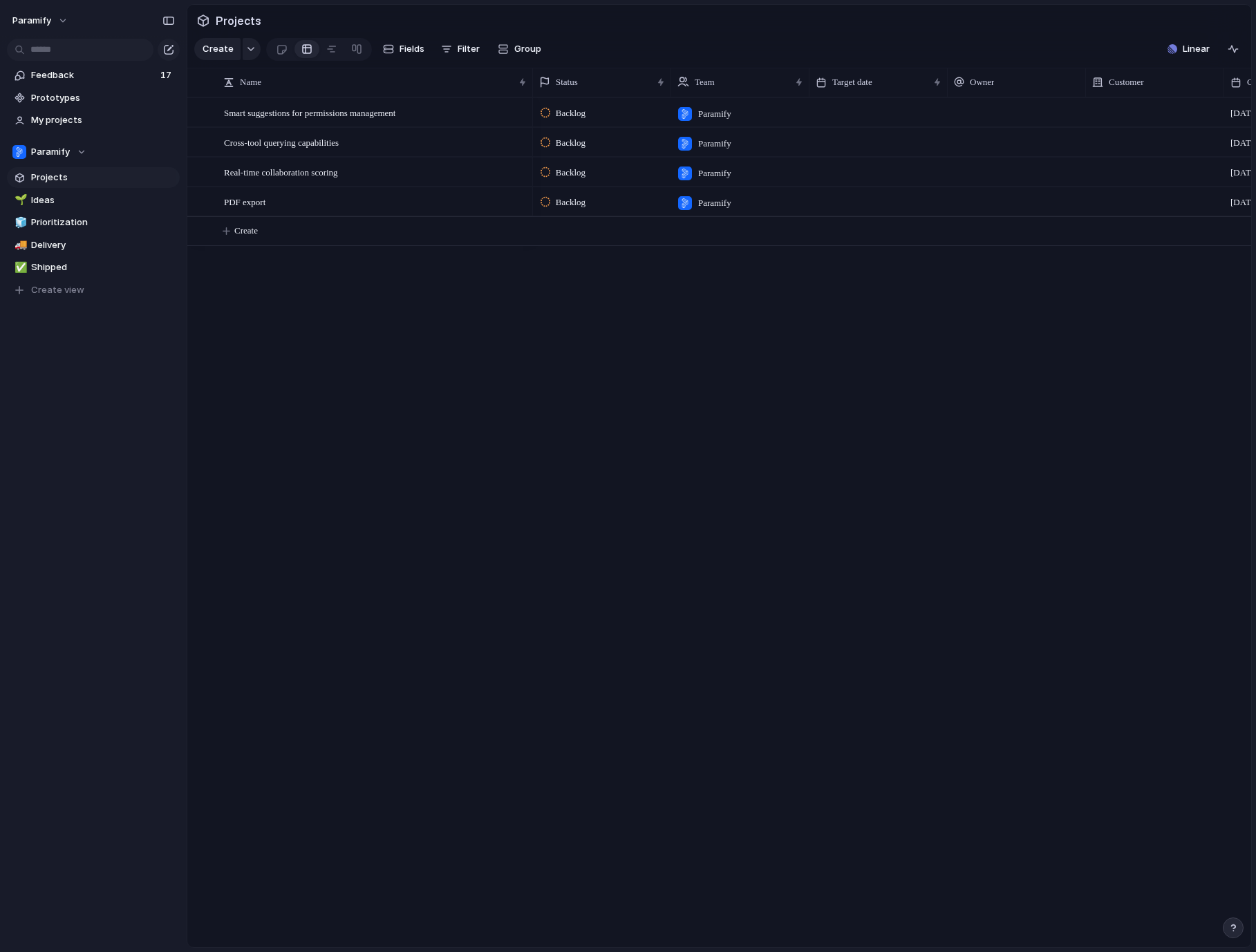
click at [415, 50] on span "Fields" at bounding box center [411, 49] width 25 height 14
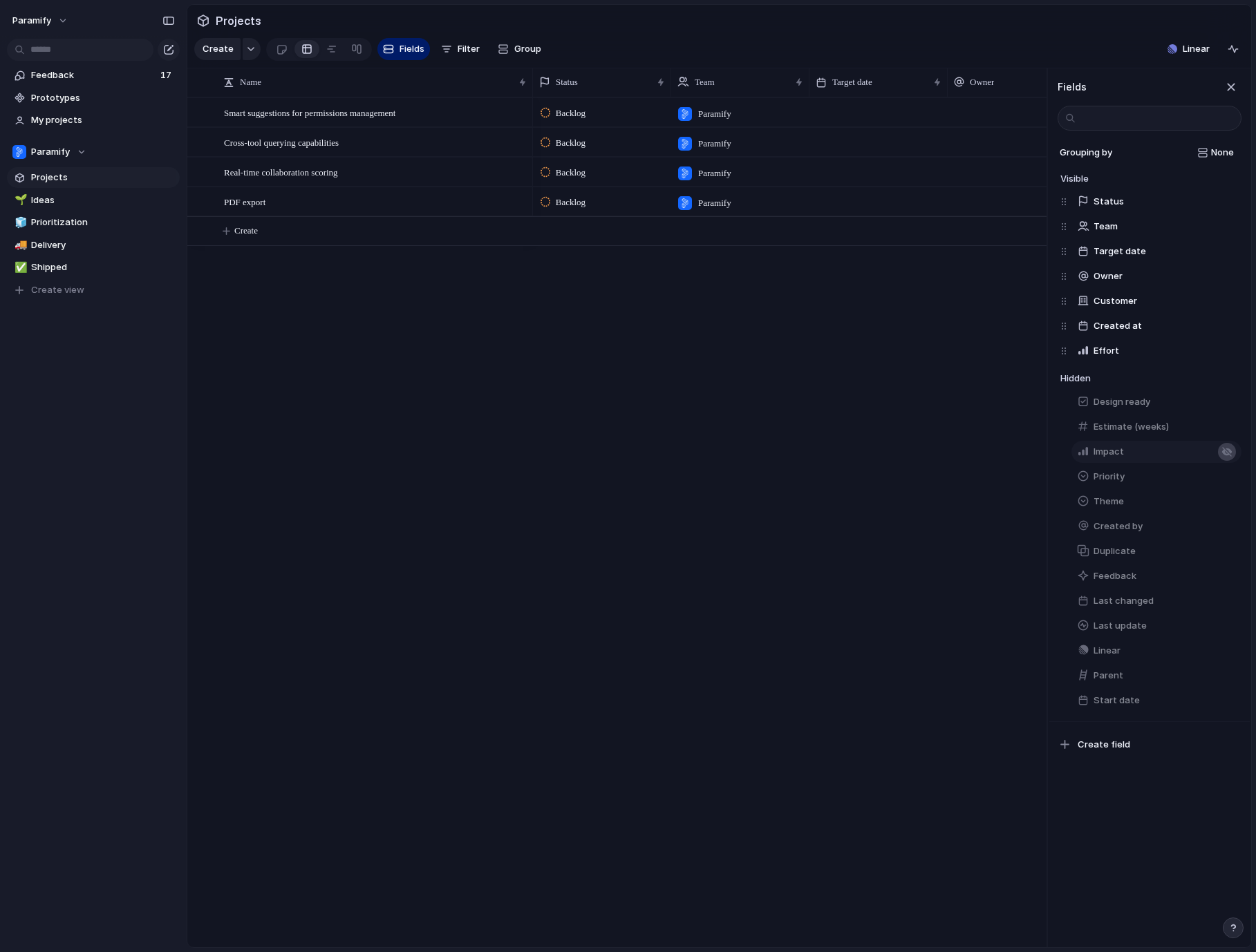
click at [1229, 452] on div "button" at bounding box center [1227, 451] width 11 height 11
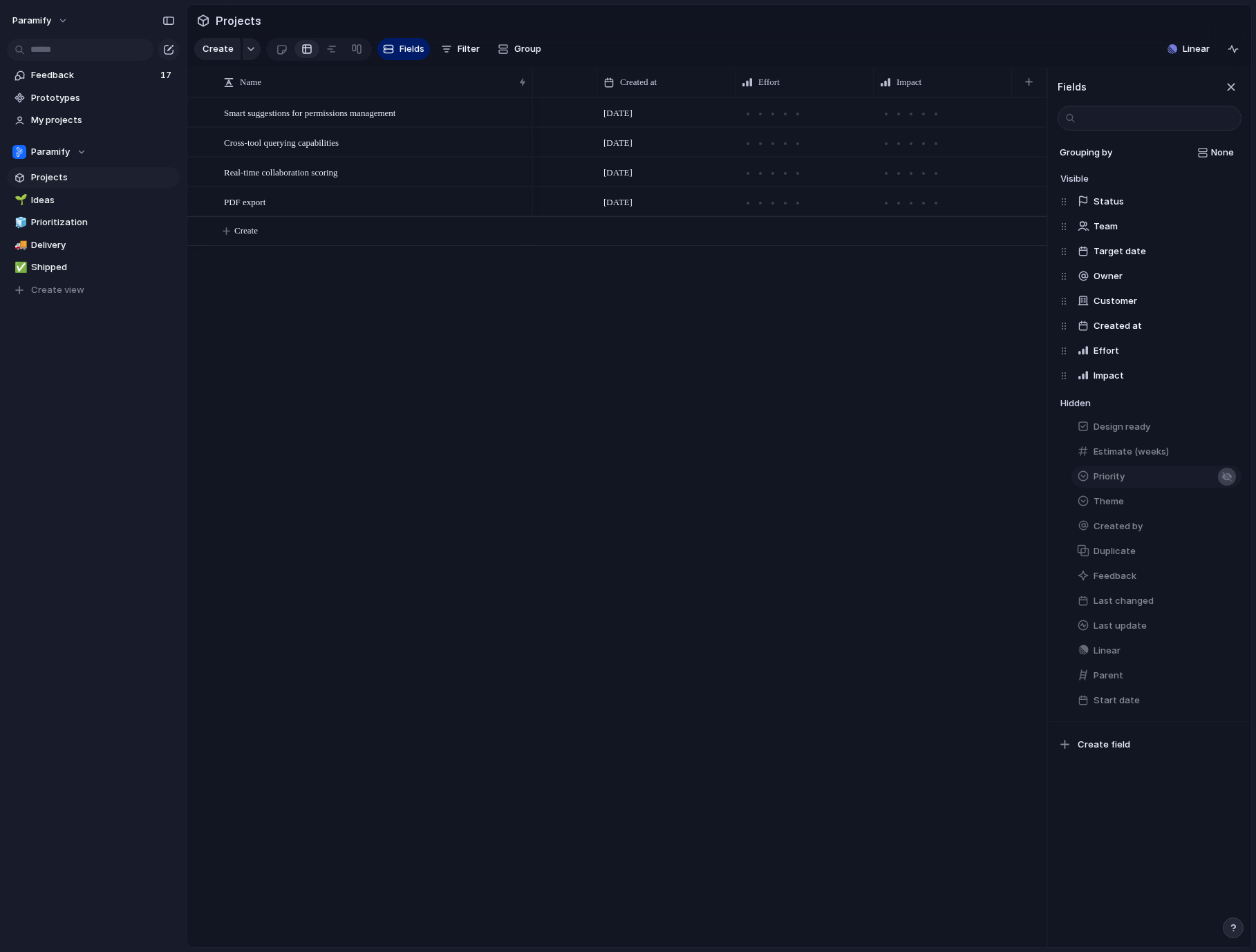
click at [1228, 478] on div "button" at bounding box center [1227, 477] width 11 height 11
click at [835, 339] on div "4 September Low 4 September Urgent 4 September Low 5 September" at bounding box center [790, 522] width 514 height 850
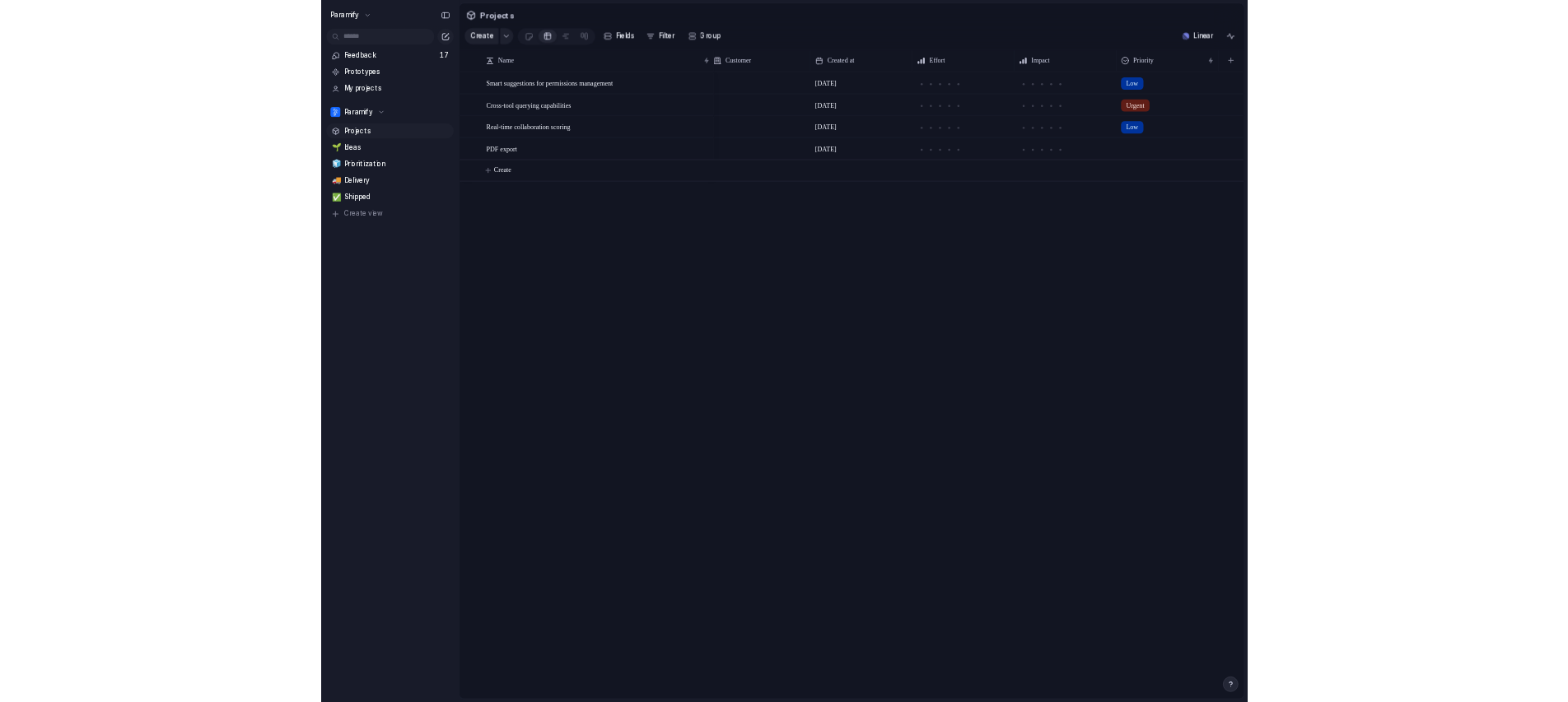
scroll to position [0, 0]
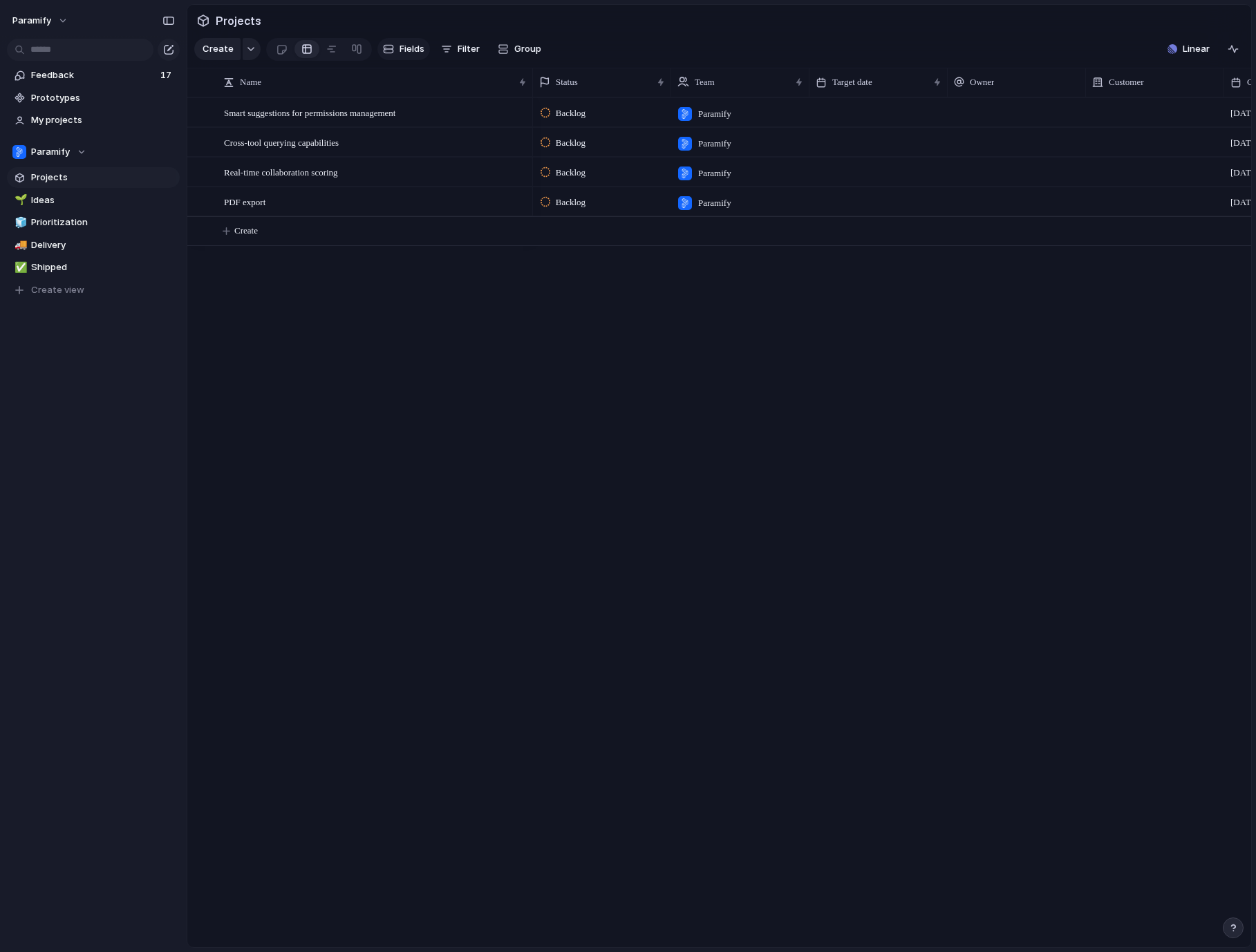
click at [415, 49] on span "Fields" at bounding box center [411, 49] width 25 height 14
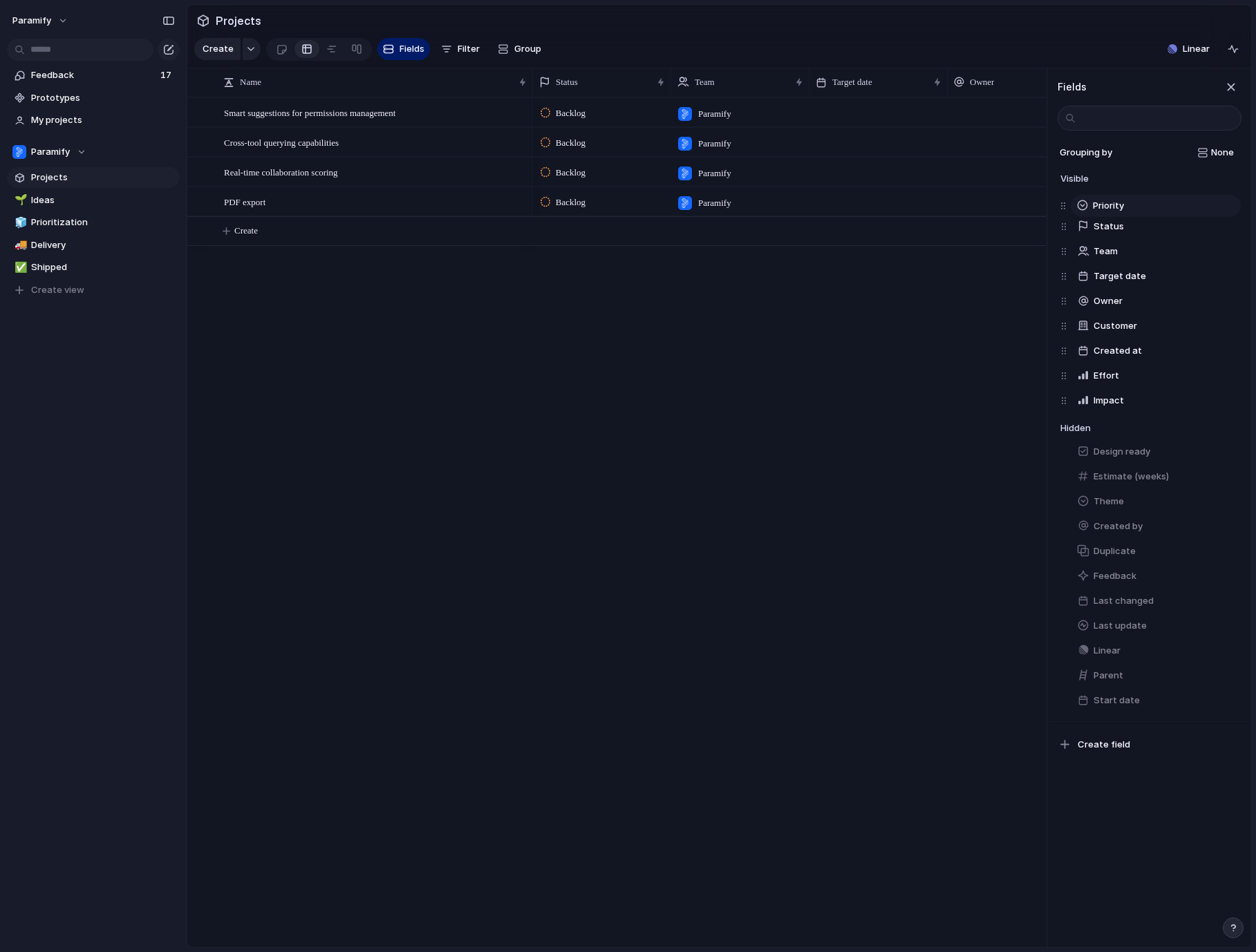
drag, startPoint x: 1064, startPoint y: 403, endPoint x: 1064, endPoint y: 208, distance: 195.0
click at [1064, 208] on div "Status Team Target date Owner Customer Created at Effort Impact Priority Priori…" at bounding box center [1150, 301] width 181 height 224
drag, startPoint x: 1063, startPoint y: 226, endPoint x: 1064, endPoint y: 395, distance: 169.0
drag, startPoint x: 1063, startPoint y: 328, endPoint x: 1063, endPoint y: 398, distance: 70.0
drag, startPoint x: 1065, startPoint y: 302, endPoint x: 1064, endPoint y: 373, distance: 71.0
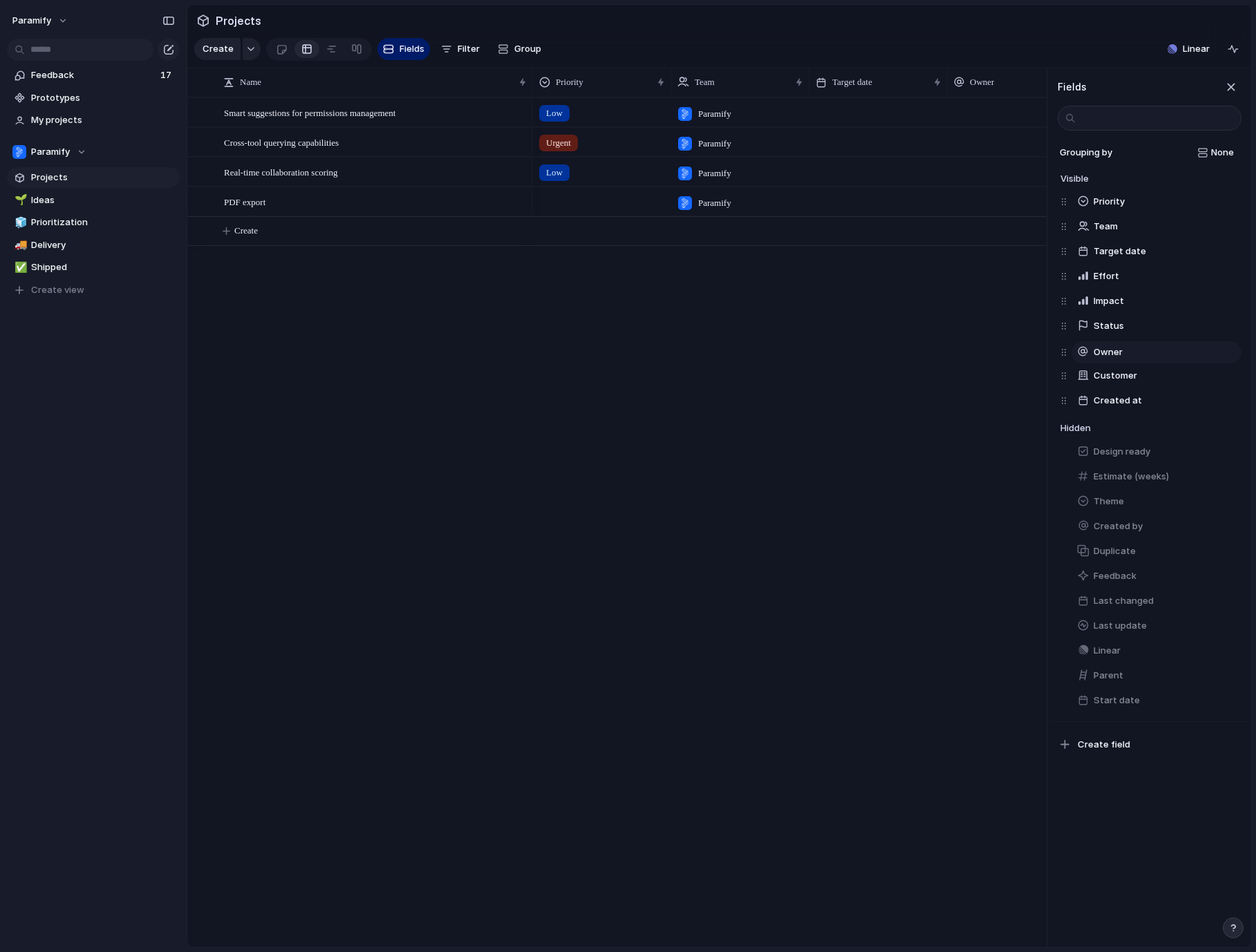
drag, startPoint x: 1064, startPoint y: 275, endPoint x: 1064, endPoint y: 347, distance: 72.0
drag, startPoint x: 1064, startPoint y: 251, endPoint x: 1061, endPoint y: 384, distance: 133.0
drag, startPoint x: 1062, startPoint y: 222, endPoint x: 1062, endPoint y: 296, distance: 74.0
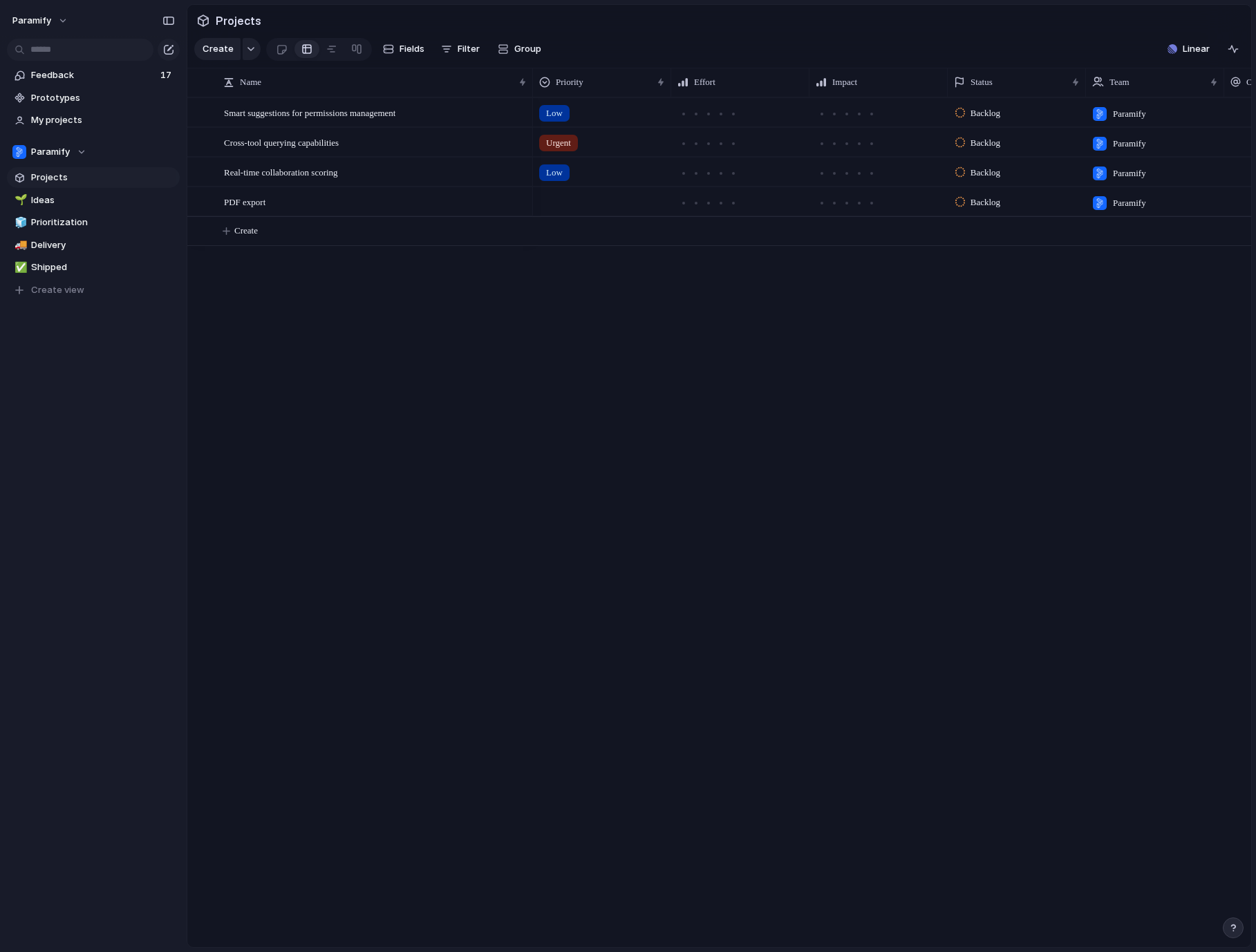
click at [932, 317] on div "Low Backlog Paramify Urgent Backlog Paramify Low Backlog Paramify Backlog Param…" at bounding box center [892, 522] width 718 height 850
click at [84, 202] on span "Ideas" at bounding box center [102, 201] width 144 height 14
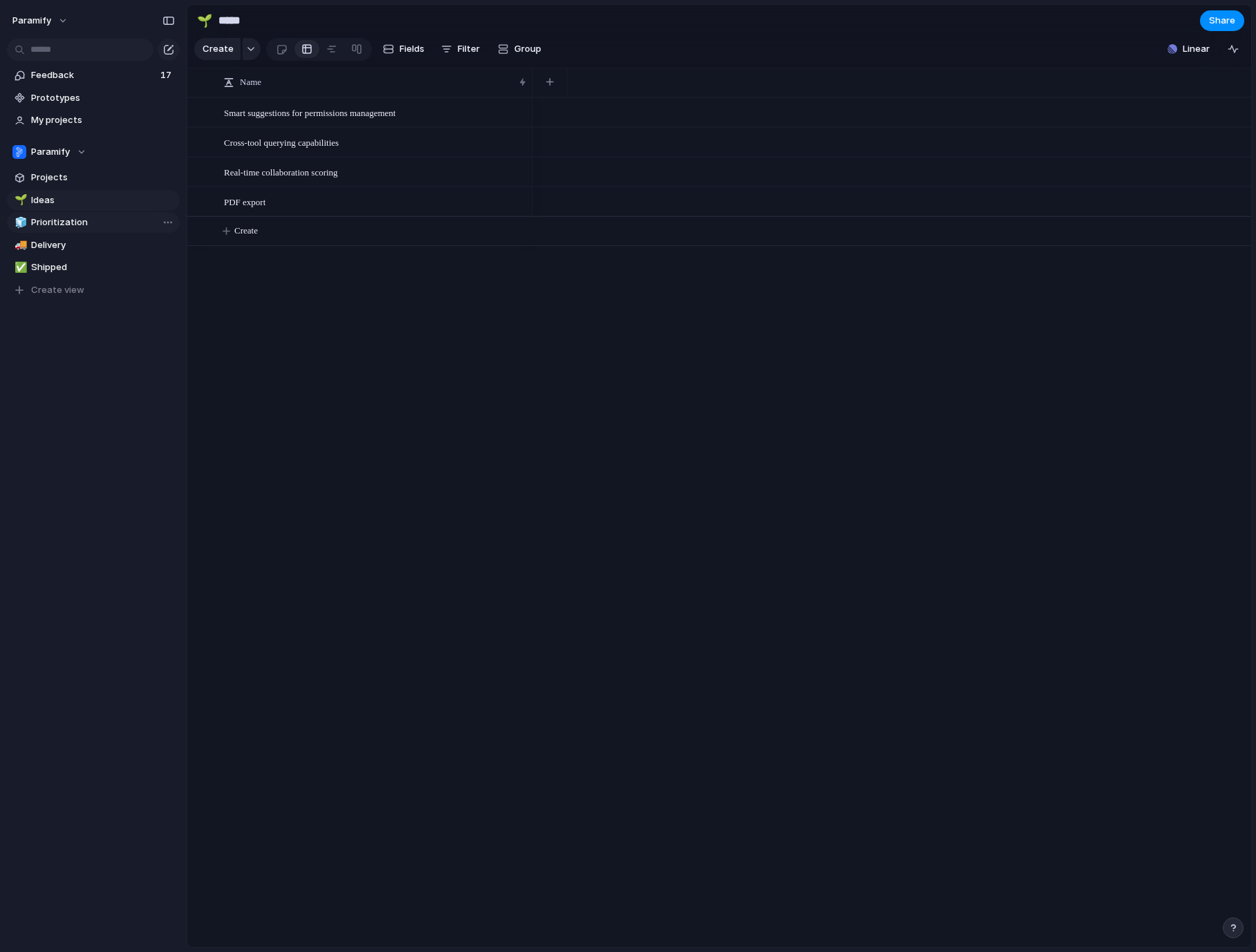
click at [72, 216] on span "Prioritization" at bounding box center [102, 222] width 144 height 14
click at [70, 240] on span "Delivery" at bounding box center [102, 245] width 144 height 14
click at [62, 275] on link "✅ Shipped" at bounding box center [93, 267] width 173 height 21
type input "*******"
click at [58, 180] on span "Projects" at bounding box center [102, 178] width 144 height 14
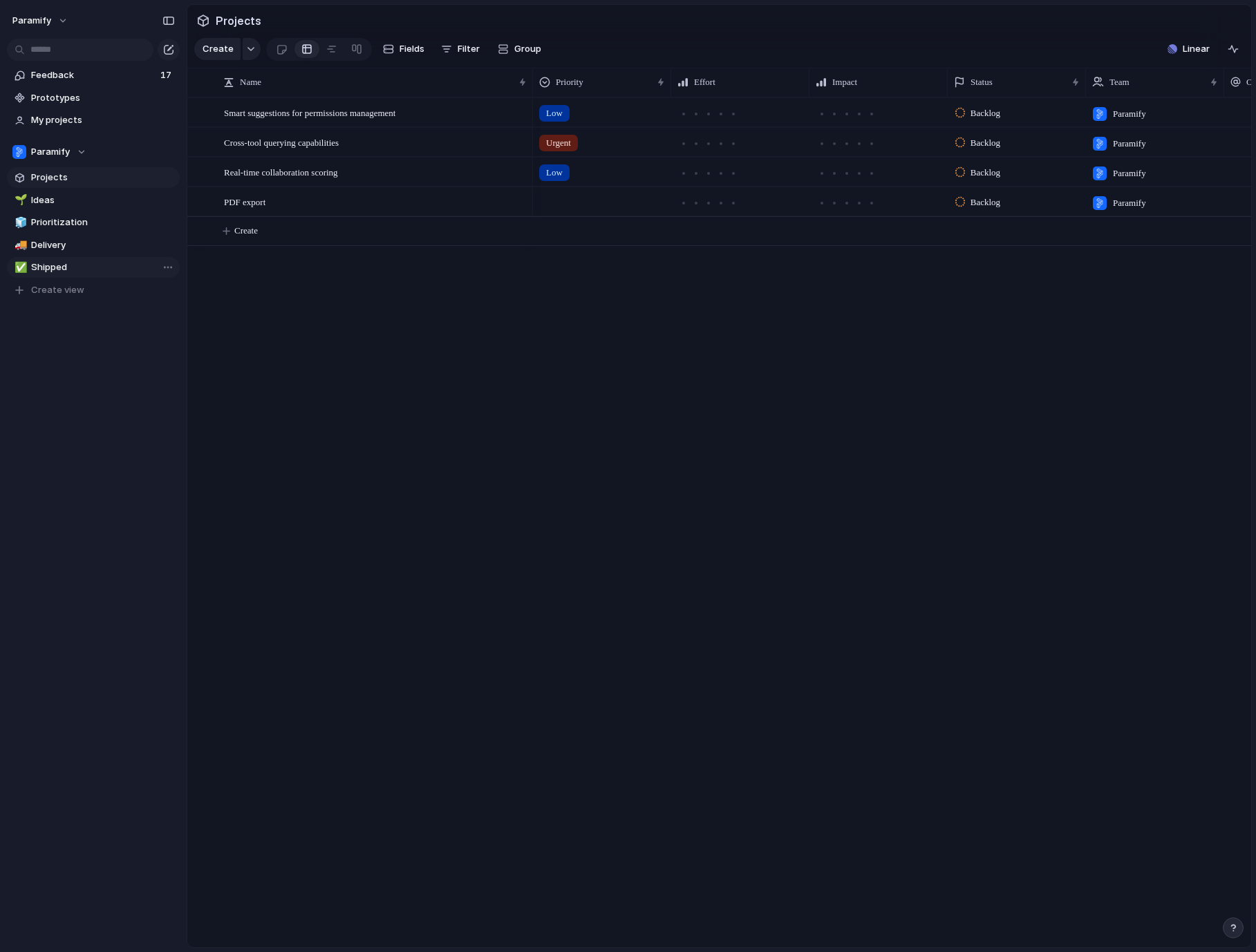
click at [58, 264] on span "Shipped" at bounding box center [102, 268] width 144 height 14
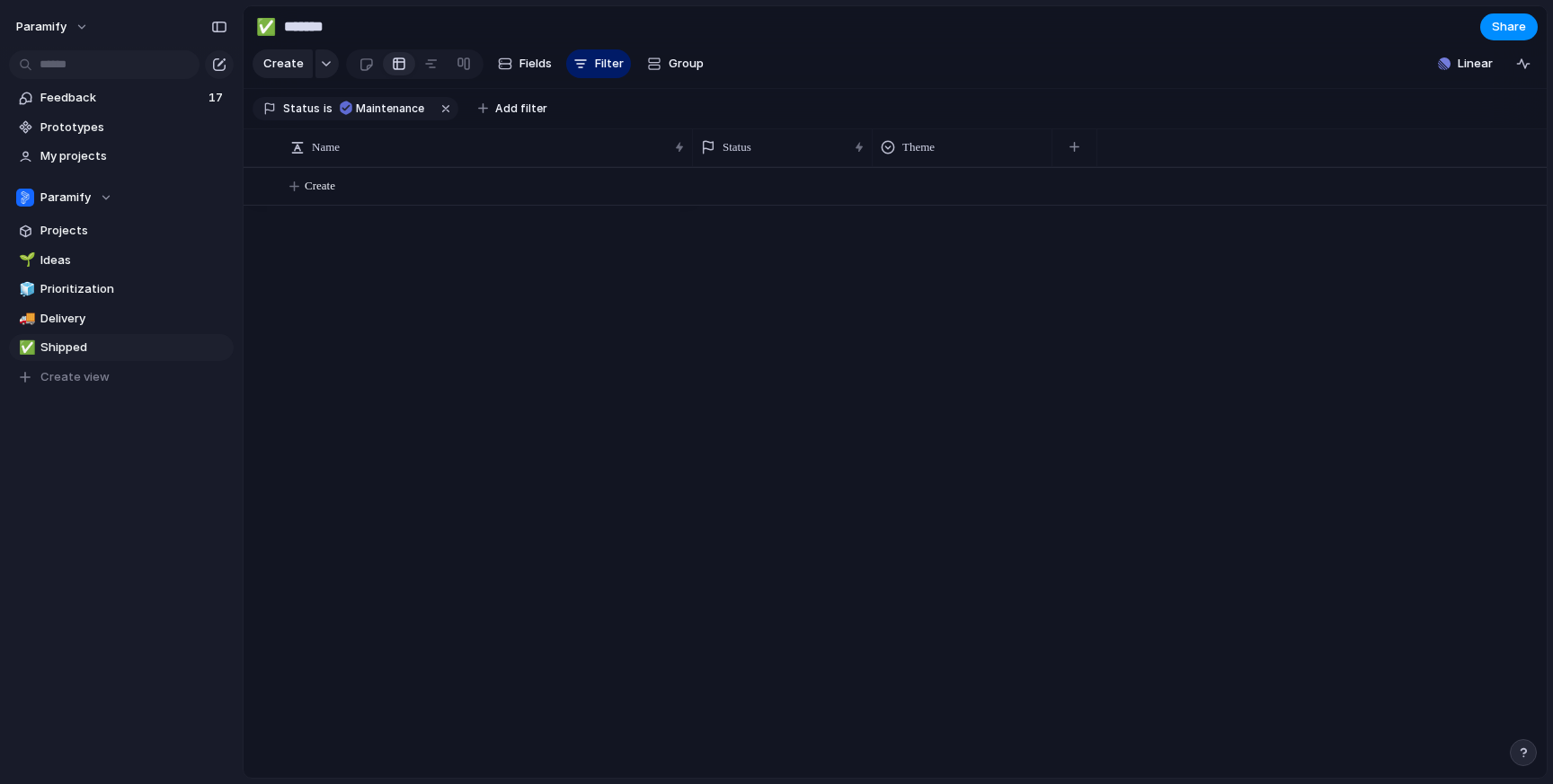
click at [880, 427] on div at bounding box center [1120, 472] width 854 height 611
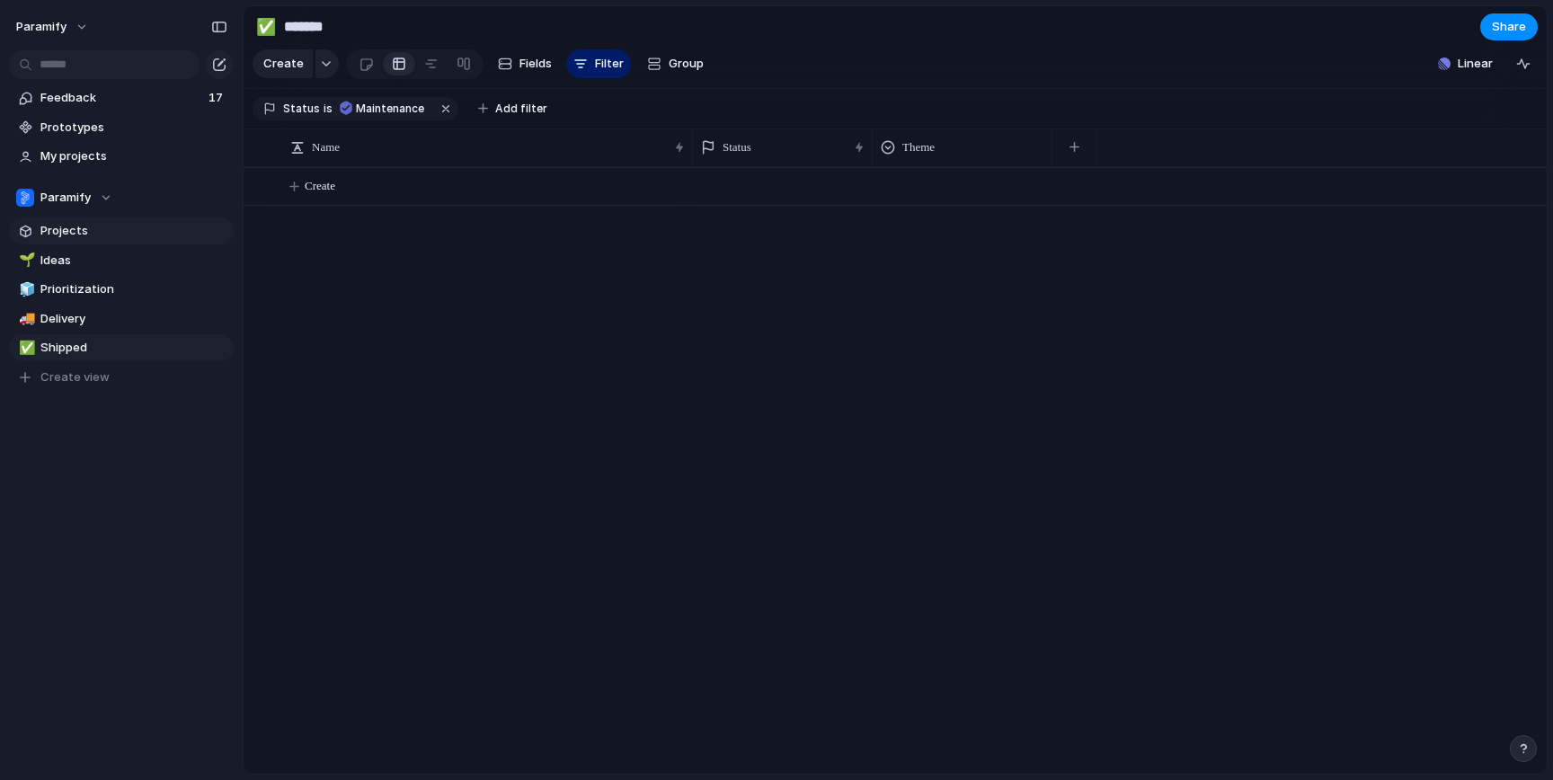
click at [86, 235] on span "Projects" at bounding box center [133, 231] width 187 height 18
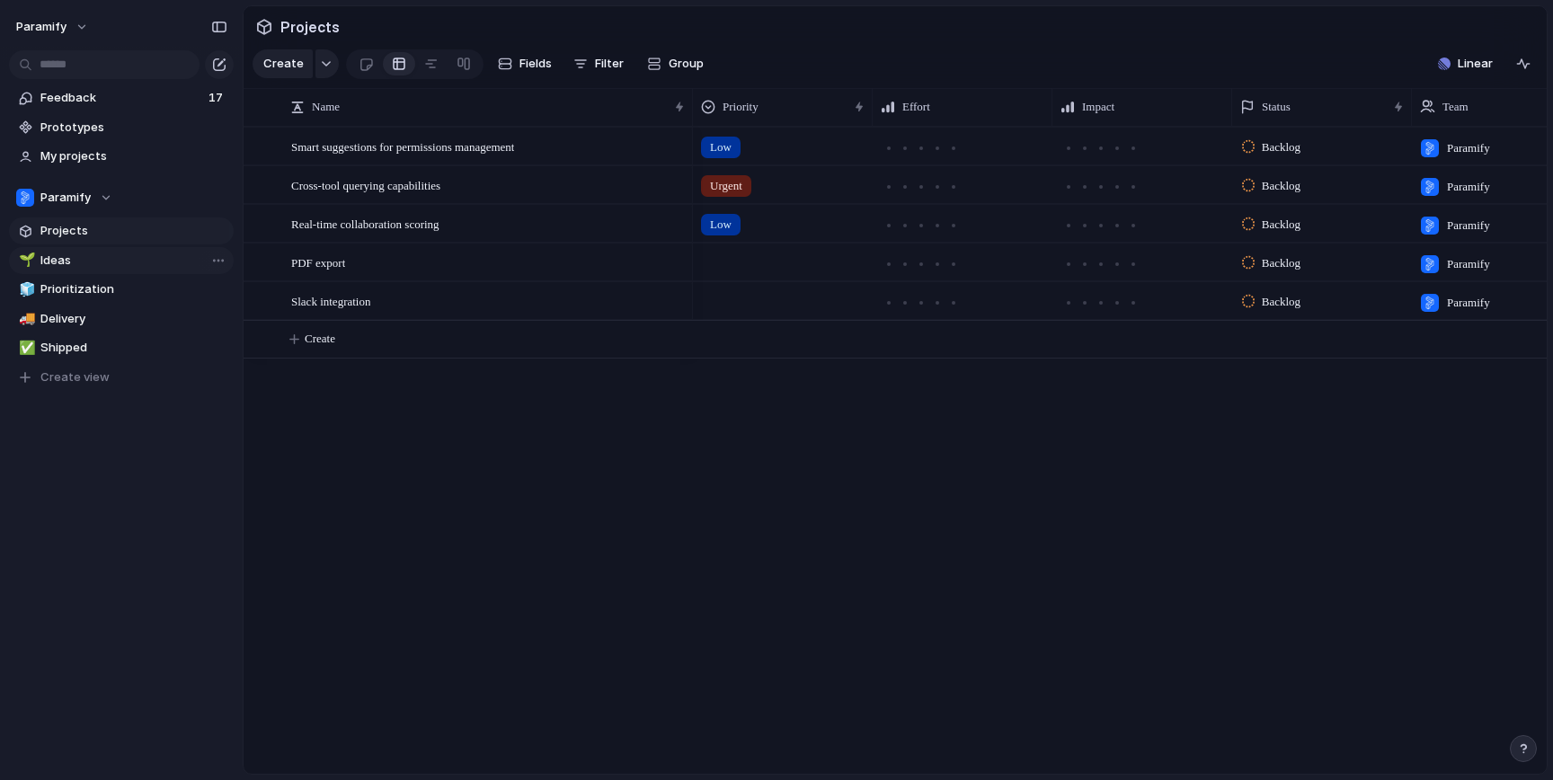
click at [85, 263] on span "Ideas" at bounding box center [133, 261] width 187 height 18
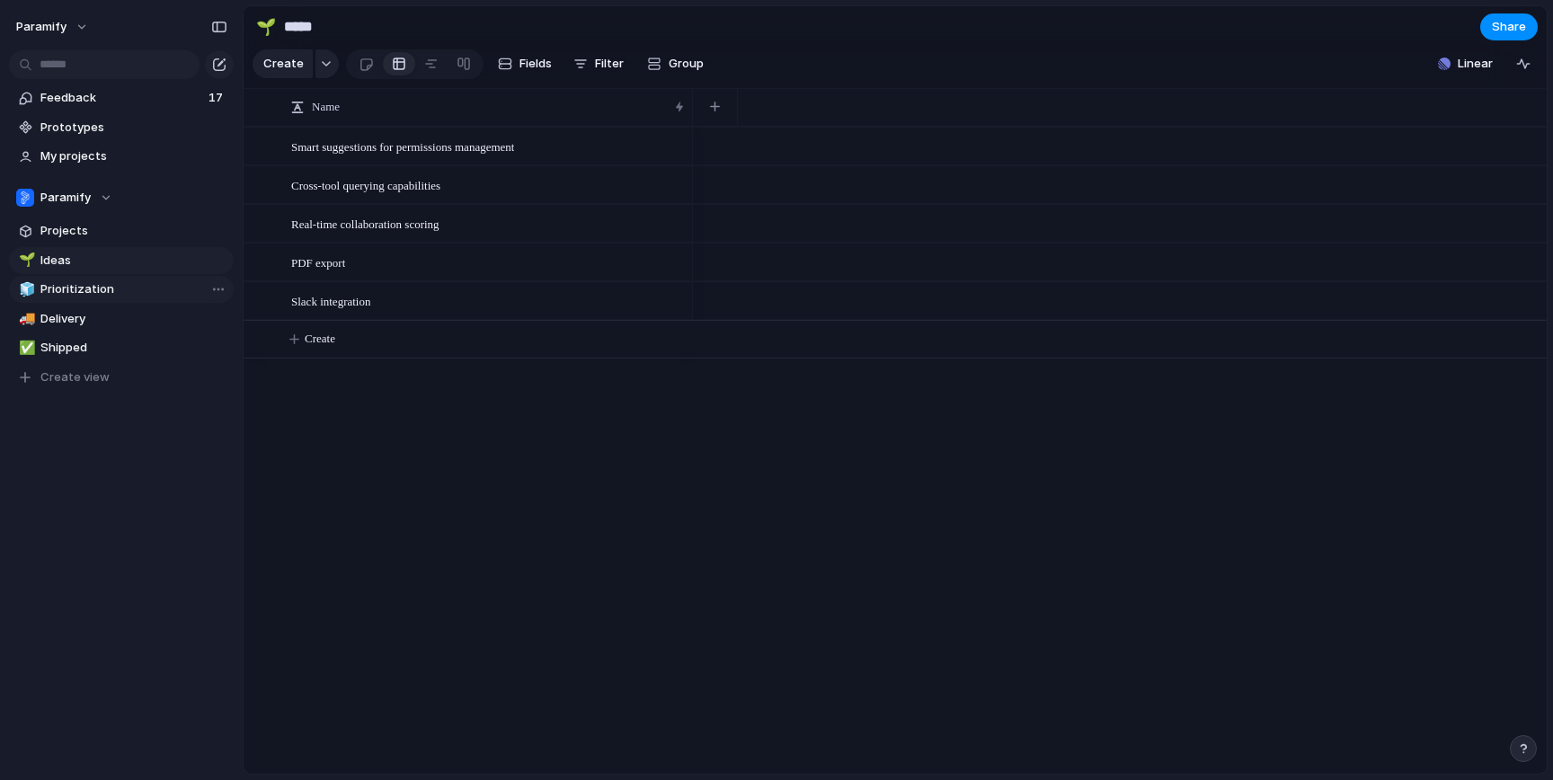
click at [87, 291] on span "Prioritization" at bounding box center [133, 289] width 187 height 18
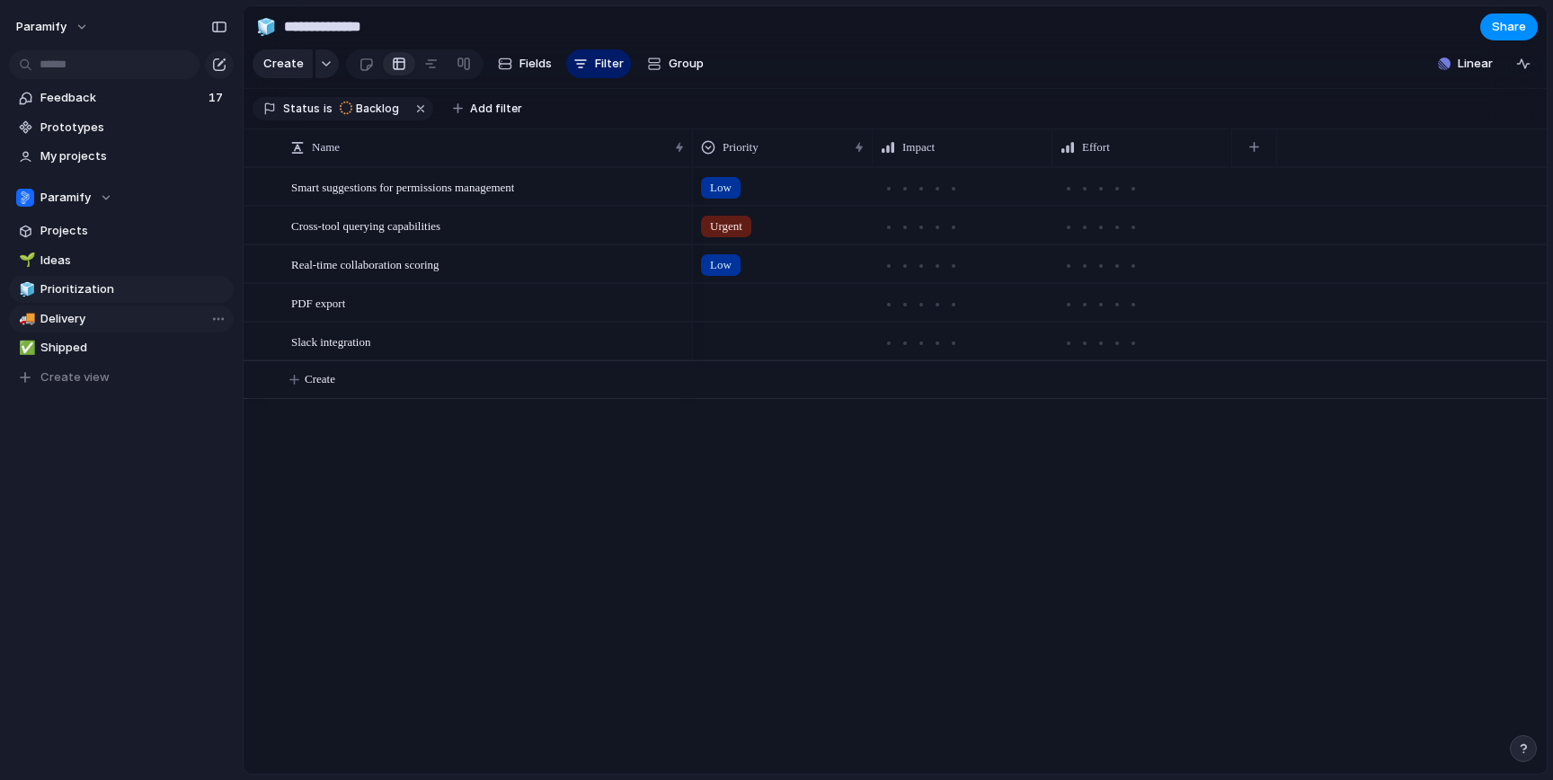
click at [82, 320] on span "Delivery" at bounding box center [133, 319] width 187 height 18
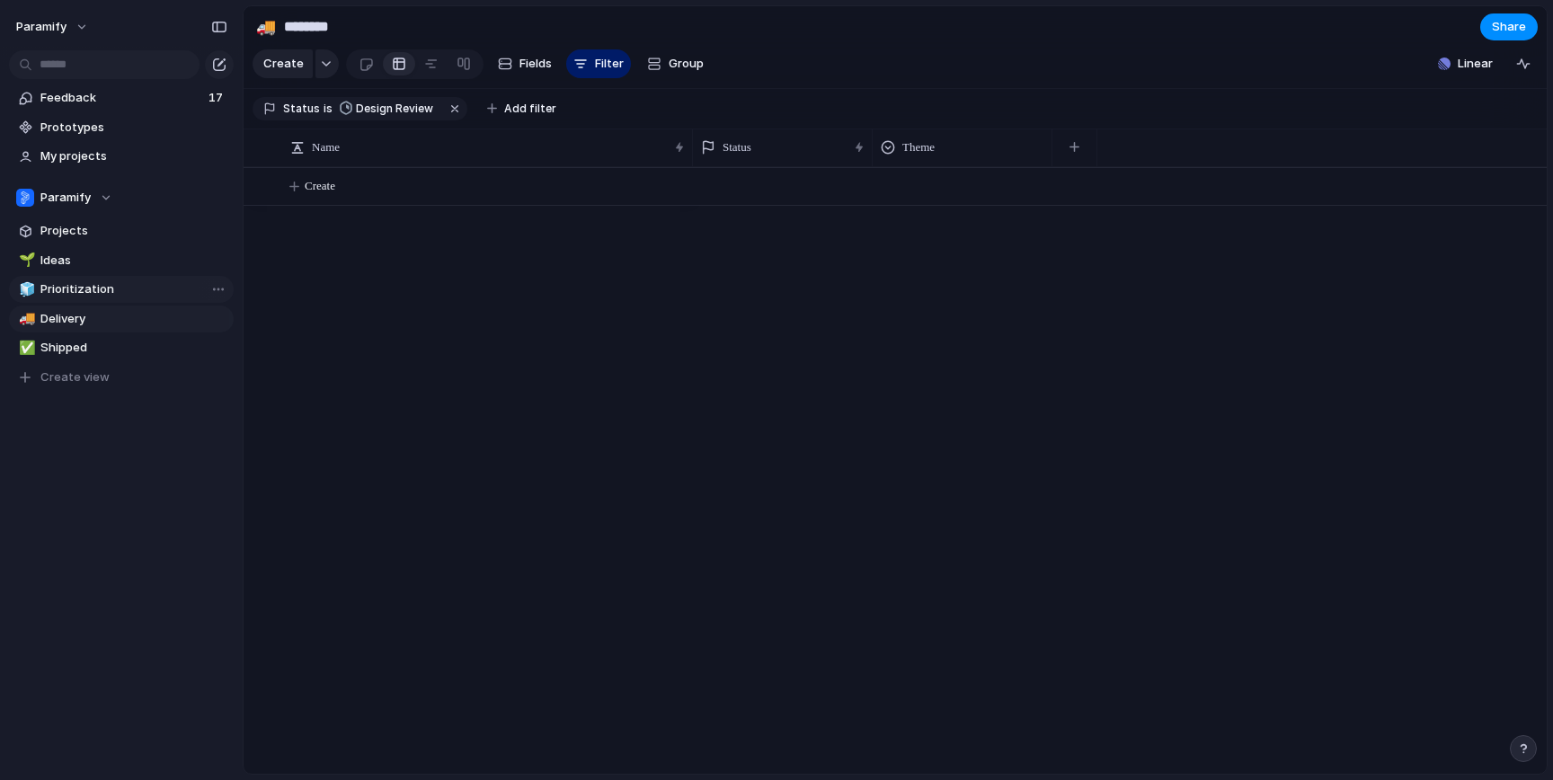
click at [76, 284] on span "Prioritization" at bounding box center [133, 289] width 187 height 18
type input "**********"
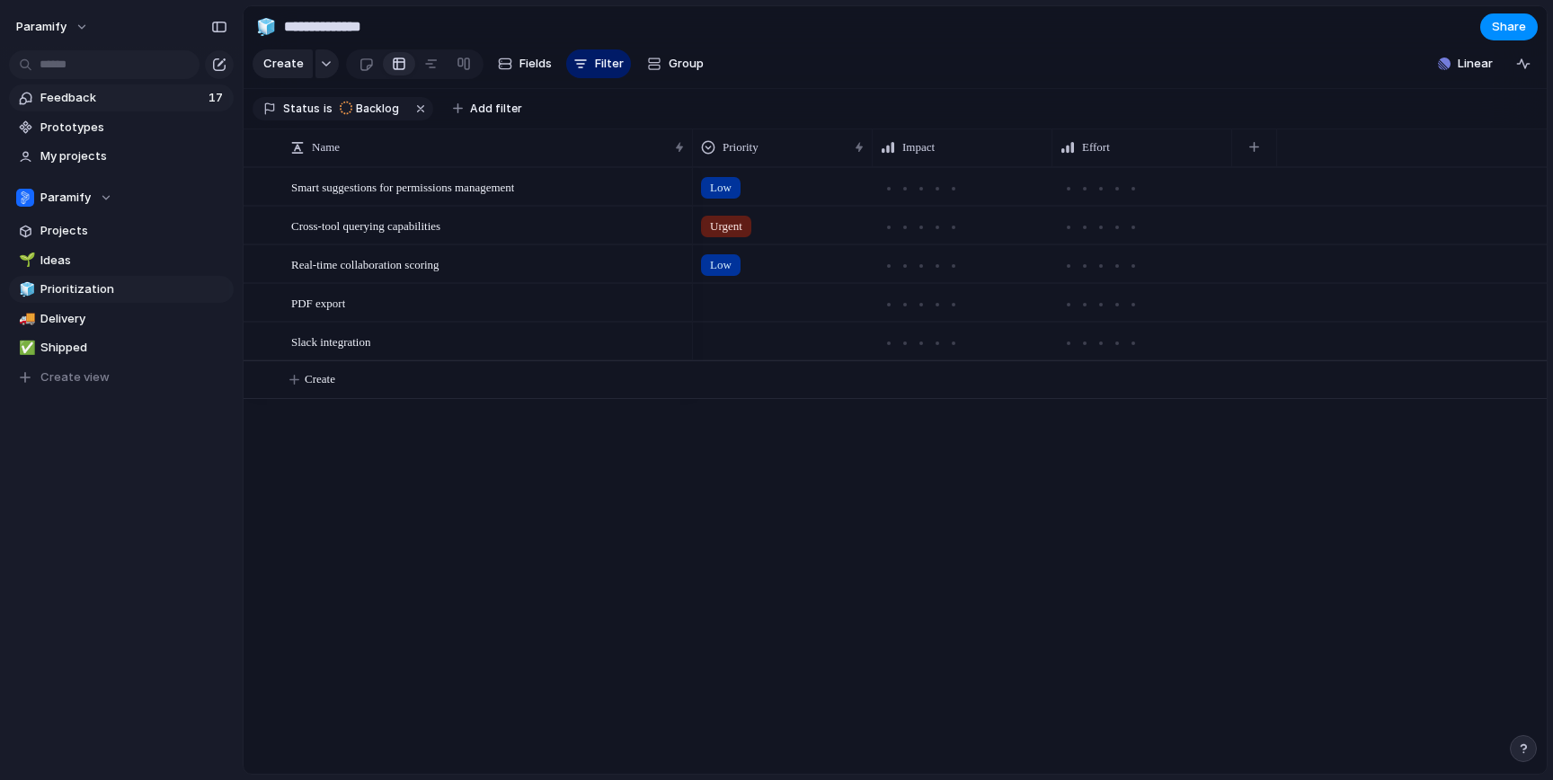
click at [72, 106] on link "Feedback 17" at bounding box center [121, 97] width 225 height 27
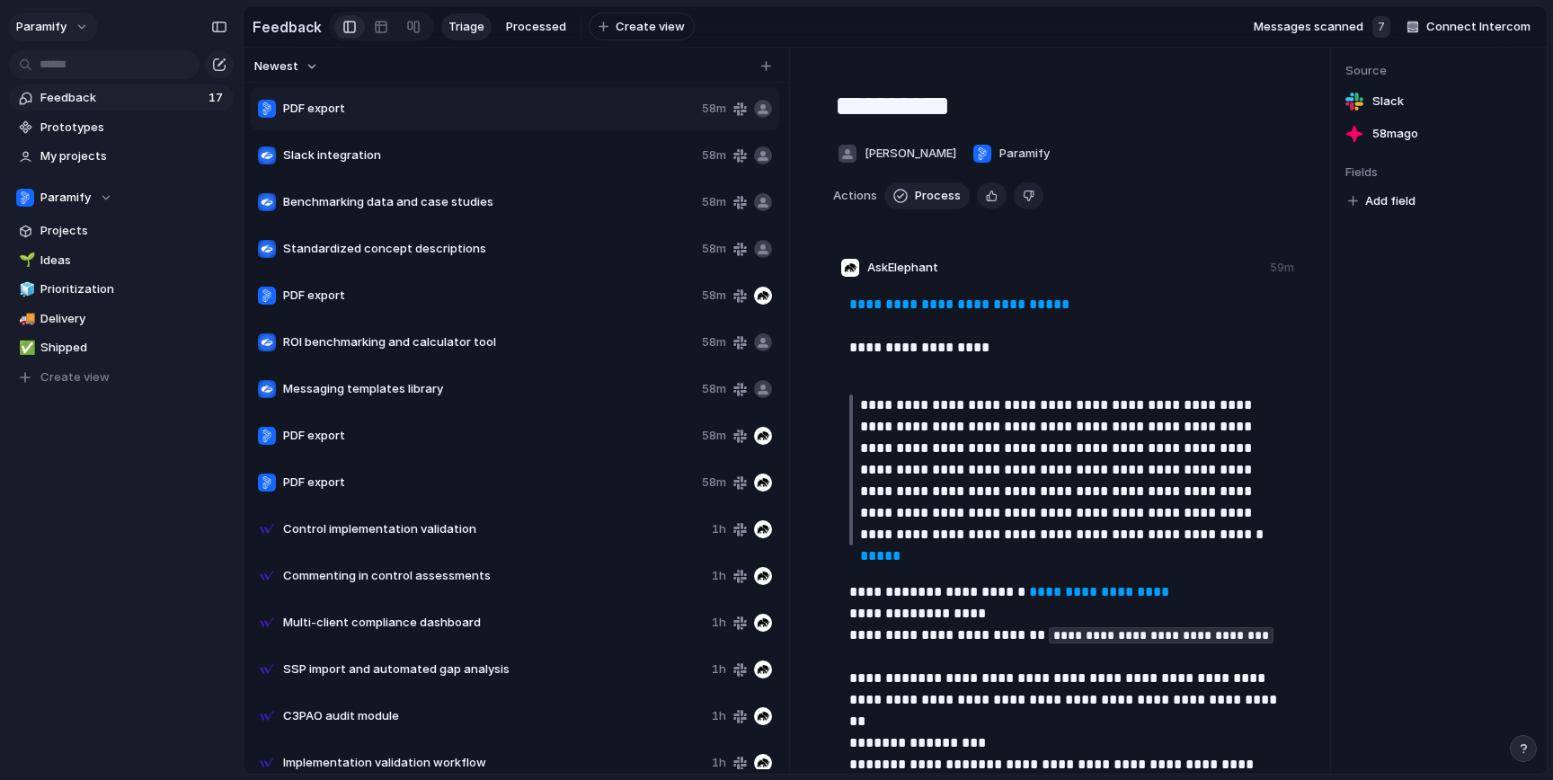
click at [78, 26] on button "Paramify" at bounding box center [53, 27] width 90 height 29
click at [83, 71] on span "Settings" at bounding box center [65, 67] width 49 height 18
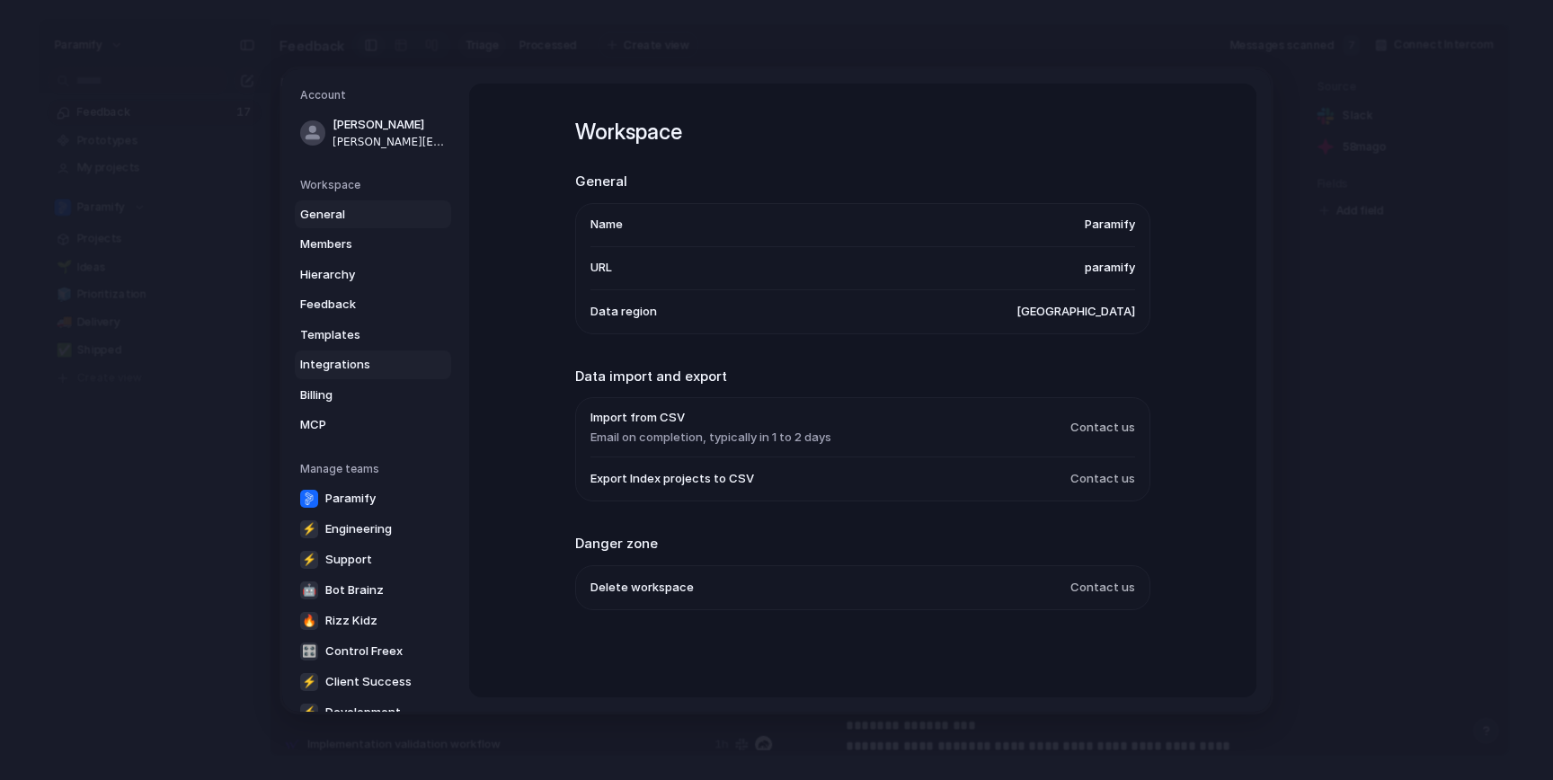
click at [361, 358] on span "Integrations" at bounding box center [357, 365] width 115 height 18
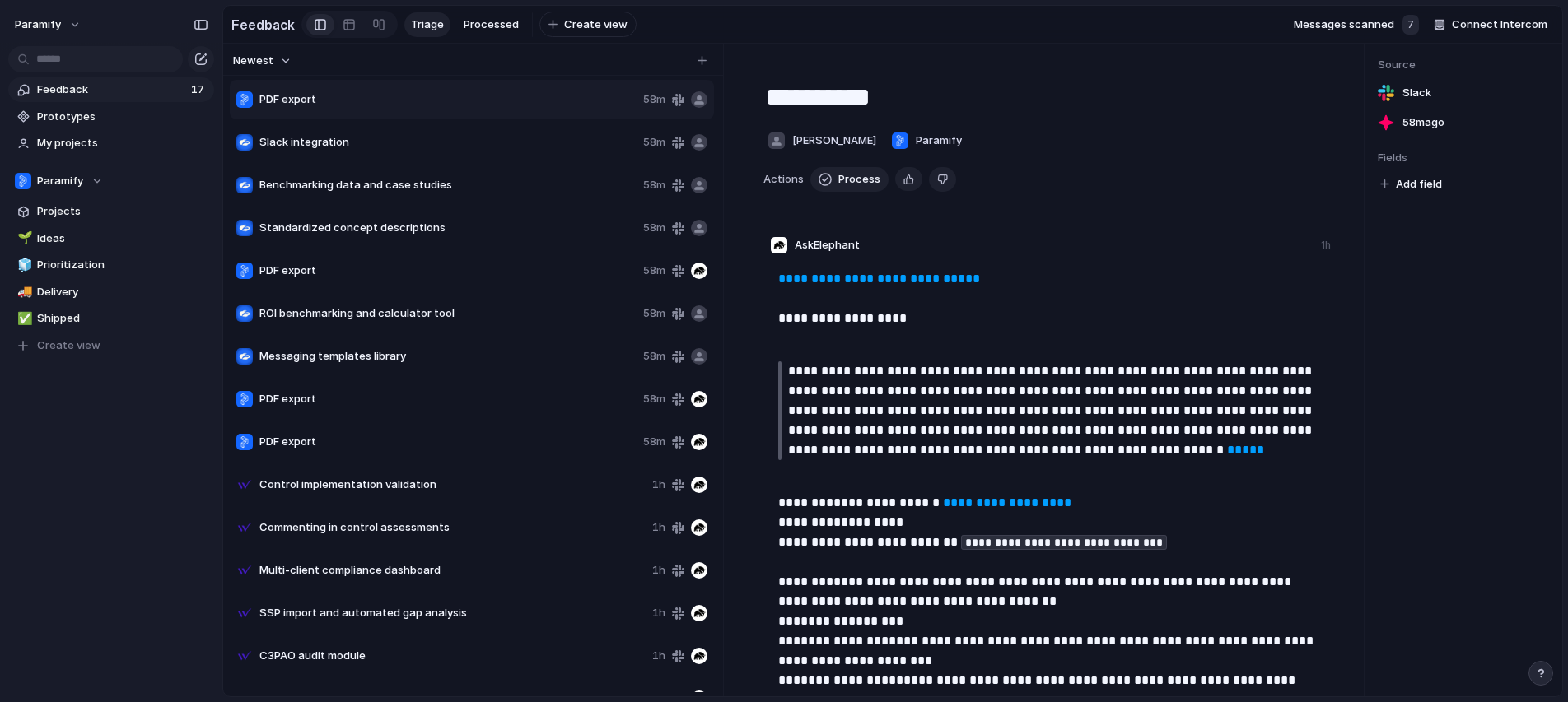
click at [146, 93] on span "Feedback" at bounding box center [111, 90] width 149 height 16
click at [264, 64] on span "Newest" at bounding box center [253, 61] width 40 height 16
click at [331, 64] on div "Newest Oldest" at bounding box center [784, 351] width 1568 height 702
click at [353, 26] on link at bounding box center [349, 25] width 29 height 27
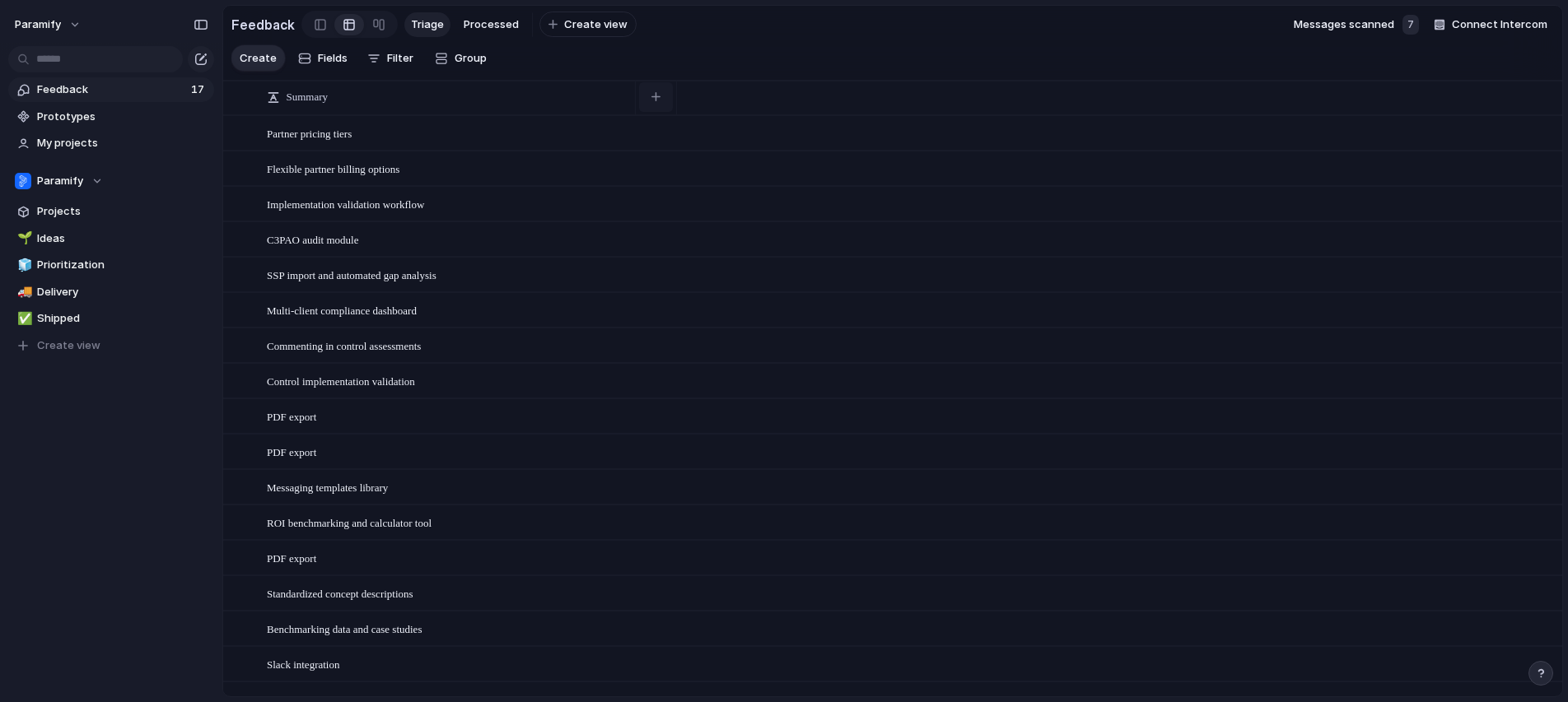
click at [658, 100] on div "button" at bounding box center [656, 97] width 9 height 9
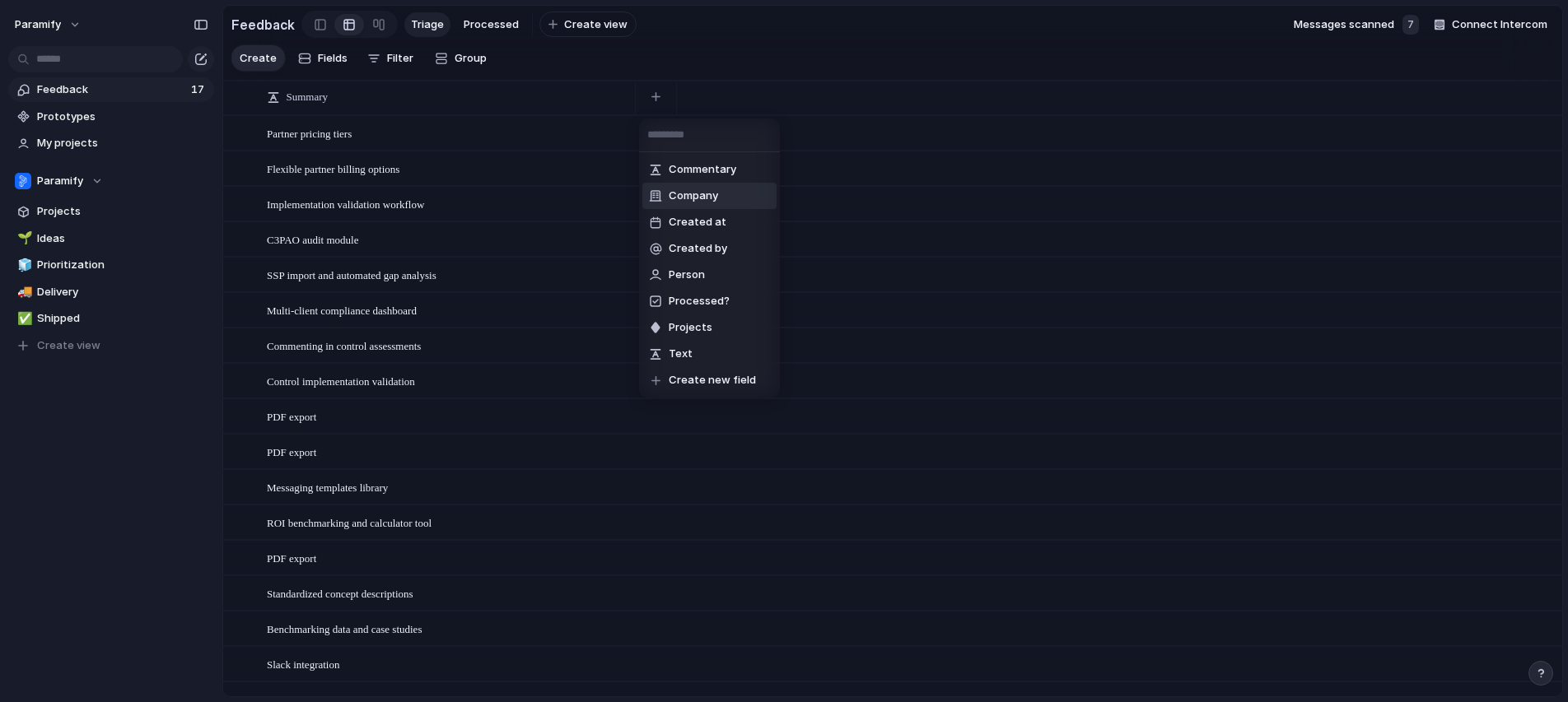
click at [693, 192] on span "Company" at bounding box center [694, 196] width 49 height 16
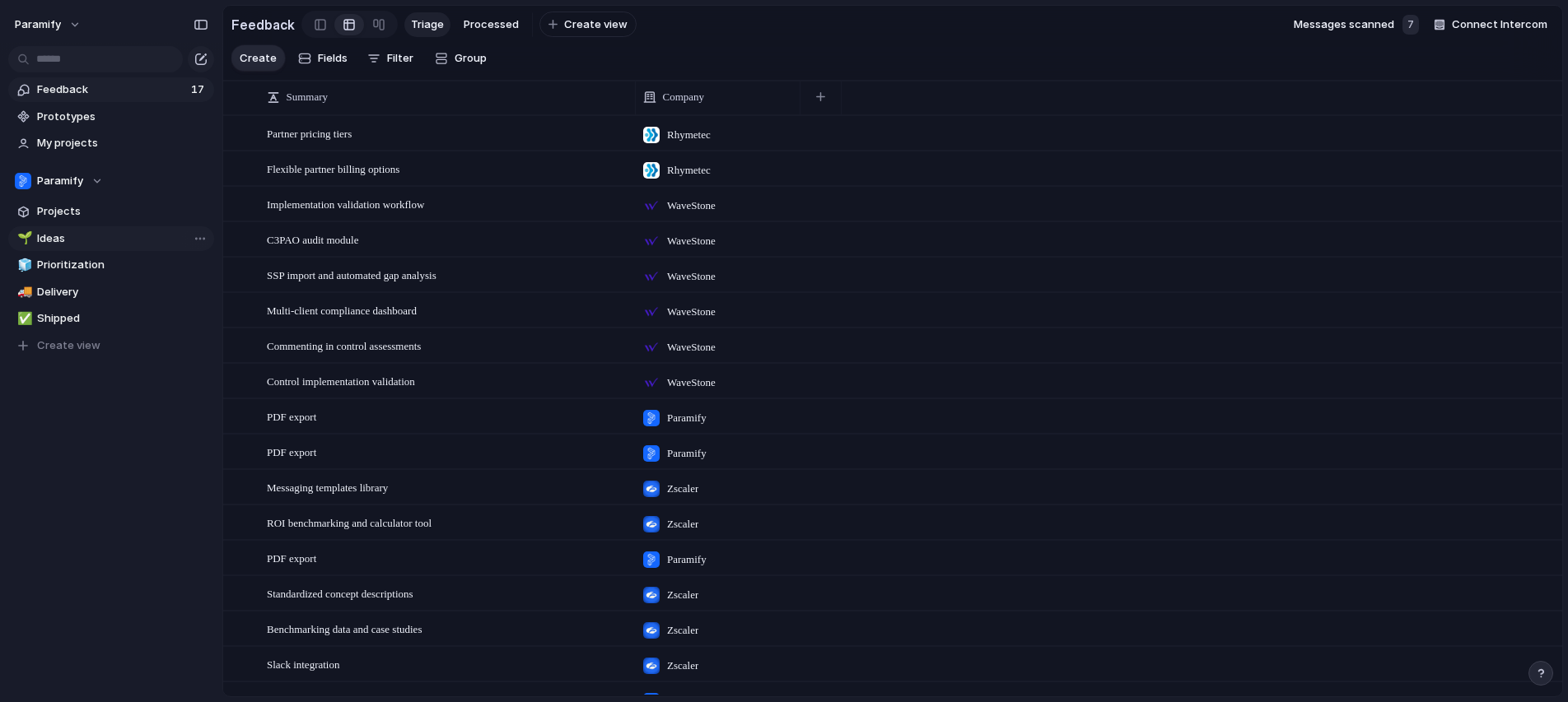
click at [55, 246] on span "Ideas" at bounding box center [122, 239] width 171 height 16
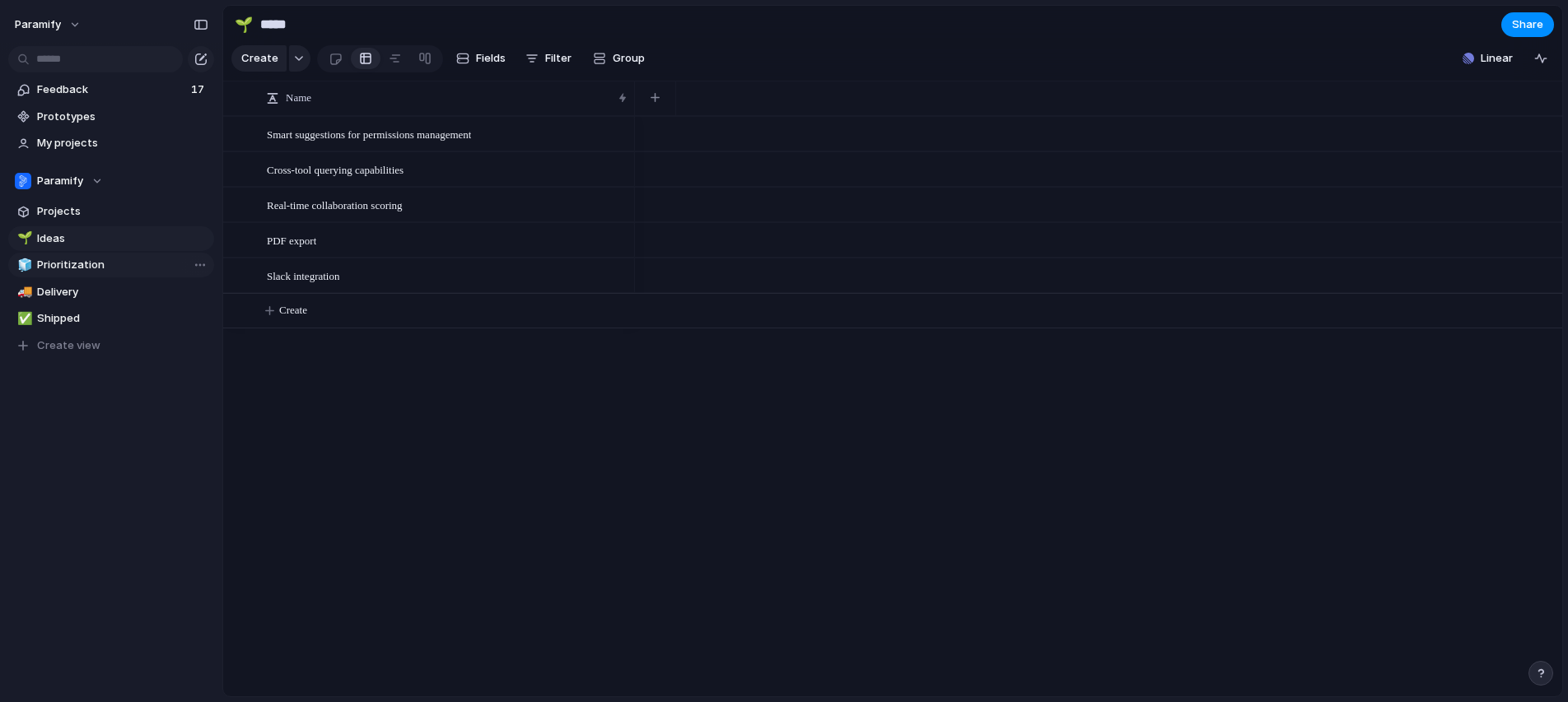
click at [57, 262] on span "Prioritization" at bounding box center [122, 265] width 171 height 16
type input "**********"
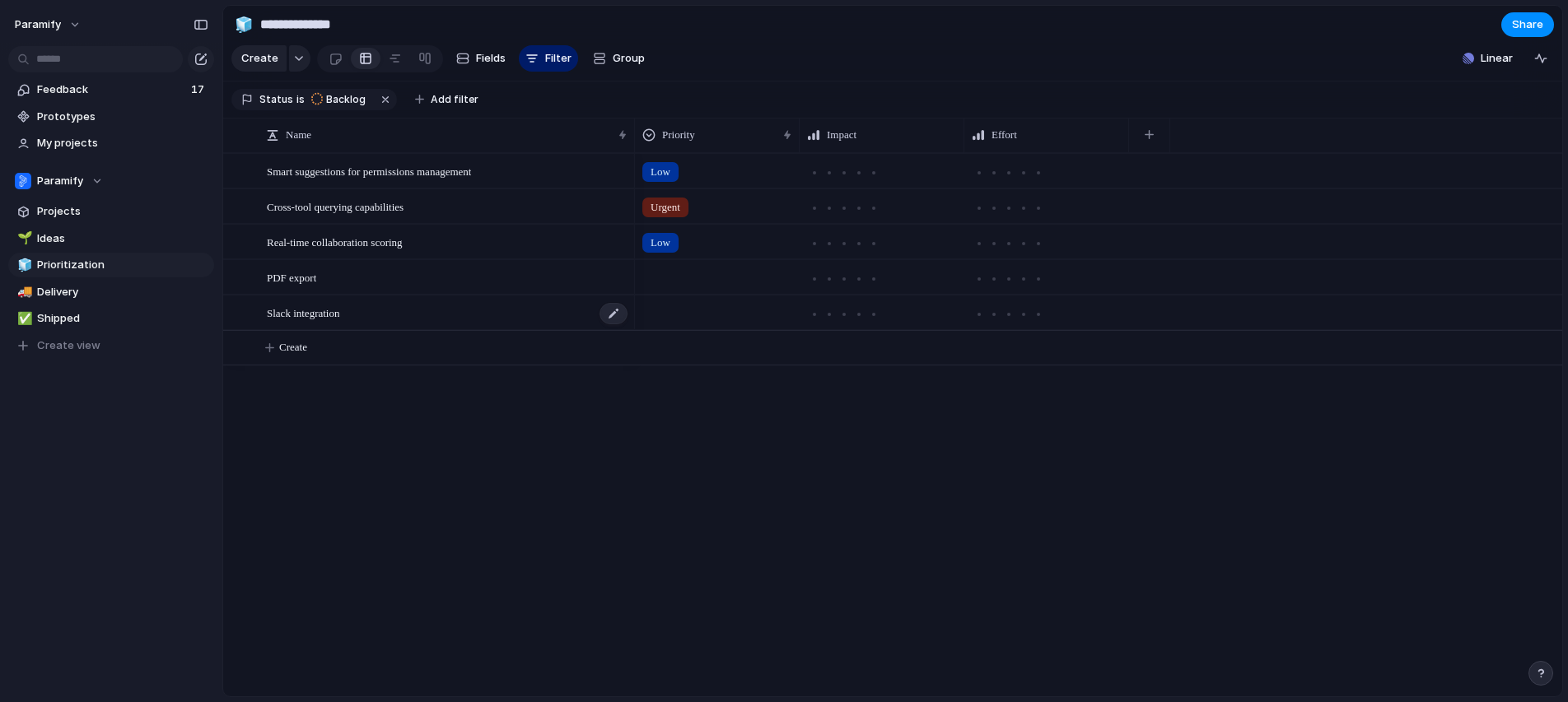
click at [324, 313] on span "Slack integration" at bounding box center [302, 313] width 72 height 19
click at [237, 310] on div at bounding box center [236, 313] width 12 height 12
click at [56, 141] on span "My projects" at bounding box center [122, 143] width 171 height 16
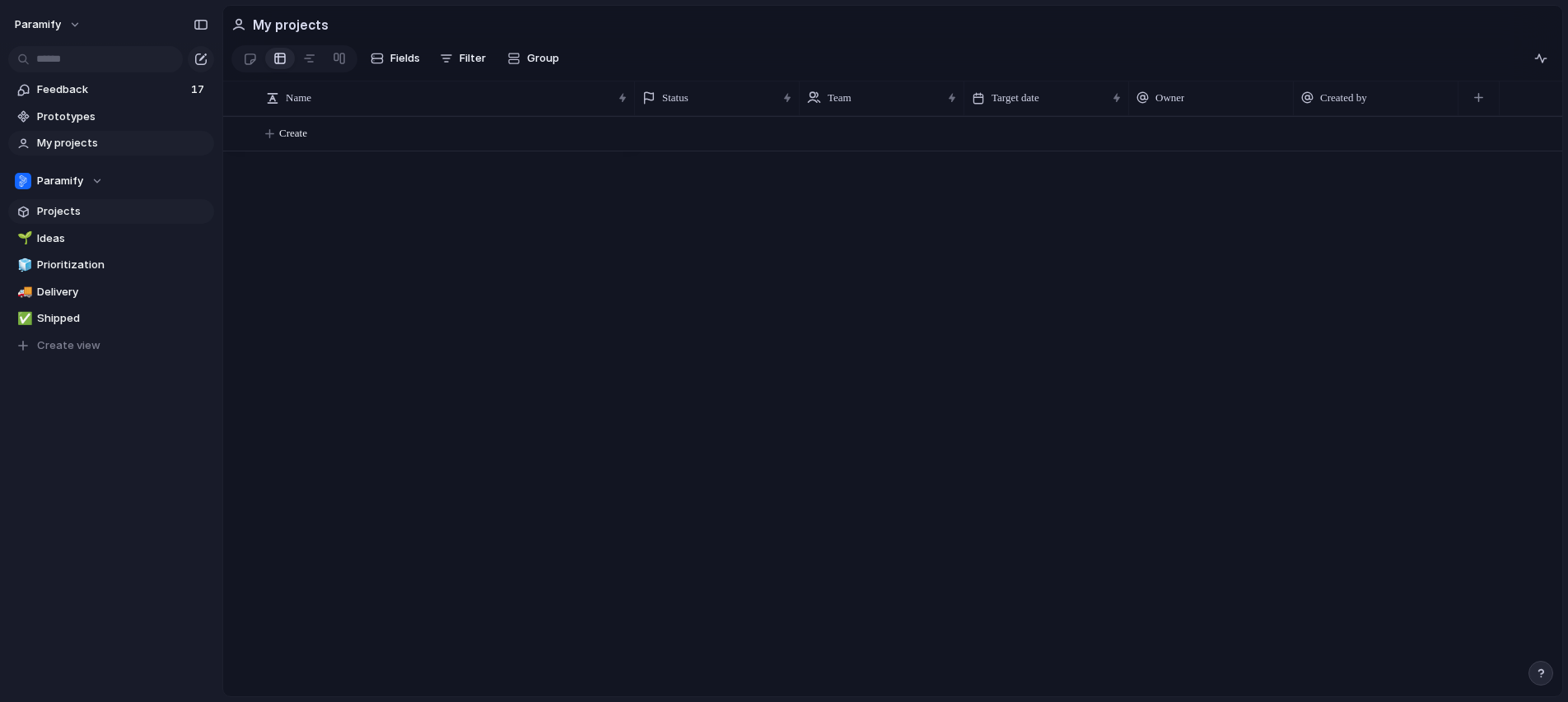
click at [50, 215] on span "Projects" at bounding box center [122, 212] width 171 height 16
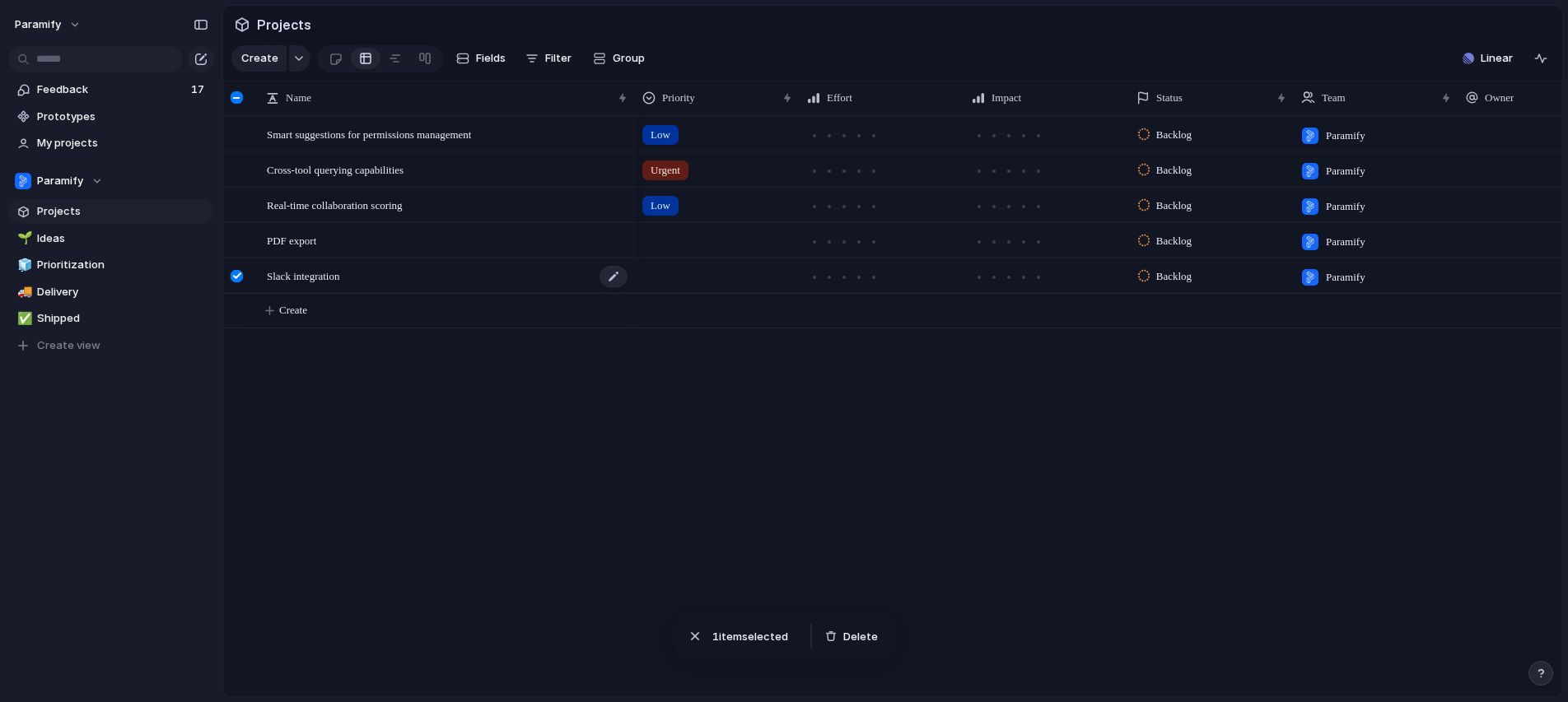
click at [314, 279] on span "Slack integration" at bounding box center [302, 275] width 72 height 19
click at [619, 275] on div at bounding box center [613, 276] width 28 height 21
click at [55, 203] on span "Projects" at bounding box center [122, 212] width 171 height 16
click at [49, 237] on span "Ideas" at bounding box center [122, 239] width 171 height 16
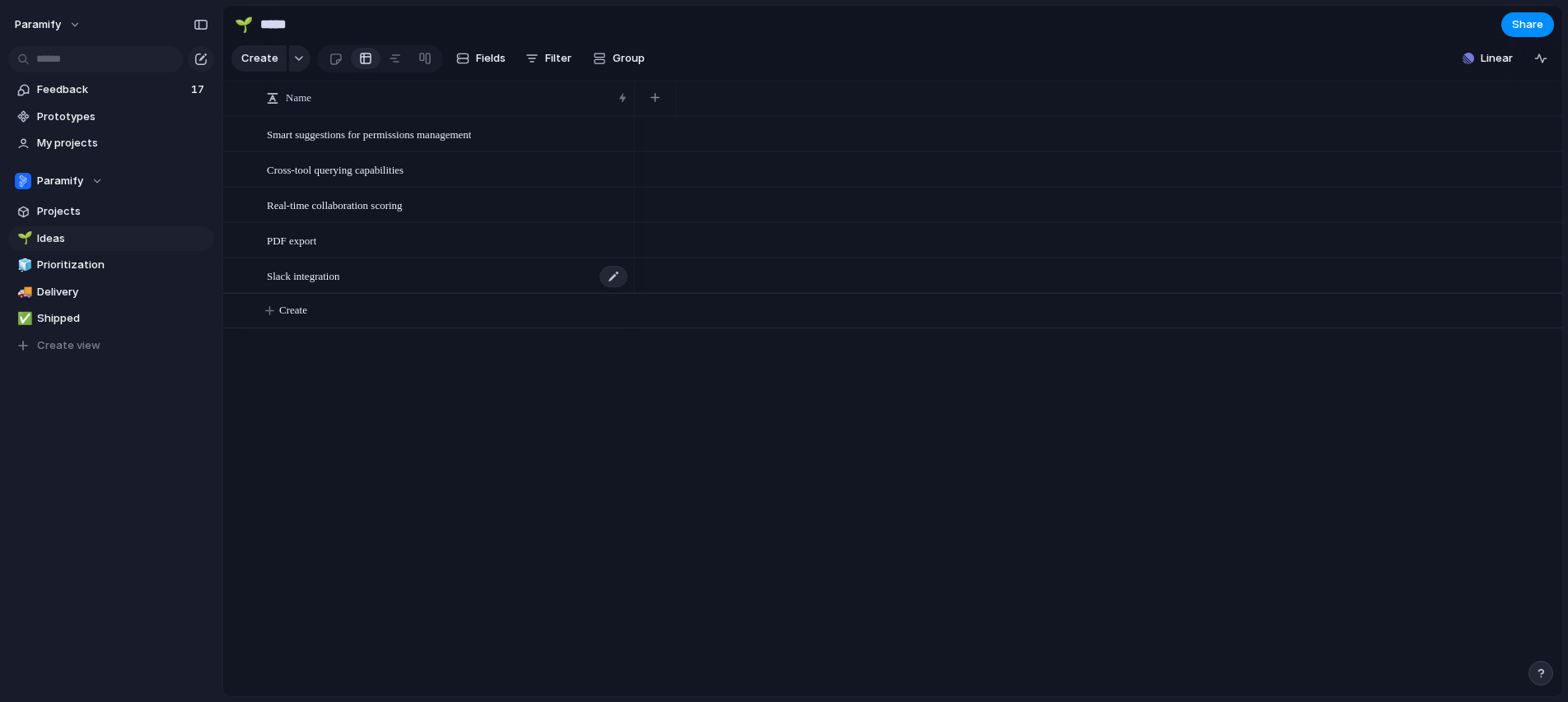
click at [292, 278] on span "Slack integration" at bounding box center [302, 275] width 72 height 19
click at [291, 278] on span "Slack integration" at bounding box center [302, 275] width 72 height 19
click at [75, 268] on span "Prioritization" at bounding box center [122, 265] width 171 height 16
type input "**********"
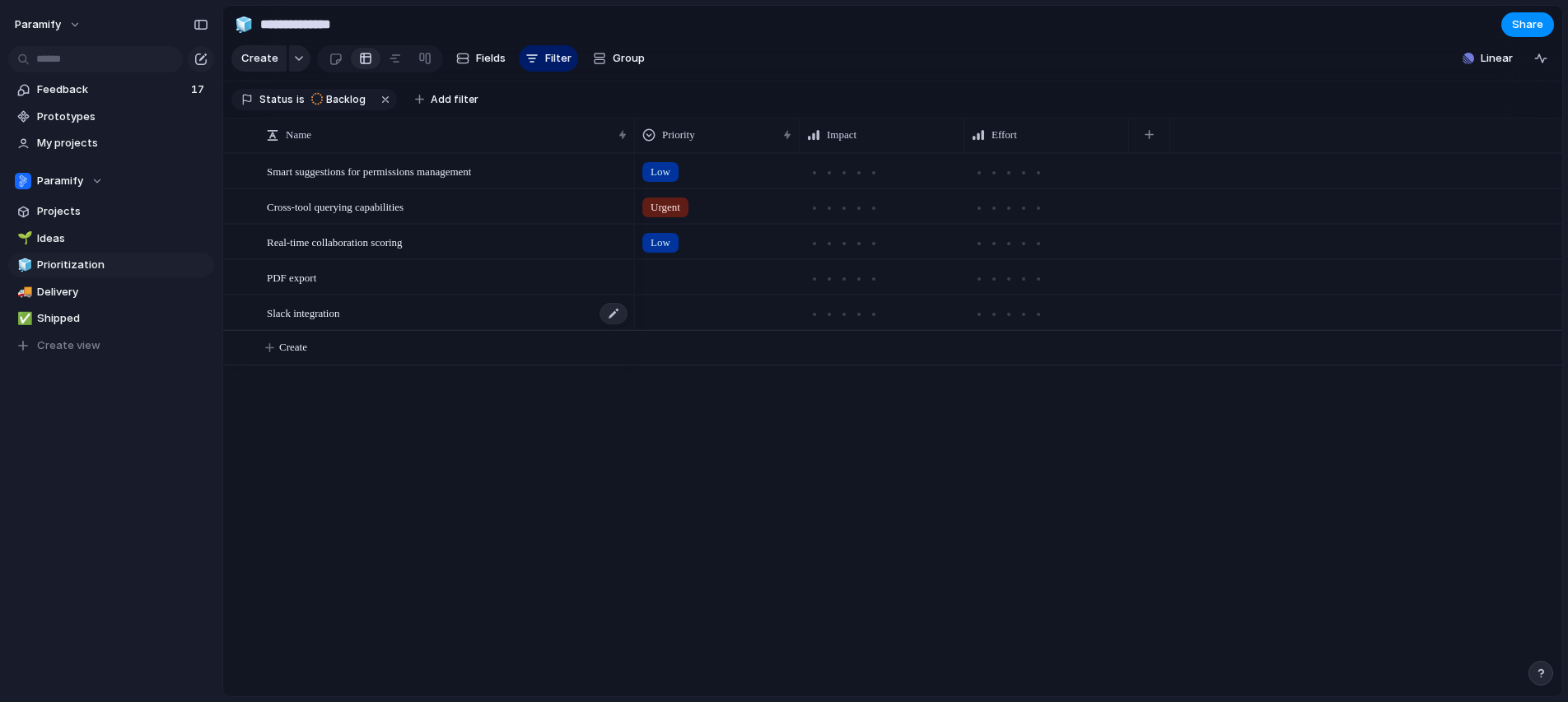
click at [313, 314] on span "Slack integration" at bounding box center [302, 313] width 72 height 19
click at [337, 318] on span "Slack integration" at bounding box center [302, 313] width 72 height 19
click at [90, 82] on span "Feedback" at bounding box center [111, 90] width 149 height 16
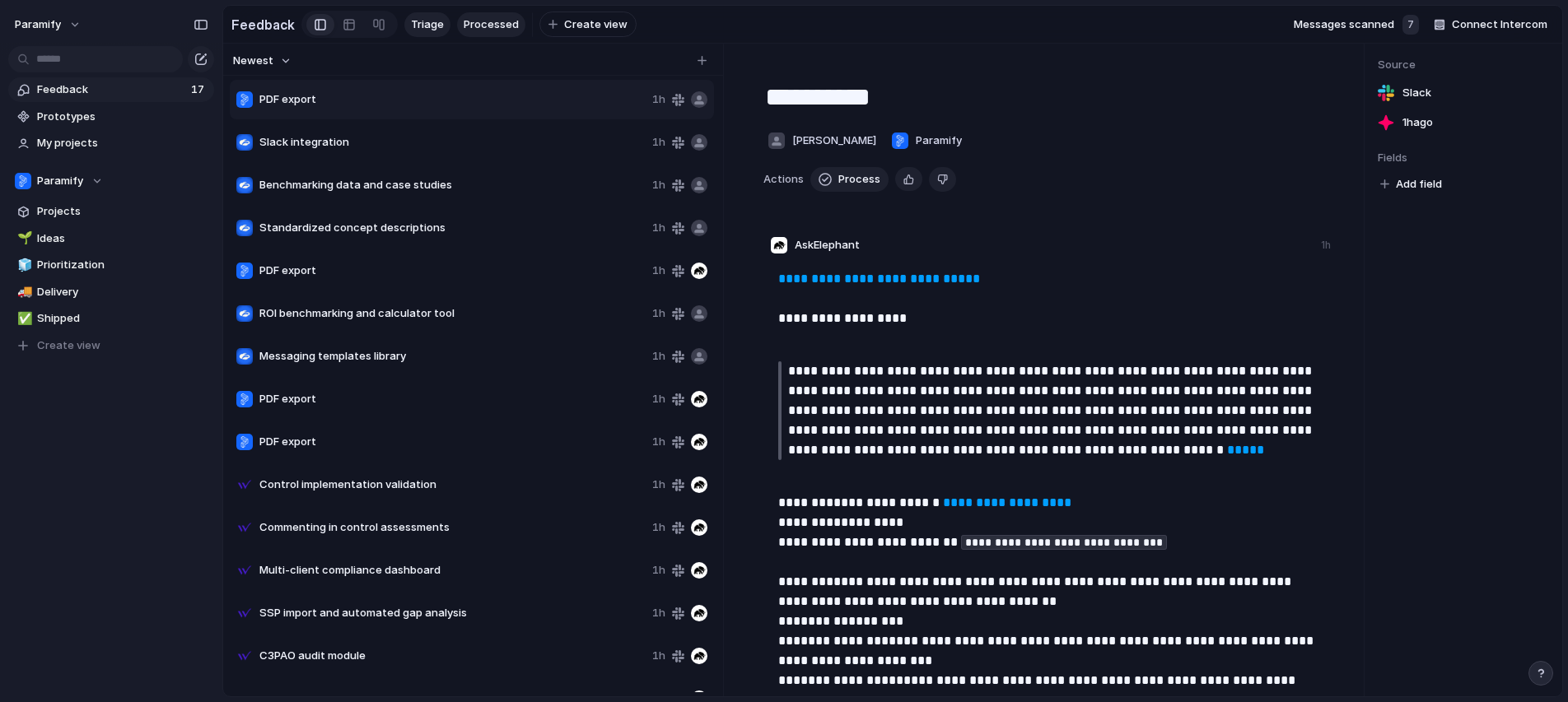
click at [490, 19] on span "Processed" at bounding box center [491, 25] width 55 height 16
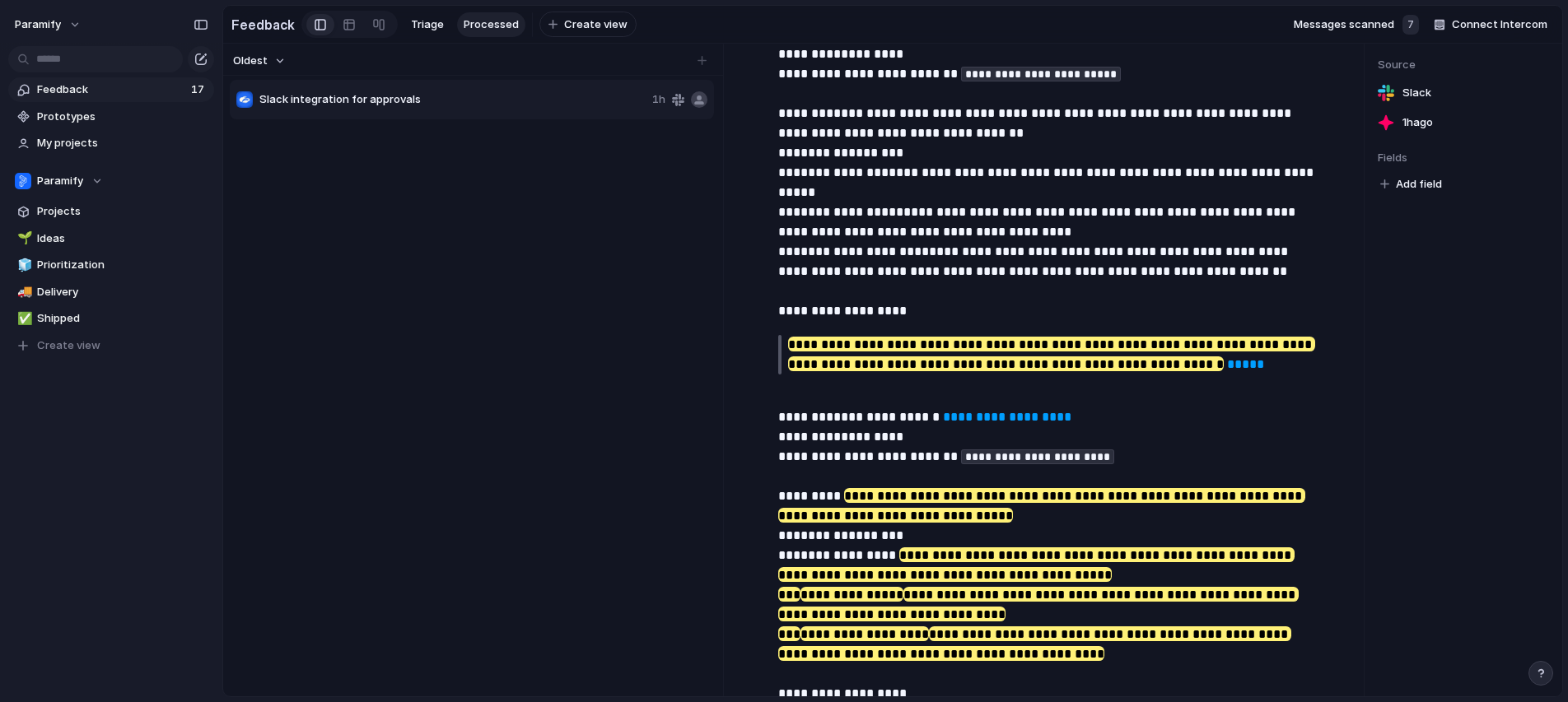
scroll to position [1486, 0]
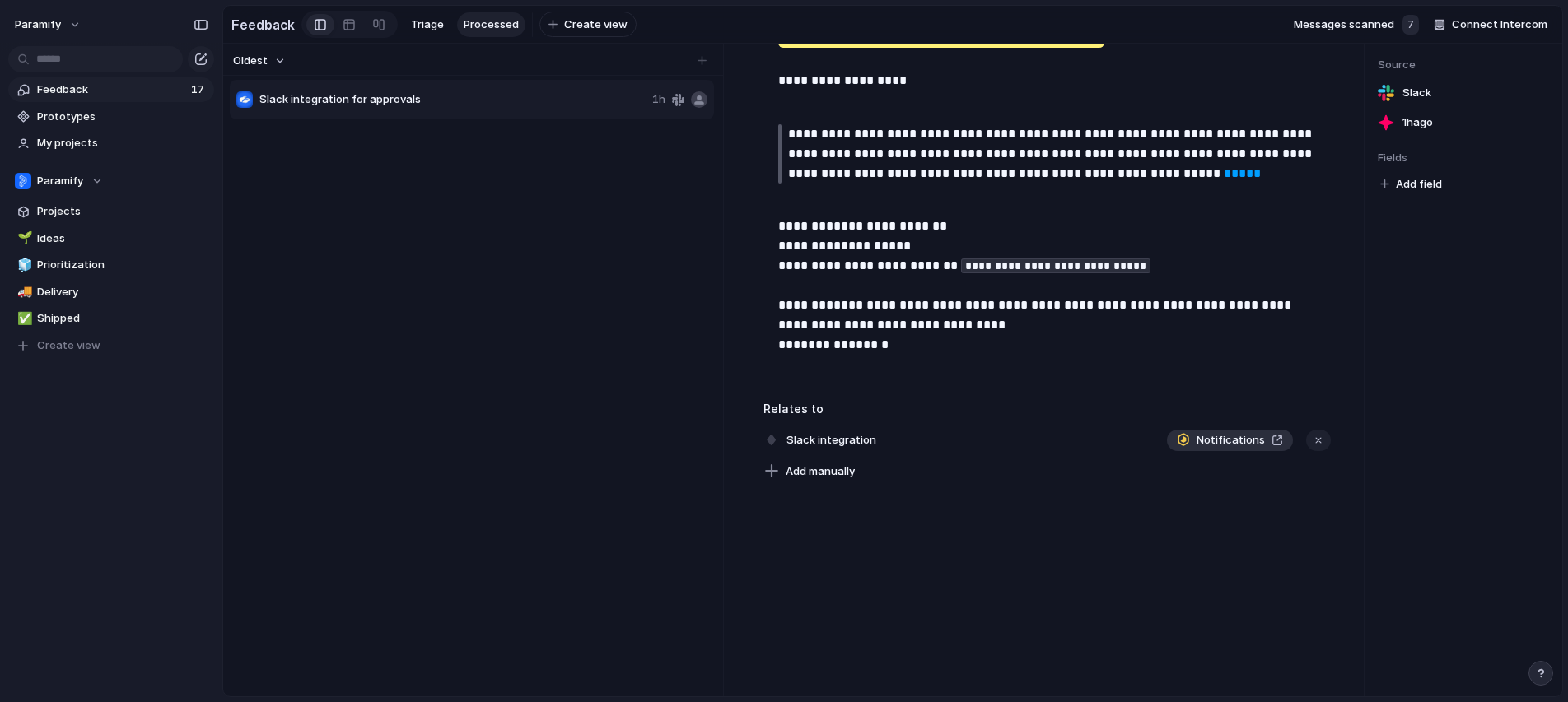
click at [1277, 442] on div "Notifications" at bounding box center [1230, 441] width 106 height 16
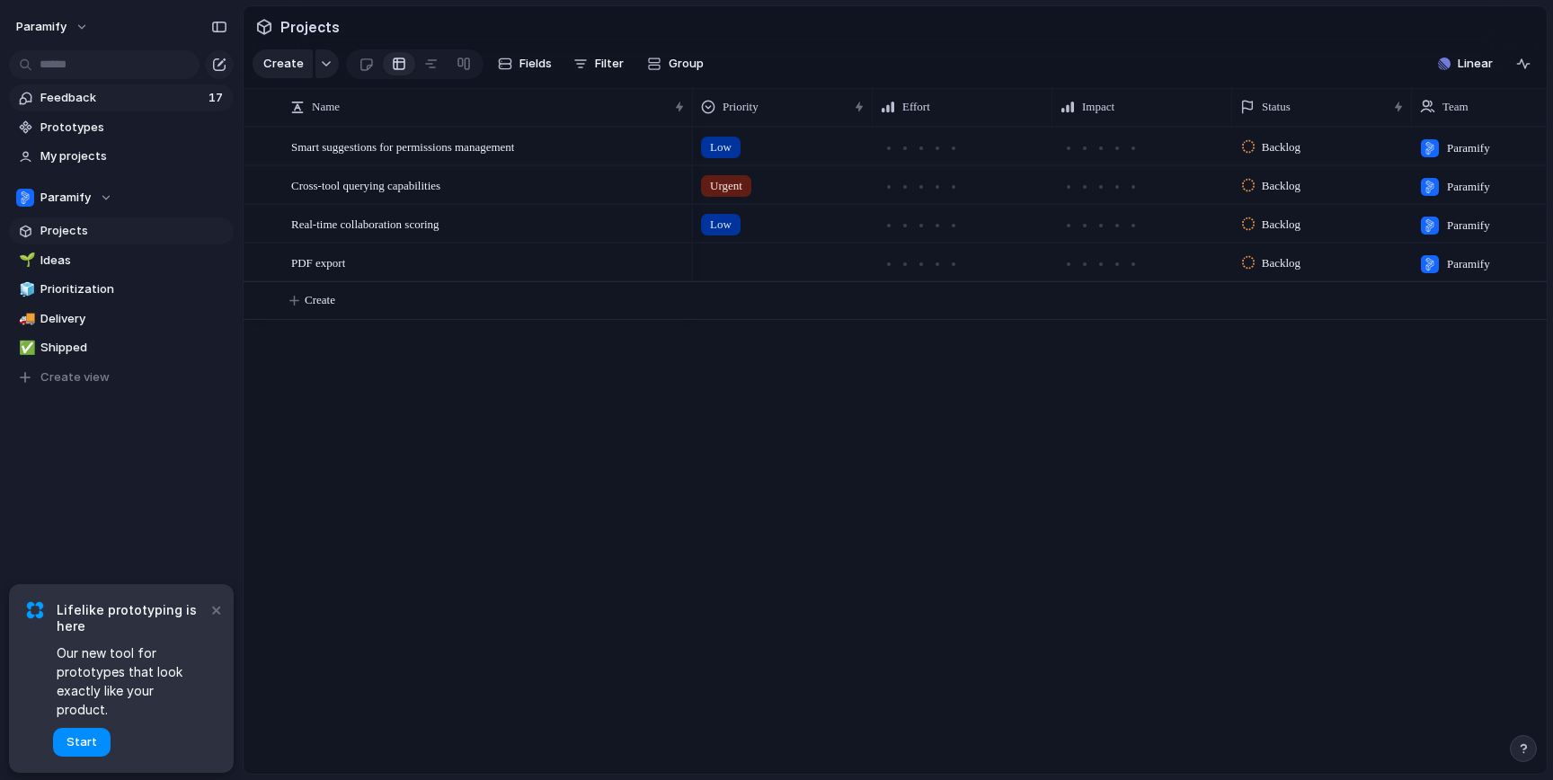
click at [67, 100] on span "Feedback" at bounding box center [121, 98] width 163 height 18
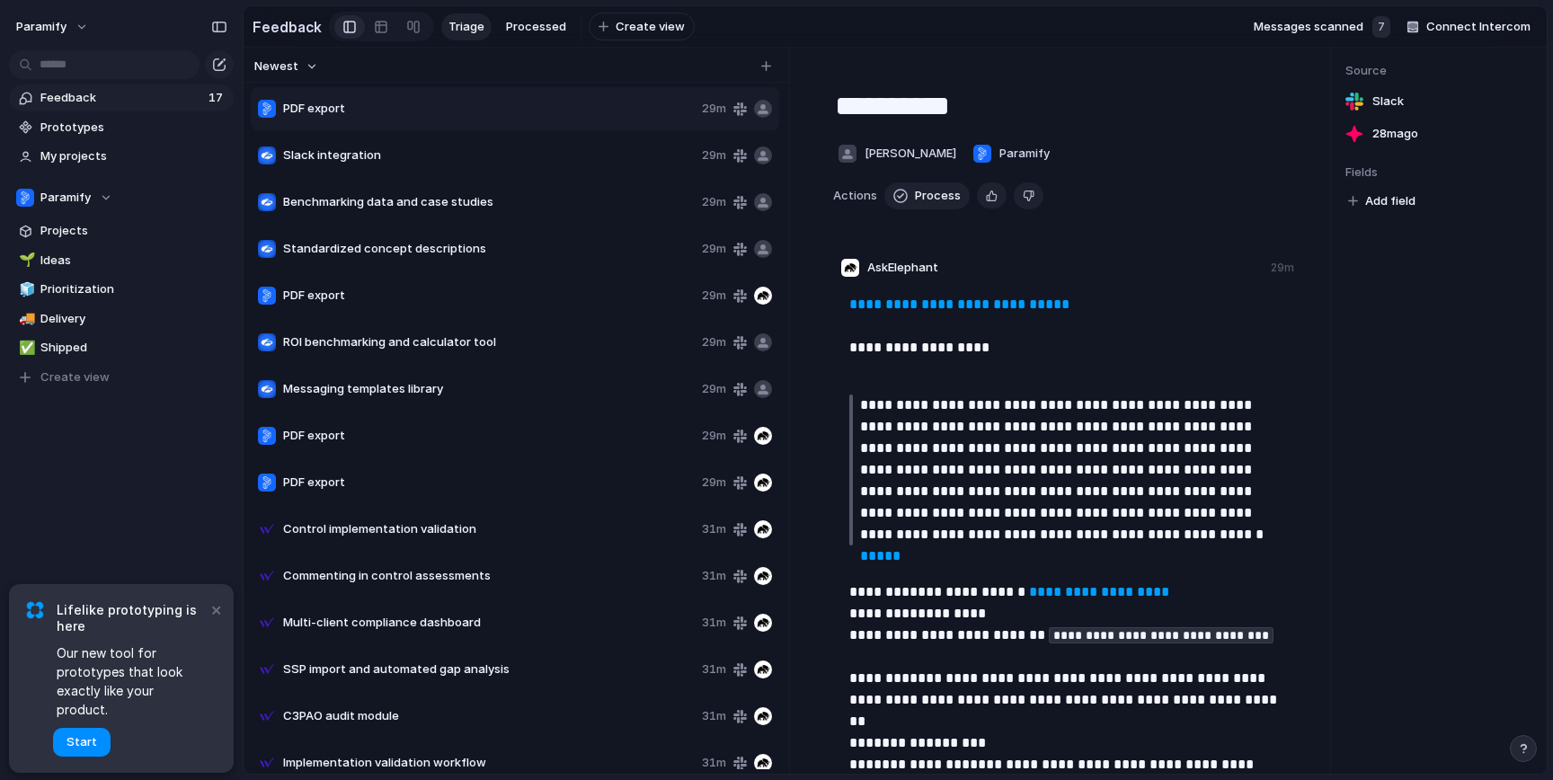
drag, startPoint x: 351, startPoint y: 298, endPoint x: 350, endPoint y: 120, distance: 177.9
click at [350, 120] on div "PDF export 29m Slack integration 29m Benchmarking data and case studies 29m Sta…" at bounding box center [517, 482] width 532 height 794
click at [343, 291] on span "PDF export" at bounding box center [489, 296] width 412 height 18
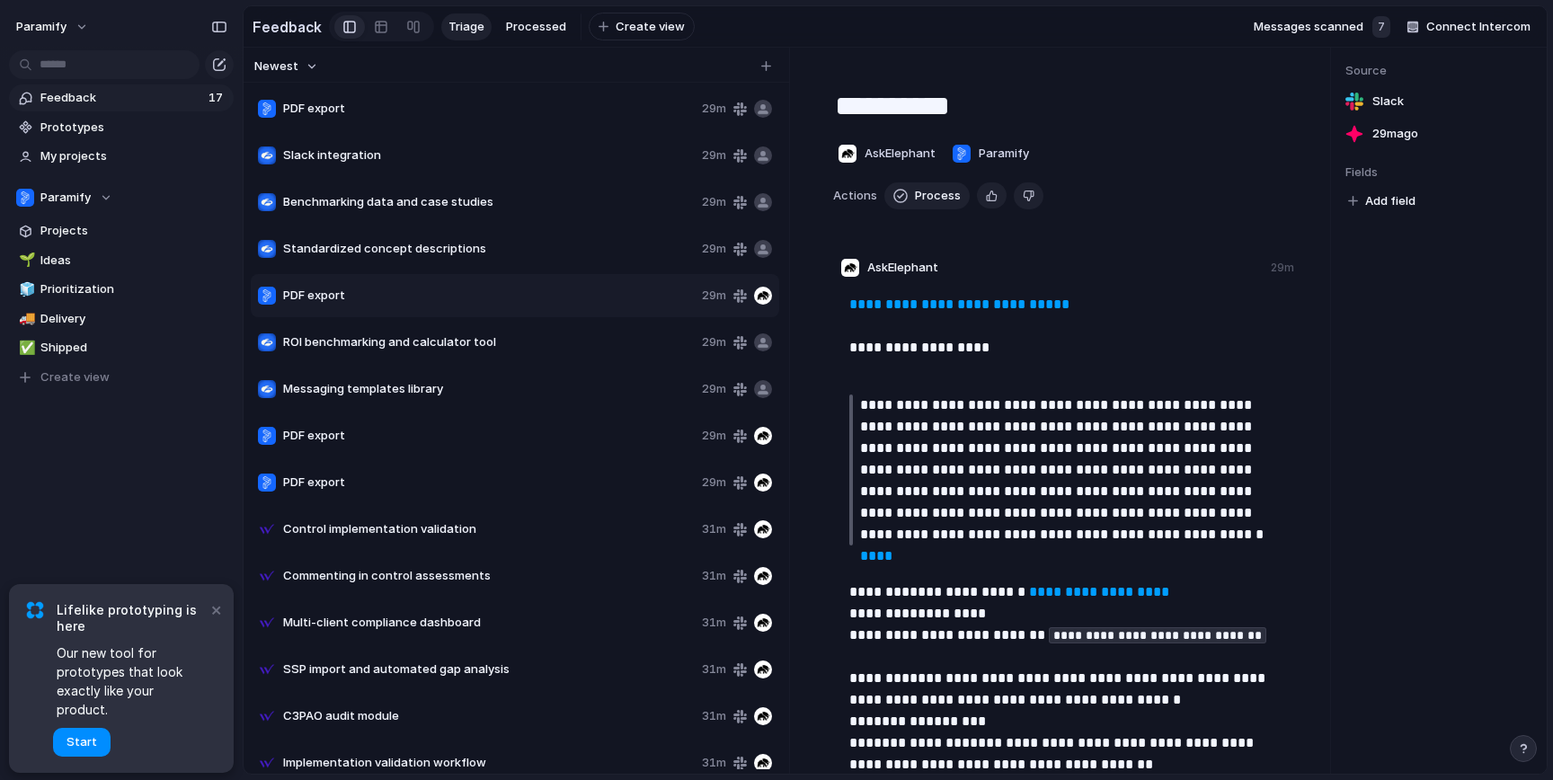
click at [381, 110] on span "PDF export" at bounding box center [489, 109] width 412 height 18
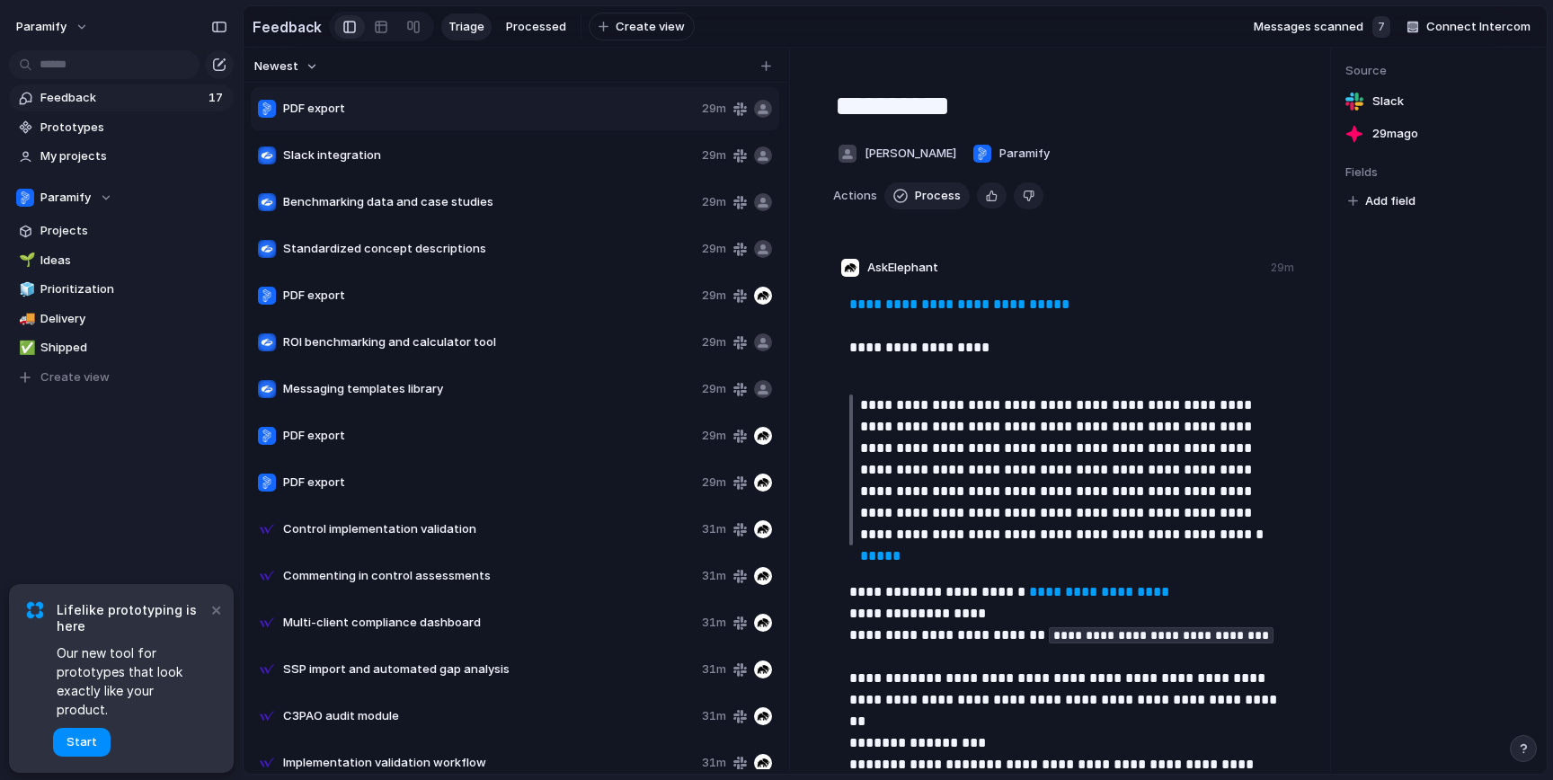
click at [345, 292] on span "PDF export" at bounding box center [489, 296] width 412 height 18
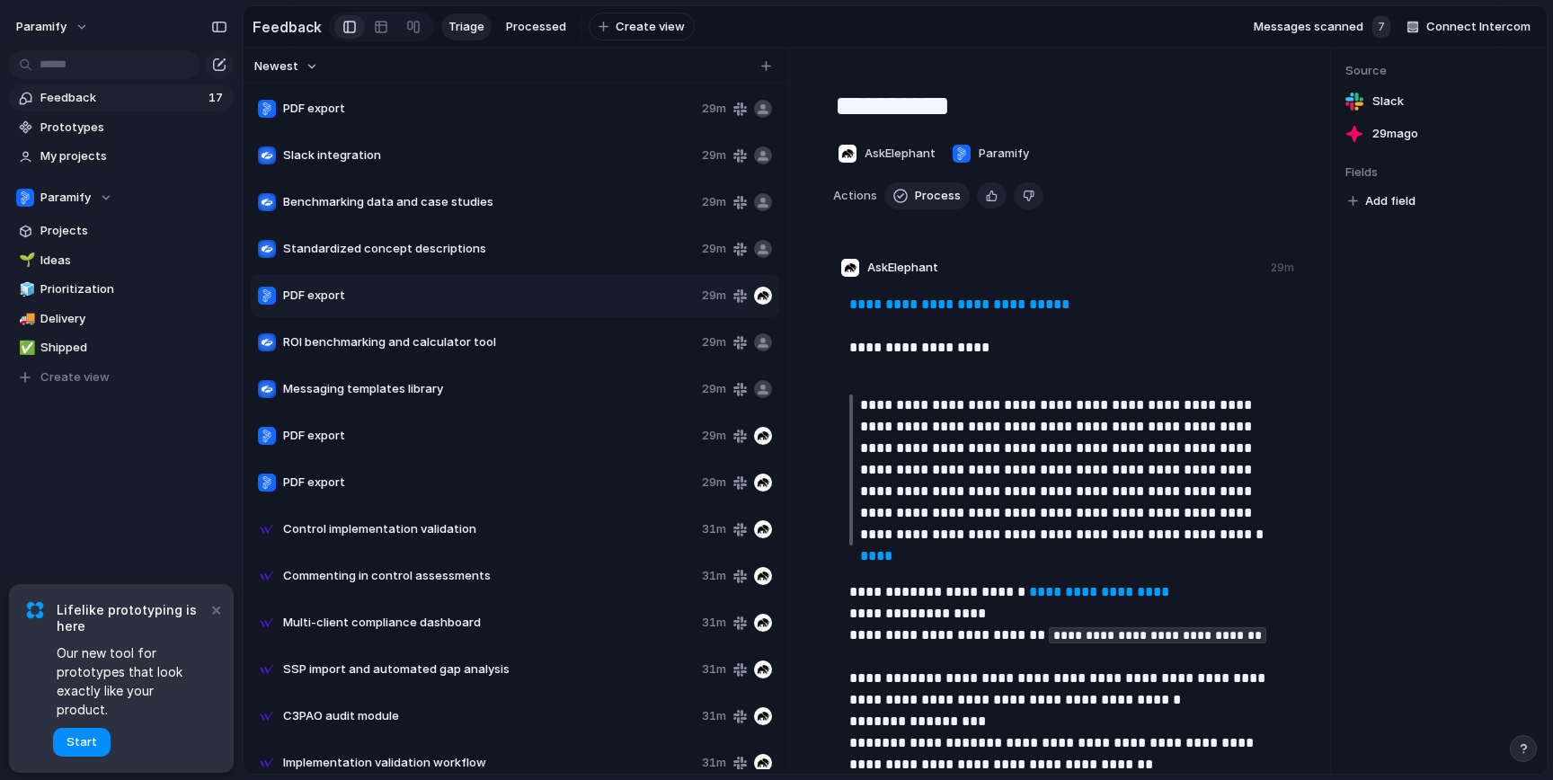
click at [341, 442] on span "PDF export" at bounding box center [489, 436] width 412 height 18
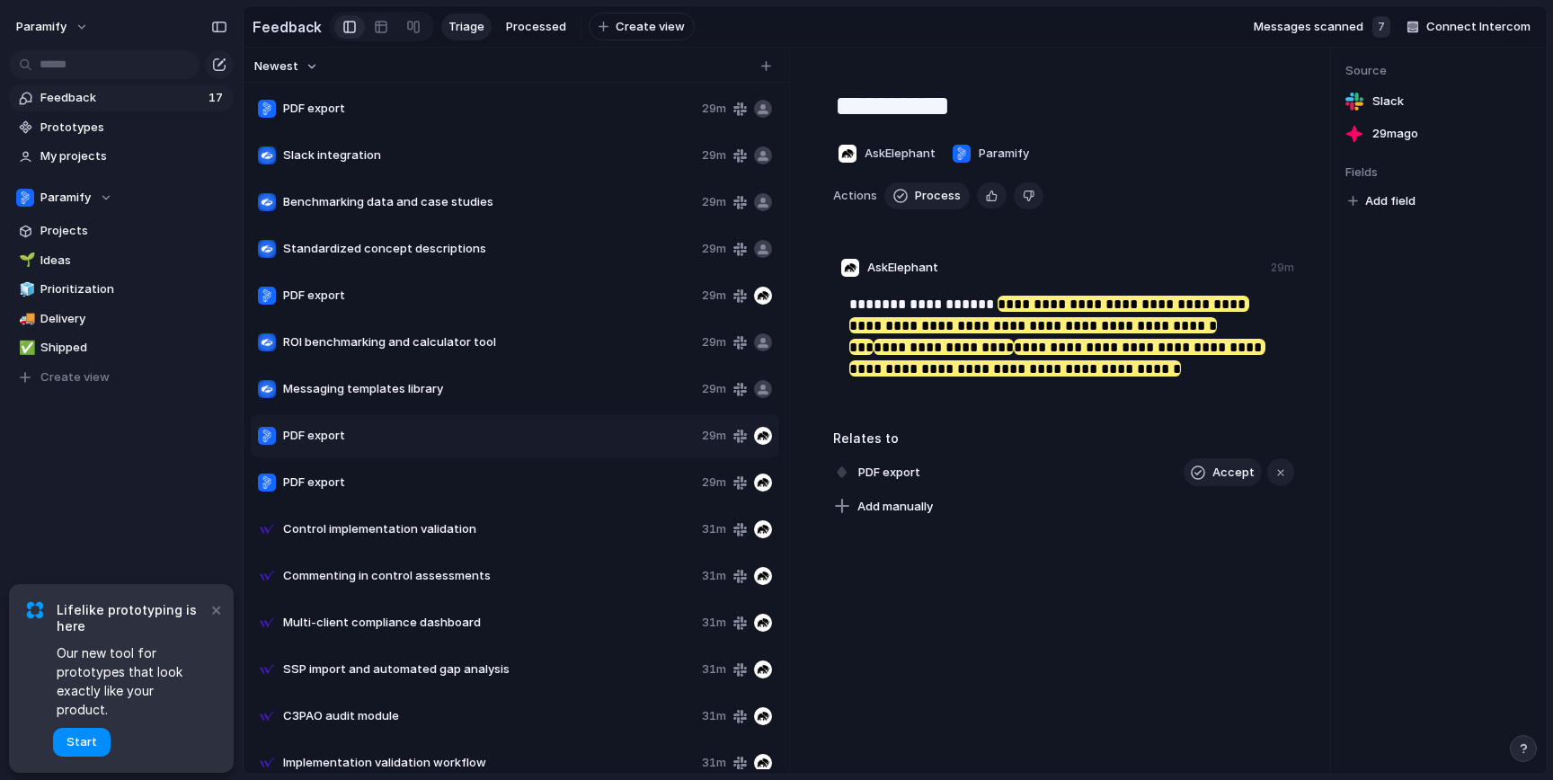
click at [358, 483] on span "PDF export" at bounding box center [489, 483] width 412 height 18
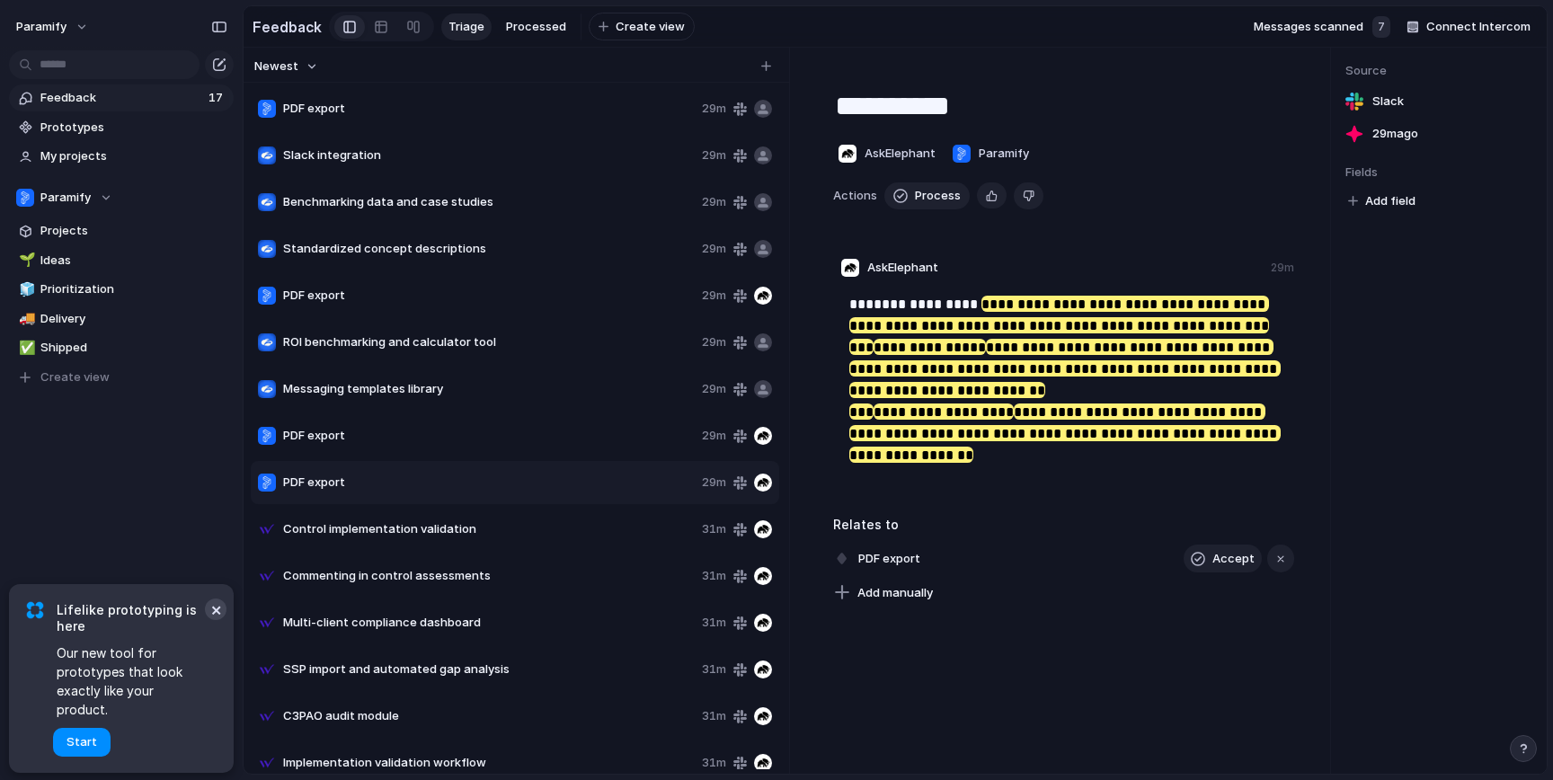
click at [213, 620] on button "×" at bounding box center [216, 609] width 22 height 22
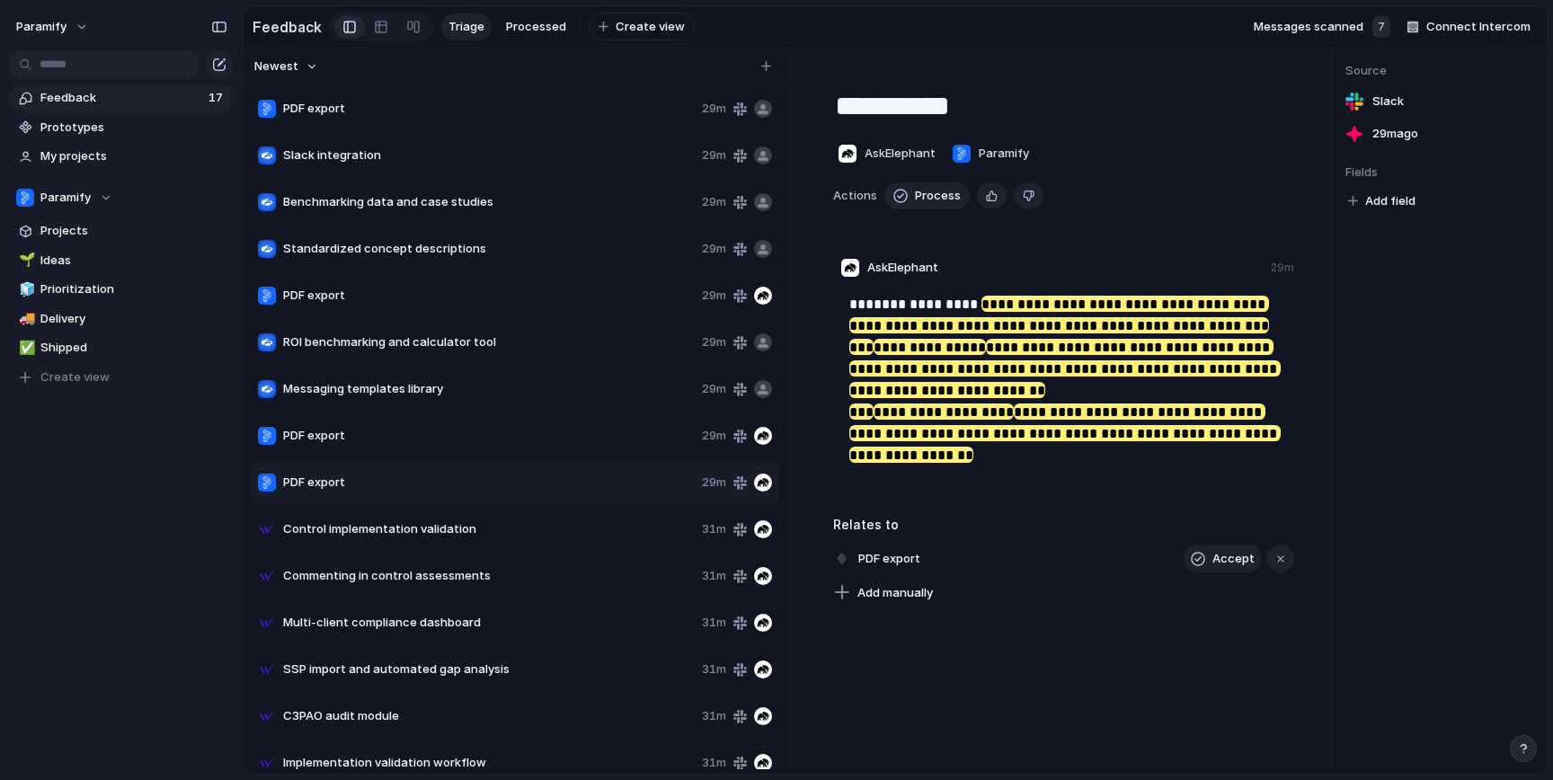
click at [433, 195] on span "Benchmarking data and case studies" at bounding box center [489, 202] width 412 height 18
type textarea "**********"
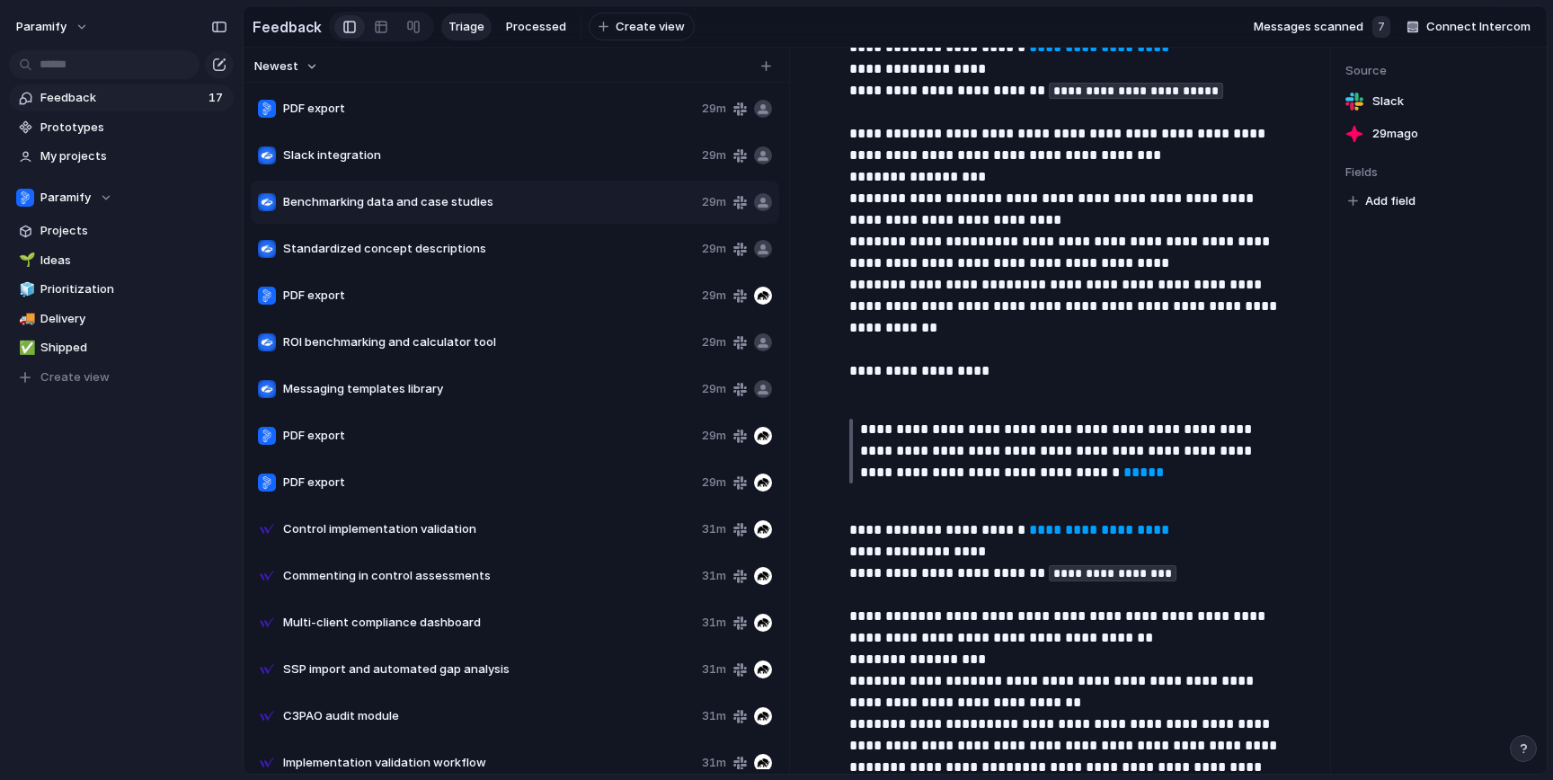
scroll to position [1859, 0]
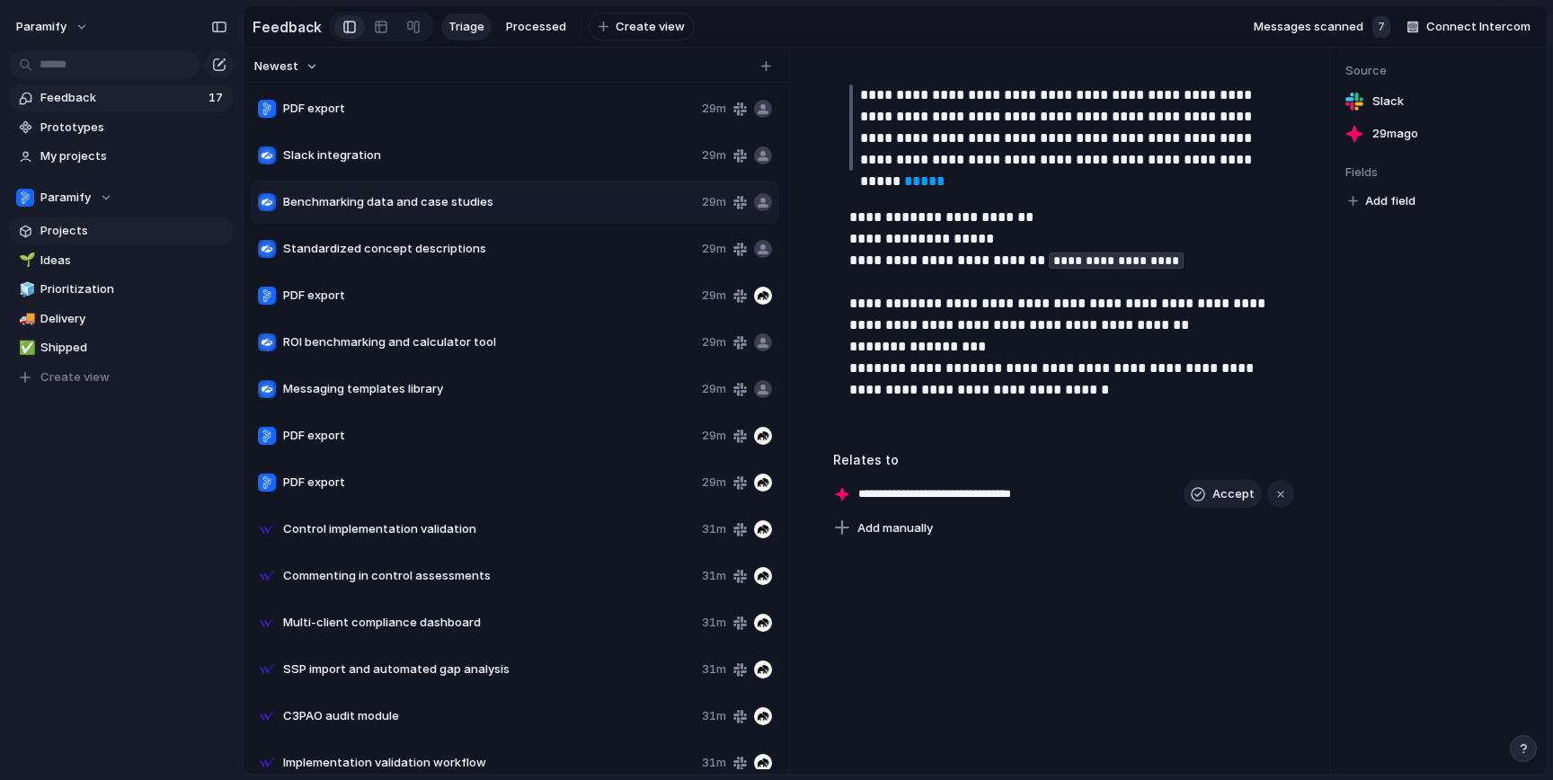
click at [74, 225] on span "Projects" at bounding box center [133, 231] width 187 height 18
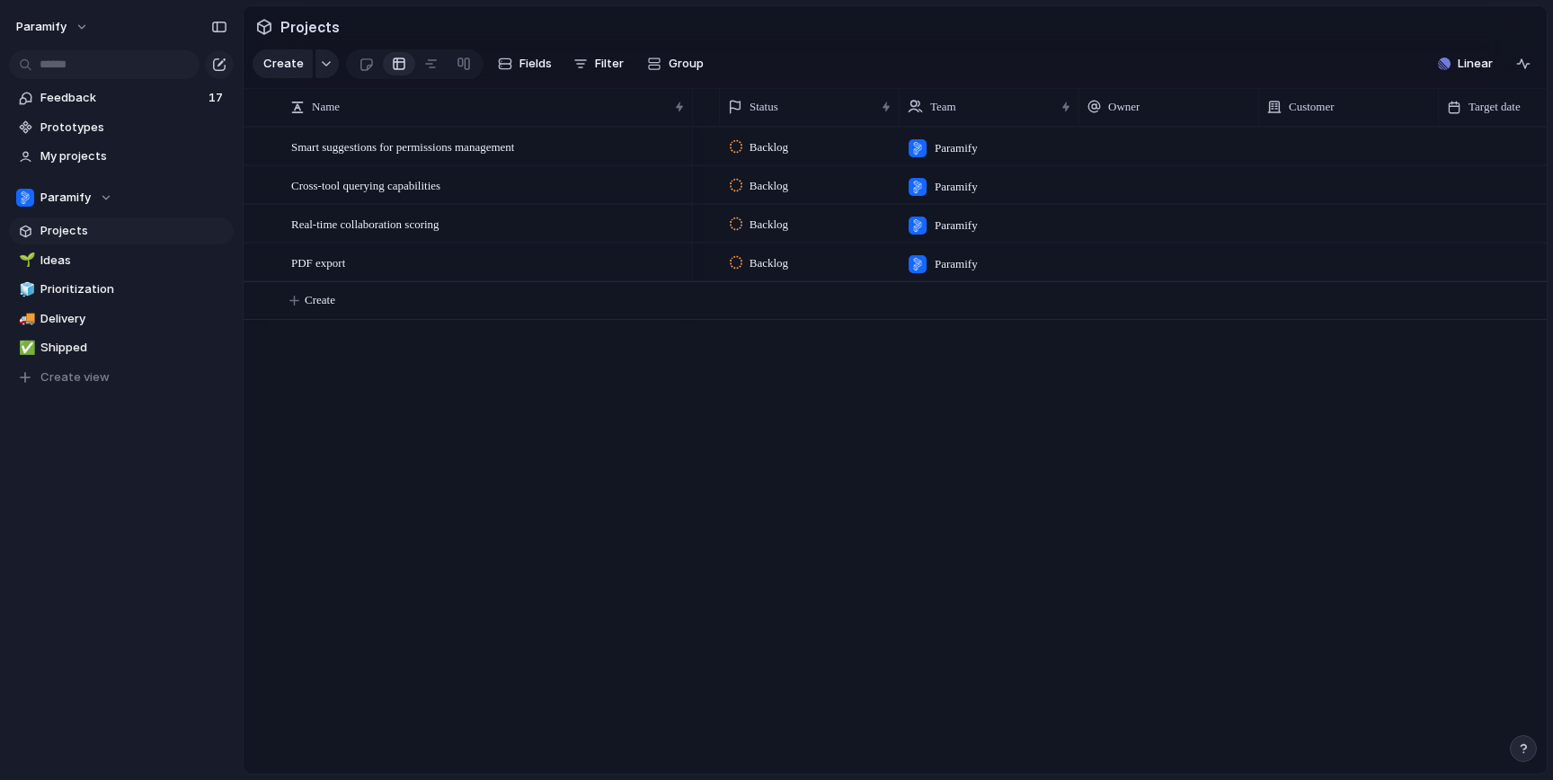
scroll to position [0, 753]
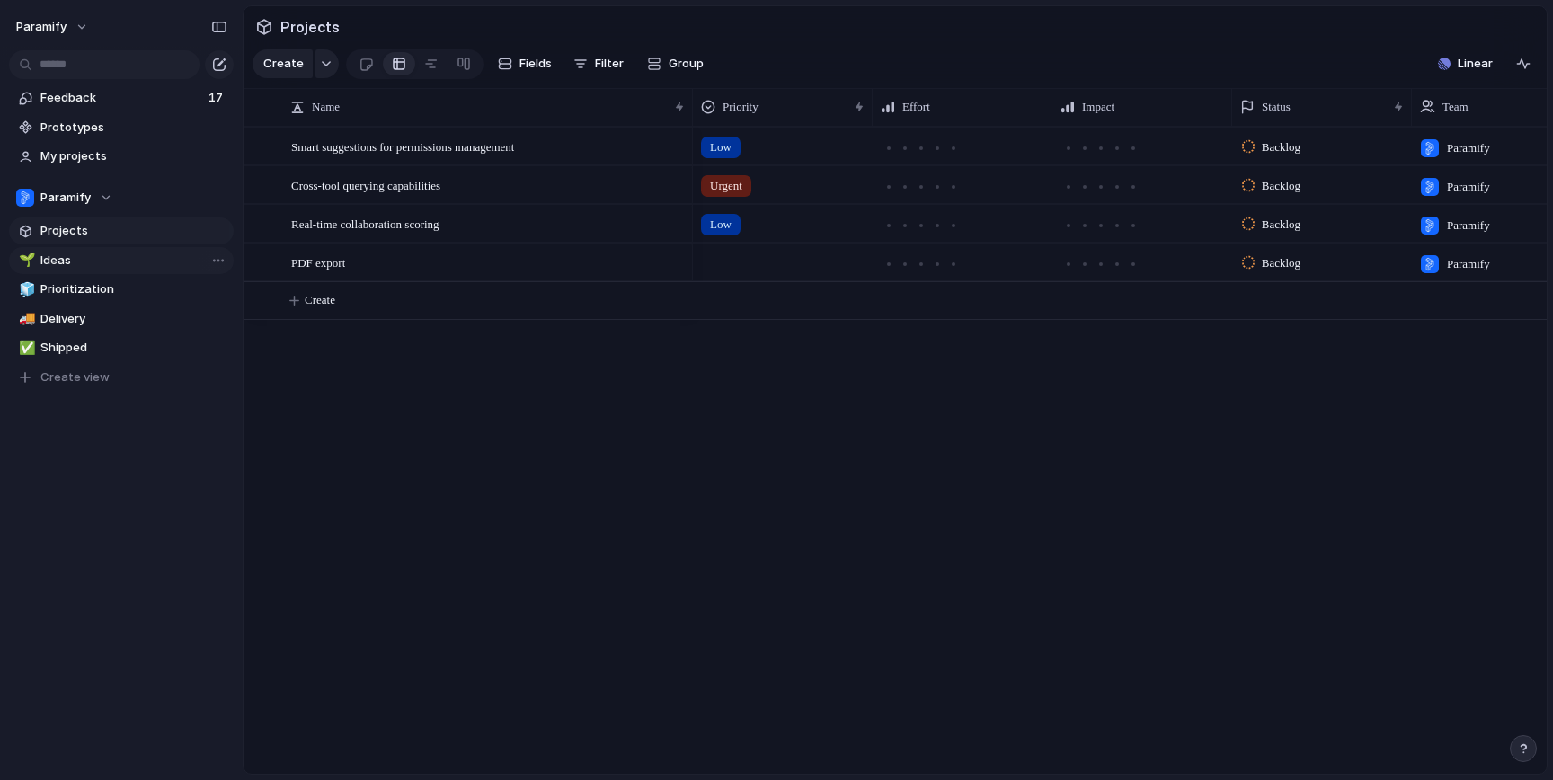
click at [84, 263] on span "Ideas" at bounding box center [133, 261] width 187 height 18
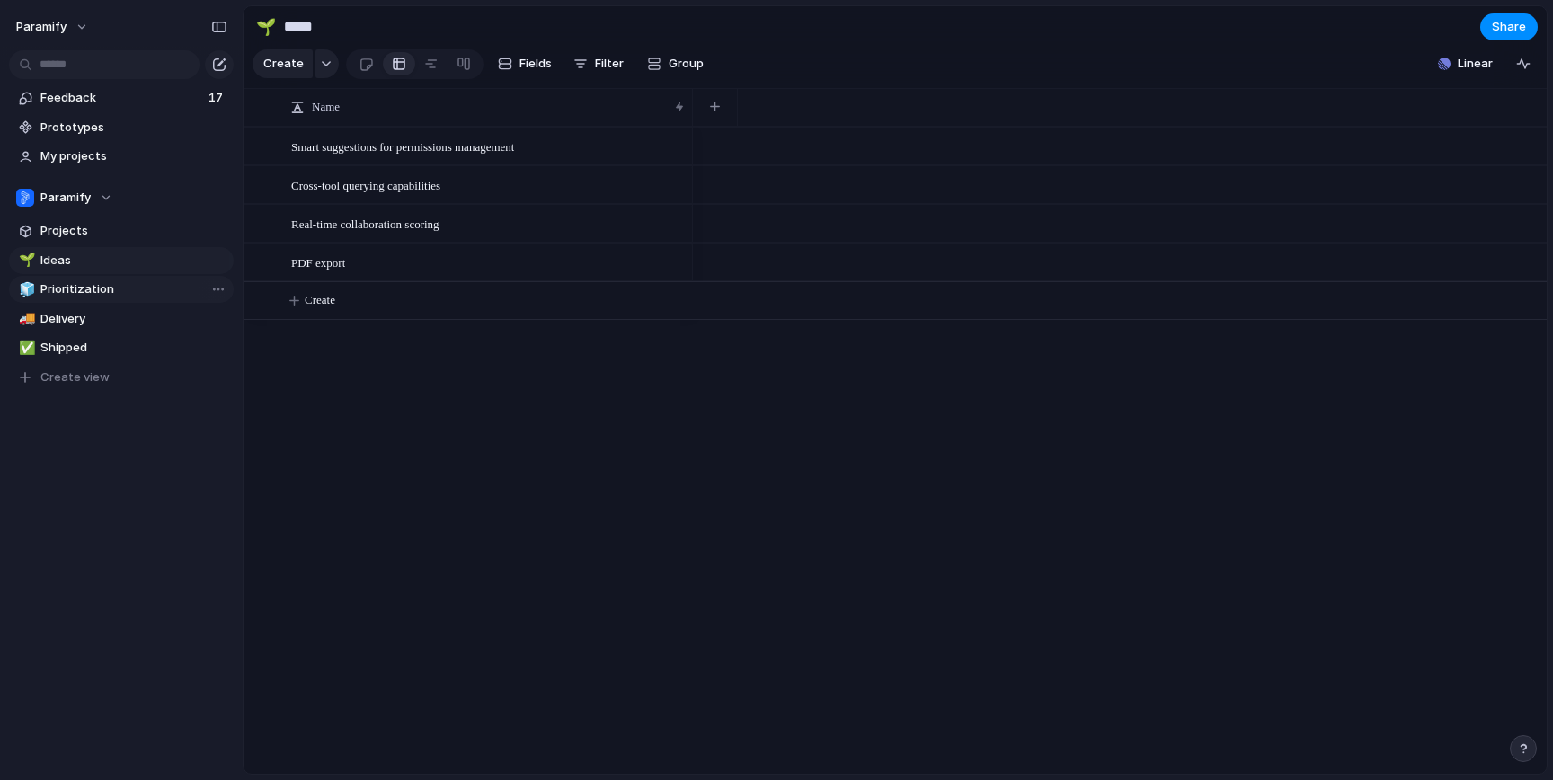
click at [84, 300] on link "🧊 Prioritization" at bounding box center [121, 289] width 225 height 27
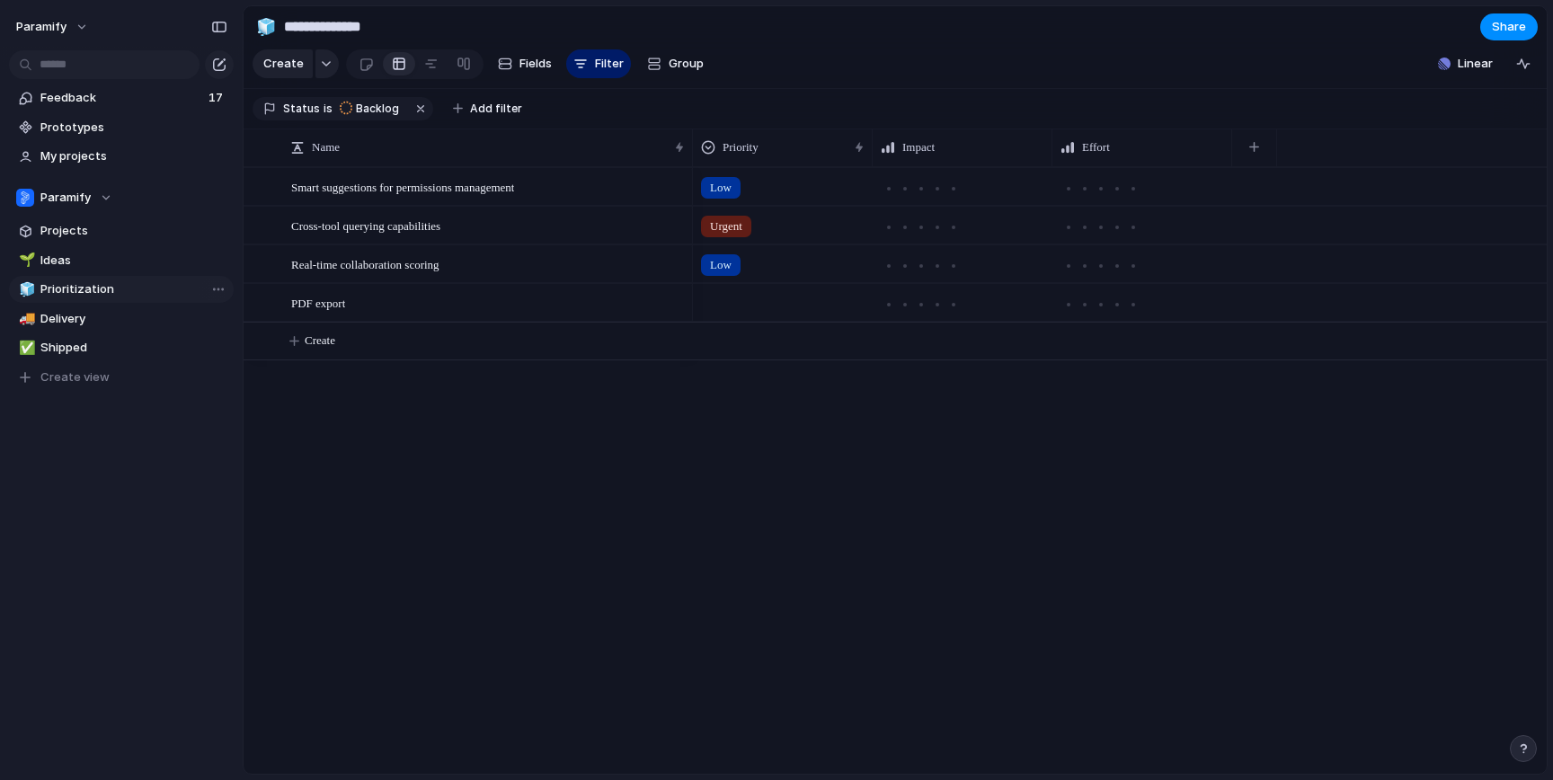
type input "**********"
click at [726, 192] on span "Low" at bounding box center [721, 188] width 22 height 18
click at [863, 520] on div "Urgent High Medium Low No Priority" at bounding box center [776, 390] width 1553 height 780
click at [508, 56] on button "Fields" at bounding box center [525, 63] width 68 height 29
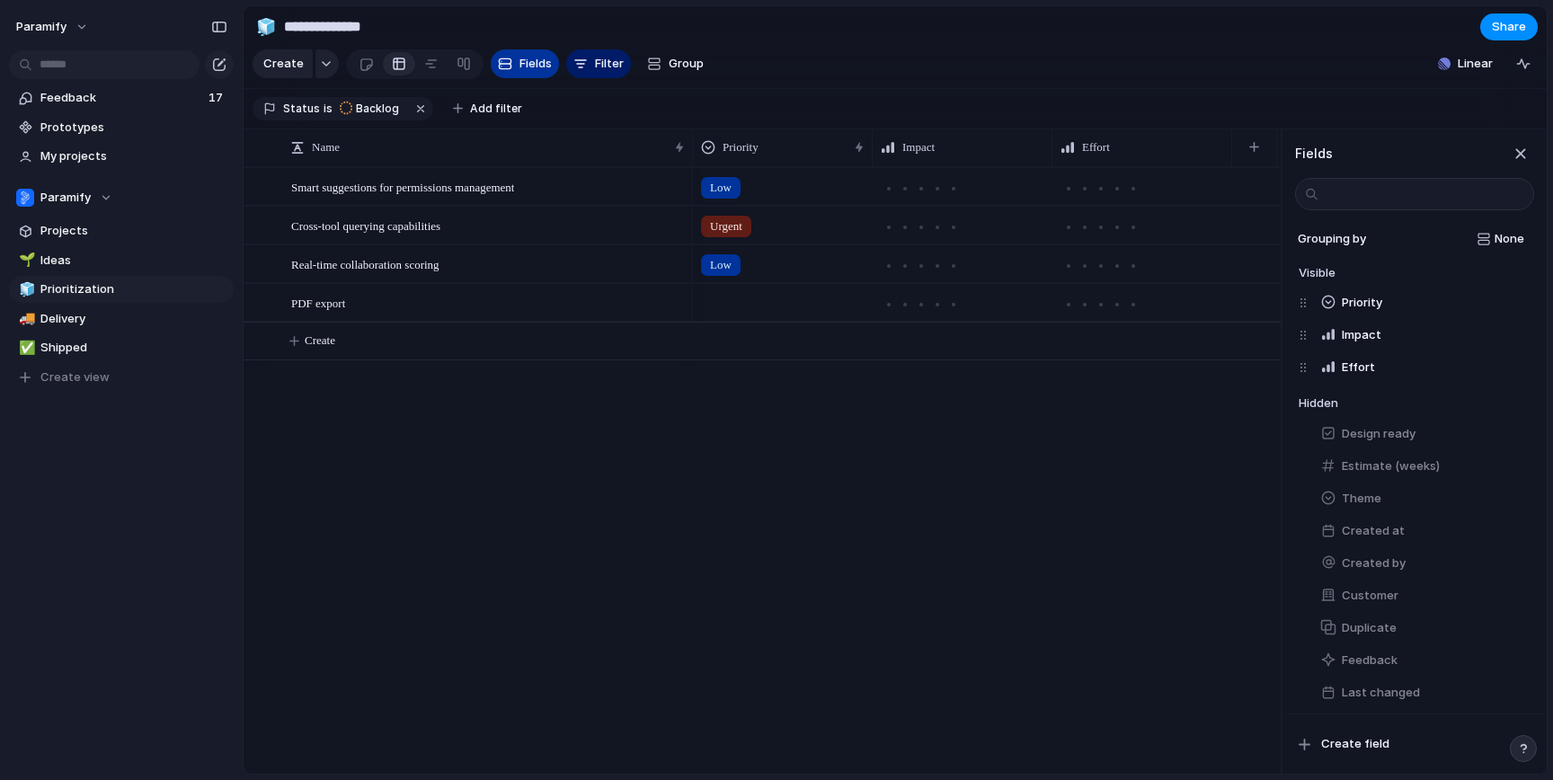
click at [519, 63] on span "Fields" at bounding box center [535, 64] width 32 height 18
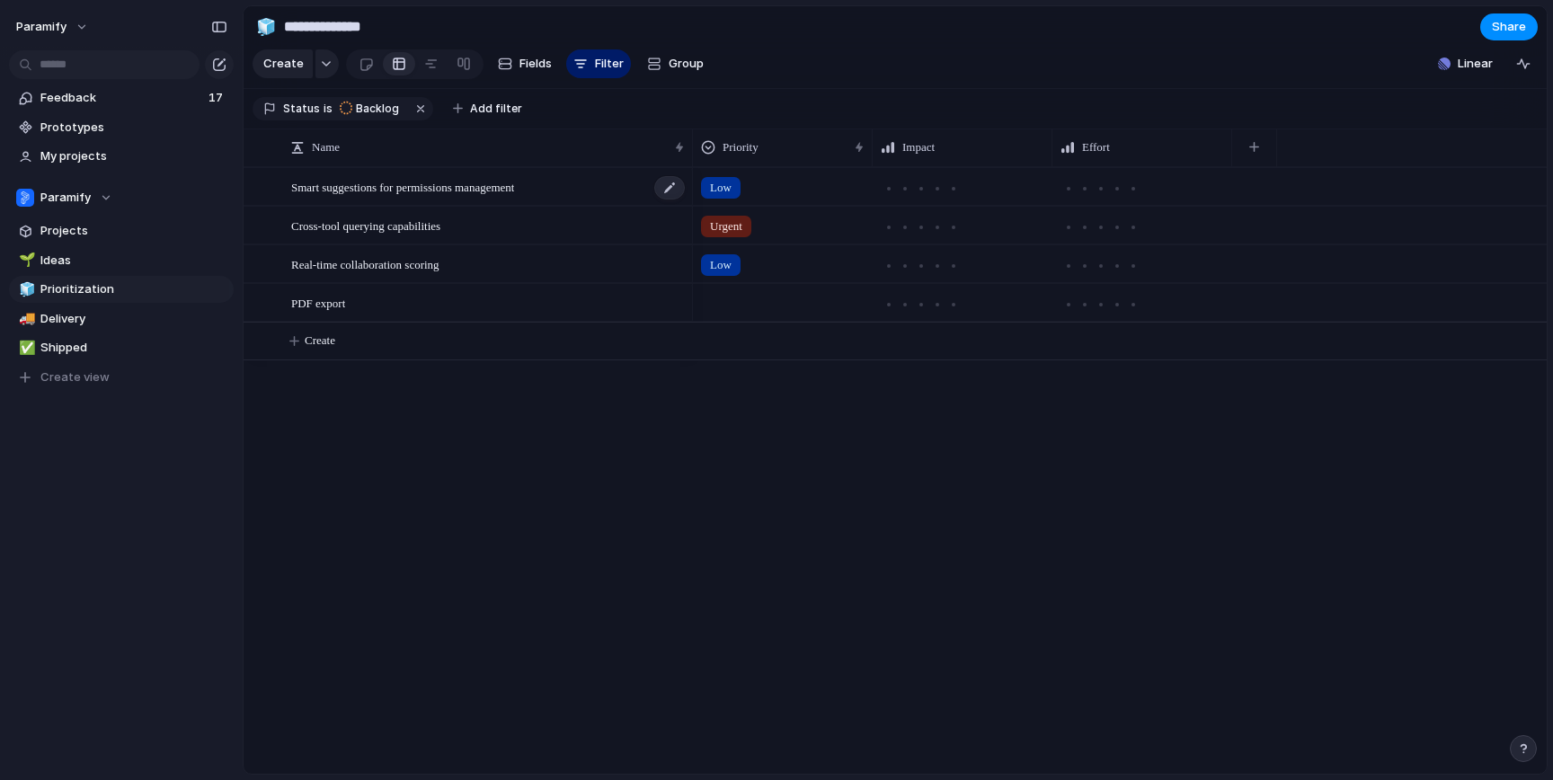
click at [403, 186] on span "Smart suggestions for permissions management" at bounding box center [402, 186] width 223 height 21
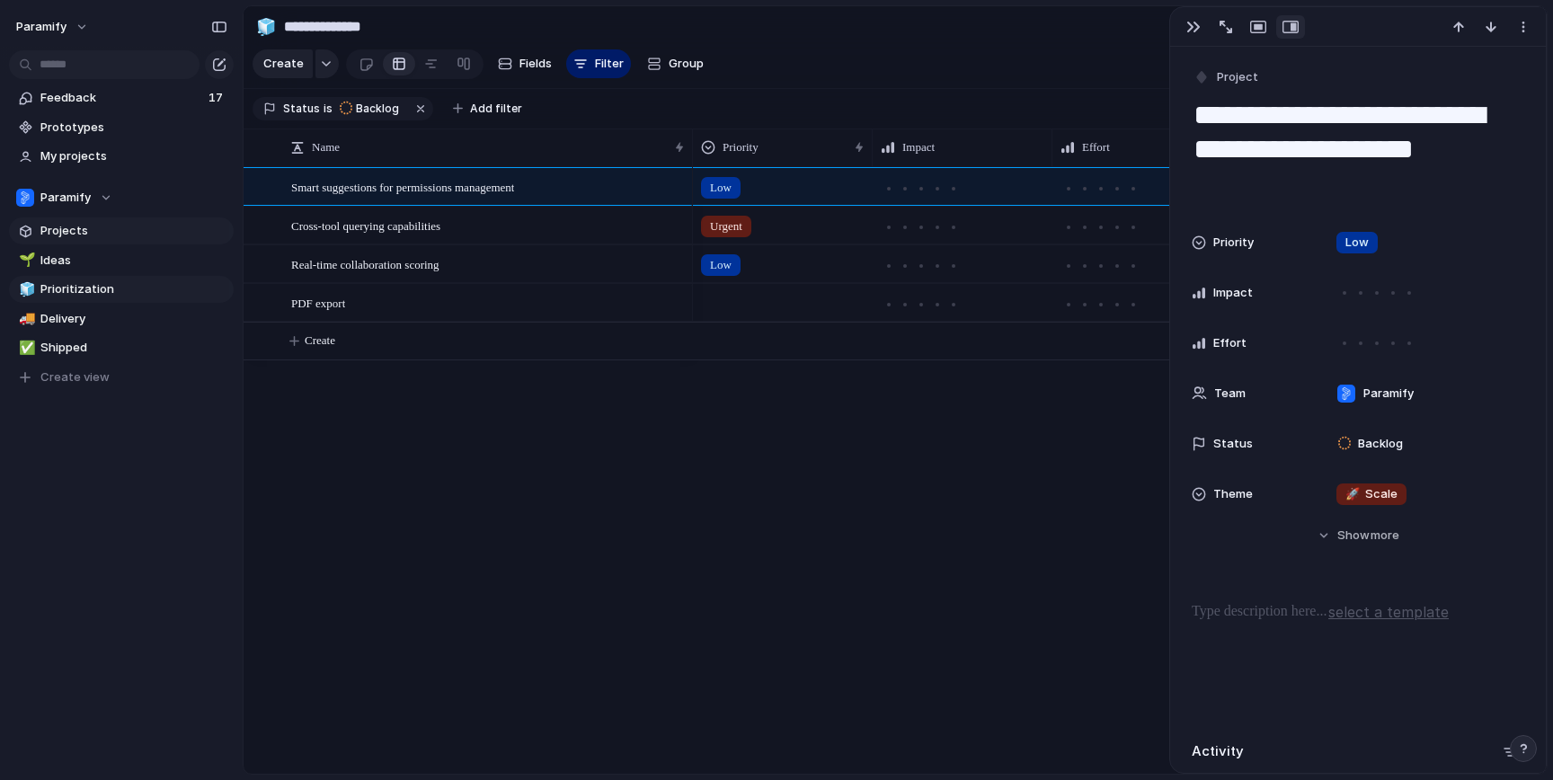
click at [97, 234] on span "Projects" at bounding box center [133, 231] width 187 height 18
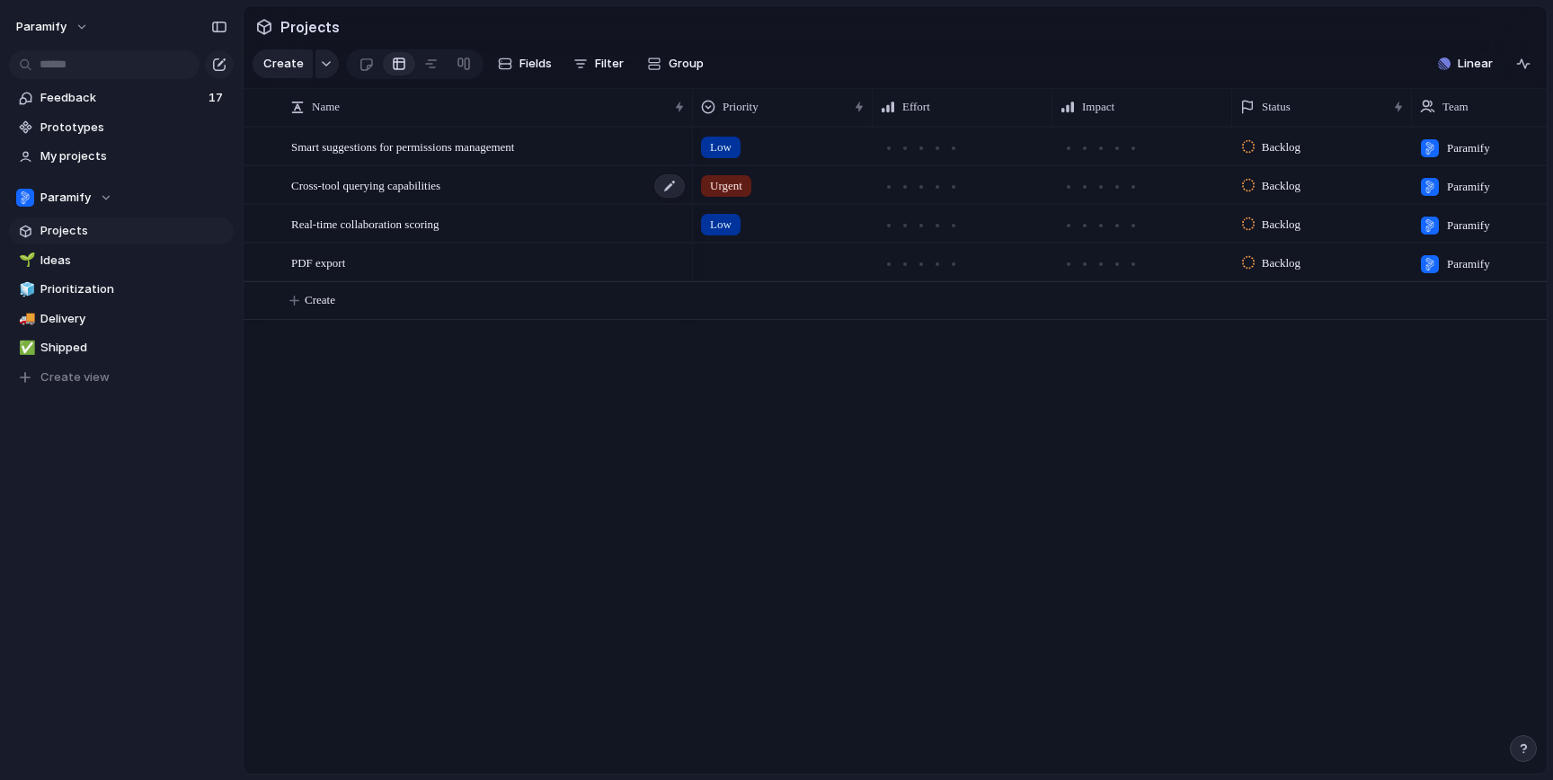
click at [480, 184] on div "Cross-tool querying capabilities" at bounding box center [488, 185] width 395 height 37
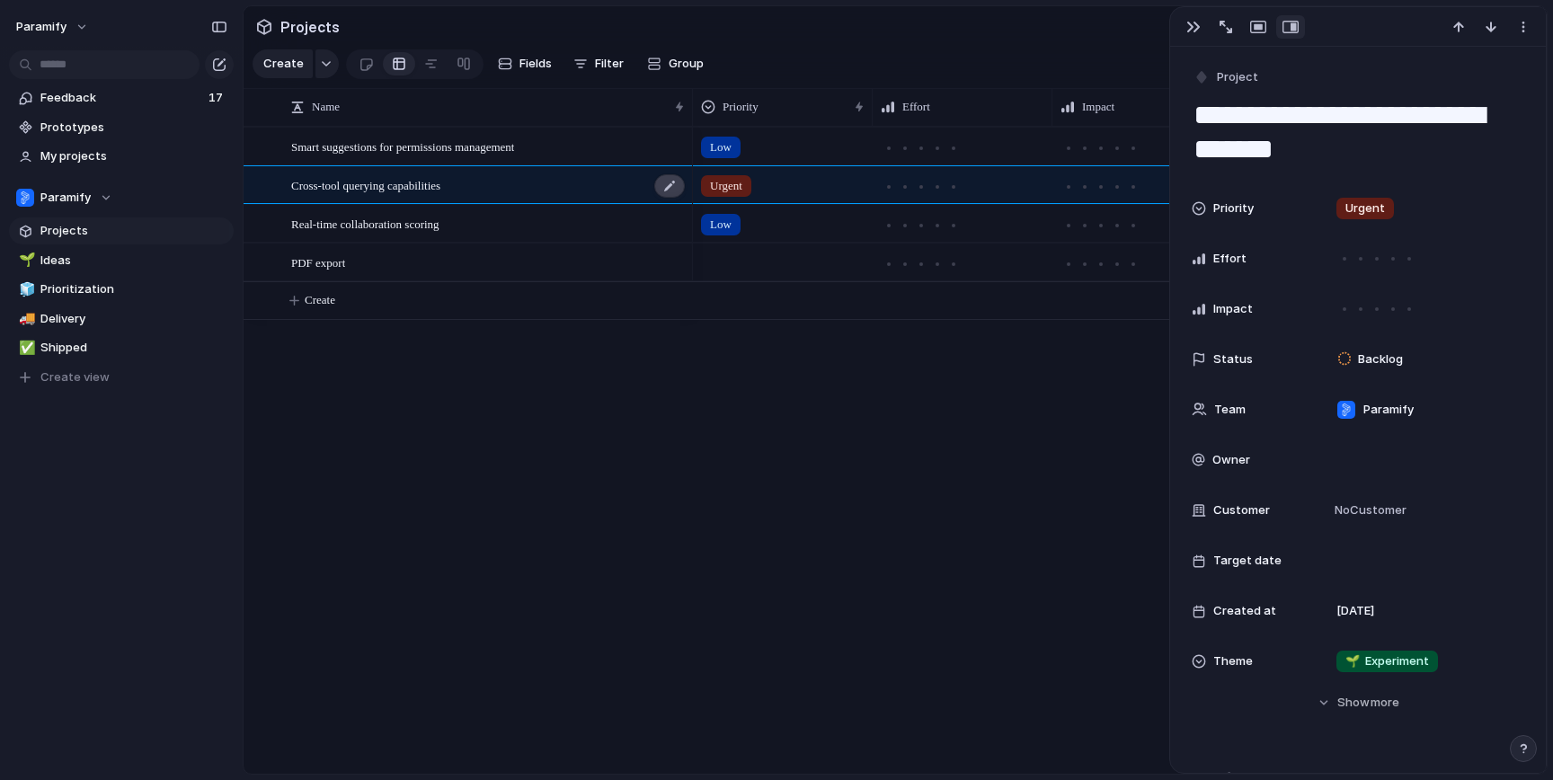
click at [668, 186] on div at bounding box center [669, 185] width 31 height 23
click at [1520, 29] on div "button" at bounding box center [1523, 27] width 14 height 14
click at [1520, 29] on div "Mark as duplicate Delete" at bounding box center [776, 390] width 1553 height 780
click at [1231, 27] on button "button" at bounding box center [1225, 26] width 29 height 23
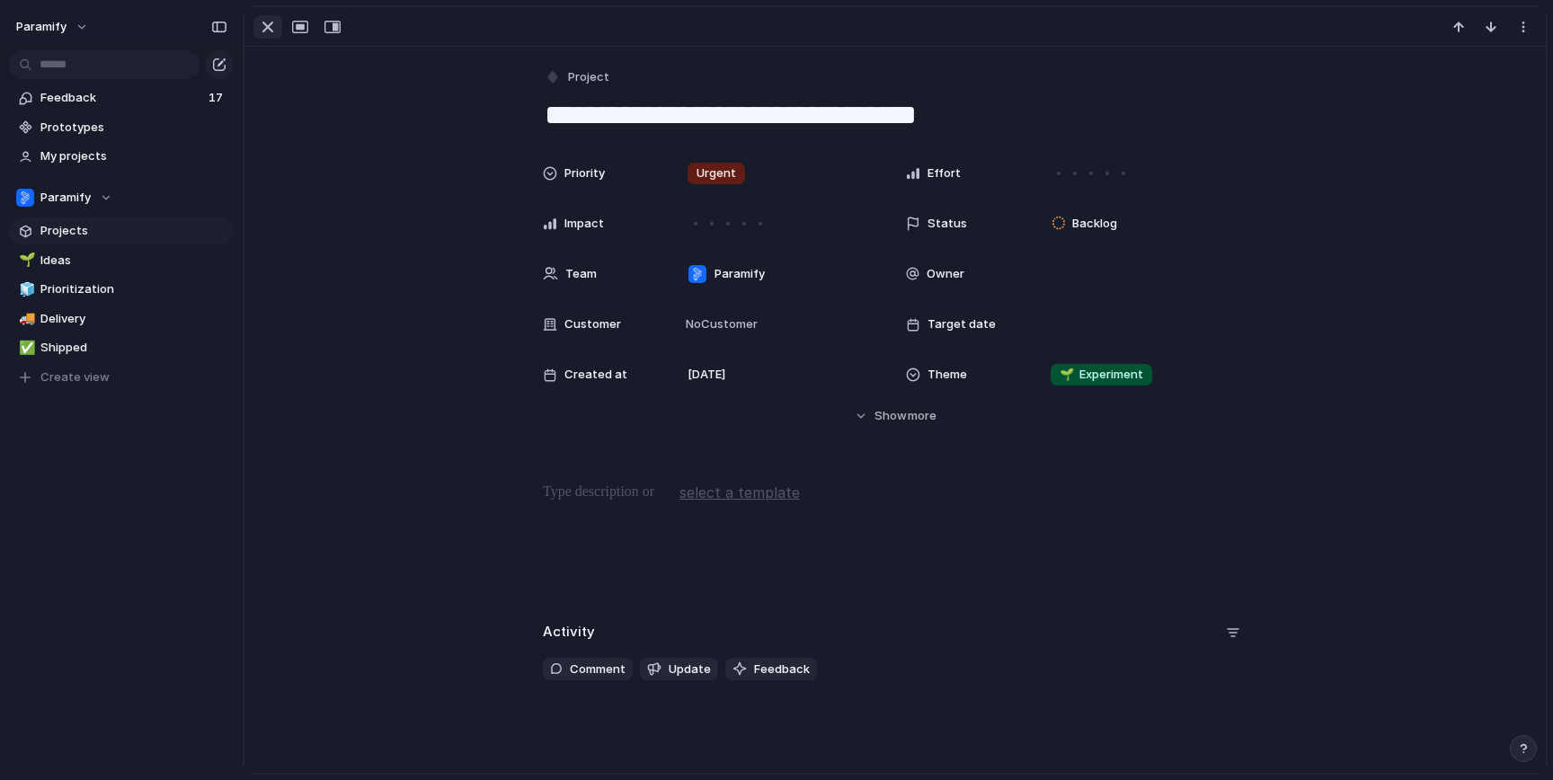
click at [270, 26] on div "button" at bounding box center [268, 27] width 22 height 22
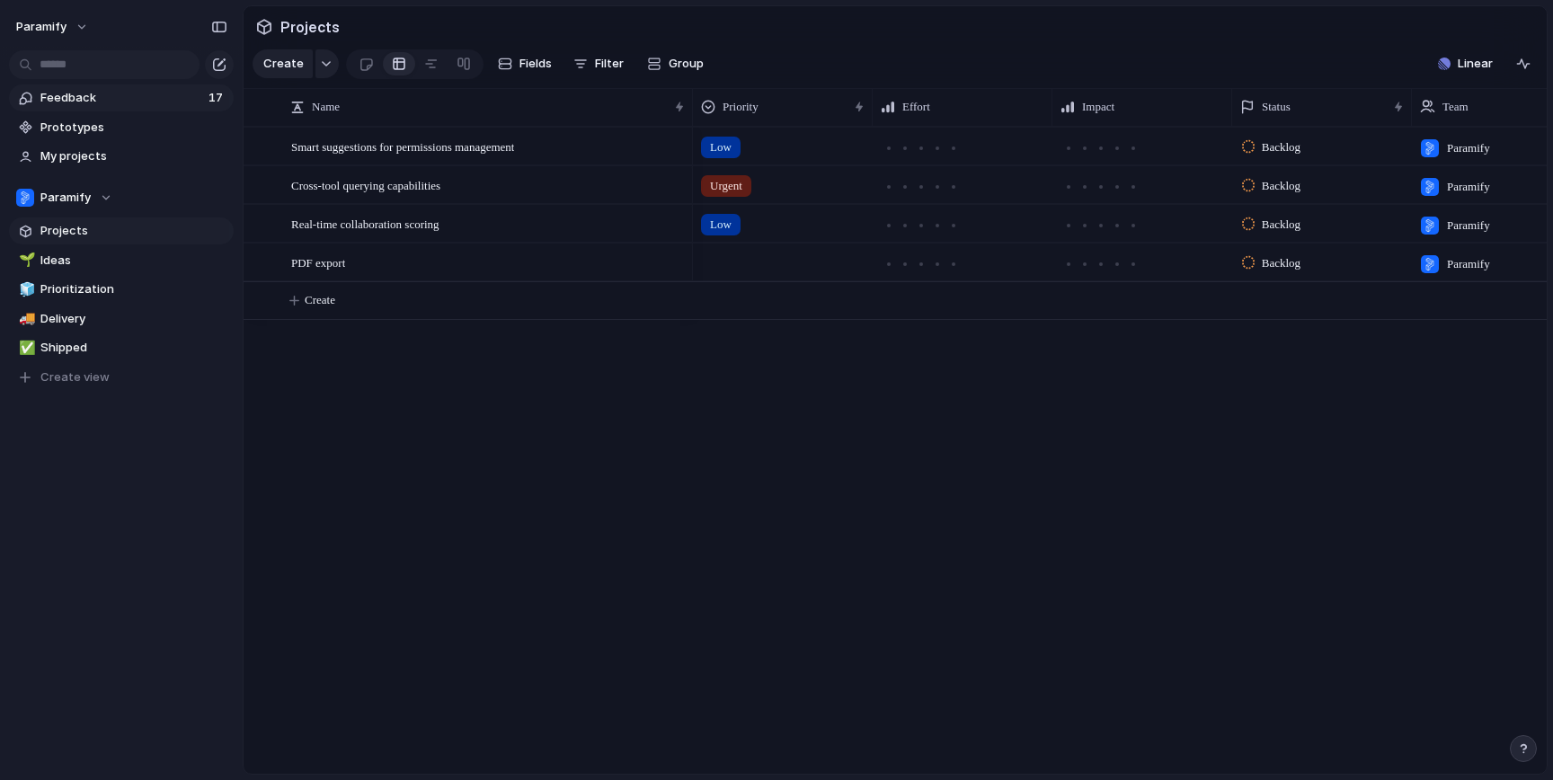
click at [74, 101] on span "Feedback" at bounding box center [121, 98] width 163 height 18
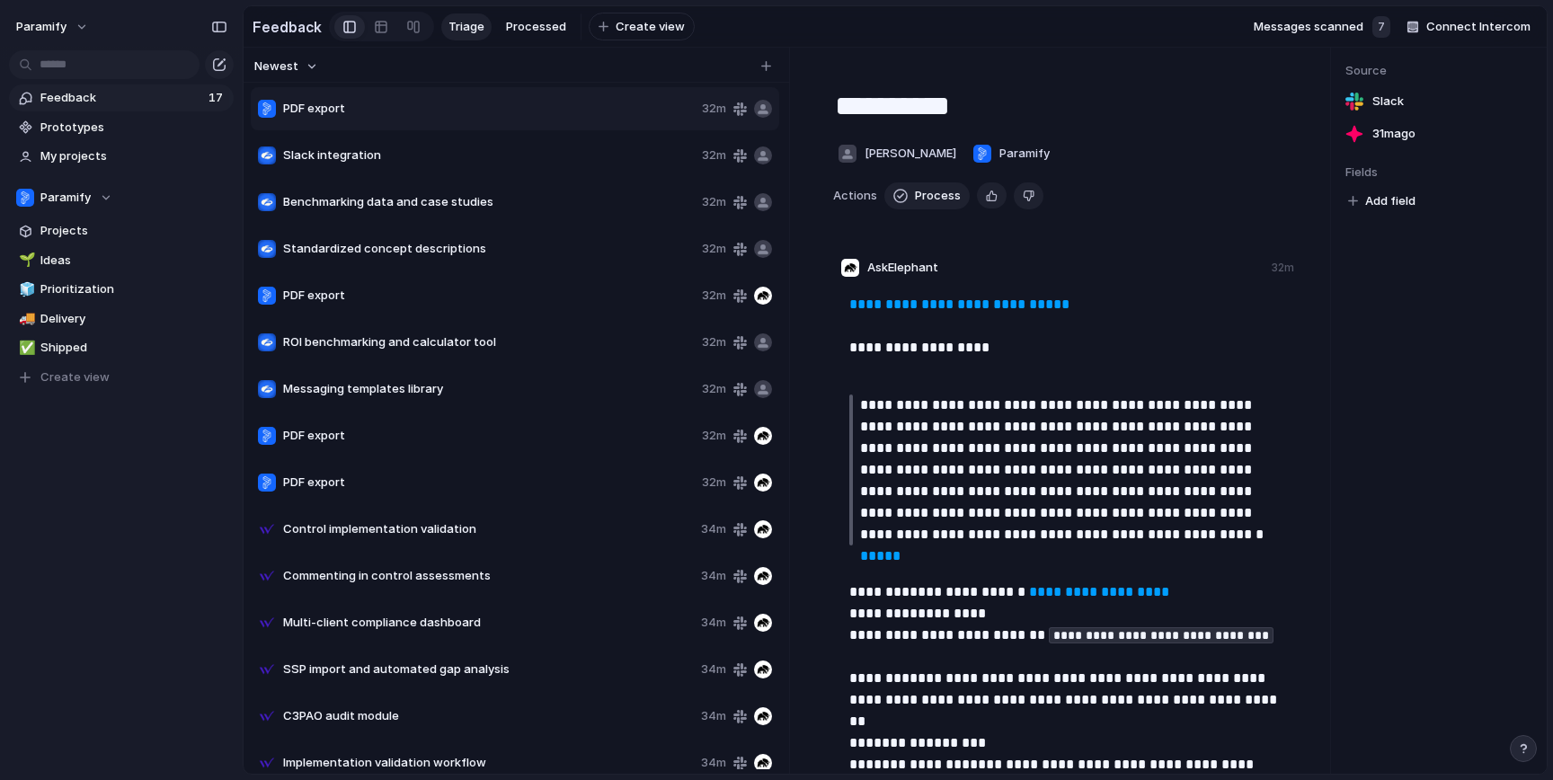
click at [400, 153] on span "Slack integration" at bounding box center [489, 155] width 412 height 18
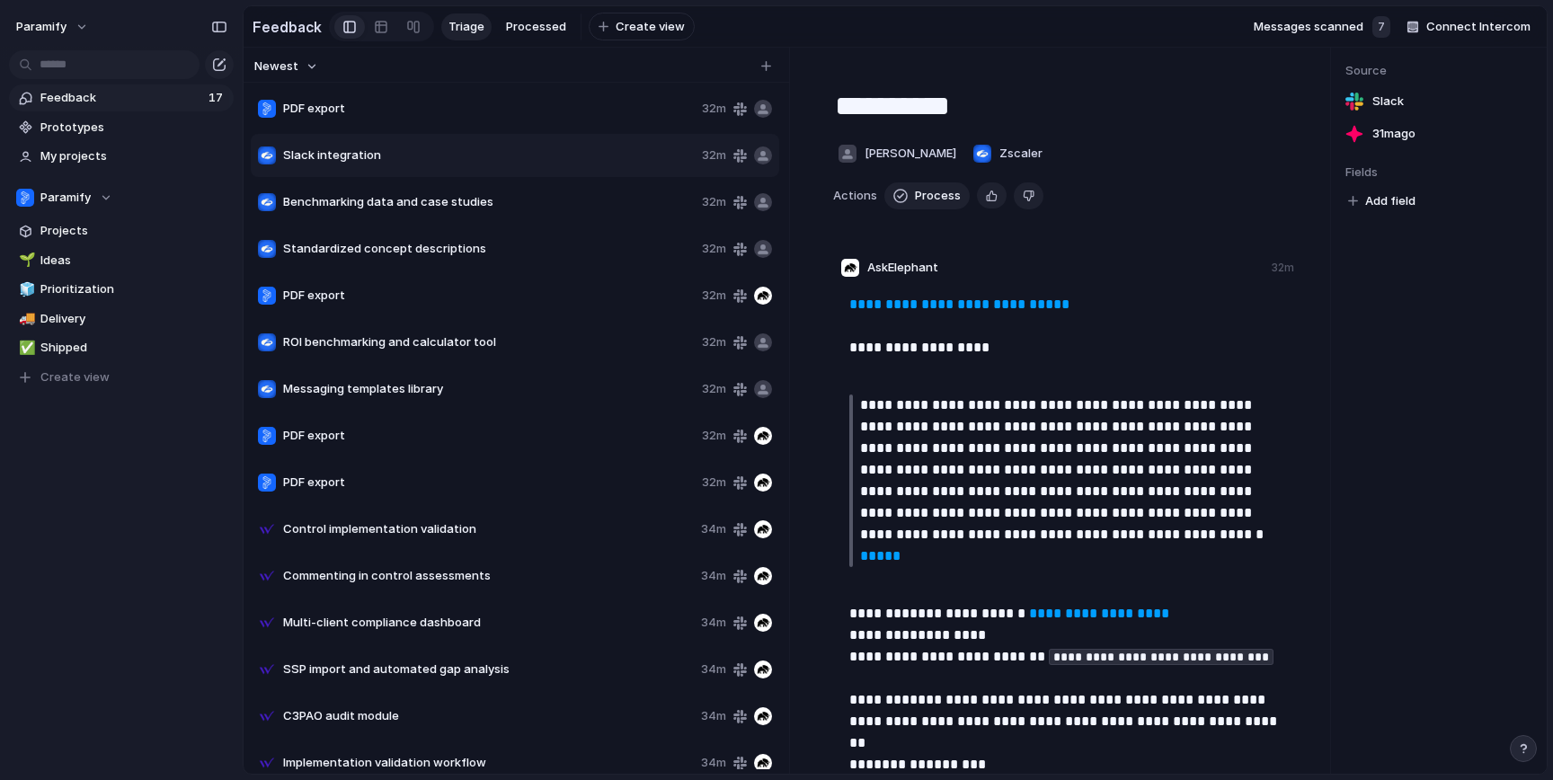
type textarea "**********"
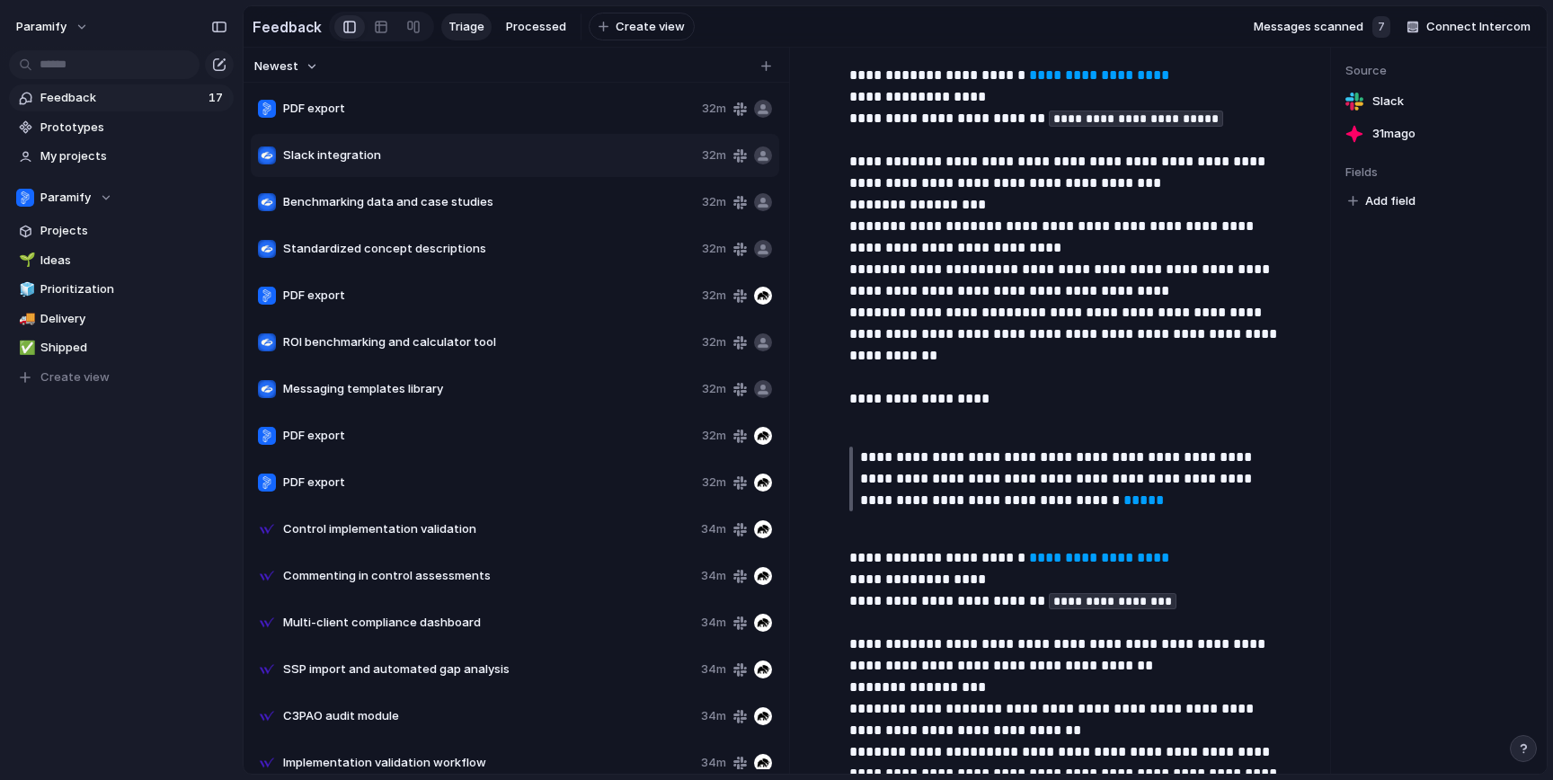
scroll to position [1824, 0]
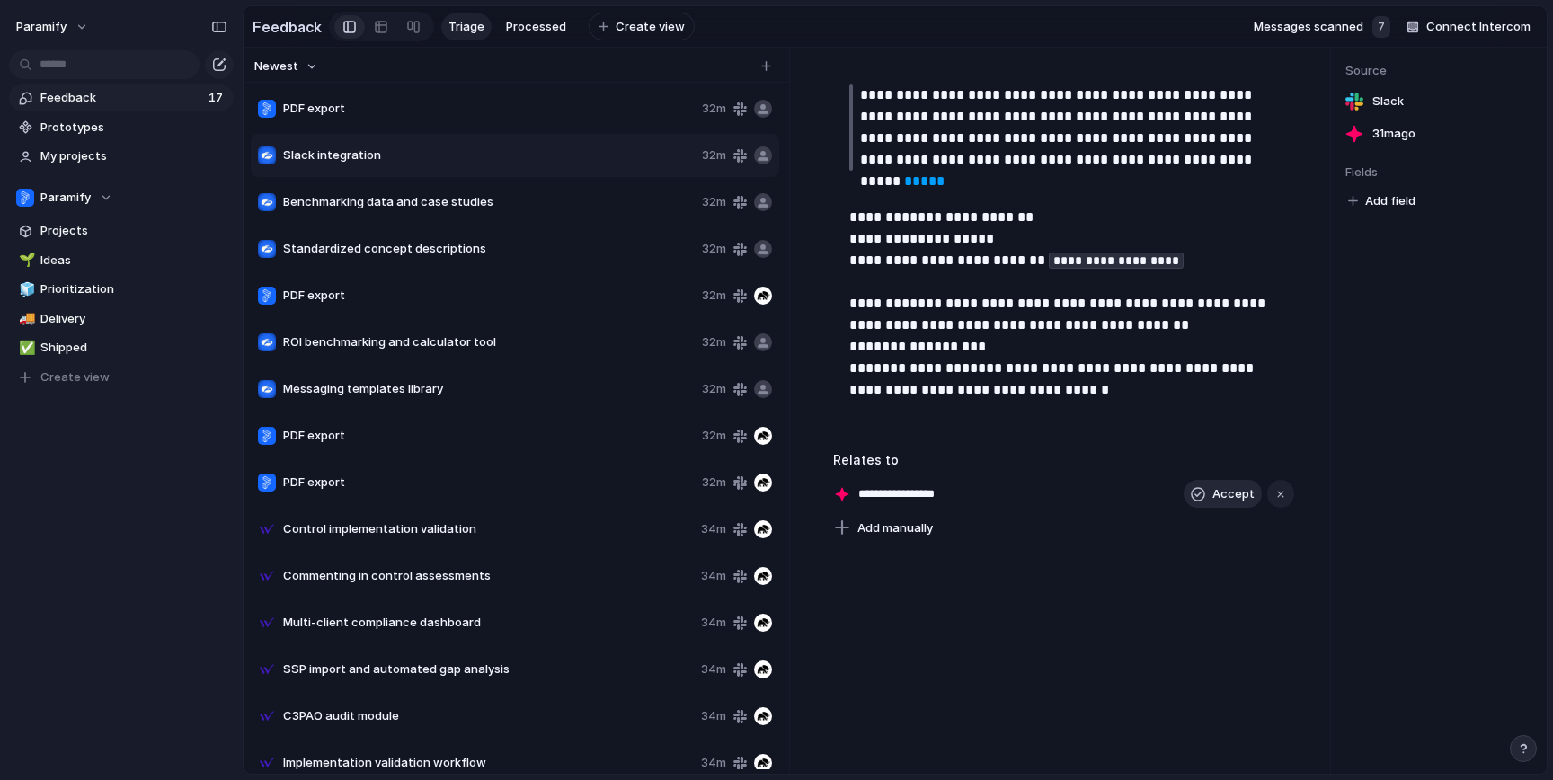
click at [1216, 494] on span "Accept" at bounding box center [1233, 494] width 42 height 18
click at [1244, 499] on button "button" at bounding box center [1247, 493] width 23 height 23
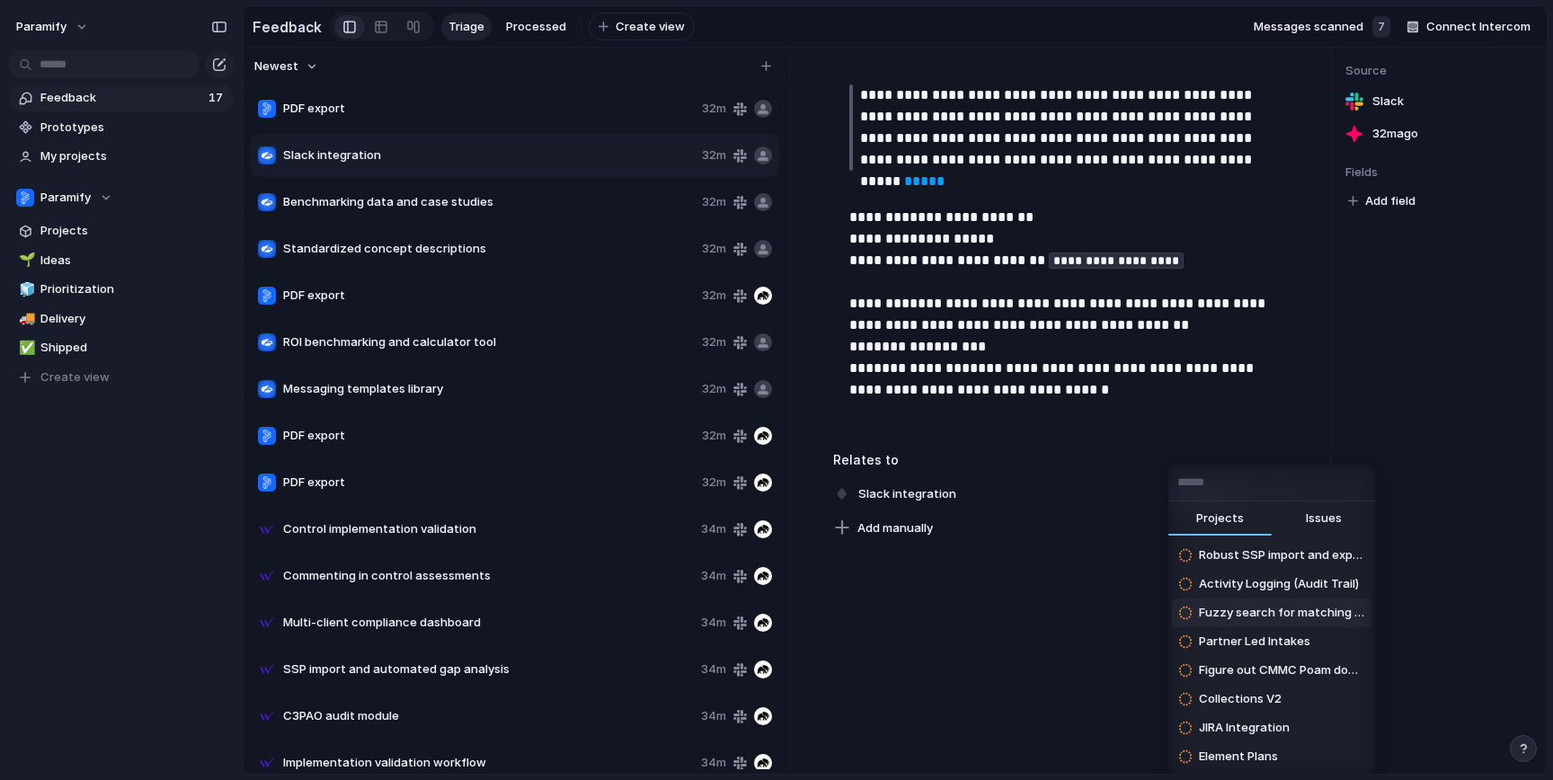
click at [1092, 608] on div "Projects Issues Robust SSP import and export Activity Logging (Audit Trail) Fuz…" at bounding box center [776, 390] width 1553 height 780
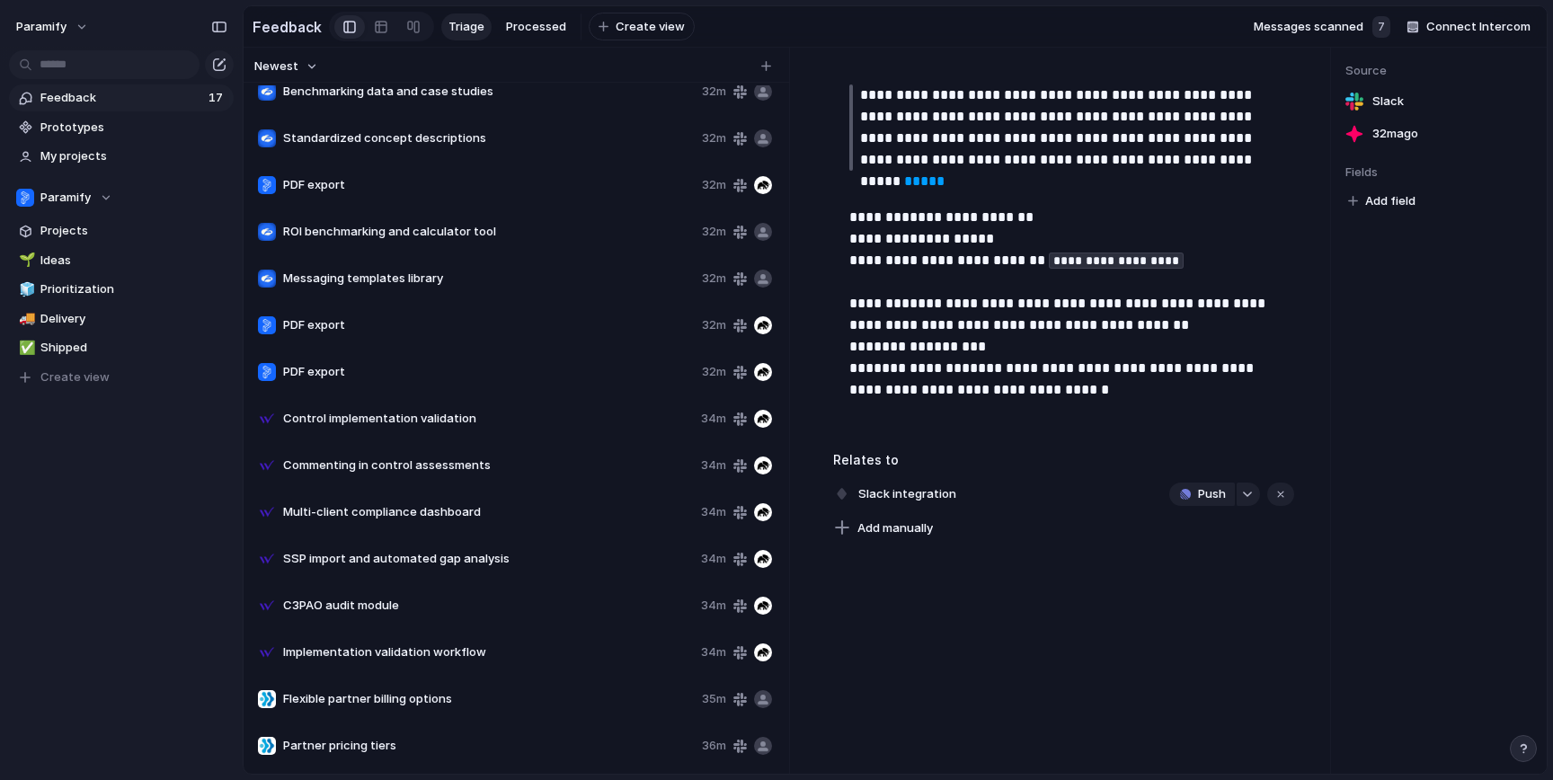
scroll to position [0, 0]
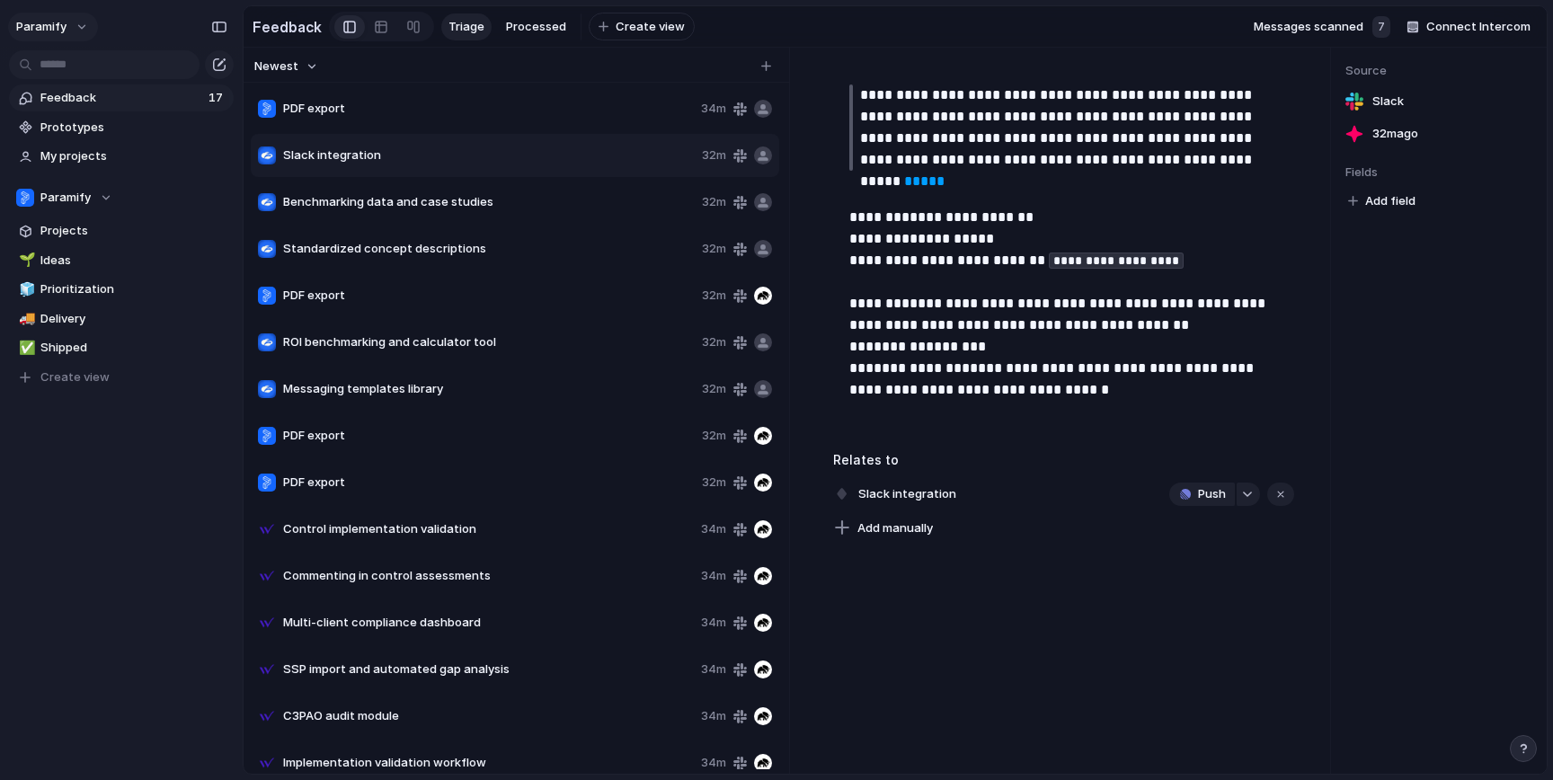
click at [76, 25] on button "Paramify" at bounding box center [53, 27] width 90 height 29
click at [66, 66] on span "Settings" at bounding box center [65, 67] width 49 height 18
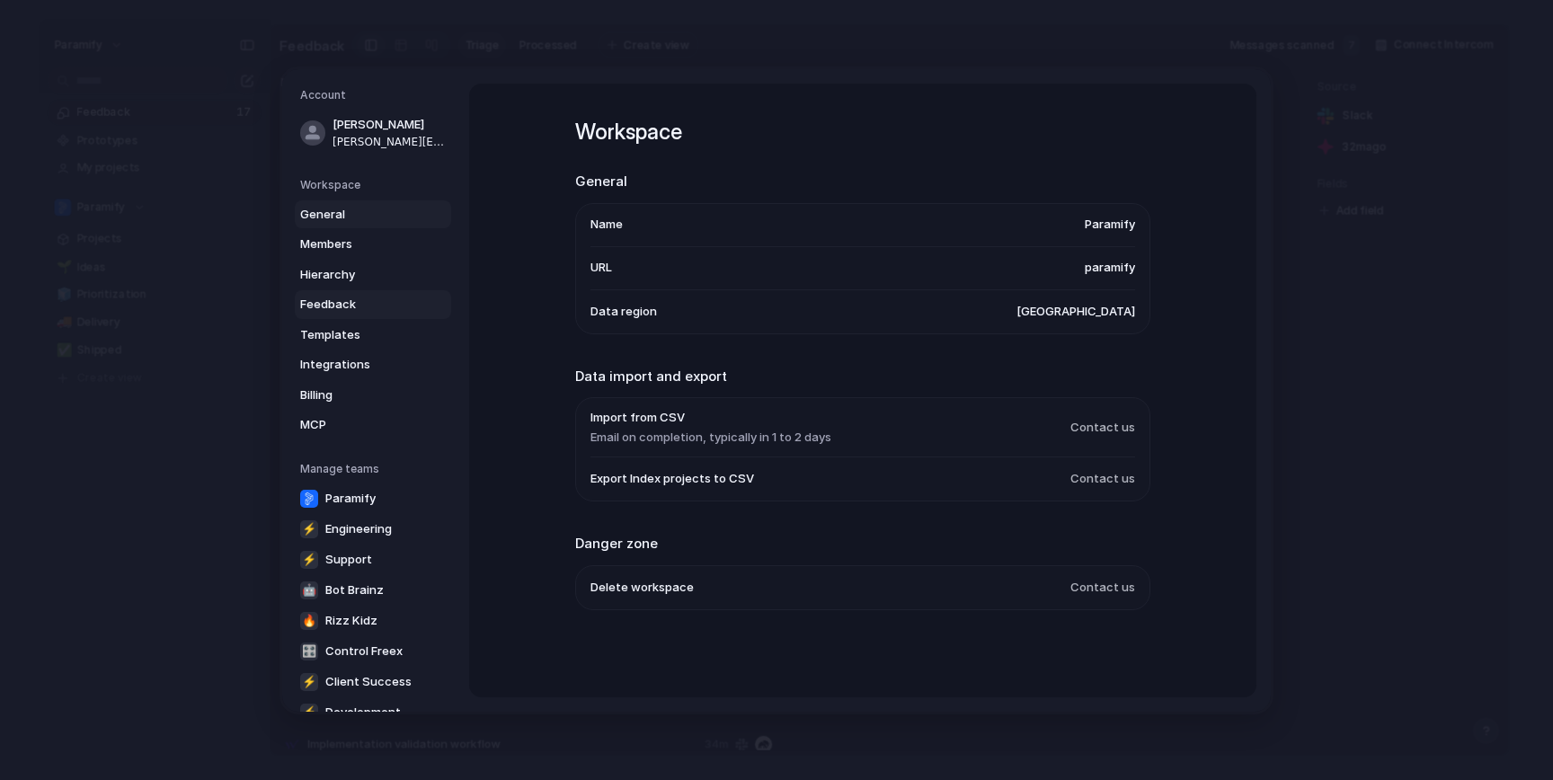
click at [322, 295] on link "Feedback" at bounding box center [373, 304] width 156 height 29
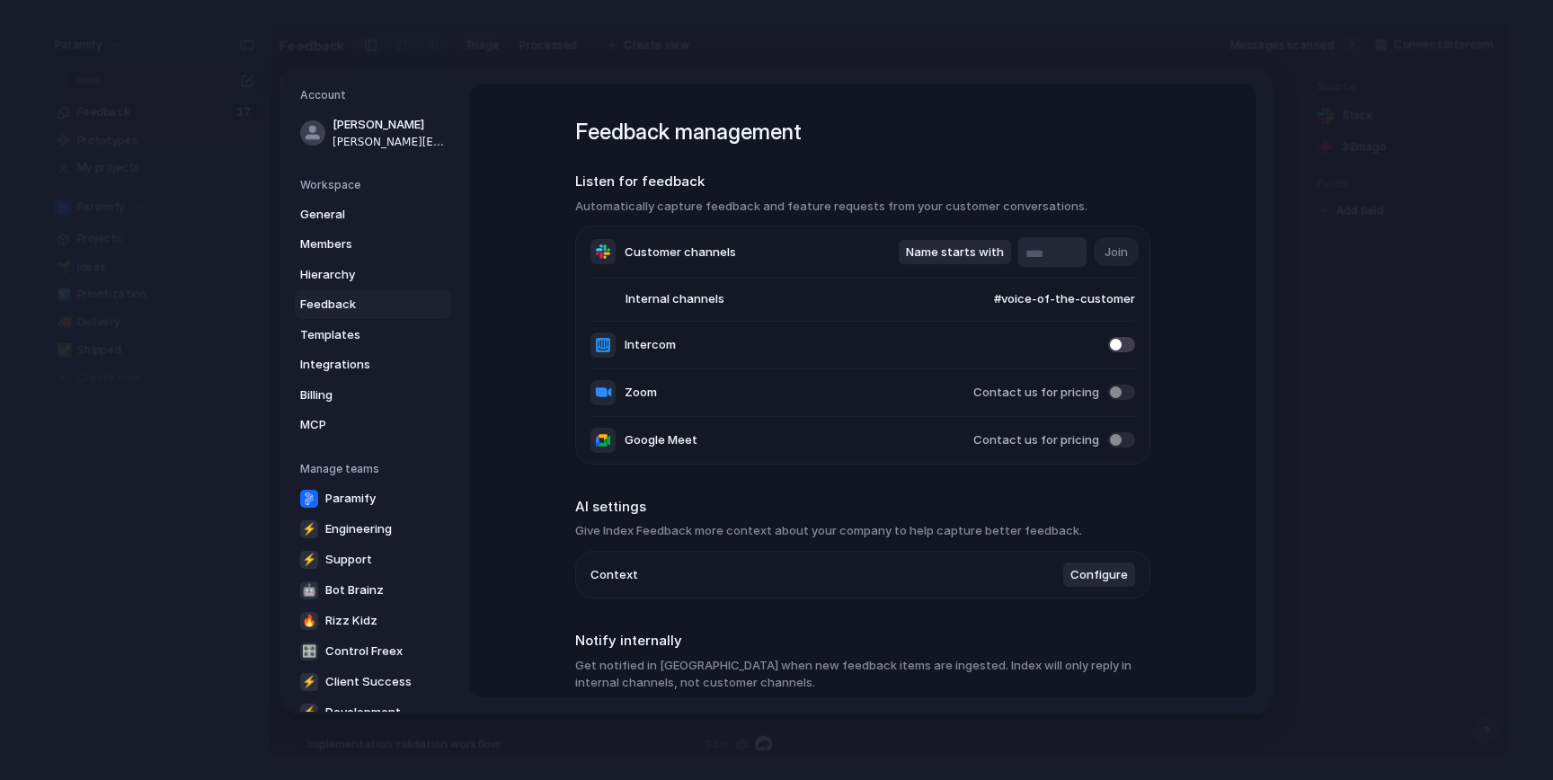
click at [931, 289] on li "Internal channels #voice-of-the-customer" at bounding box center [862, 299] width 544 height 43
click at [663, 300] on span "Internal channels" at bounding box center [657, 299] width 134 height 18
click at [1049, 297] on span "#voice-of-the-customer" at bounding box center [1047, 299] width 176 height 18
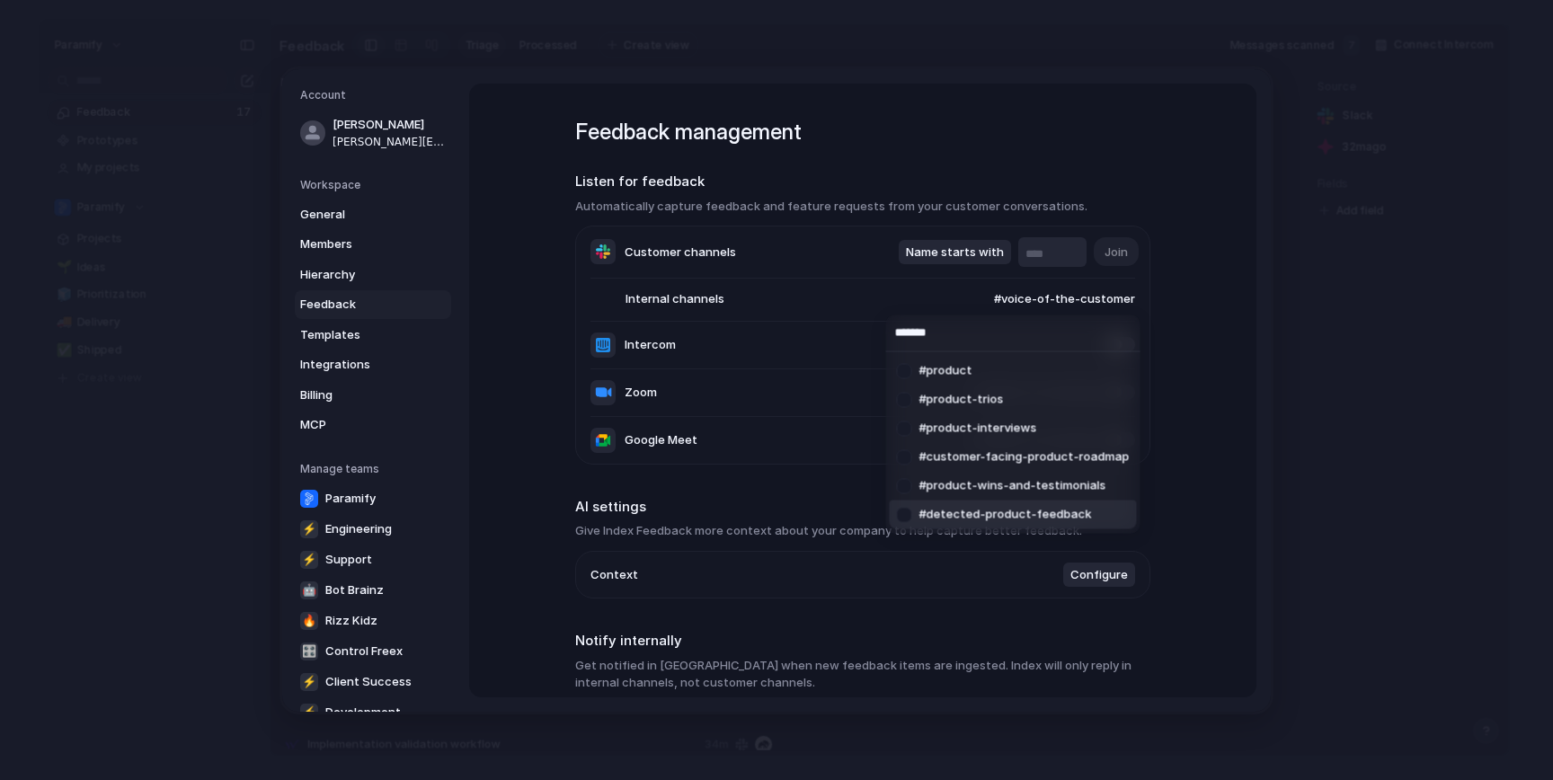
type input "*******"
click at [1031, 516] on span "#detected-product-feedback" at bounding box center [1005, 515] width 173 height 18
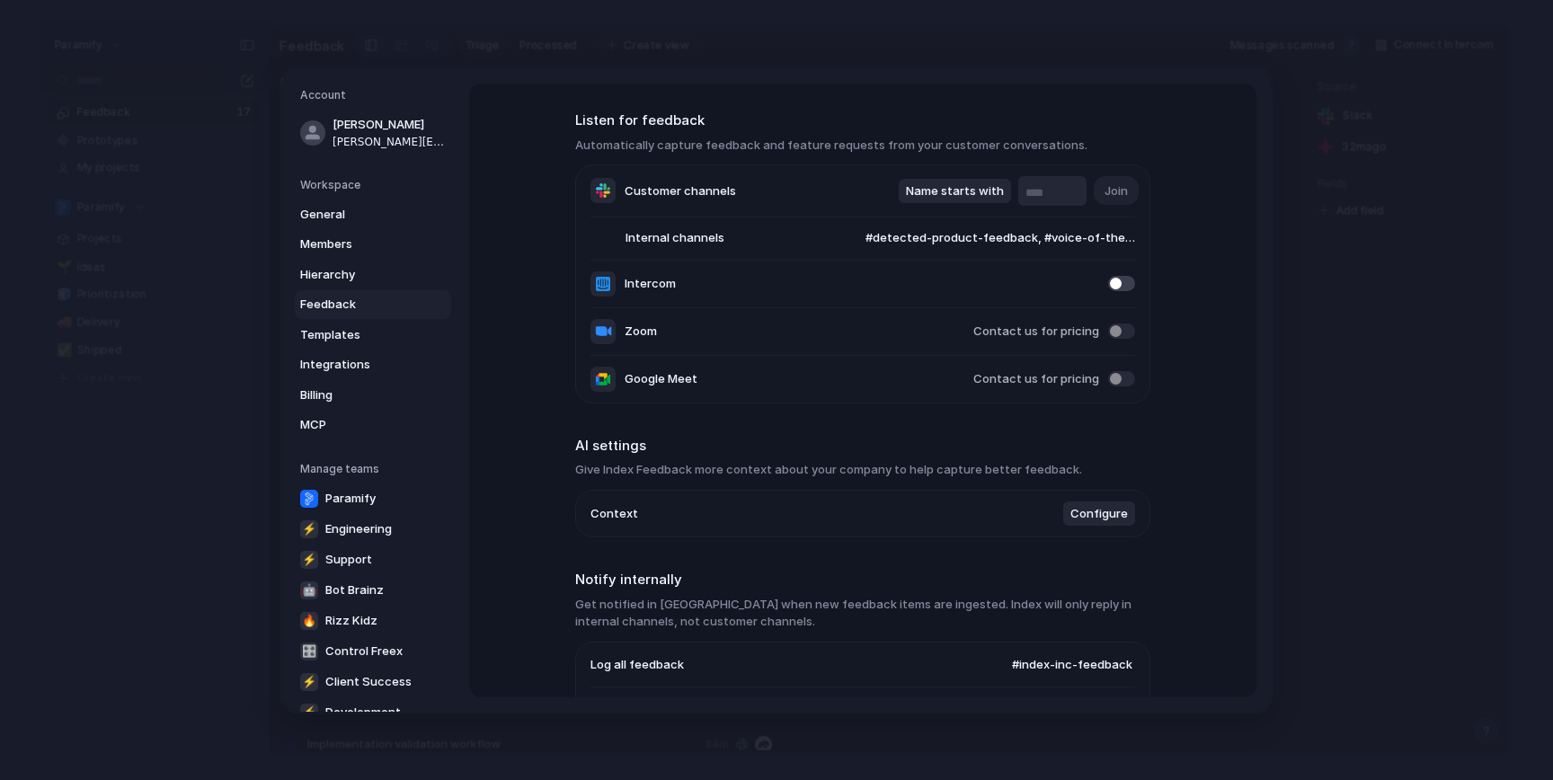
scroll to position [314, 0]
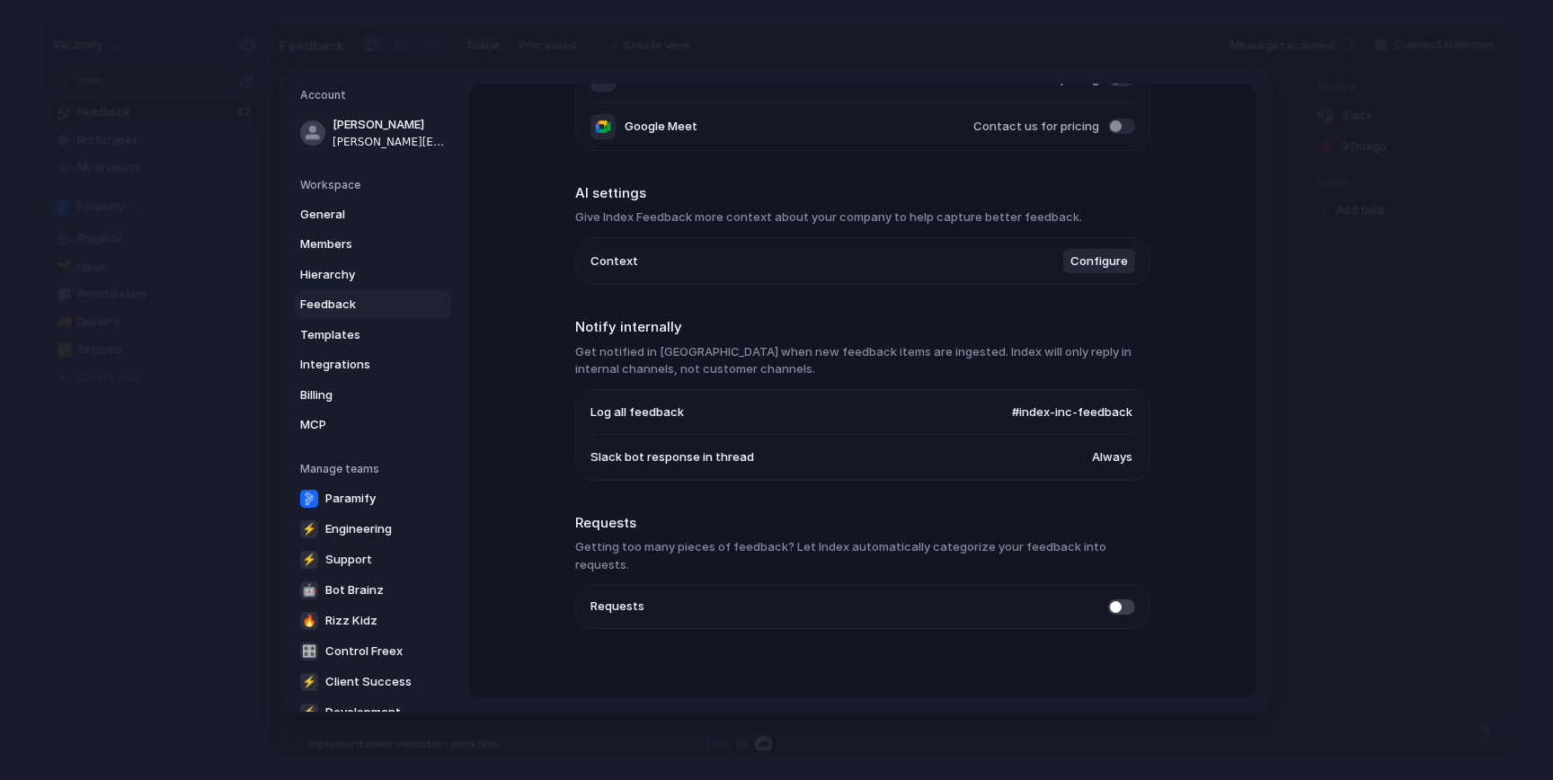
click at [1120, 598] on span at bounding box center [1121, 605] width 27 height 15
click at [1121, 598] on span at bounding box center [1121, 605] width 27 height 15
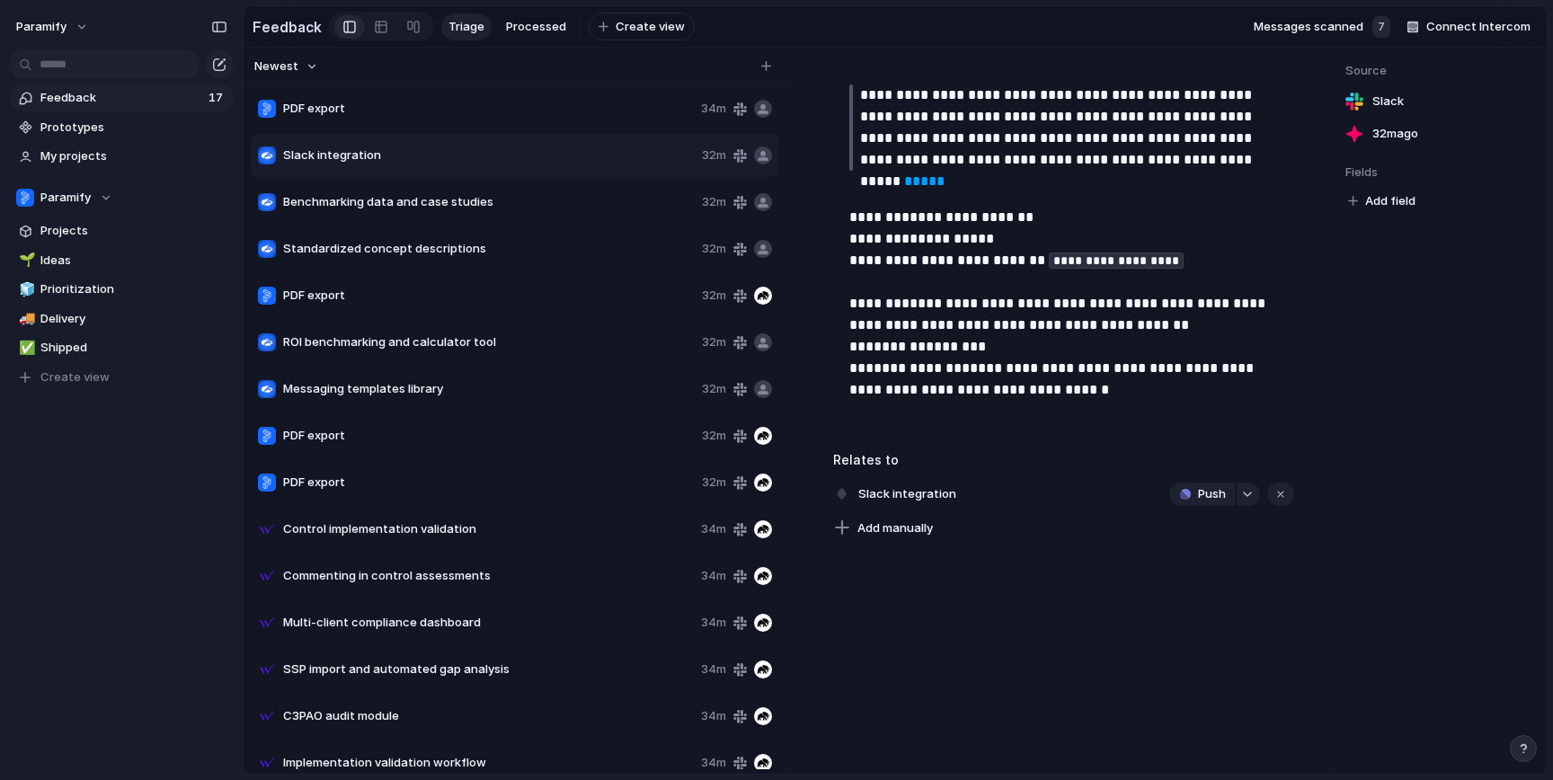
click at [102, 99] on span "Feedback" at bounding box center [121, 98] width 163 height 18
click at [96, 123] on span "Prototypes" at bounding box center [133, 128] width 187 height 18
click at [73, 161] on span "My projects" at bounding box center [133, 156] width 187 height 18
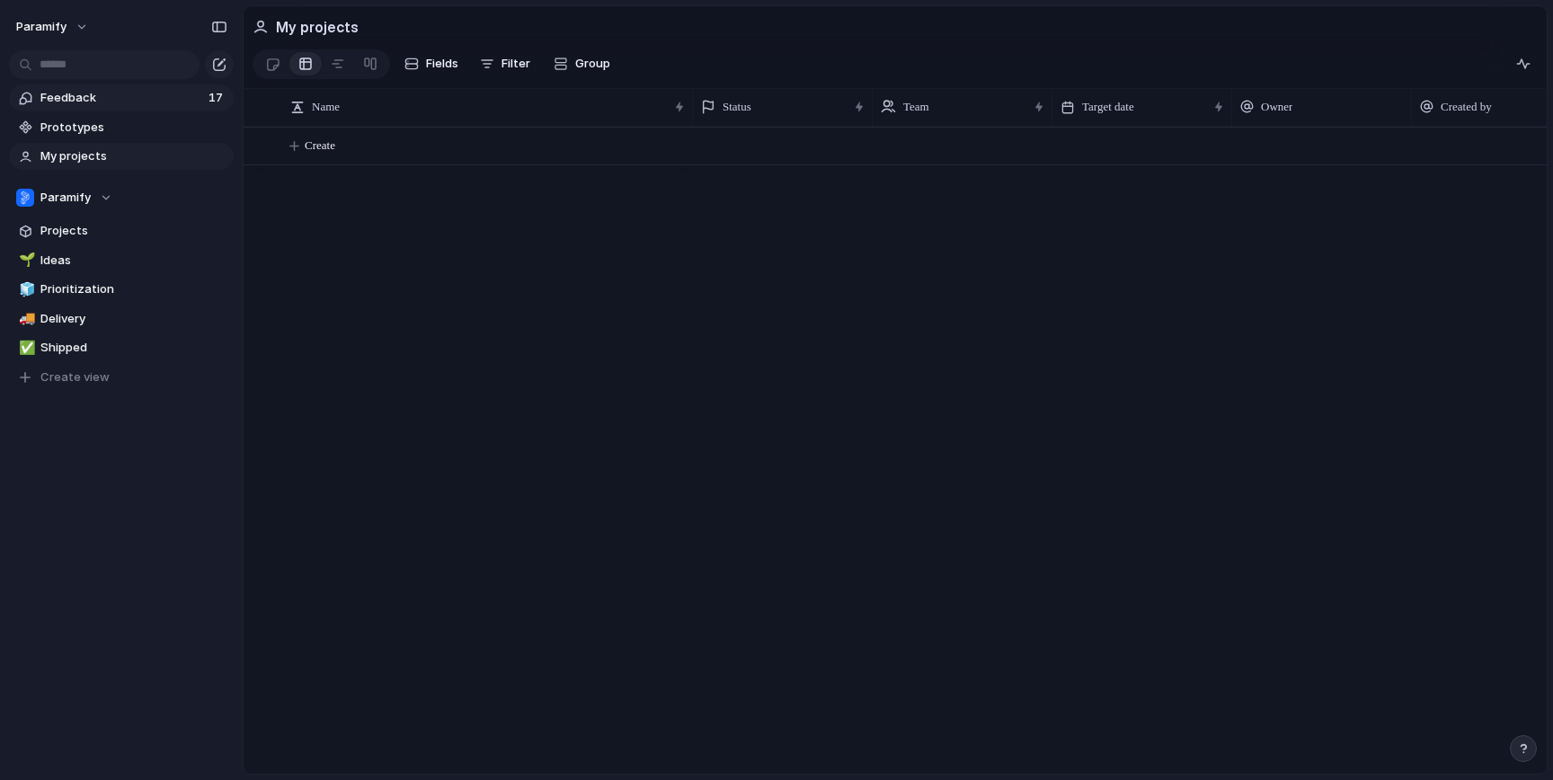
click at [67, 103] on span "Feedback" at bounding box center [121, 98] width 163 height 18
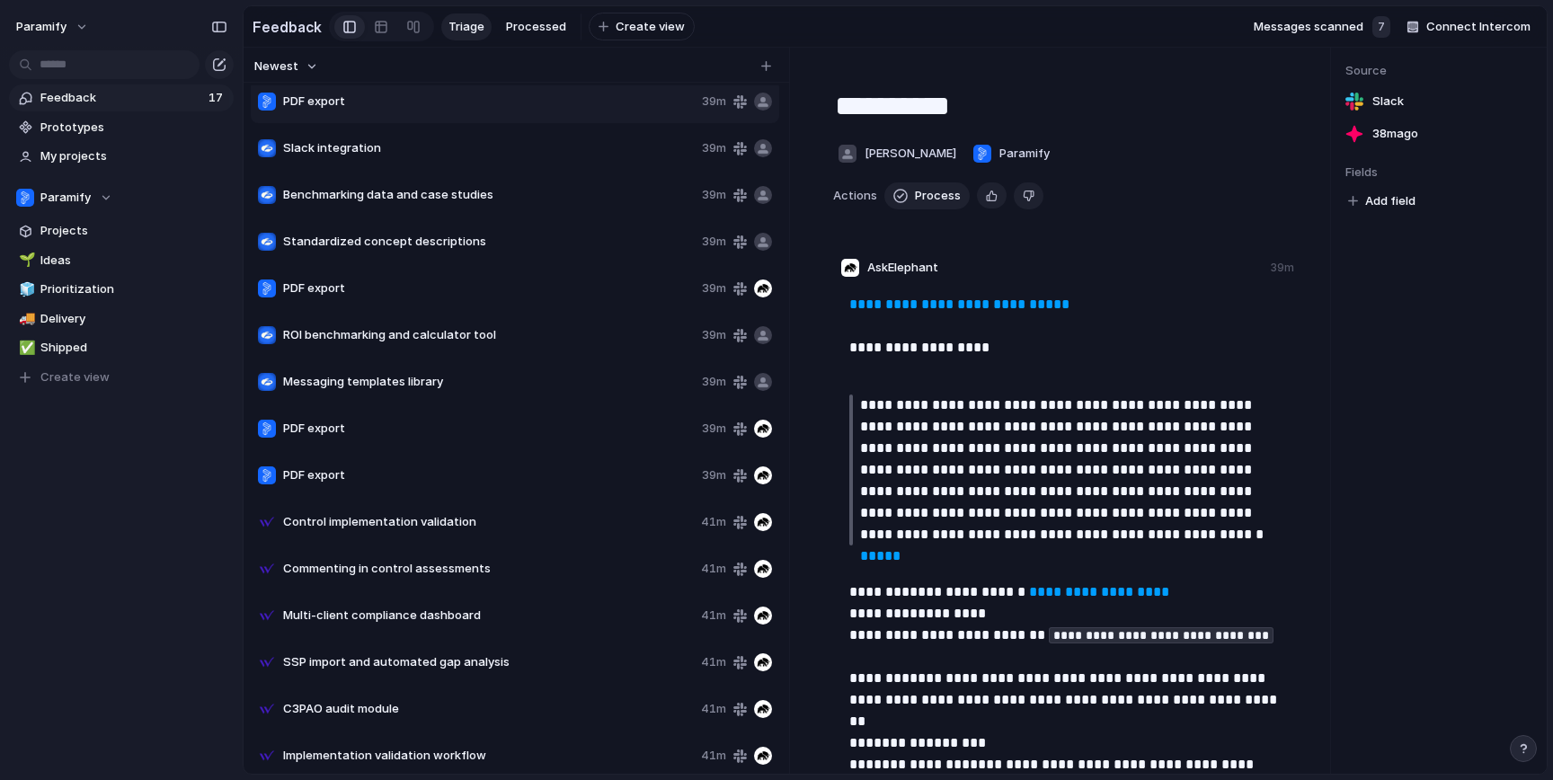
scroll to position [8, 0]
click at [479, 54] on div "Copy link Delete" at bounding box center [776, 390] width 1553 height 780
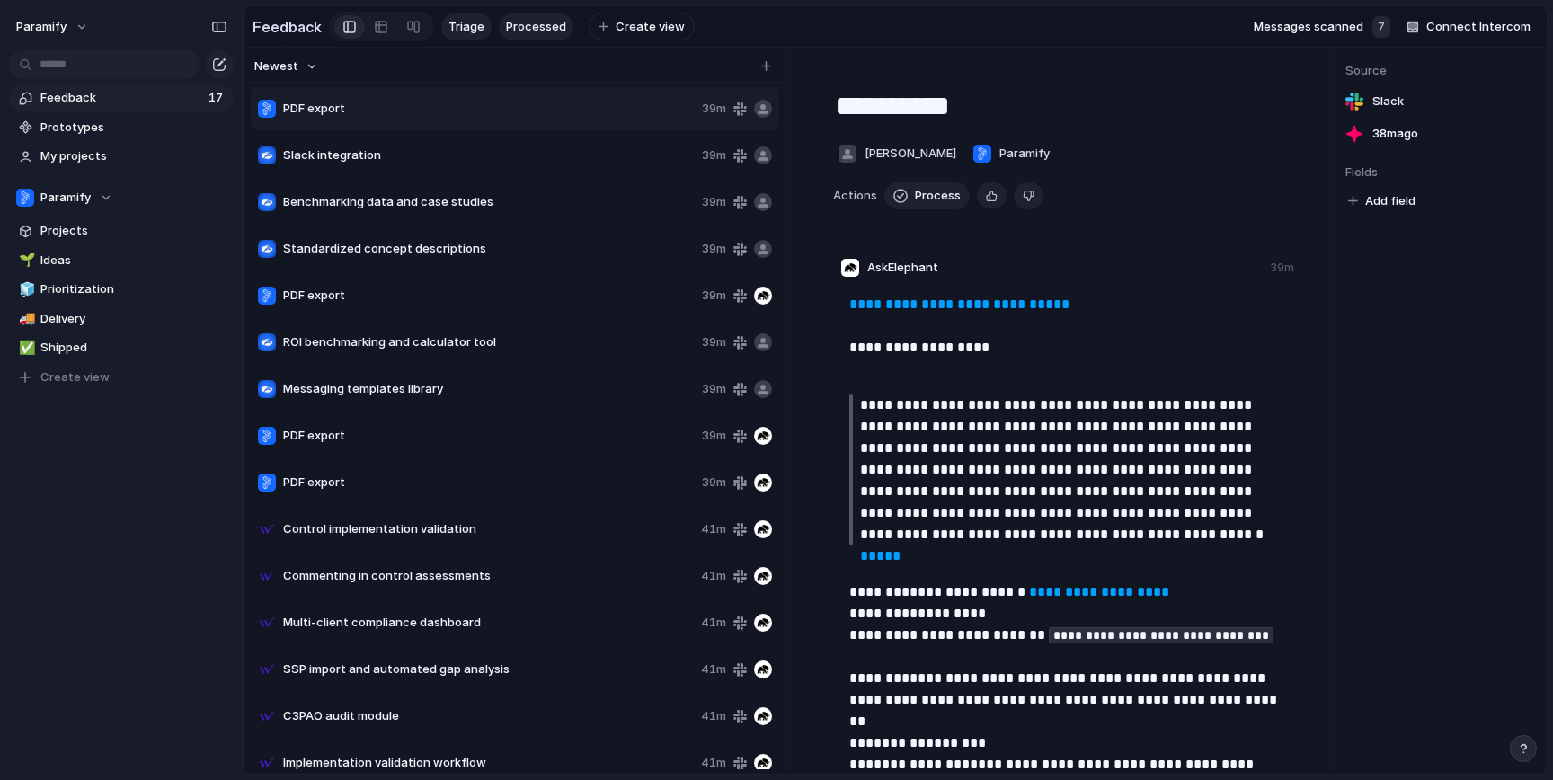
click at [518, 28] on span "Processed" at bounding box center [536, 27] width 60 height 18
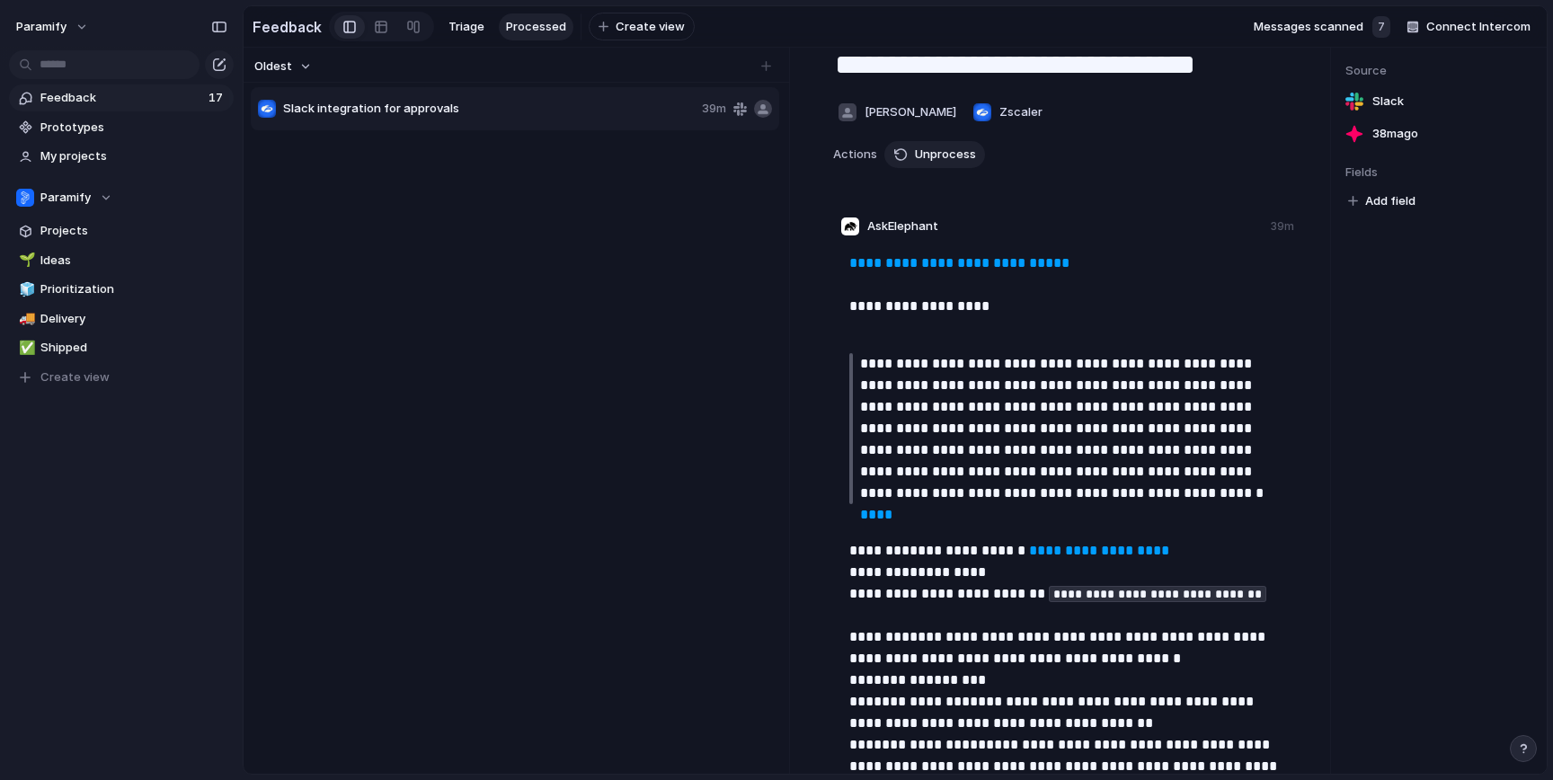
scroll to position [45, 0]
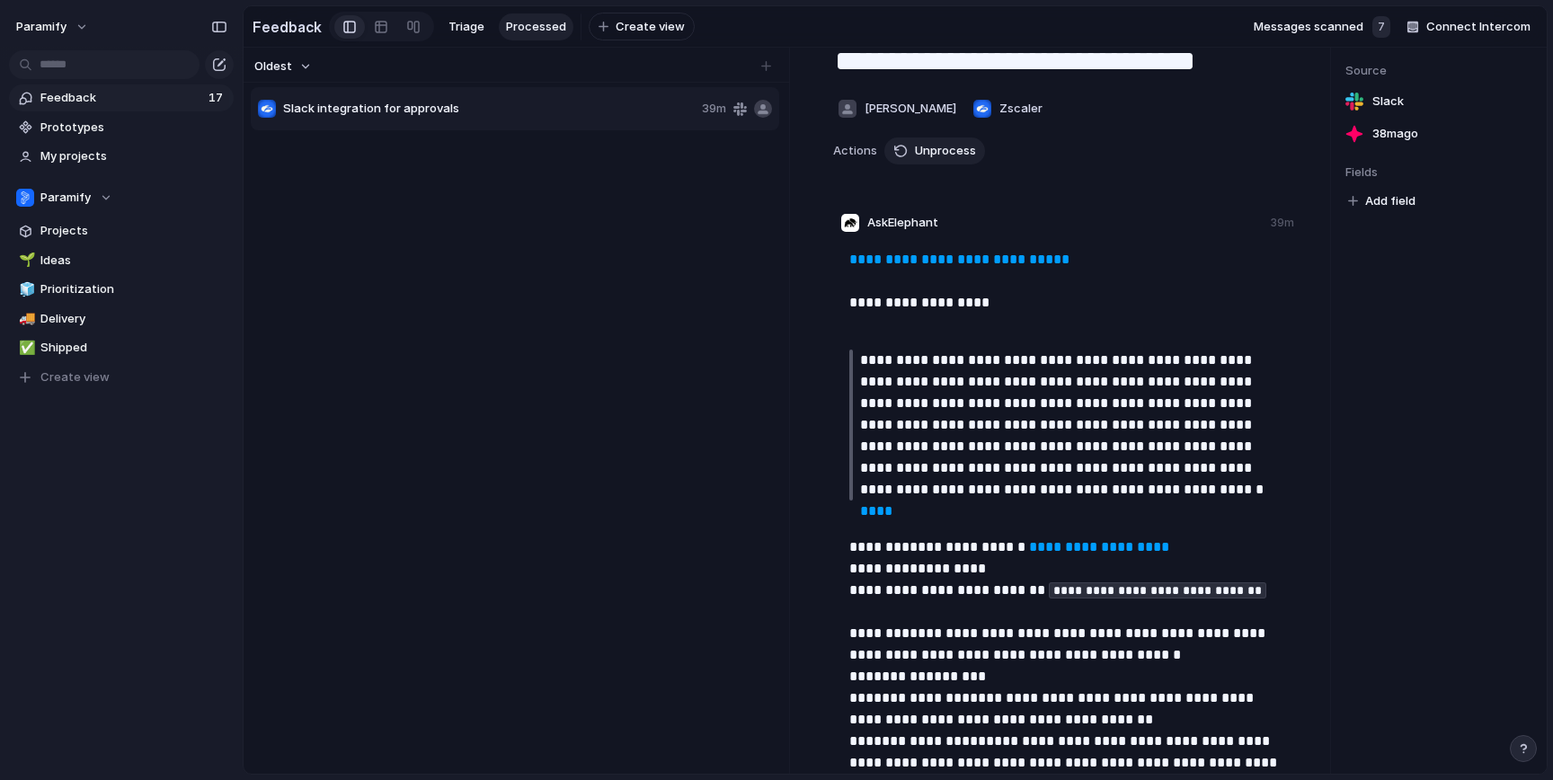
click at [892, 504] on link "****" at bounding box center [876, 510] width 32 height 13
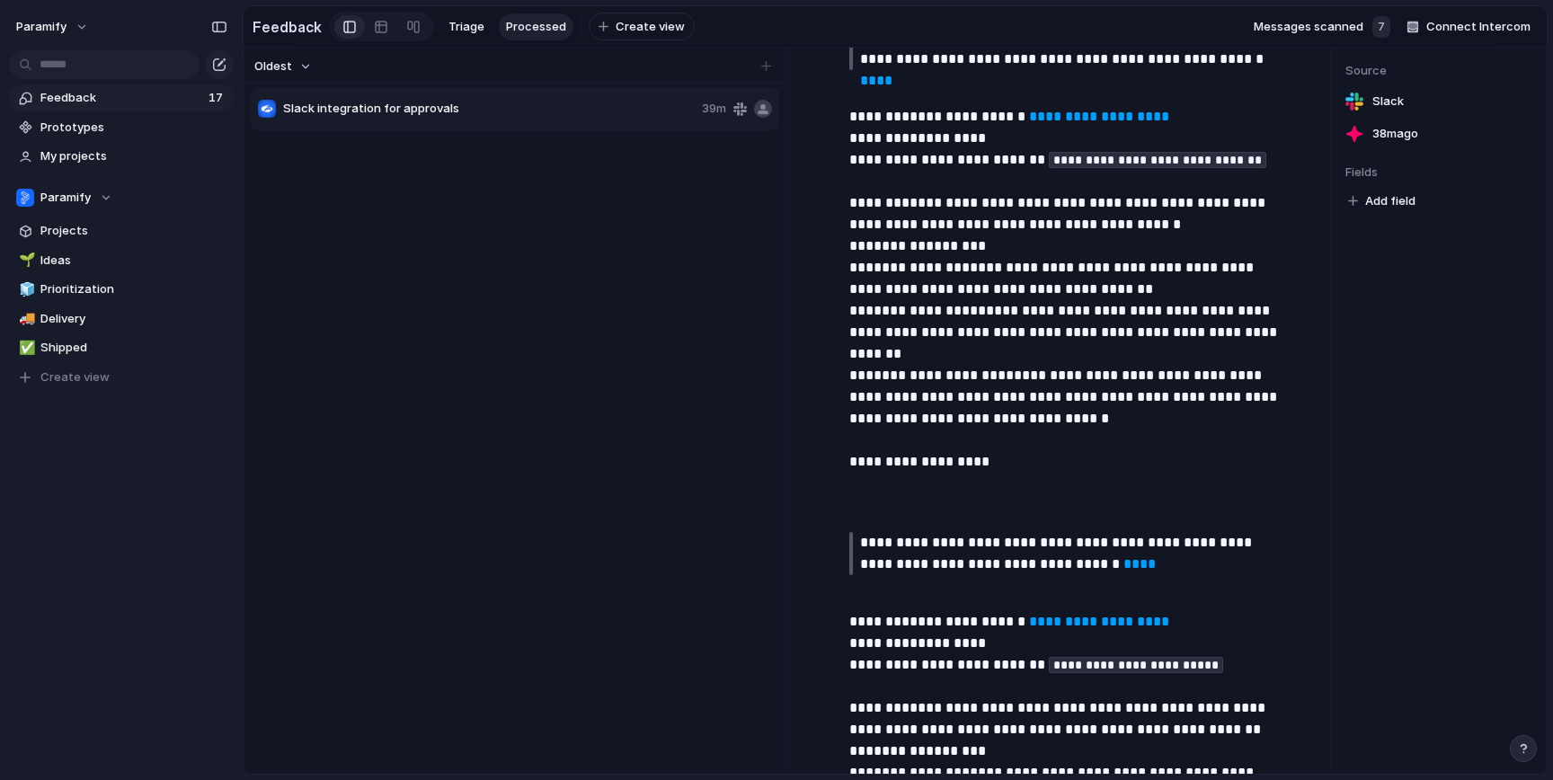
scroll to position [493, 0]
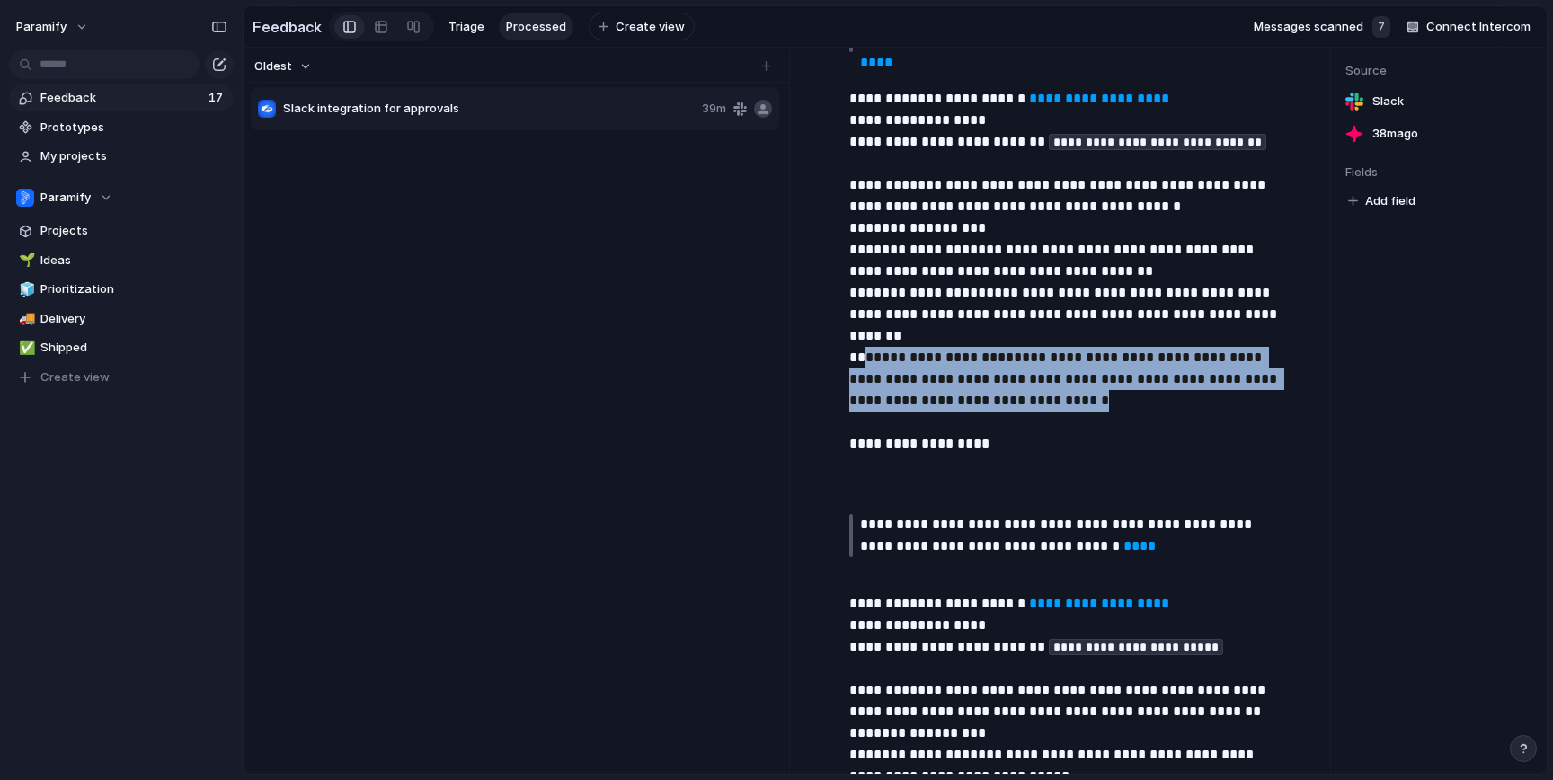
drag, startPoint x: 860, startPoint y: 383, endPoint x: 1179, endPoint y: 432, distance: 322.8
click at [1179, 432] on p "**********" at bounding box center [1065, 282] width 432 height 433
drag, startPoint x: 1179, startPoint y: 432, endPoint x: 850, endPoint y: 387, distance: 331.9
click at [850, 387] on p "**********" at bounding box center [1065, 282] width 432 height 433
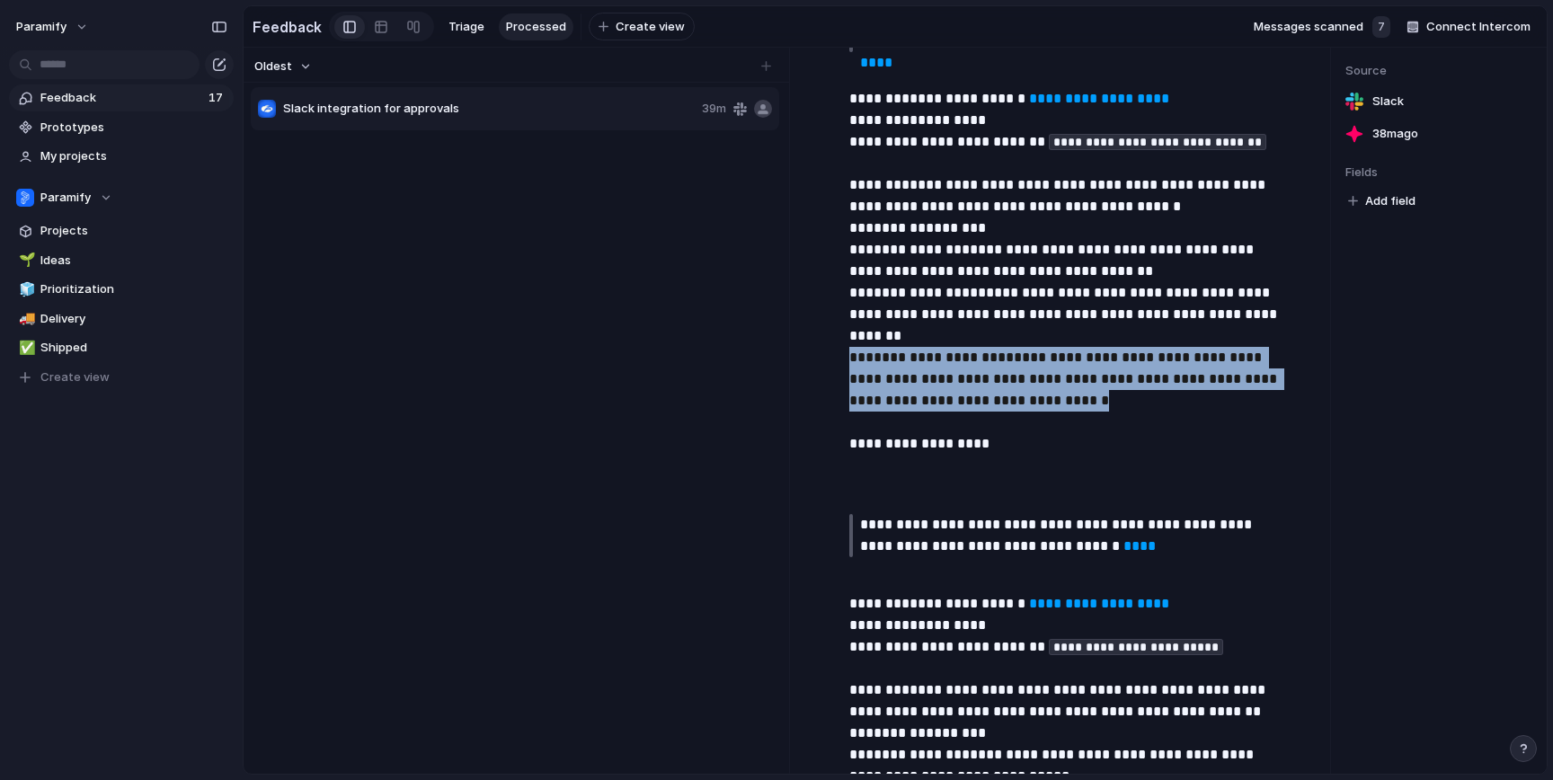
click at [850, 387] on p "**********" at bounding box center [1065, 282] width 432 height 433
drag, startPoint x: 850, startPoint y: 385, endPoint x: 1133, endPoint y: 431, distance: 286.7
click at [1133, 431] on p "**********" at bounding box center [1065, 282] width 432 height 433
click at [1134, 431] on p "**********" at bounding box center [1065, 282] width 432 height 433
drag, startPoint x: 1134, startPoint y: 431, endPoint x: 846, endPoint y: 385, distance: 291.3
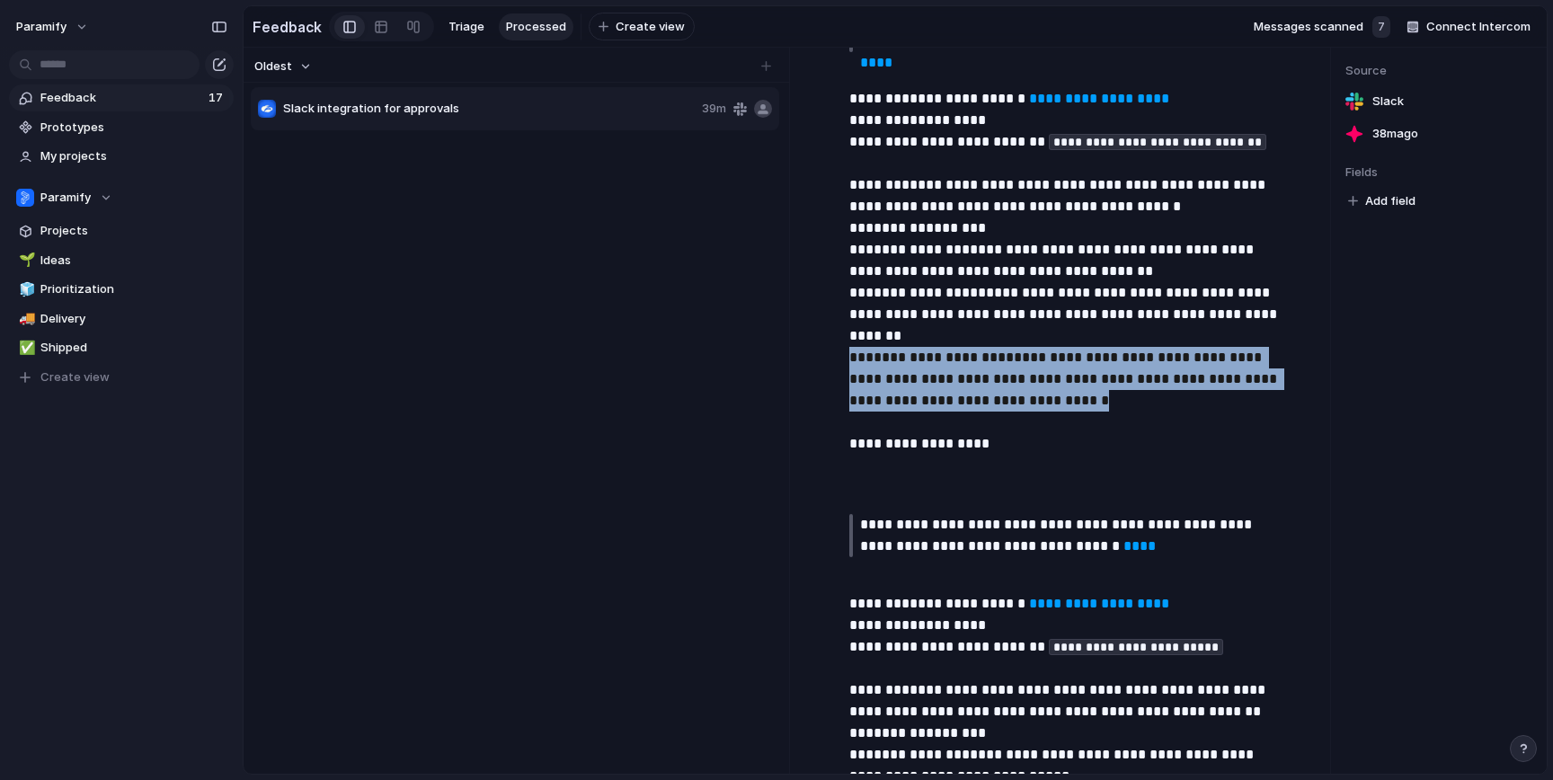
drag, startPoint x: 846, startPoint y: 385, endPoint x: 841, endPoint y: 440, distance: 56.0
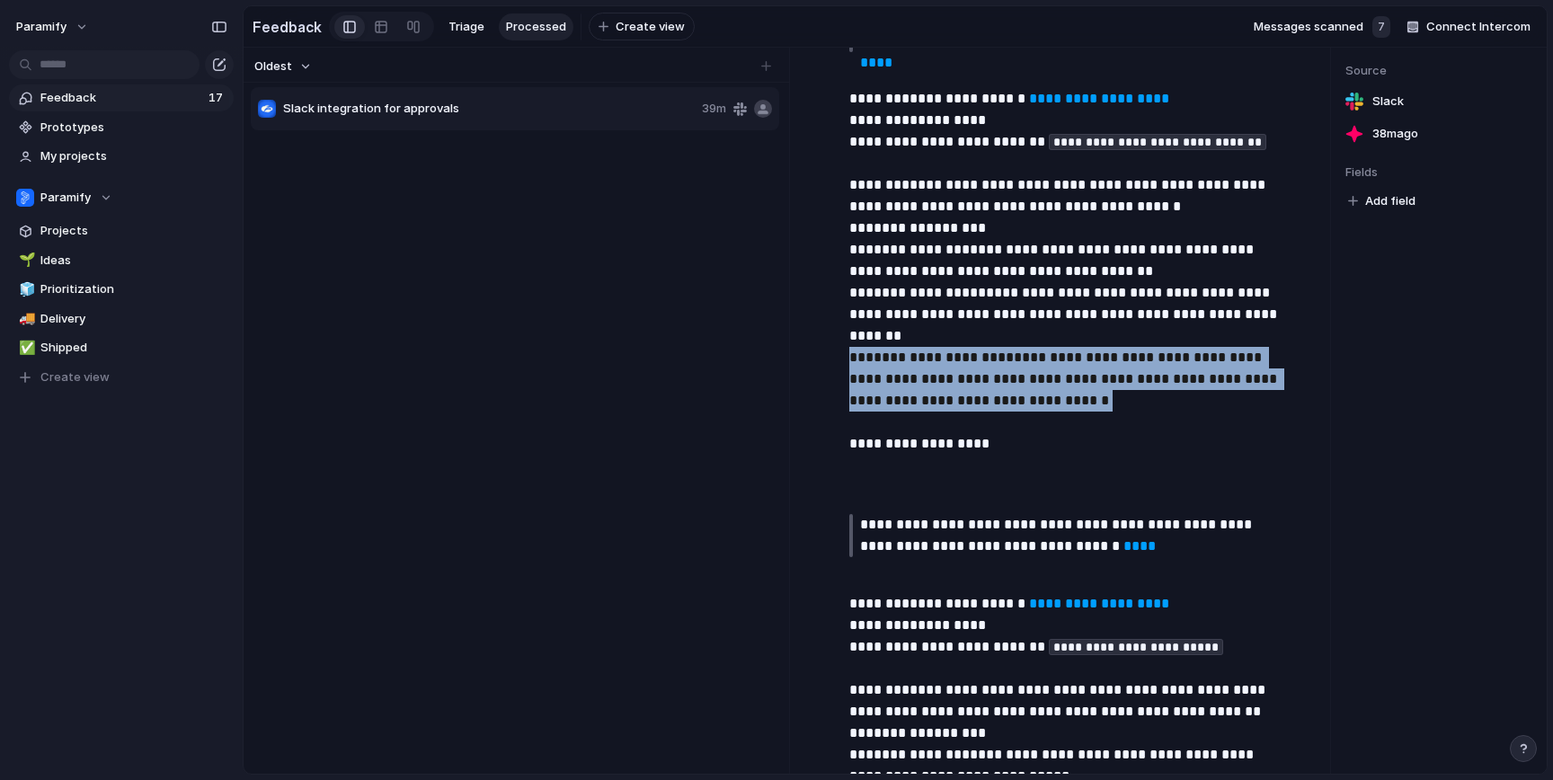
drag, startPoint x: 841, startPoint y: 440, endPoint x: 841, endPoint y: 387, distance: 53.0
drag, startPoint x: 841, startPoint y: 387, endPoint x: 832, endPoint y: 437, distance: 50.2
click at [832, 437] on div "**********" at bounding box center [1063, 755] width 505 height 2359
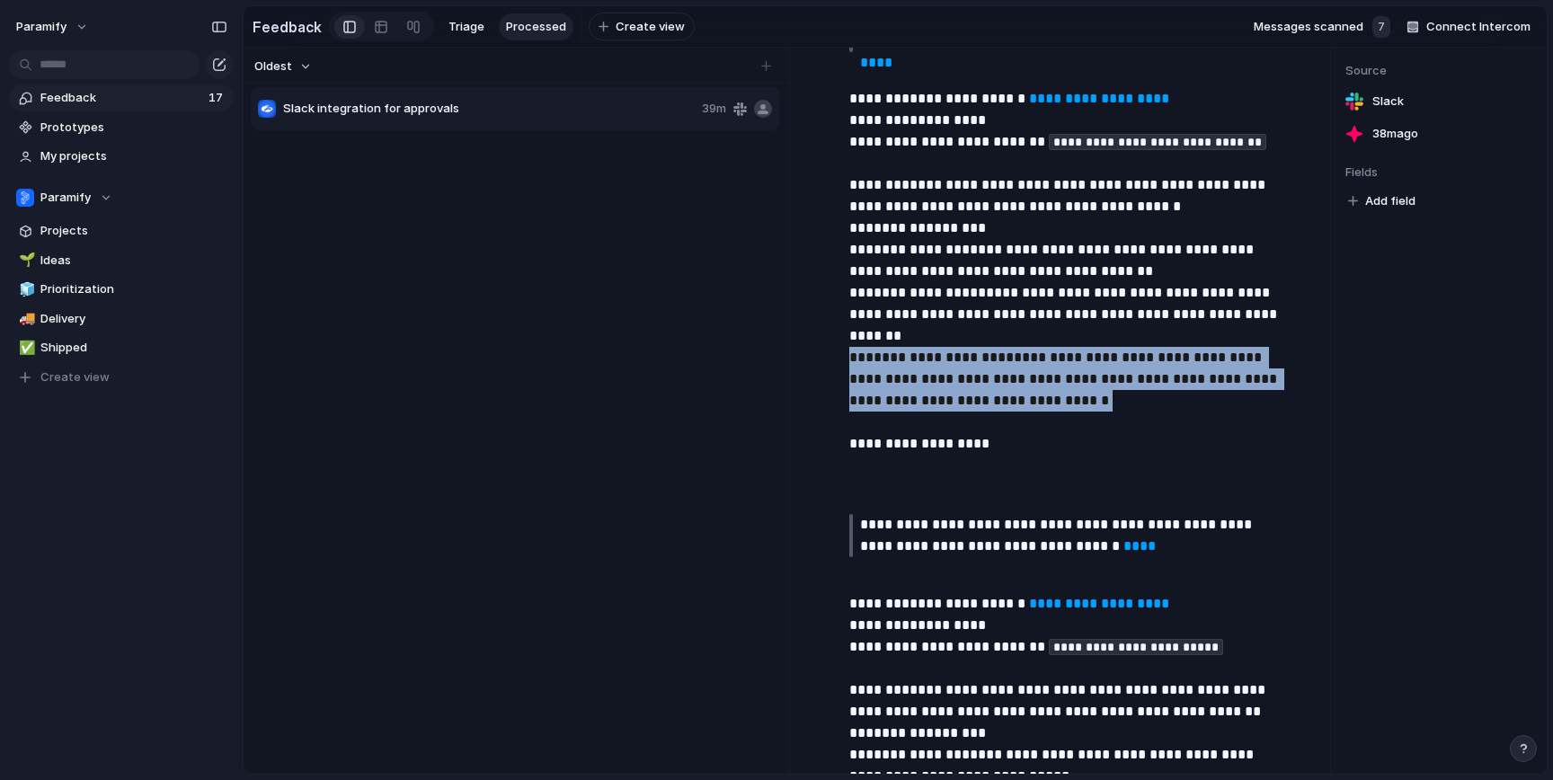
click at [832, 437] on div "**********" at bounding box center [1063, 755] width 505 height 2359
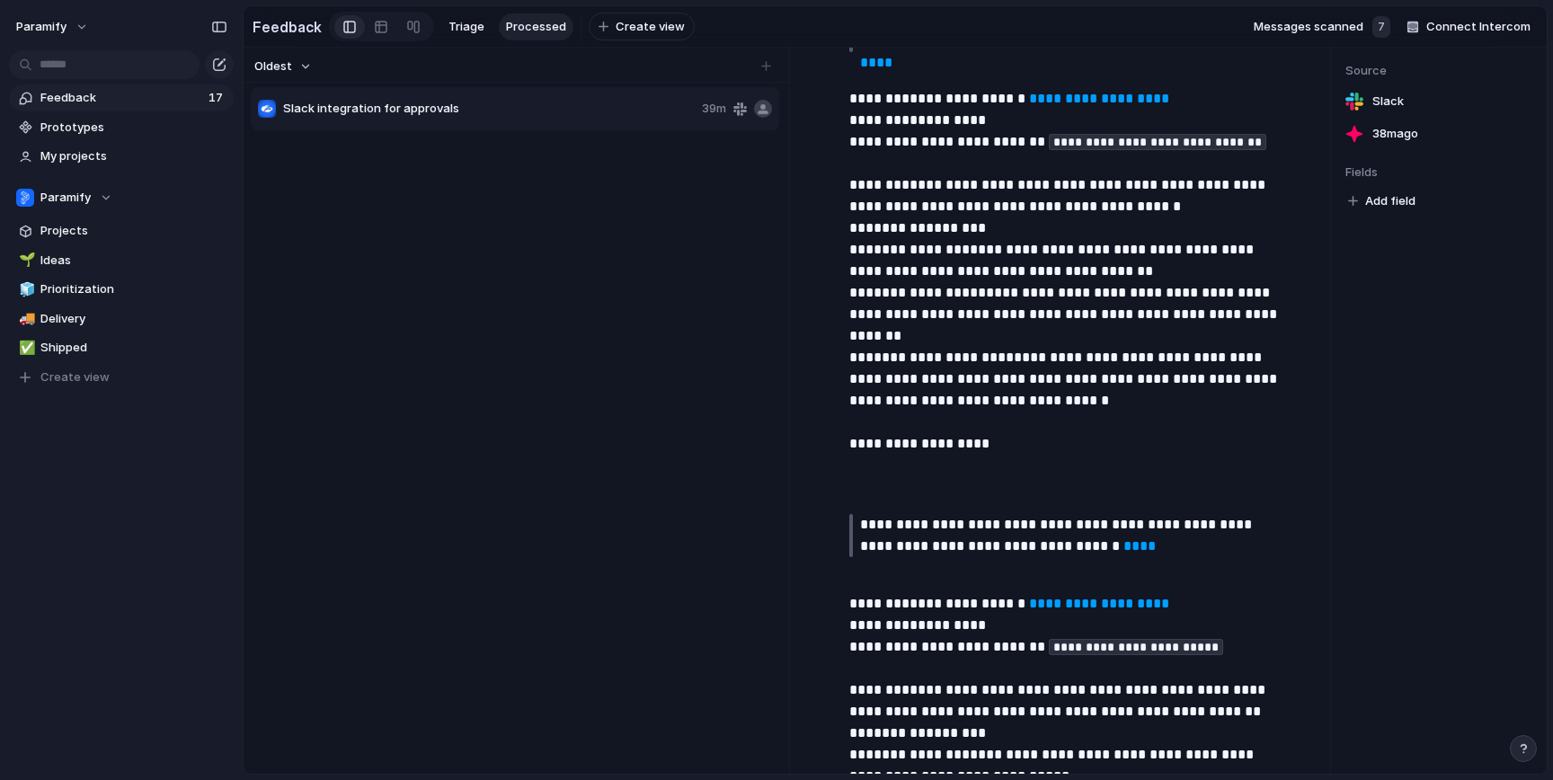
click at [854, 385] on p "**********" at bounding box center [1065, 282] width 432 height 433
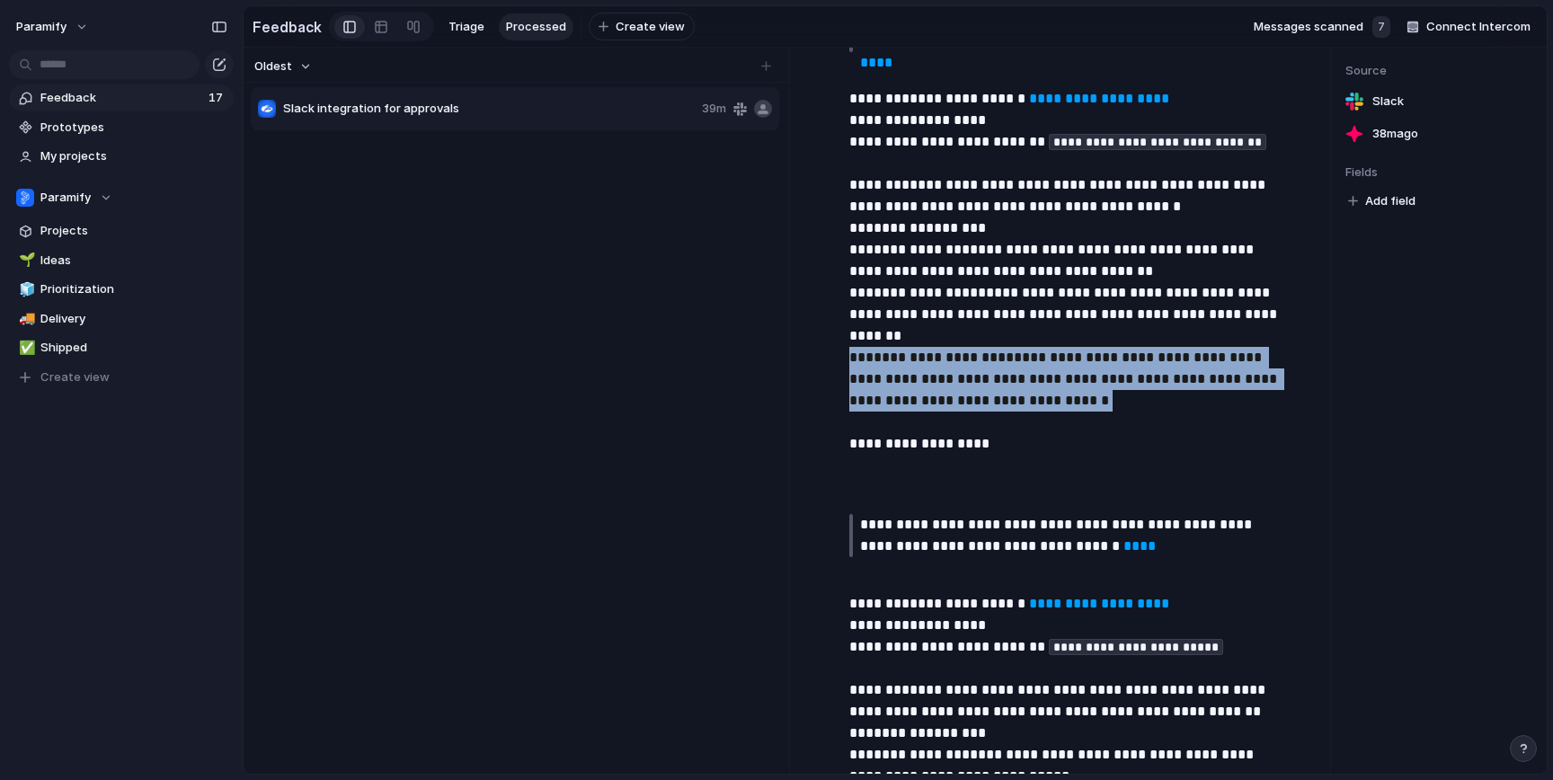
drag, startPoint x: 851, startPoint y: 382, endPoint x: 834, endPoint y: 440, distance: 60.8
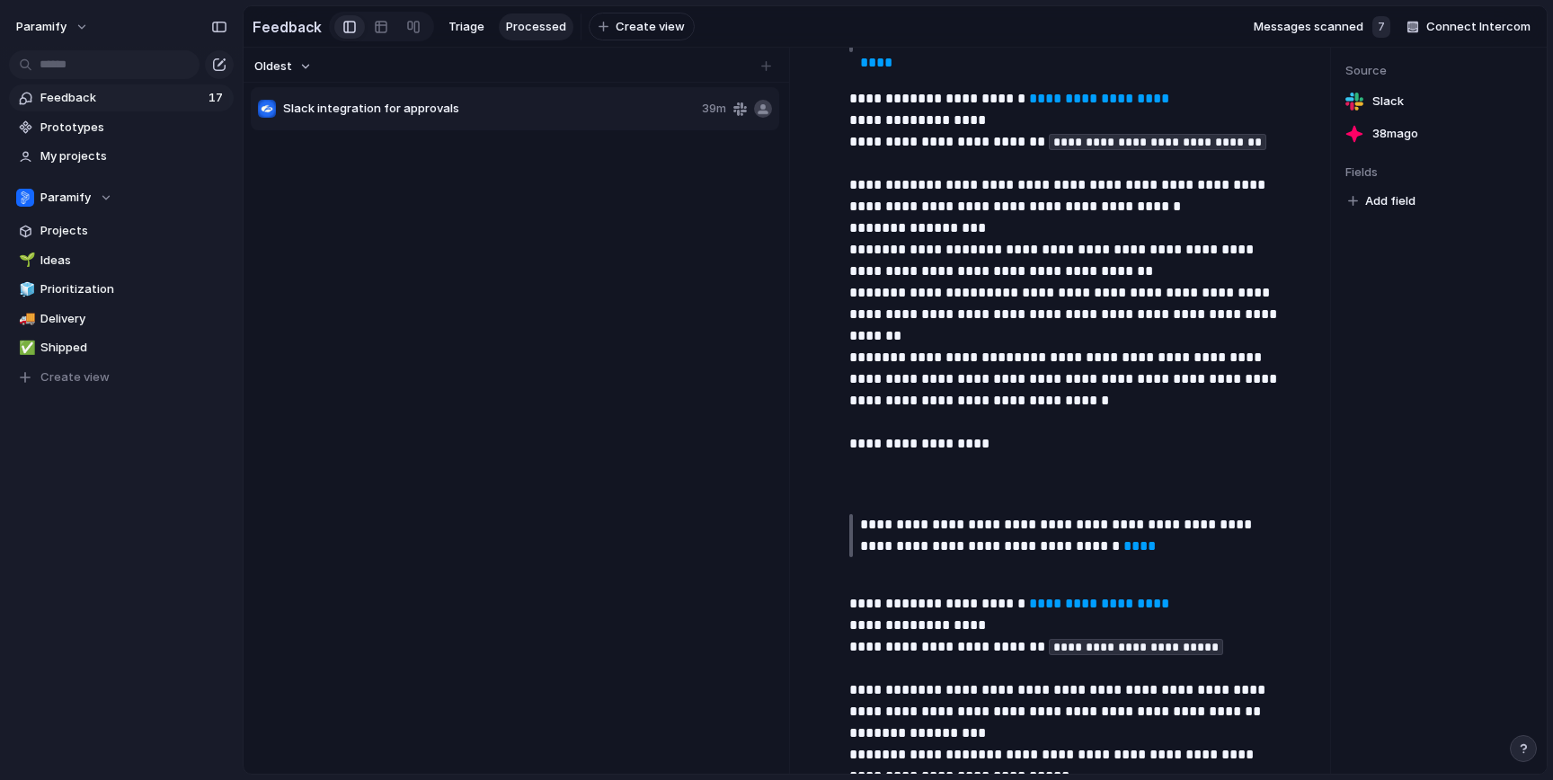
click at [856, 455] on p "**********" at bounding box center [1065, 282] width 432 height 433
drag, startPoint x: 849, startPoint y: 466, endPoint x: 841, endPoint y: 491, distance: 25.6
click at [852, 492] on p "**********" at bounding box center [1065, 282] width 432 height 433
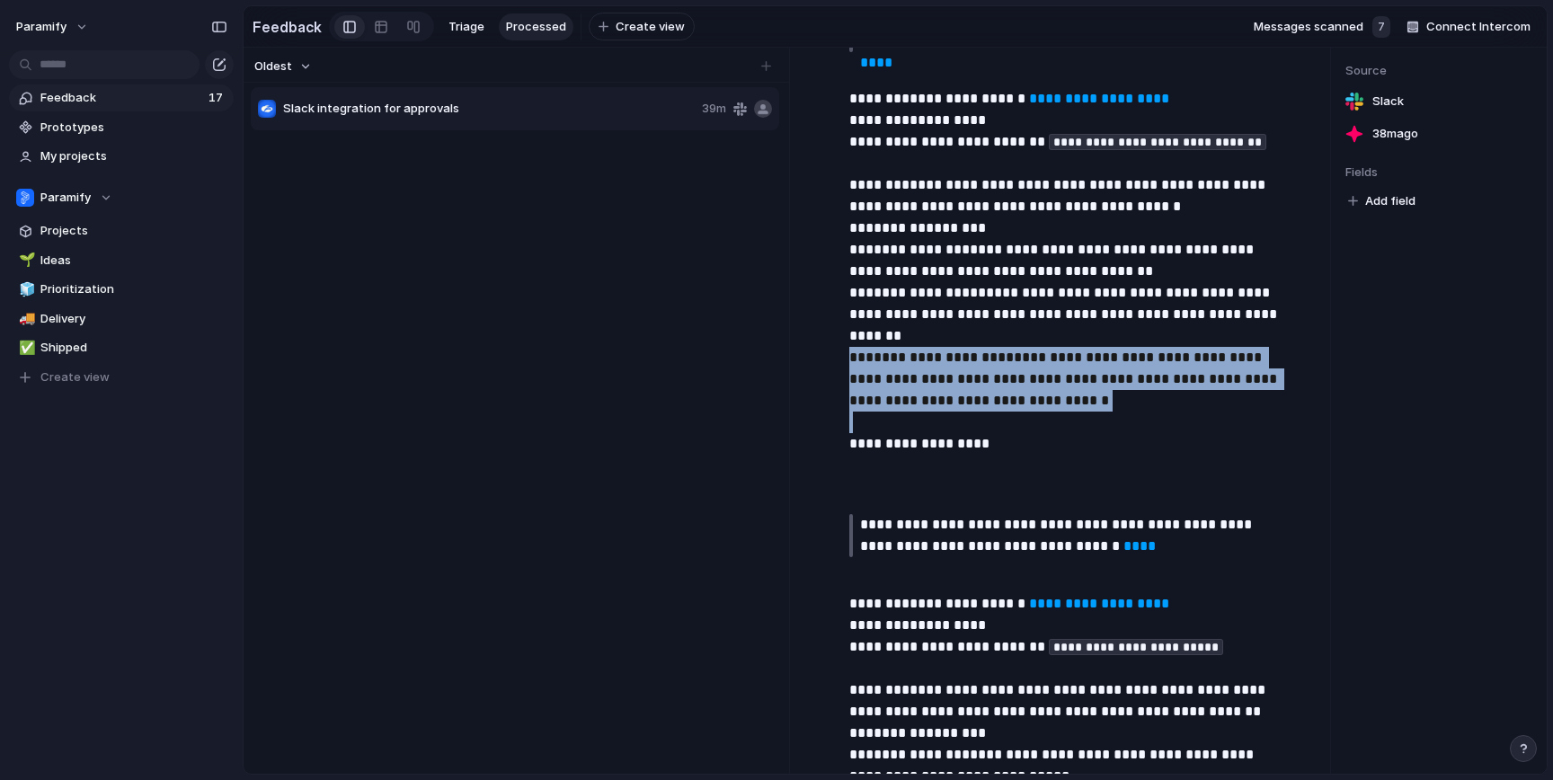
drag, startPoint x: 850, startPoint y: 467, endPoint x: 849, endPoint y: 384, distance: 83.6
click at [849, 384] on p "**********" at bounding box center [1065, 282] width 432 height 433
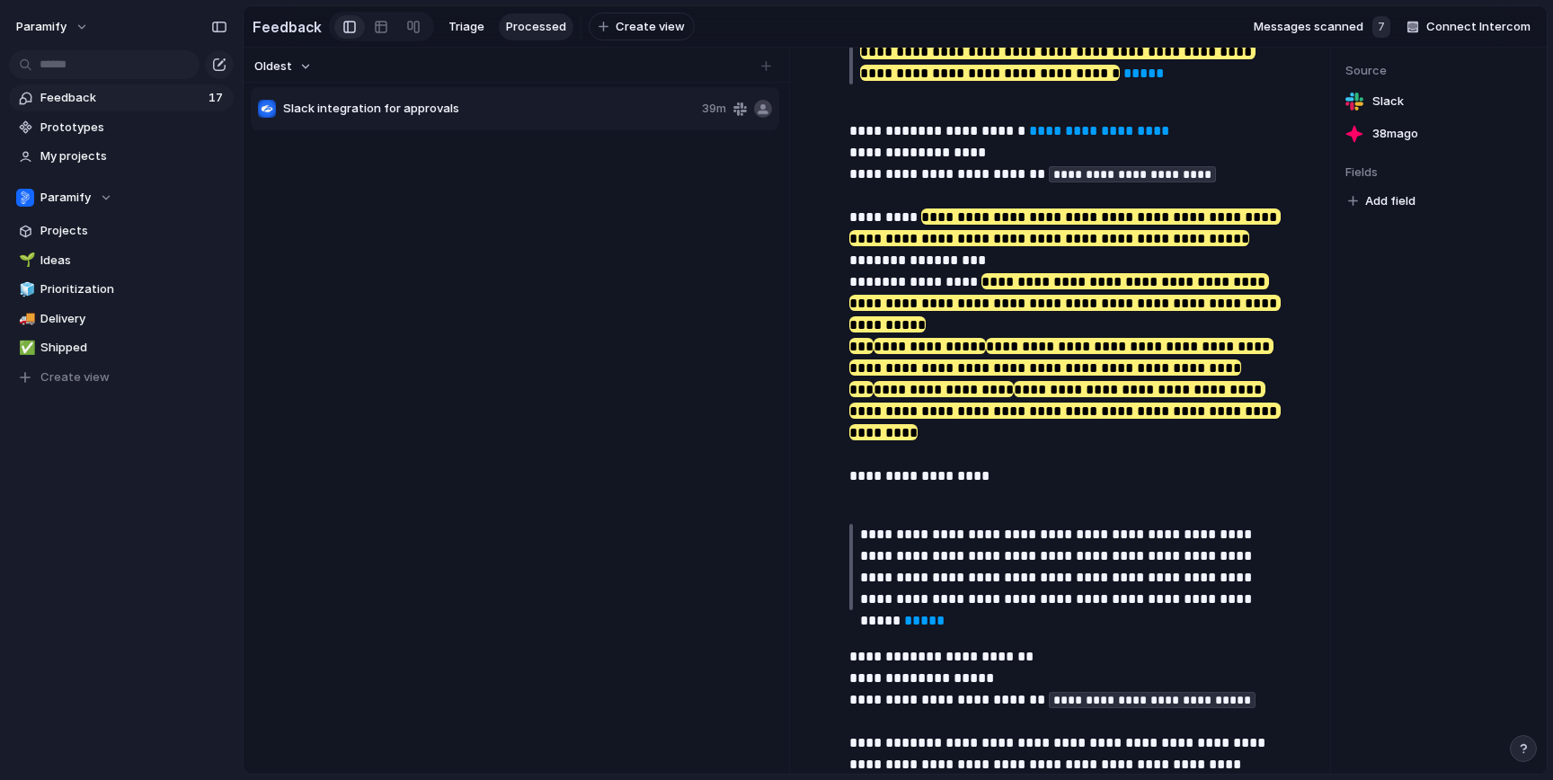
scroll to position [1890, 0]
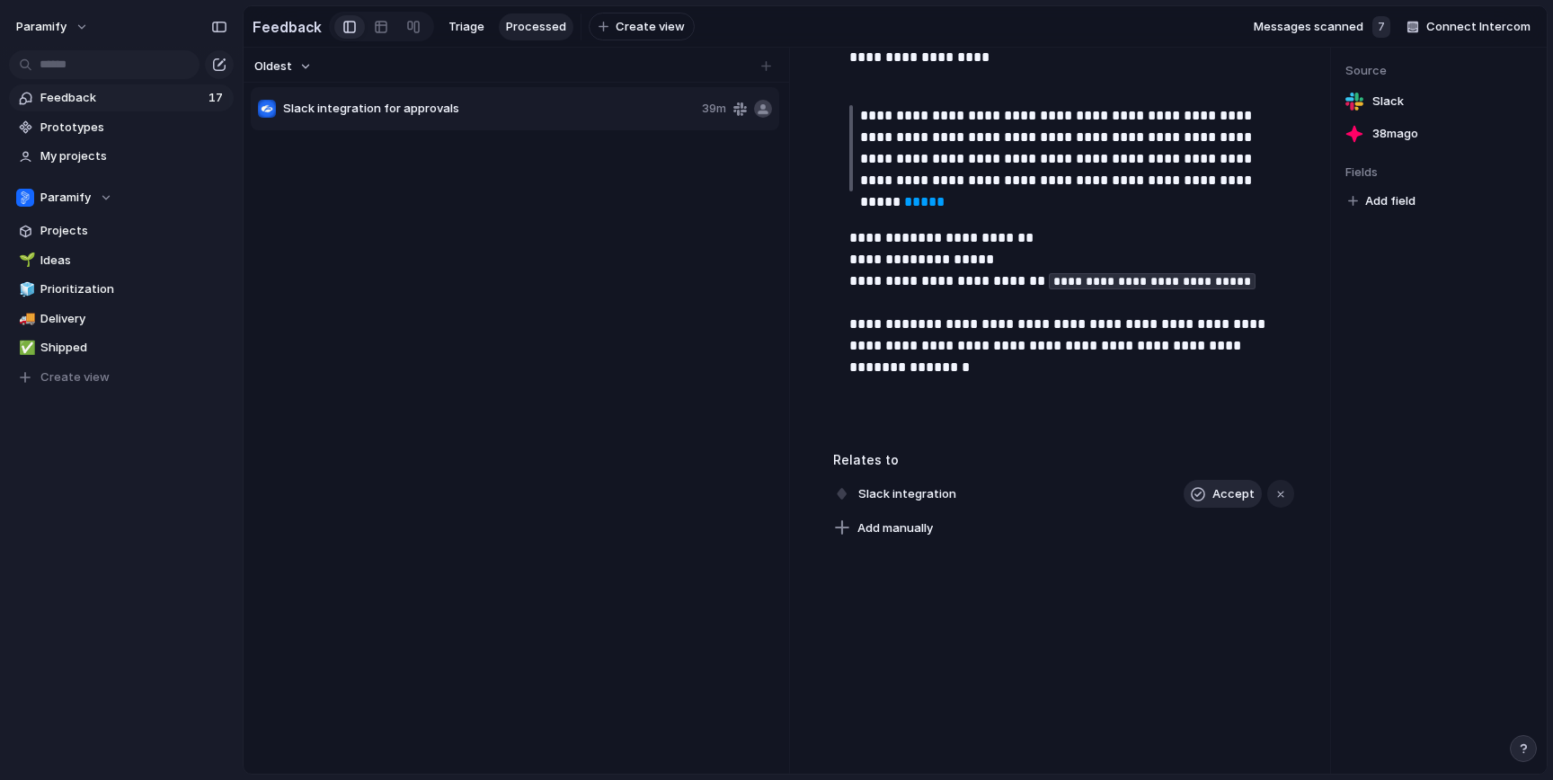
click at [1204, 496] on div "button" at bounding box center [1198, 494] width 14 height 14
click at [1251, 496] on button "button" at bounding box center [1247, 493] width 23 height 23
click at [1140, 422] on div "Projects Issues Robust SSP import and export Activity Logging (Audit Trail) Fuz…" at bounding box center [776, 390] width 1553 height 780
click at [1251, 495] on div "button" at bounding box center [1247, 494] width 13 height 7
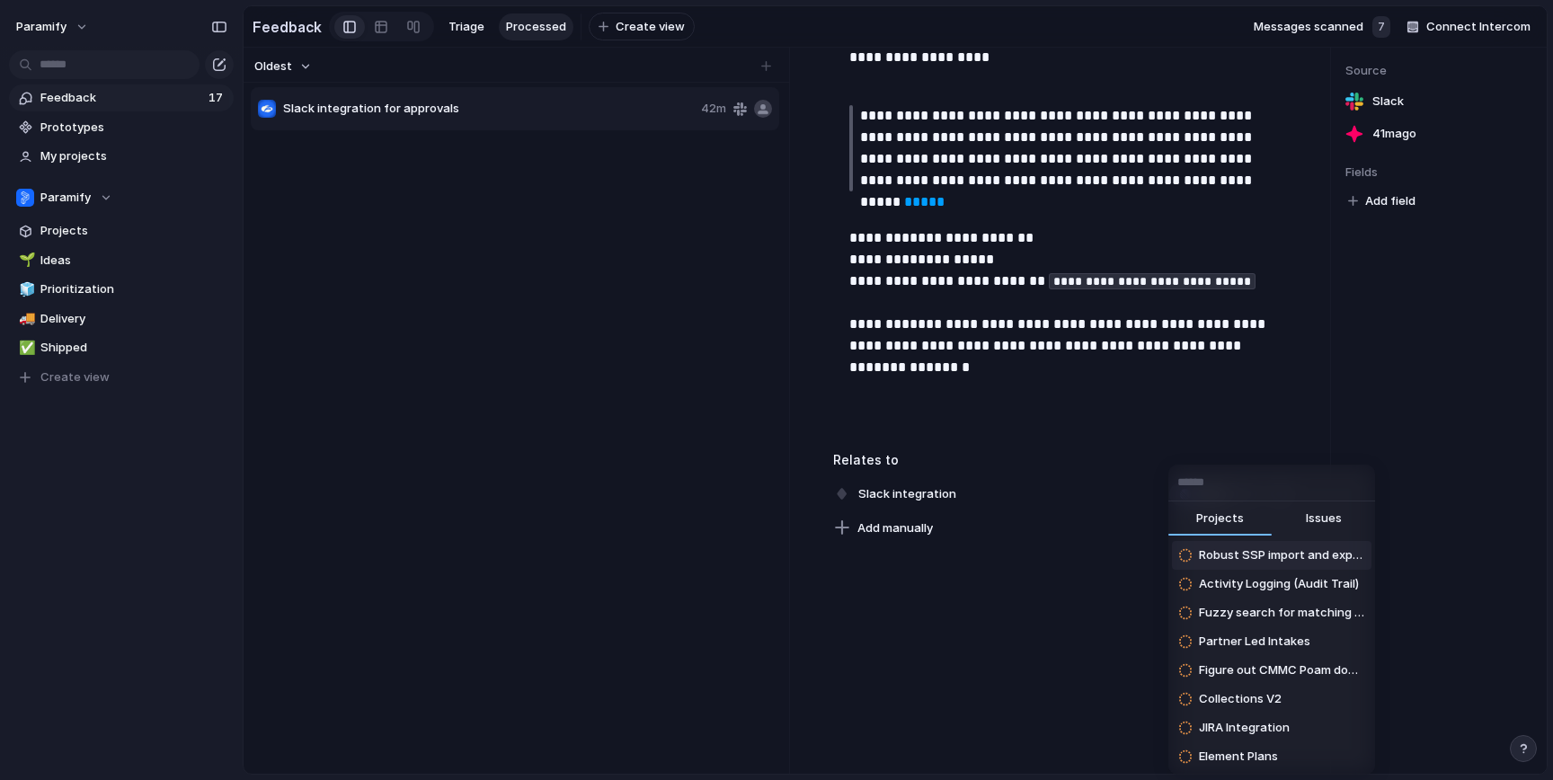
click at [1210, 483] on input "text" at bounding box center [1271, 483] width 207 height 36
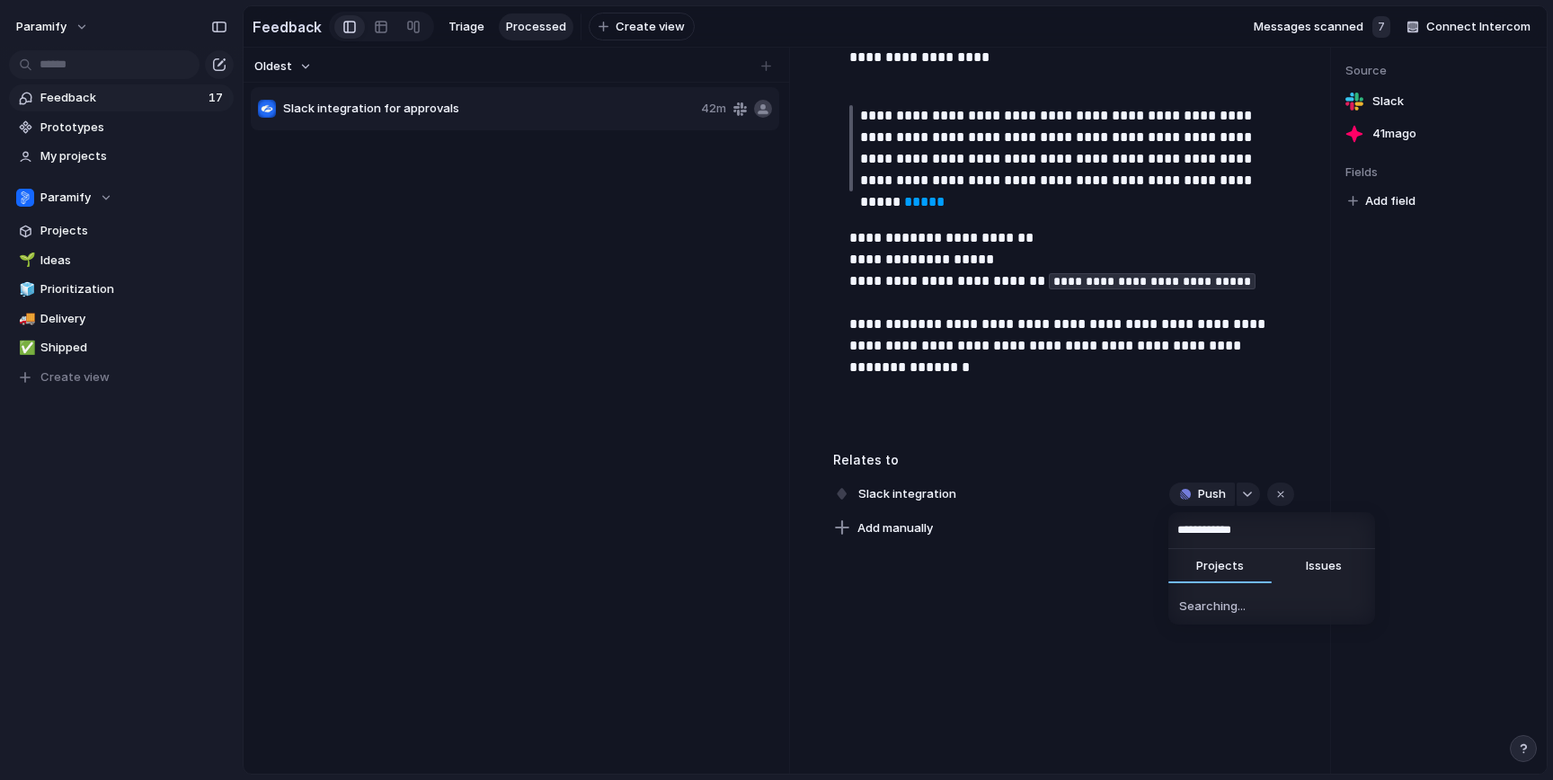
type input "**********"
type input "*****"
drag, startPoint x: 1219, startPoint y: 536, endPoint x: 1173, endPoint y: 530, distance: 47.0
click at [1173, 530] on input "*****" at bounding box center [1271, 530] width 207 height 36
type input "**********"
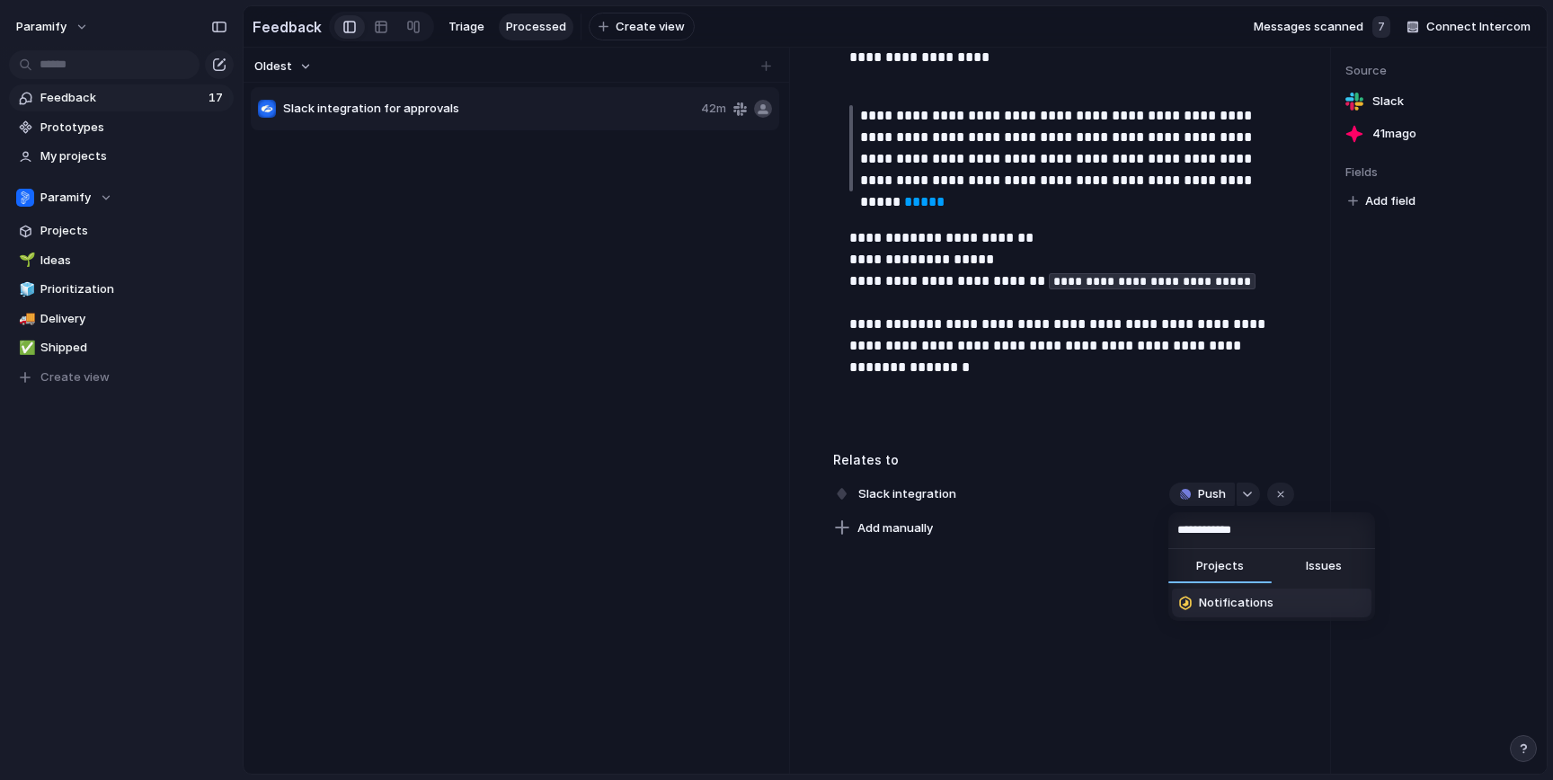
click at [1209, 605] on span "Notifications" at bounding box center [1236, 603] width 75 height 18
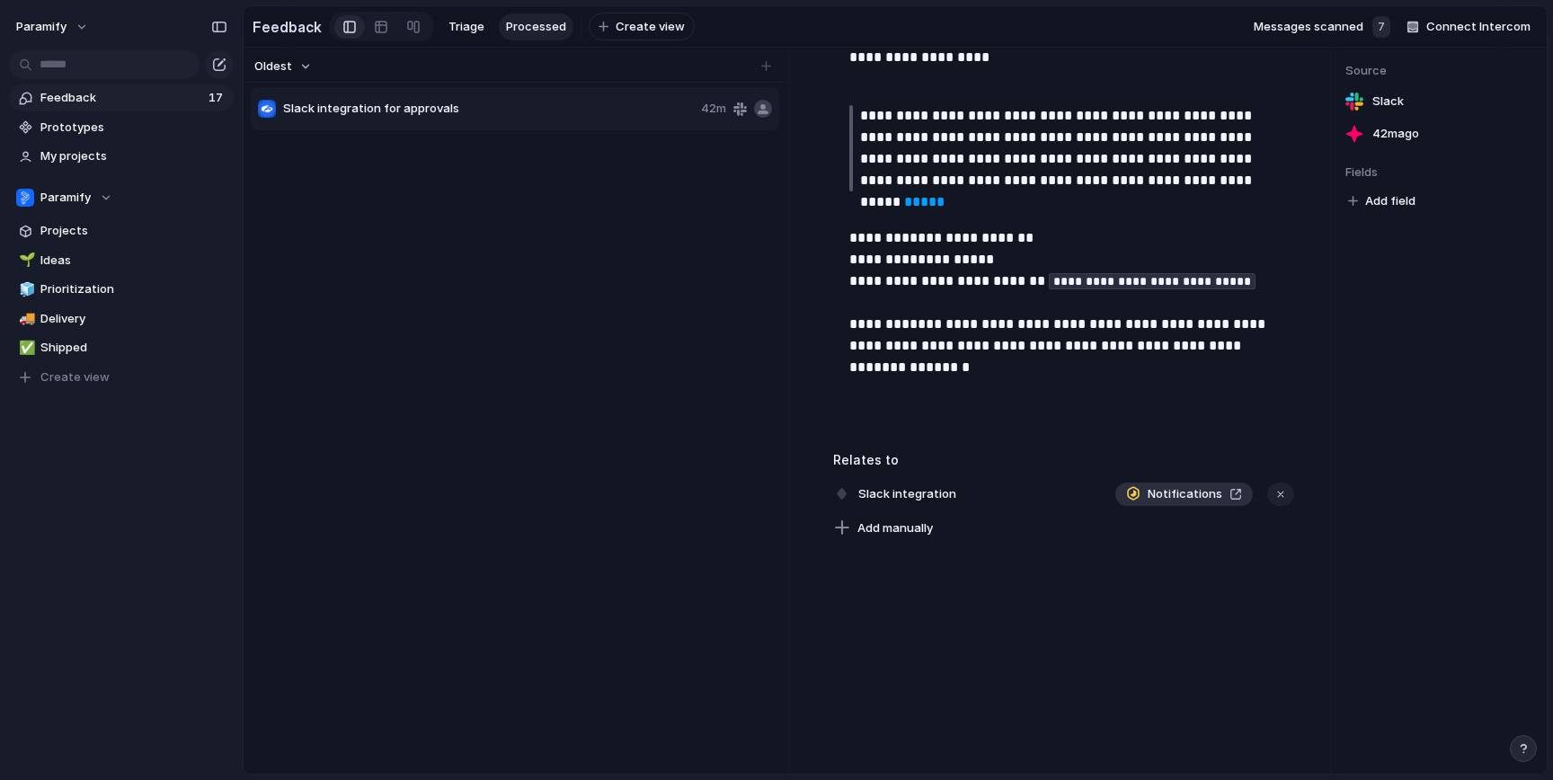
click at [1236, 490] on div "Notifications" at bounding box center [1184, 494] width 116 height 18
